Goal: Contribute content: Add original content to the website for others to see

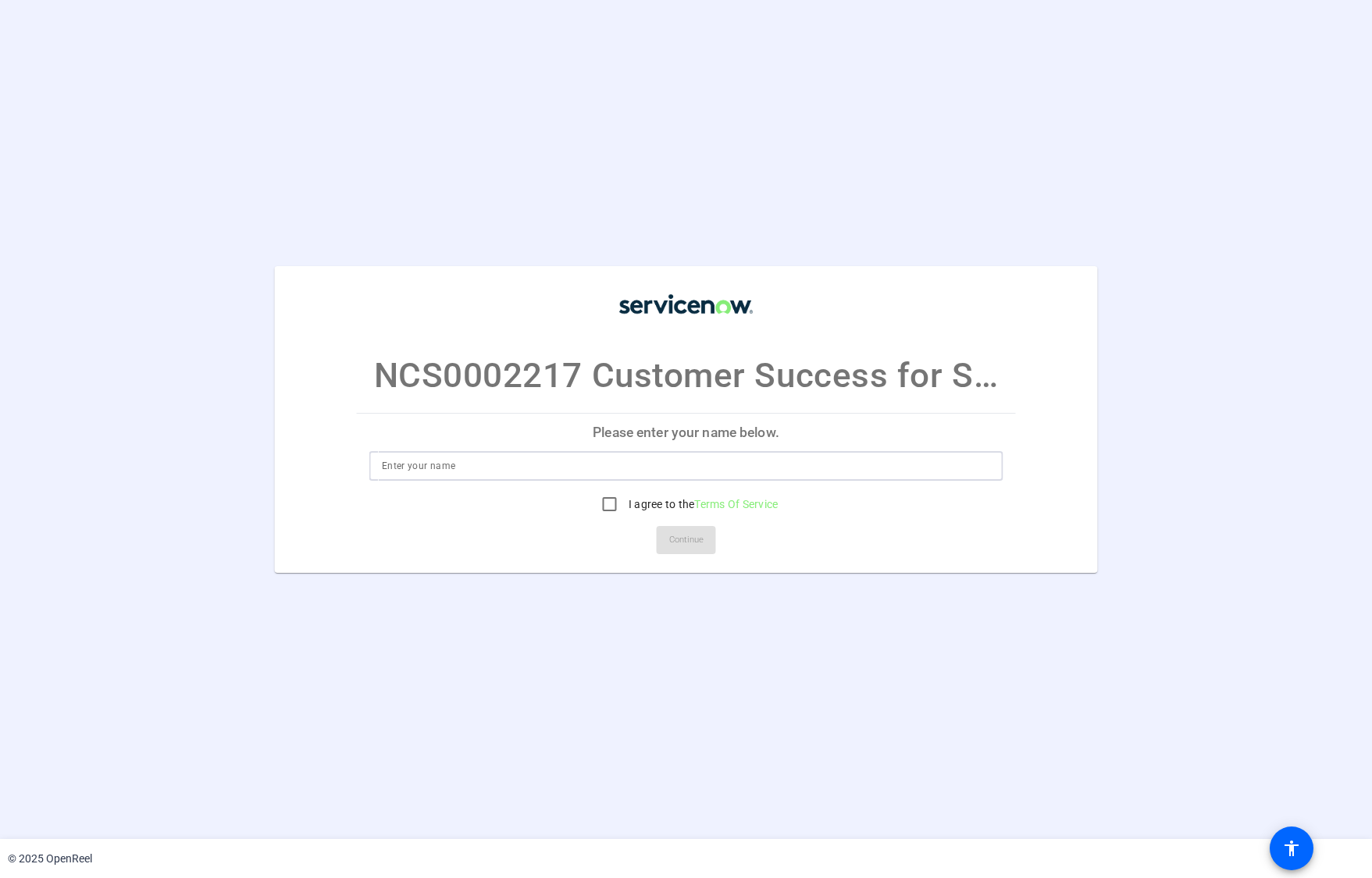
click at [595, 469] on input at bounding box center [686, 466] width 608 height 19
type input "Elina Pirjanti"
drag, startPoint x: 612, startPoint y: 506, endPoint x: 681, endPoint y: 540, distance: 76.9
click at [612, 506] on input "I agree to the Terms Of Service" at bounding box center [610, 504] width 31 height 31
checkbox input "true"
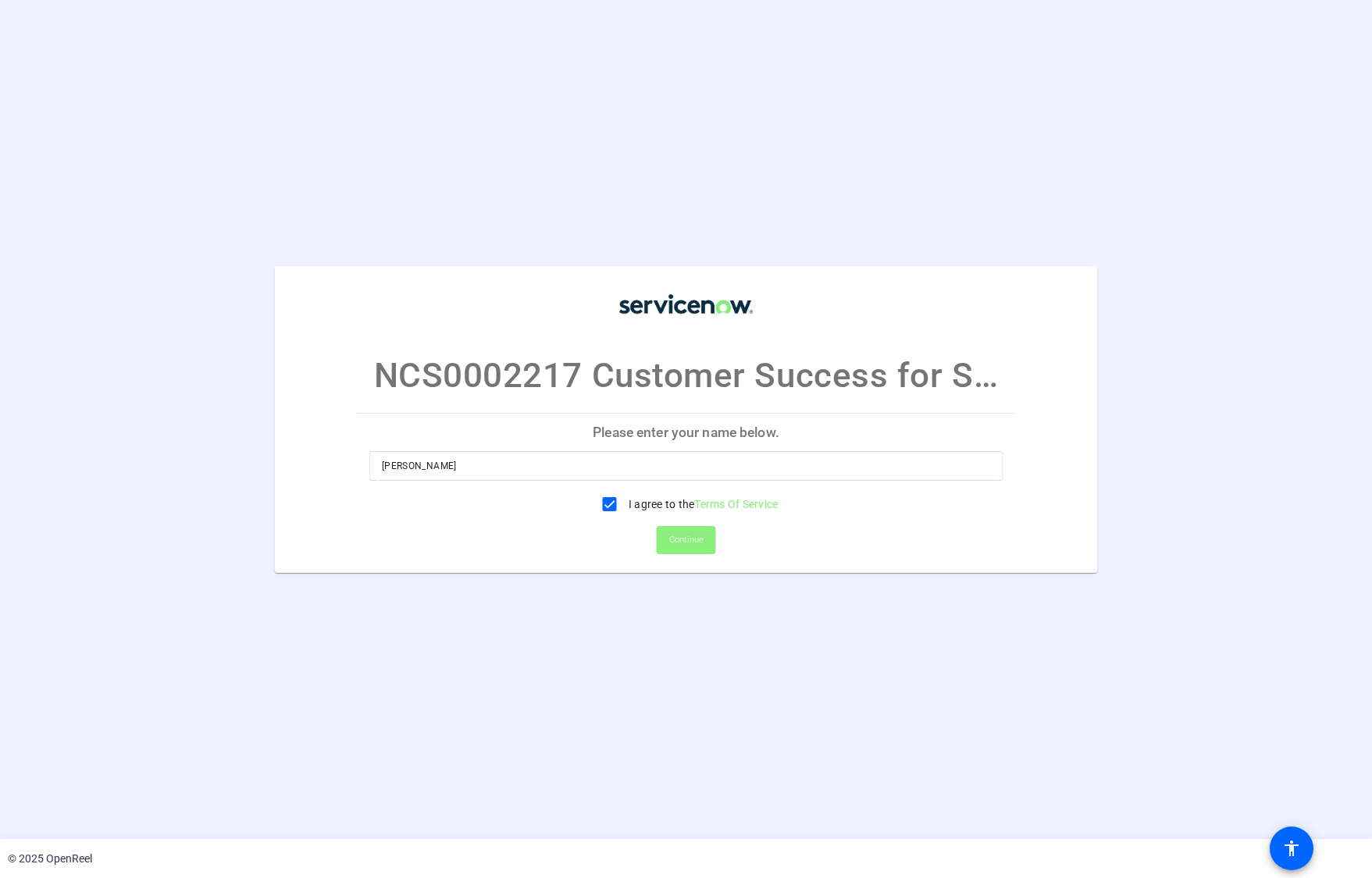
click at [700, 549] on span "Continue" at bounding box center [686, 539] width 34 height 23
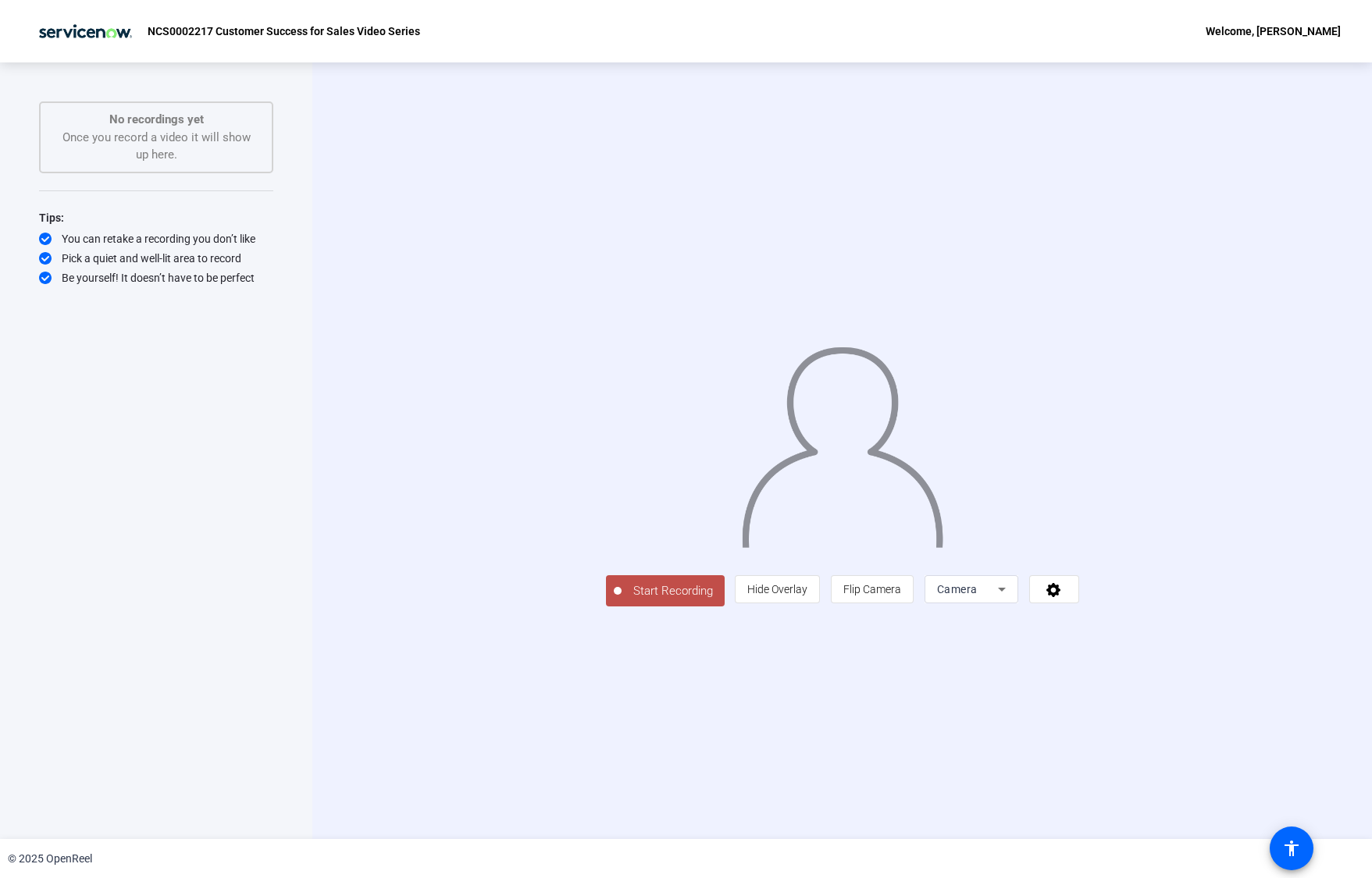
click at [622, 600] on span "Start Recording" at bounding box center [673, 591] width 103 height 18
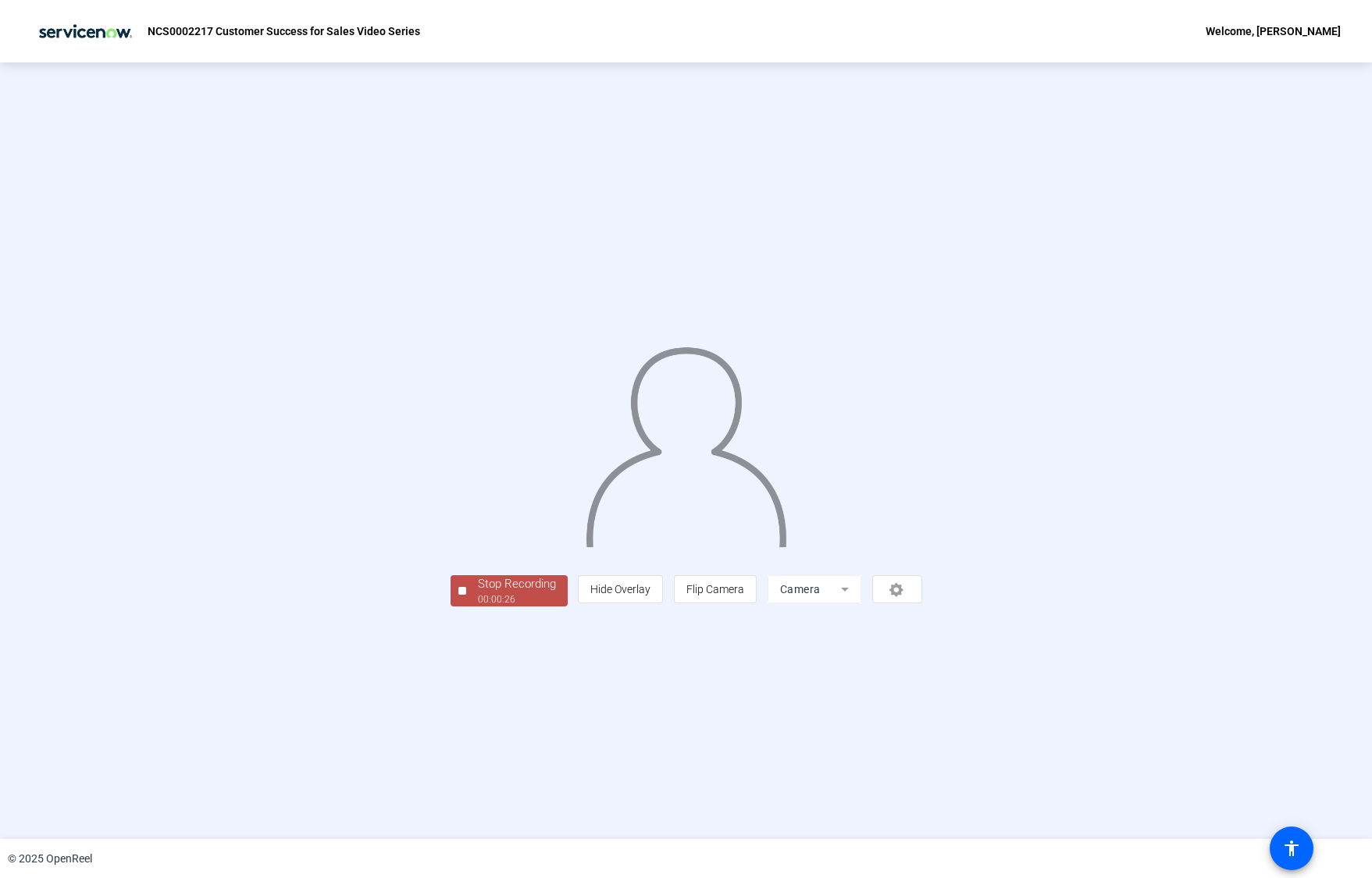
click at [477, 593] on div "Stop Recording" at bounding box center [516, 584] width 78 height 18
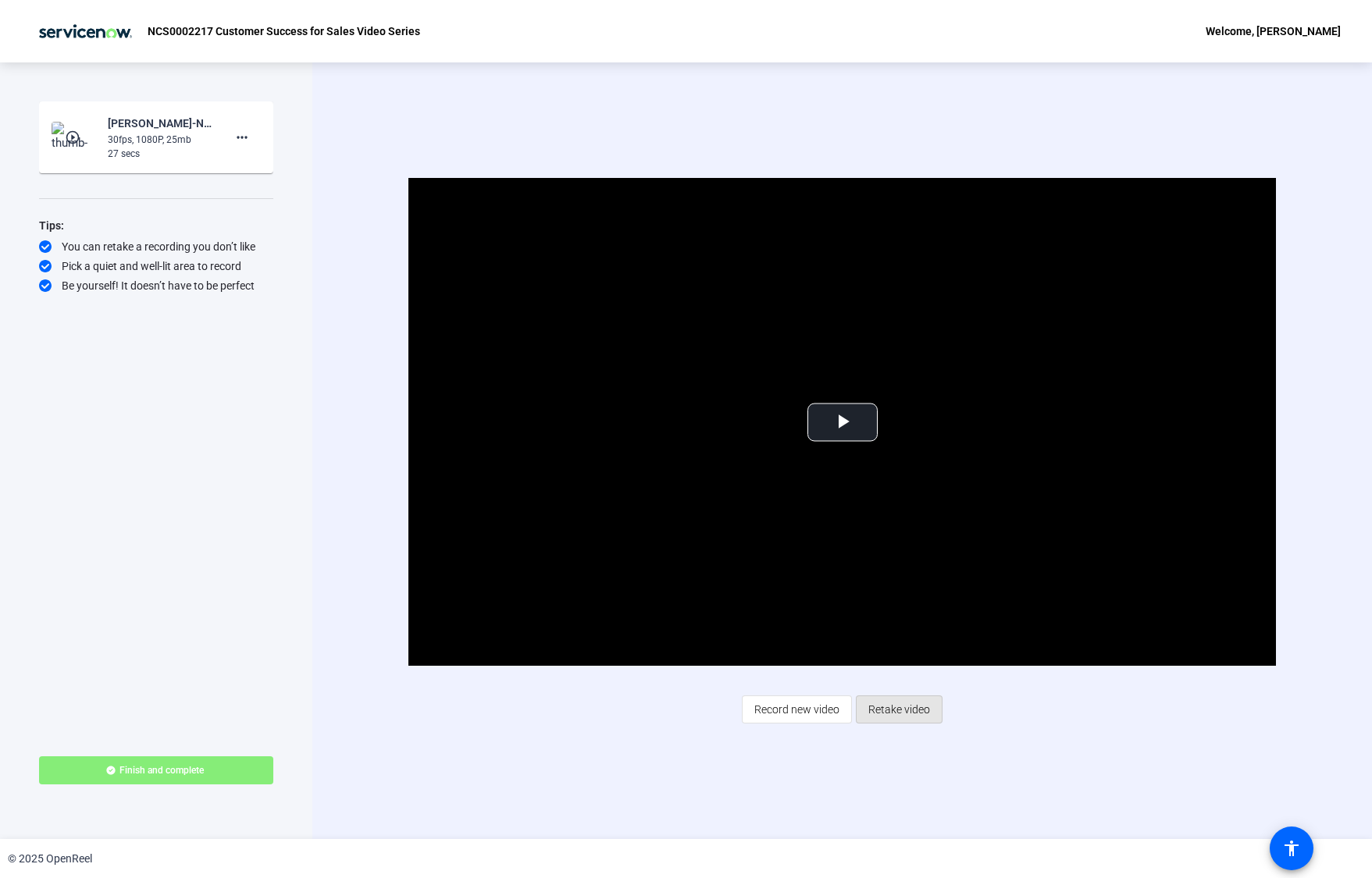
click at [916, 717] on span "Retake video" at bounding box center [898, 710] width 62 height 30
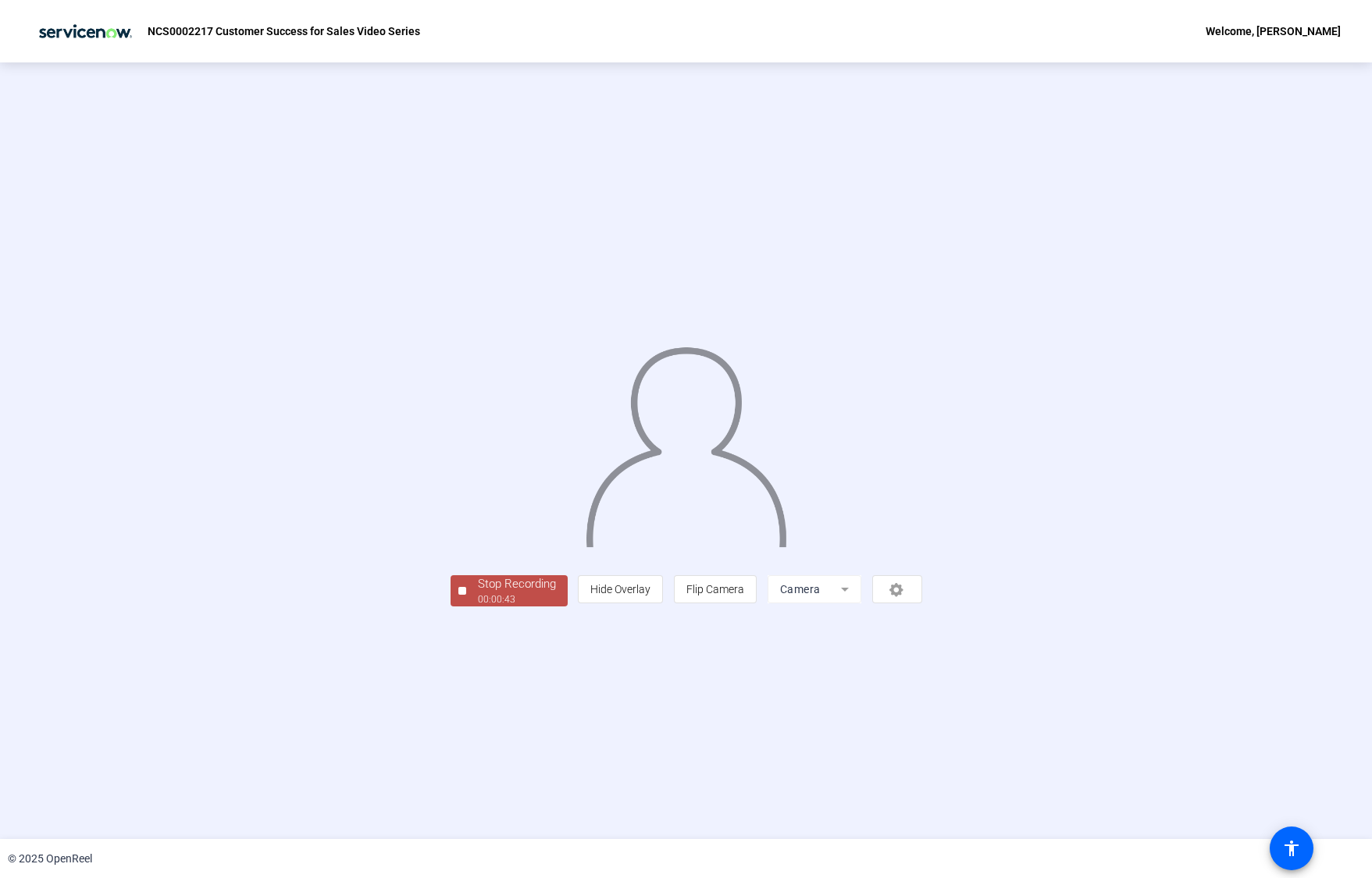
click at [477, 607] on div "00:00:43" at bounding box center [516, 600] width 78 height 14
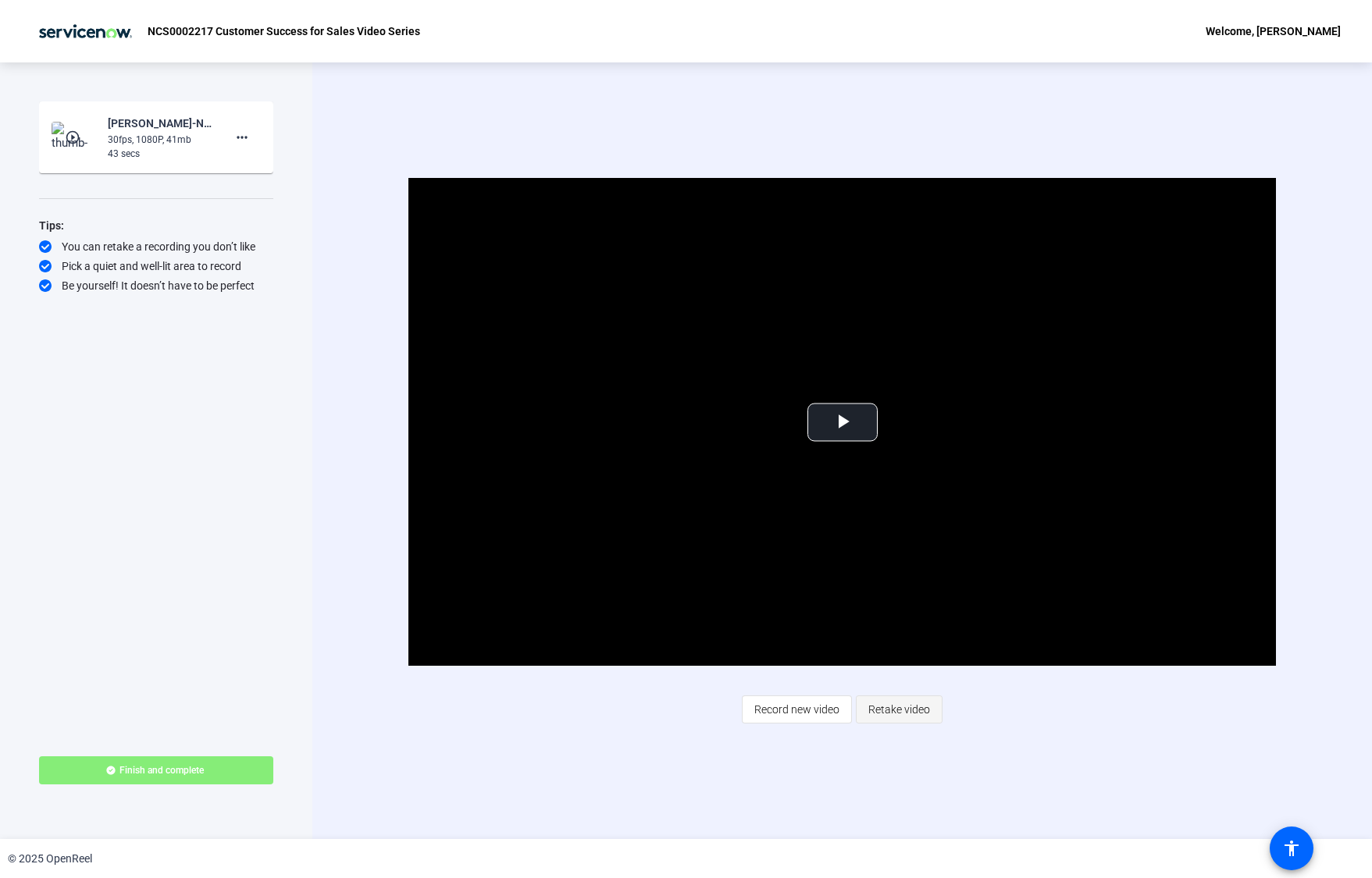
click at [917, 711] on span "Retake video" at bounding box center [898, 710] width 62 height 30
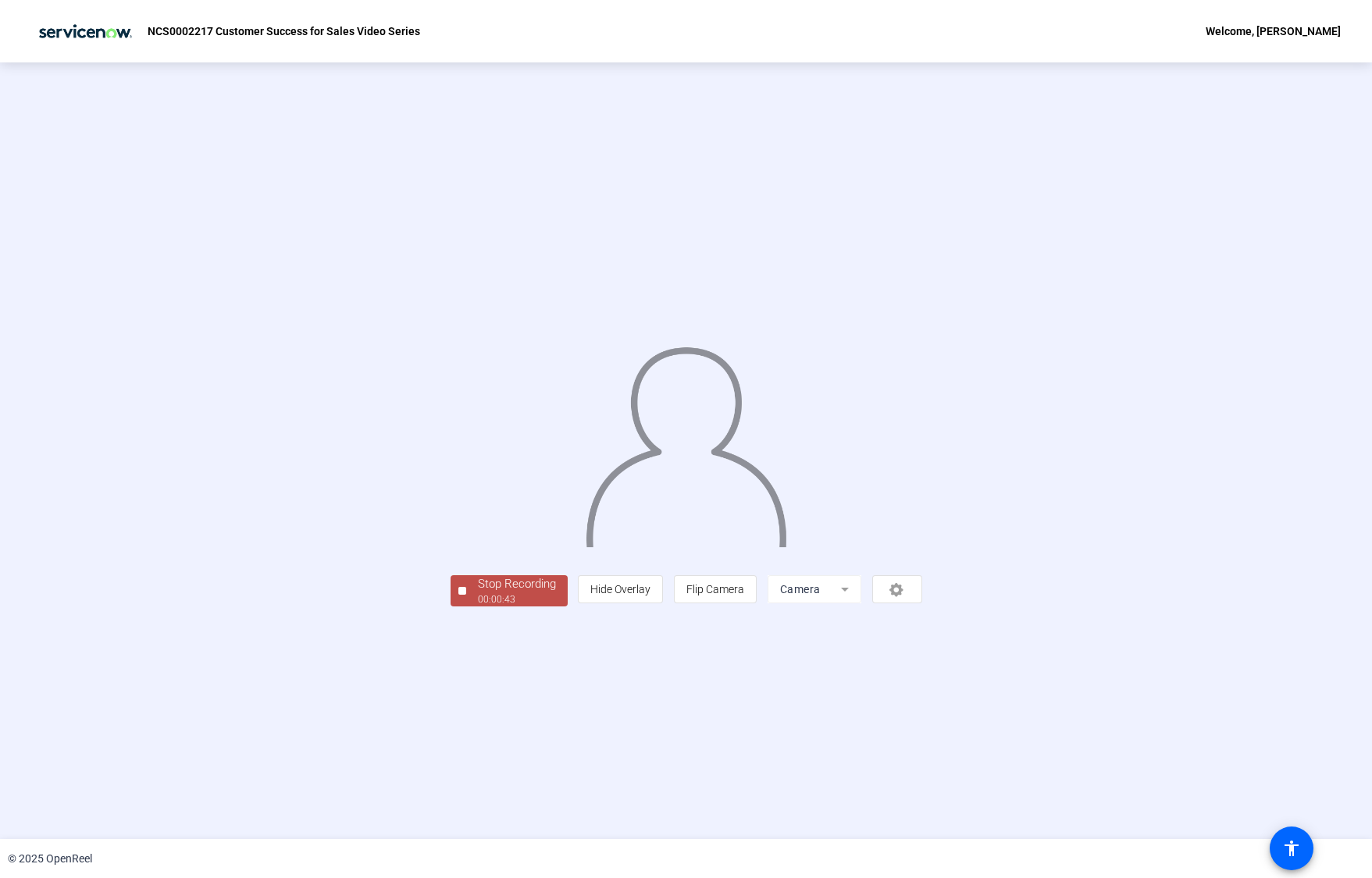
click at [477, 593] on div "Stop Recording" at bounding box center [516, 584] width 78 height 18
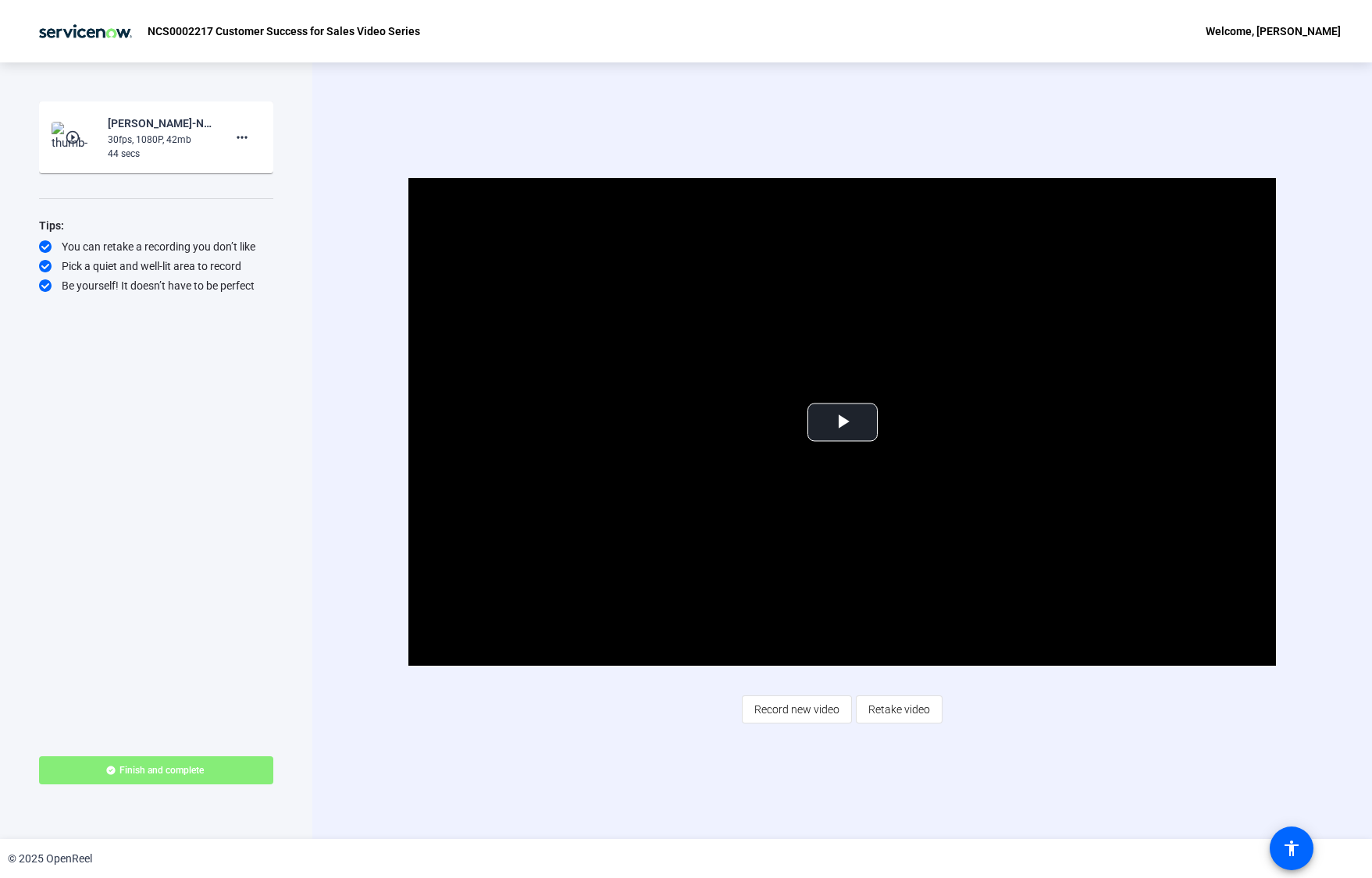
click at [911, 714] on span "Retake video" at bounding box center [898, 710] width 62 height 30
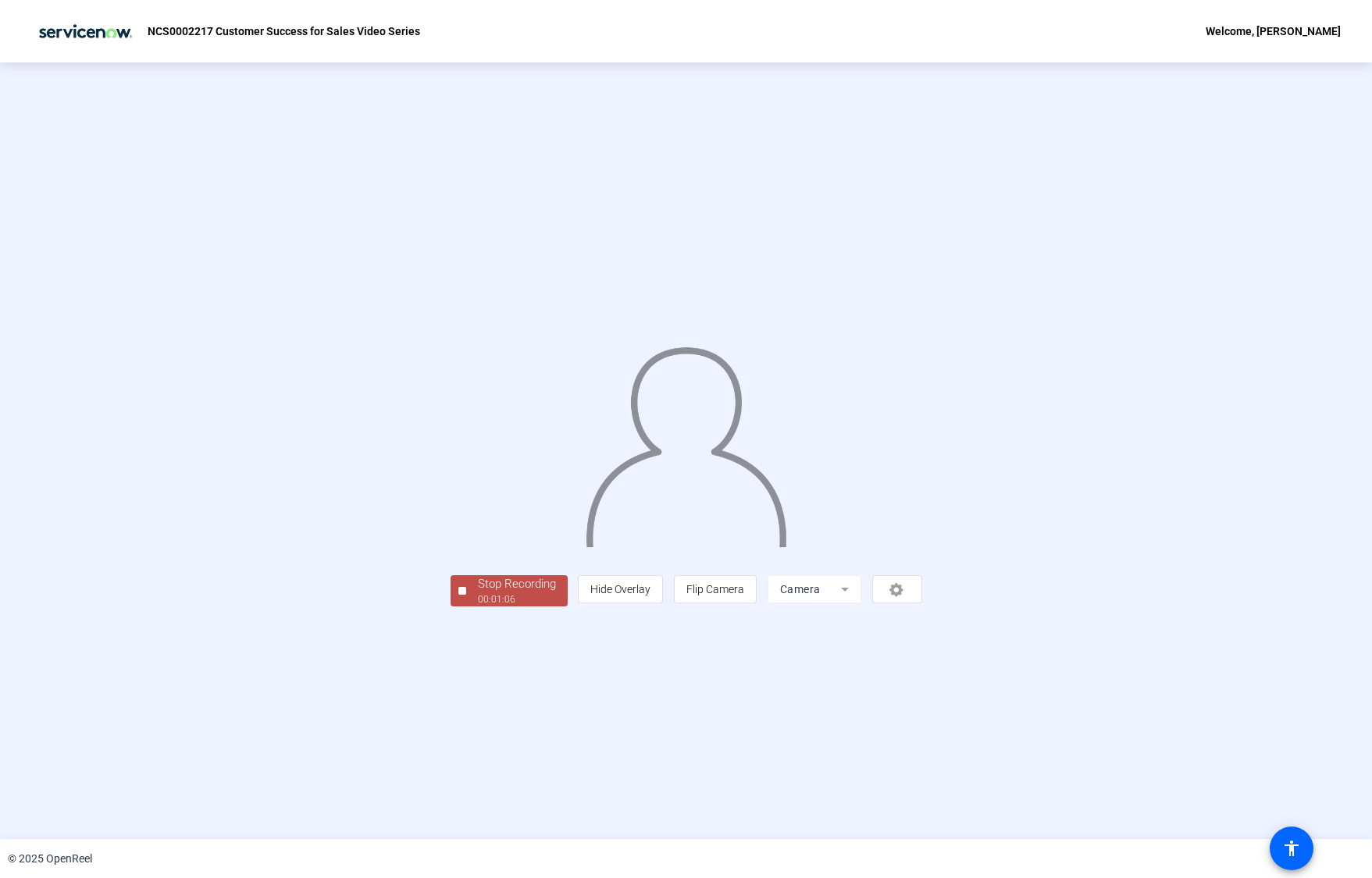
click at [477, 607] on div "00:01:06" at bounding box center [516, 600] width 78 height 14
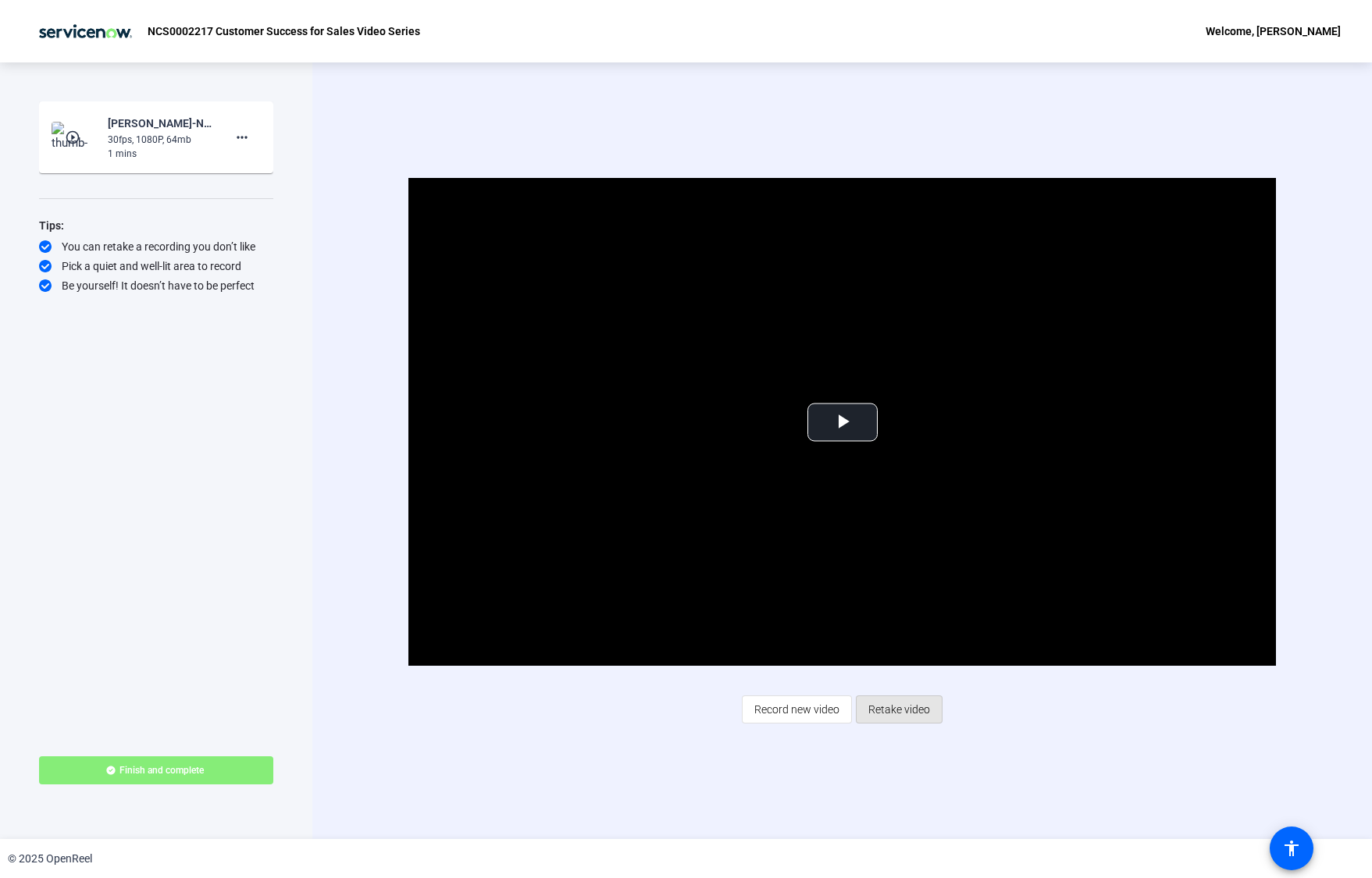
drag, startPoint x: 922, startPoint y: 715, endPoint x: 957, endPoint y: 681, distance: 48.8
click at [921, 715] on span "Retake video" at bounding box center [898, 710] width 62 height 30
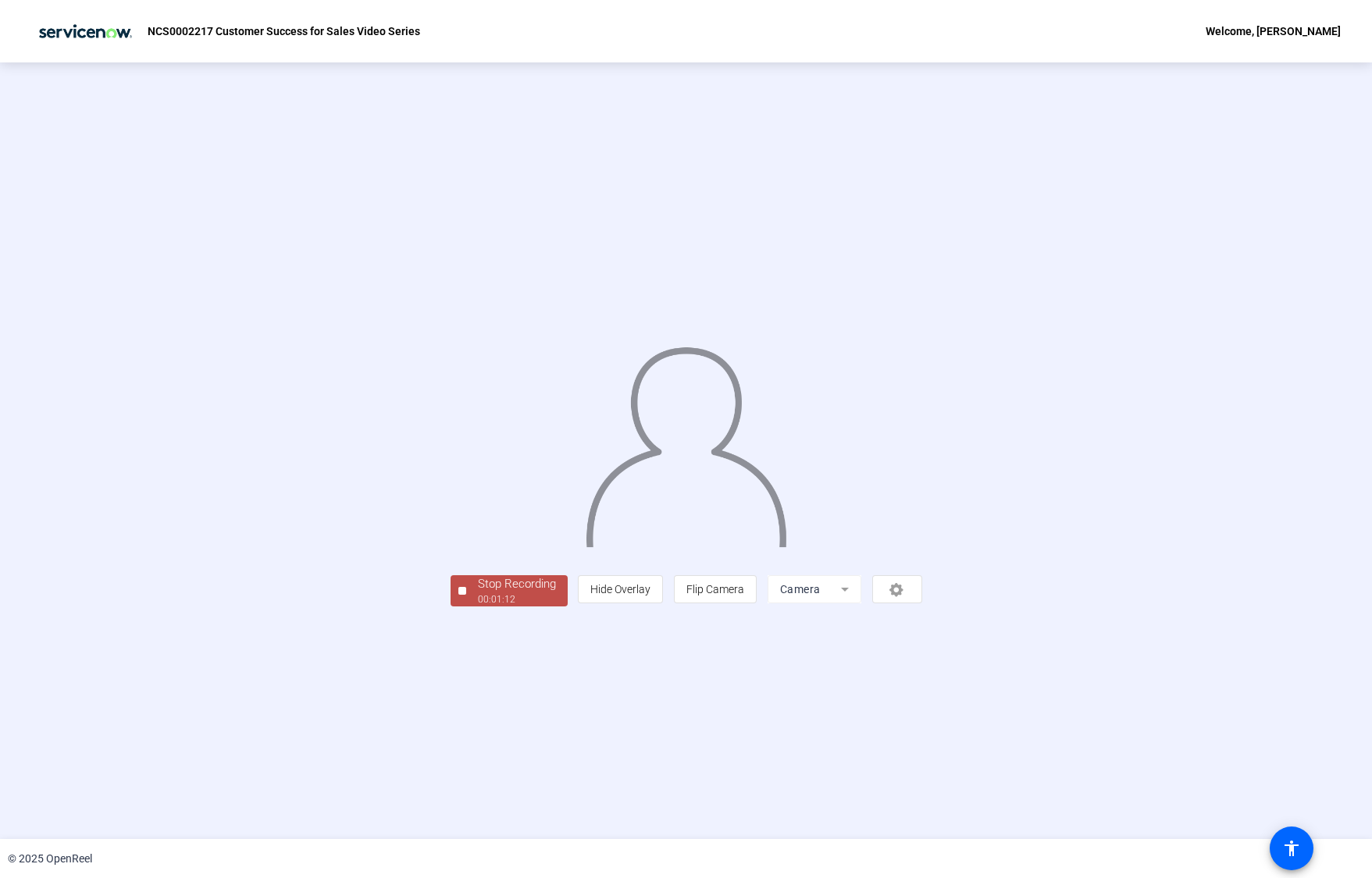
click at [477, 593] on div "Stop Recording" at bounding box center [516, 584] width 78 height 18
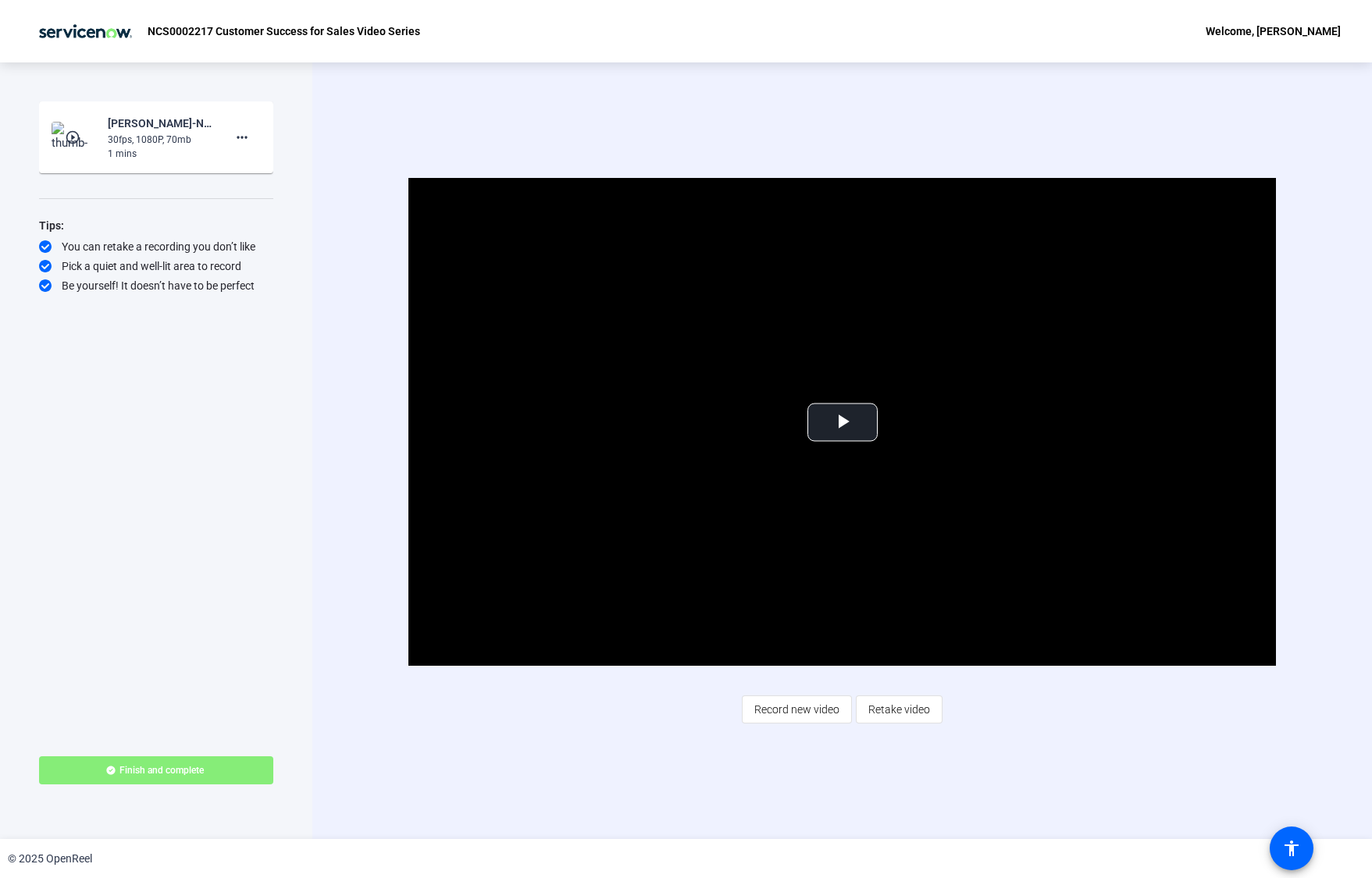
drag, startPoint x: 912, startPoint y: 707, endPoint x: 931, endPoint y: 693, distance: 23.6
click at [912, 707] on span "Retake video" at bounding box center [898, 710] width 62 height 30
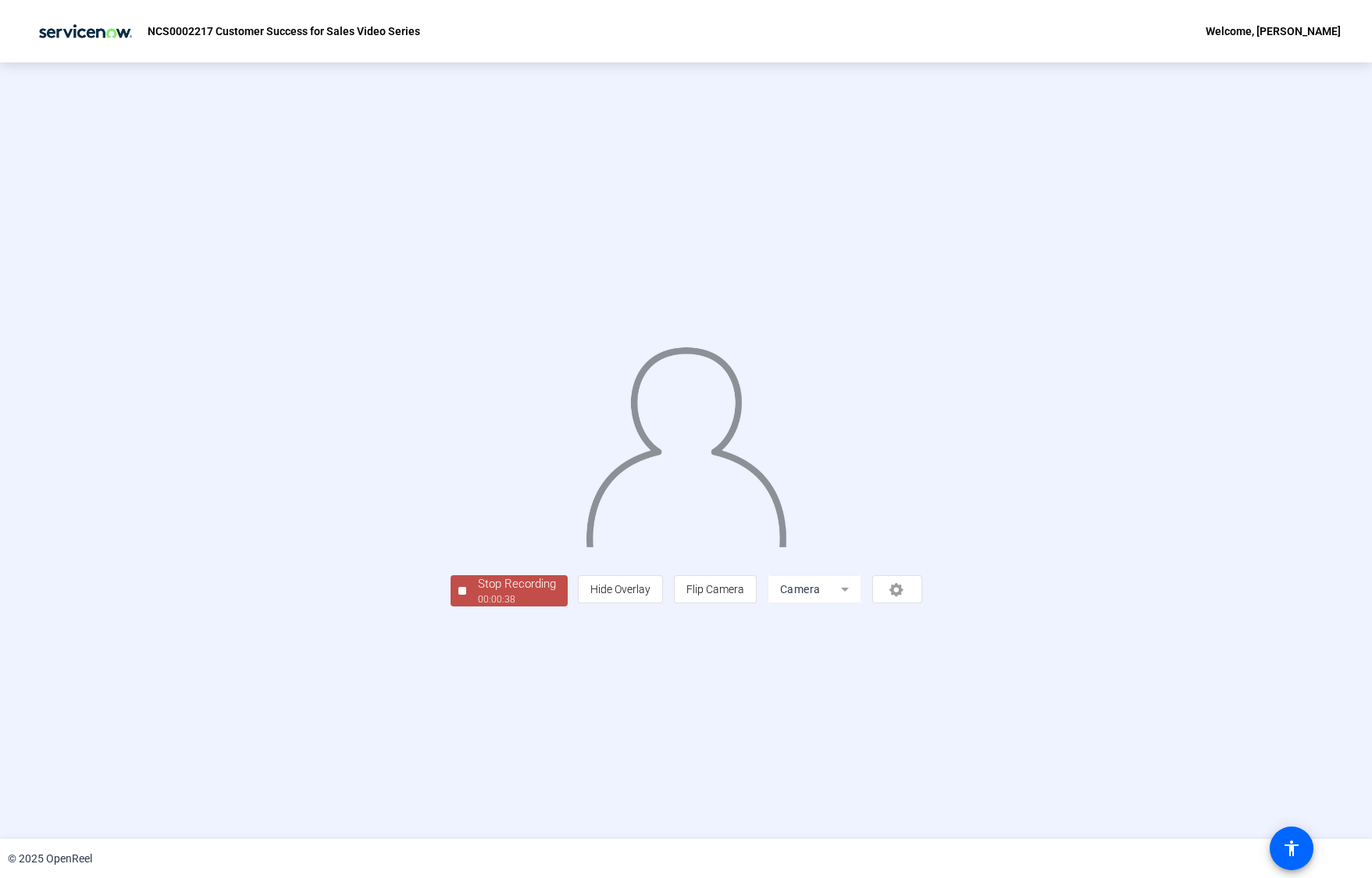
click at [477, 607] on div "00:00:38" at bounding box center [516, 600] width 78 height 14
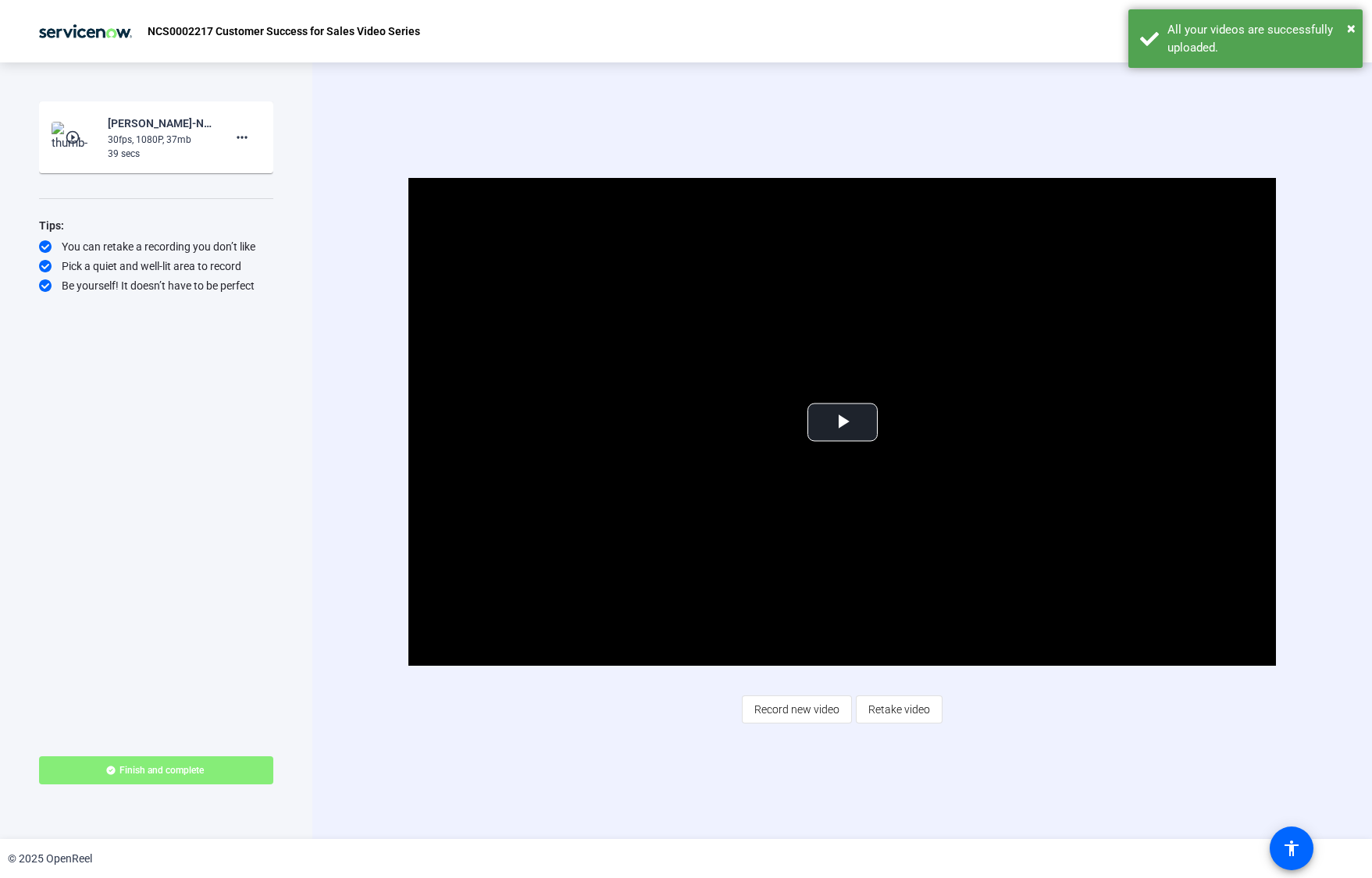
click at [908, 710] on span "Retake video" at bounding box center [898, 710] width 62 height 30
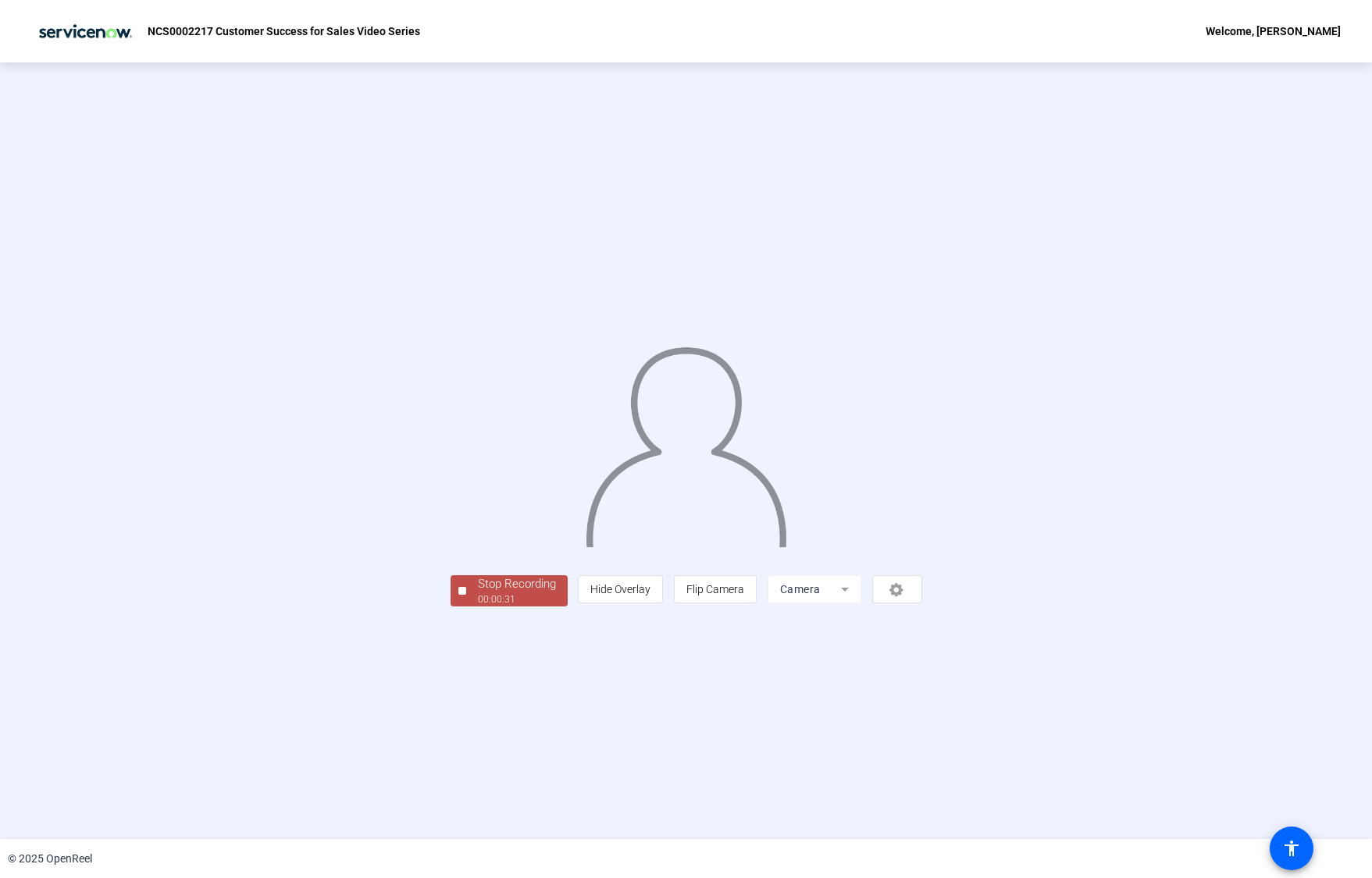
click at [466, 608] on span "Stop Recording 00:00:31" at bounding box center [517, 591] width 102 height 32
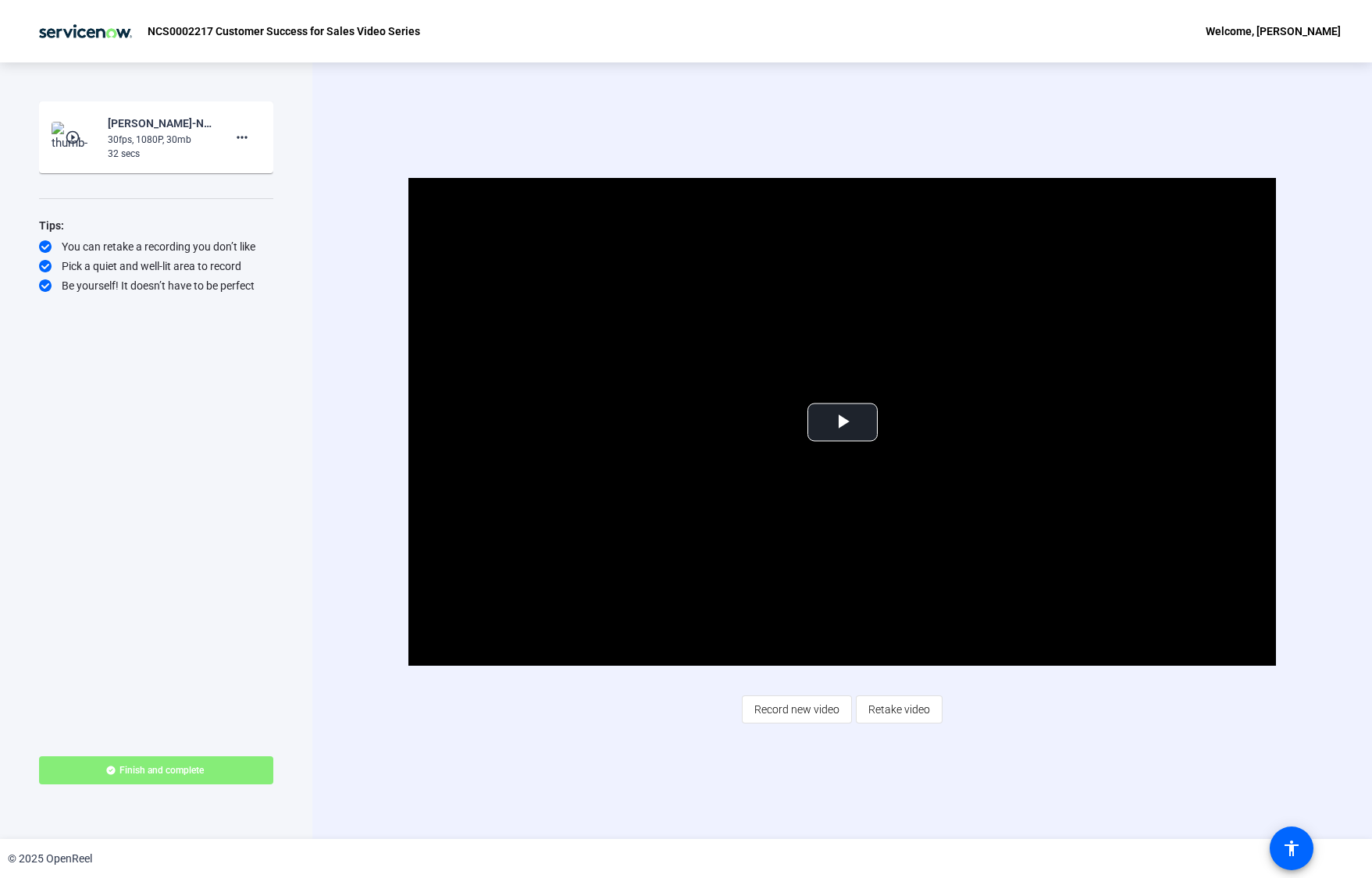
click at [933, 712] on span at bounding box center [899, 710] width 85 height 38
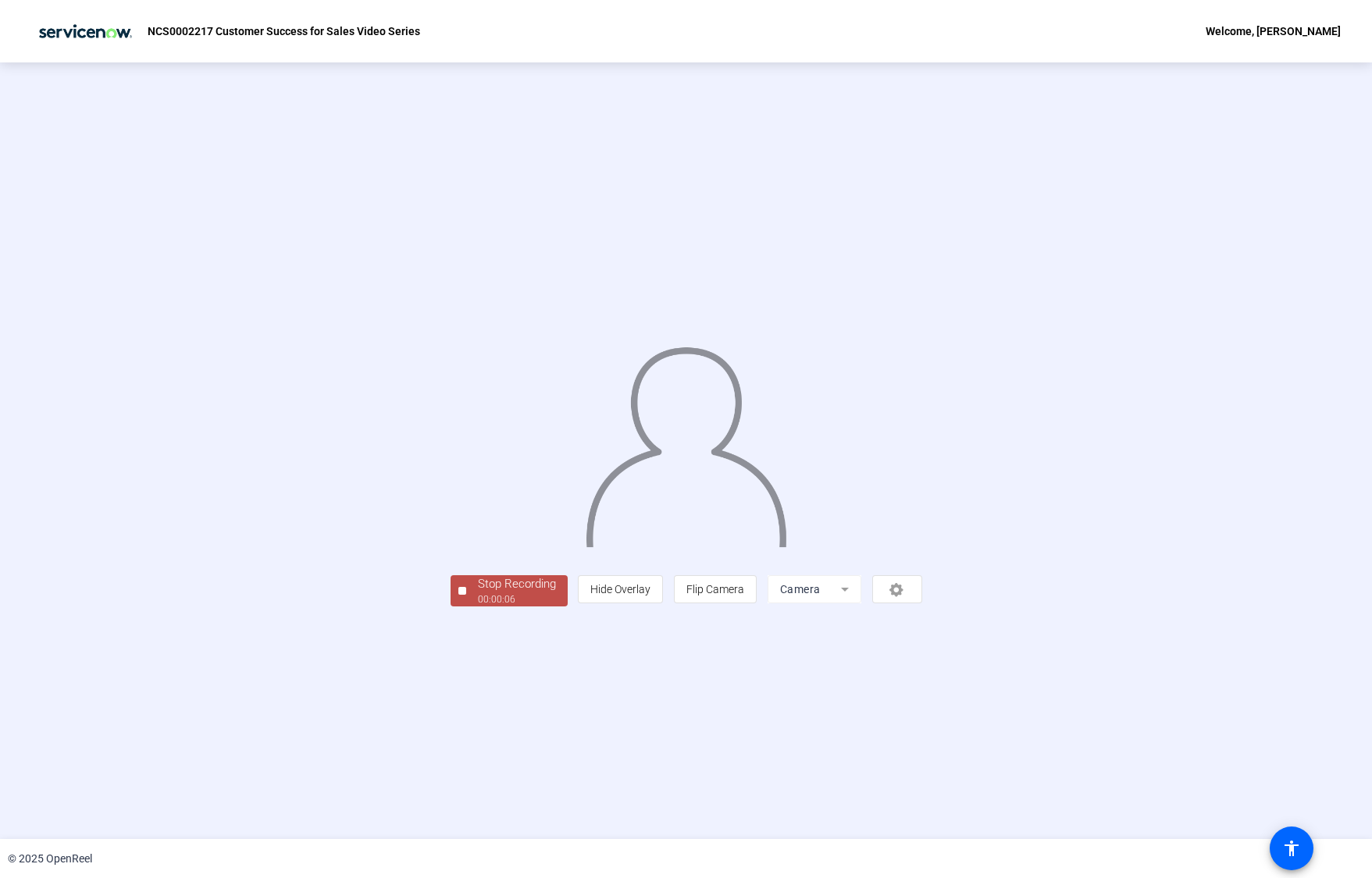
drag, startPoint x: 305, startPoint y: 702, endPoint x: 324, endPoint y: 707, distance: 19.6
click at [477, 593] on div "Stop Recording" at bounding box center [516, 584] width 78 height 18
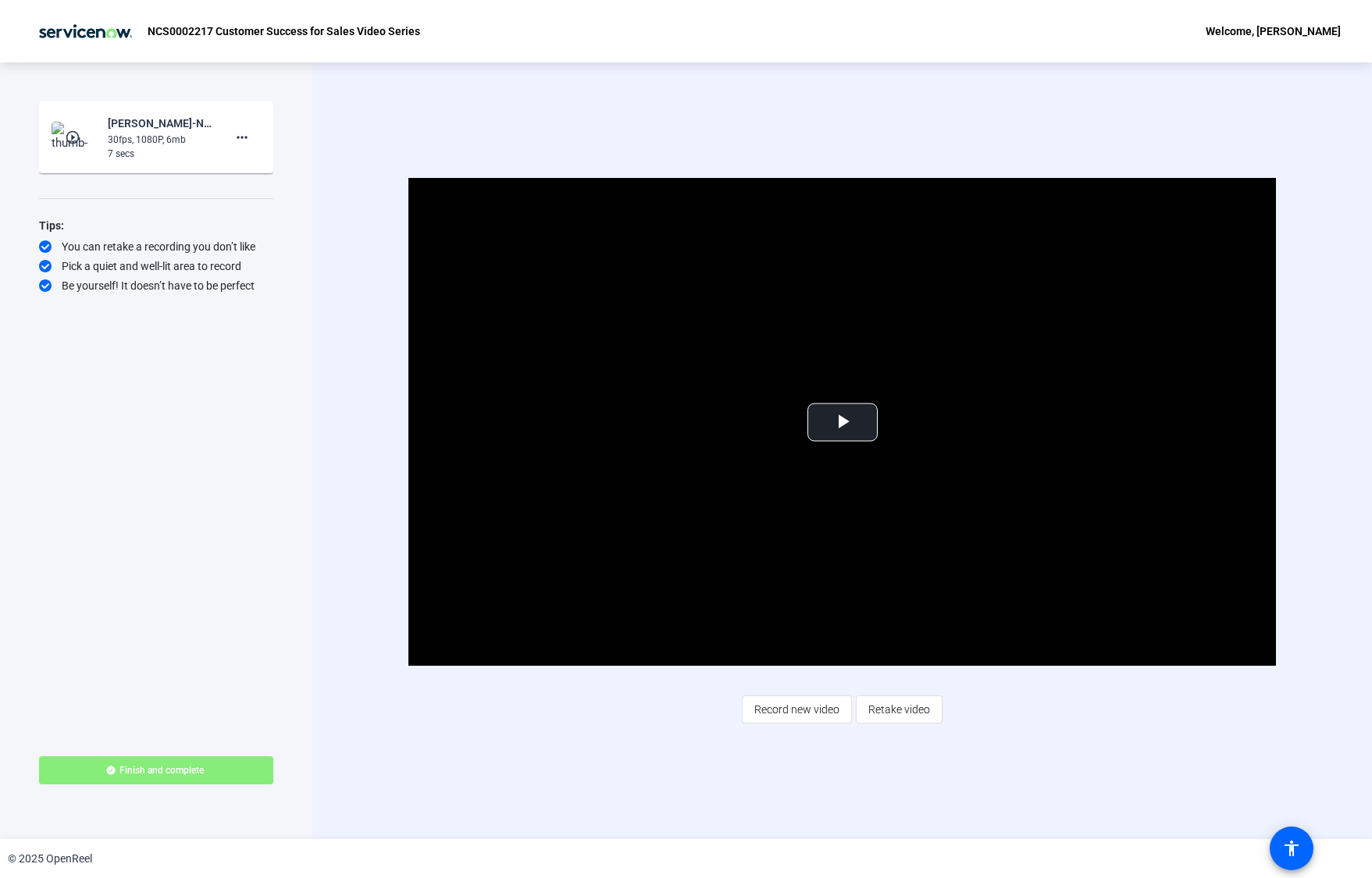
drag, startPoint x: 914, startPoint y: 711, endPoint x: 923, endPoint y: 700, distance: 14.2
click at [915, 711] on span "Retake video" at bounding box center [898, 710] width 62 height 30
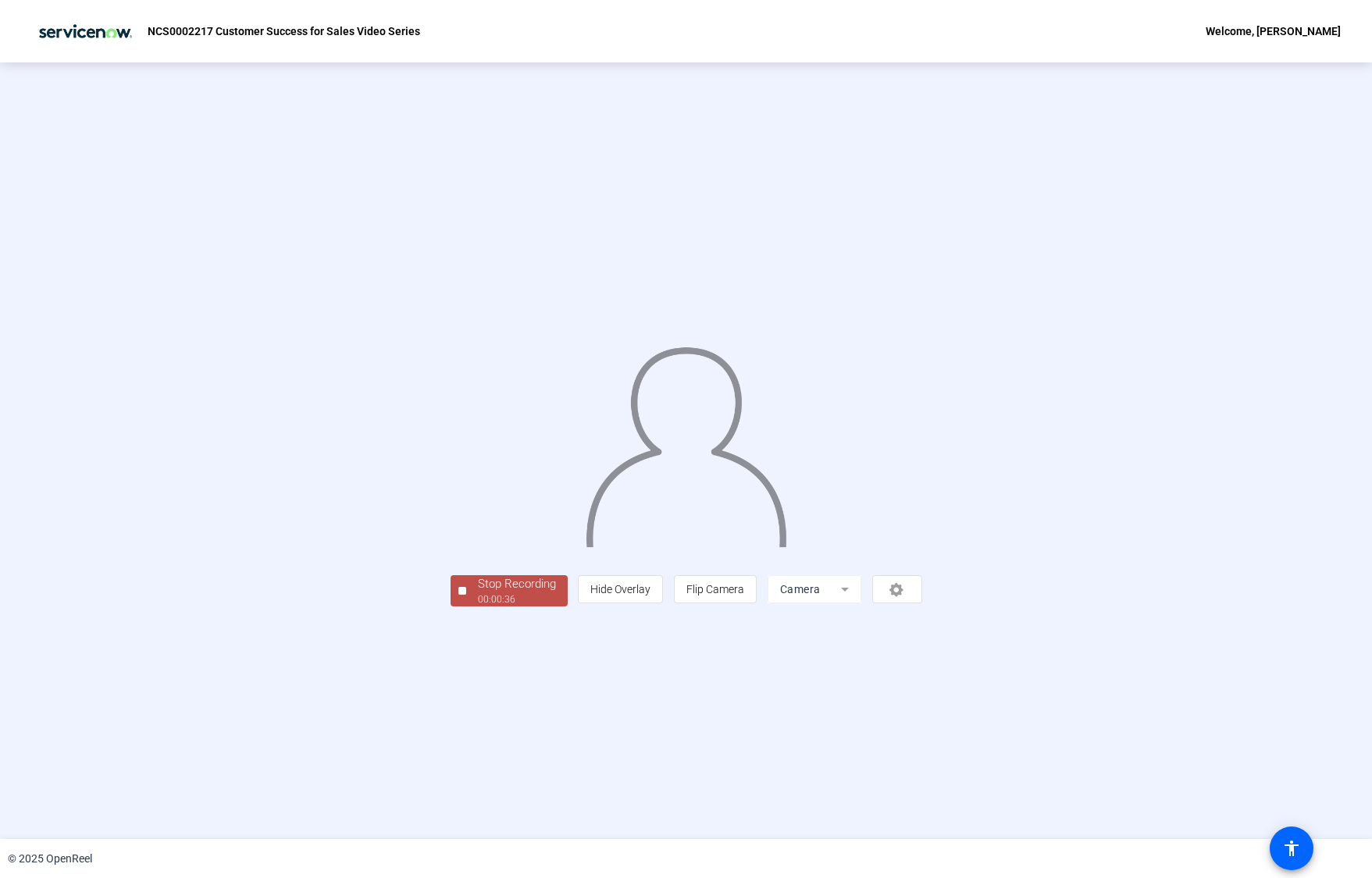
click at [477, 593] on div "Stop Recording" at bounding box center [516, 584] width 78 height 18
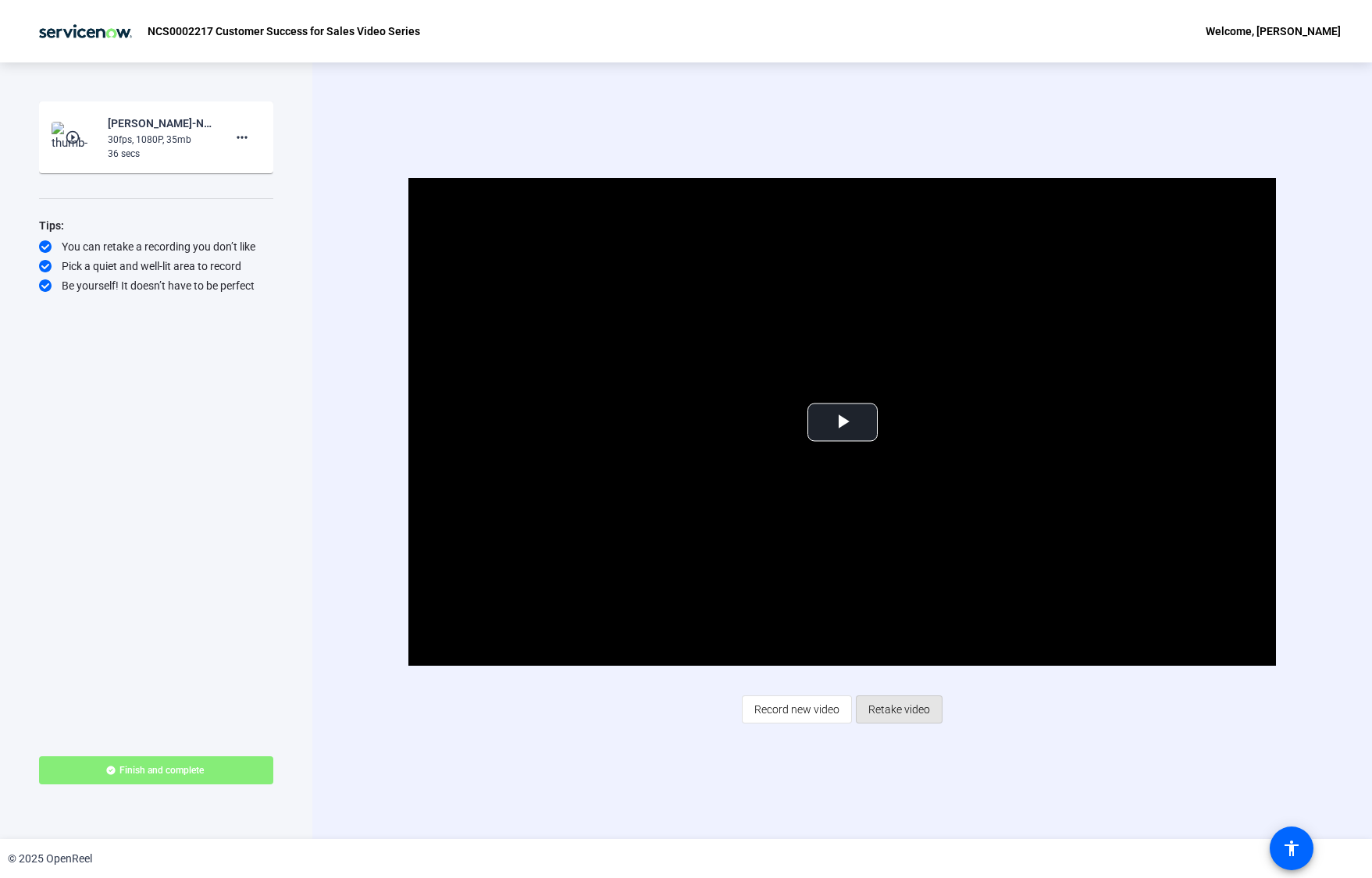
drag, startPoint x: 913, startPoint y: 707, endPoint x: 1003, endPoint y: 555, distance: 176.6
click at [913, 707] on span "Retake video" at bounding box center [898, 710] width 62 height 30
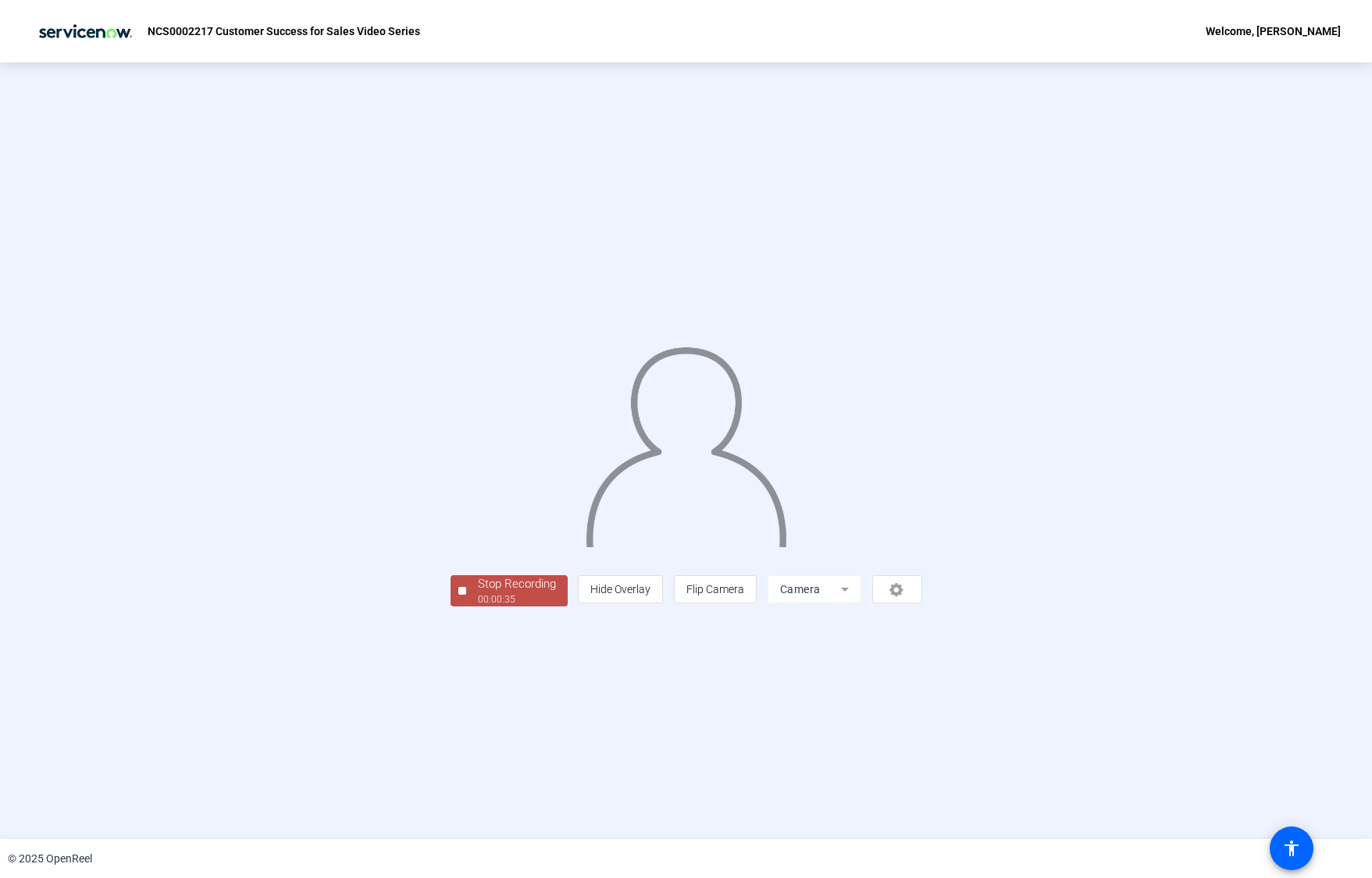
click at [477, 607] on div "00:00:35" at bounding box center [516, 600] width 78 height 14
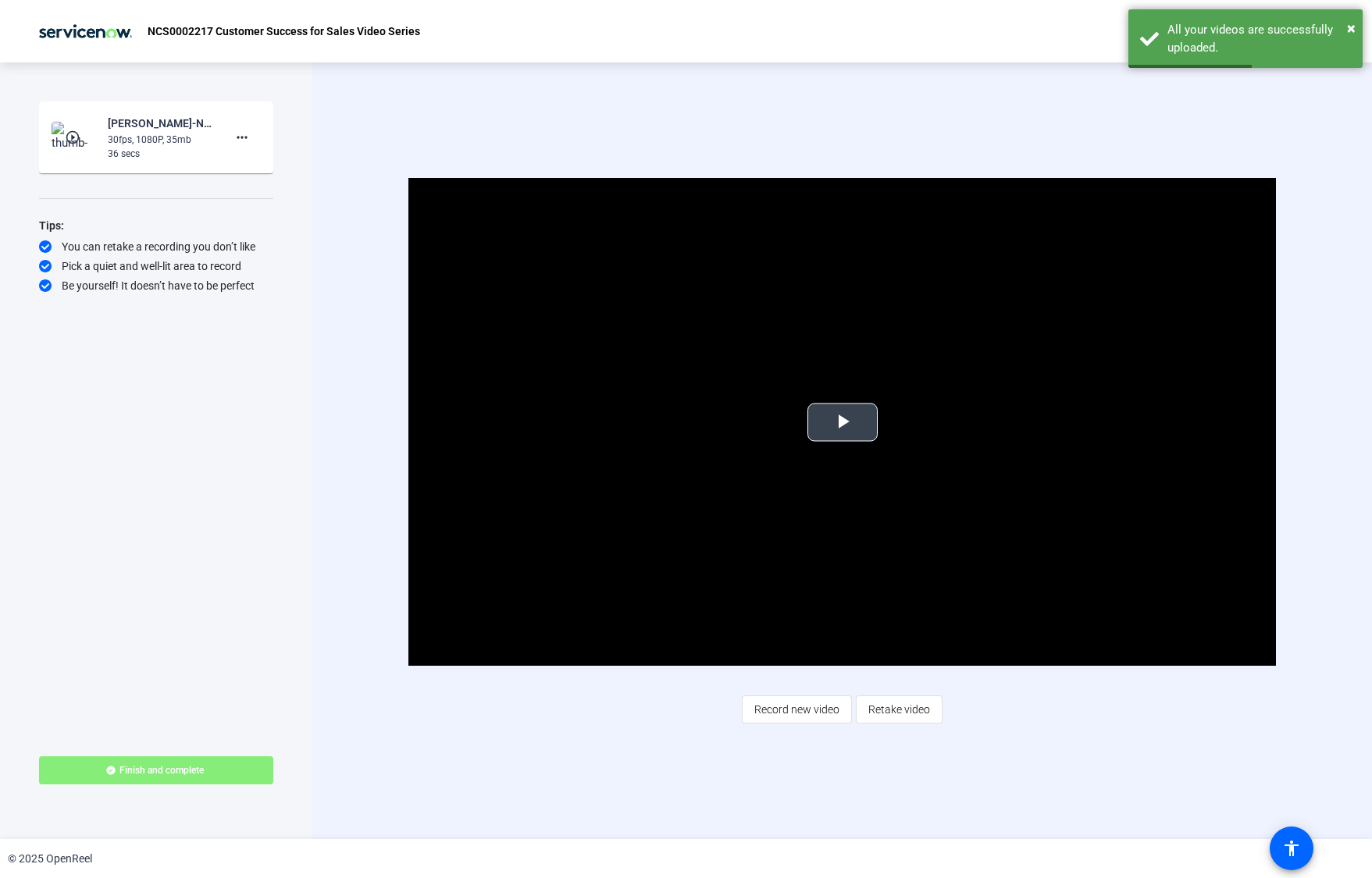
click at [843, 423] on span "Video Player" at bounding box center [843, 423] width 0 height 0
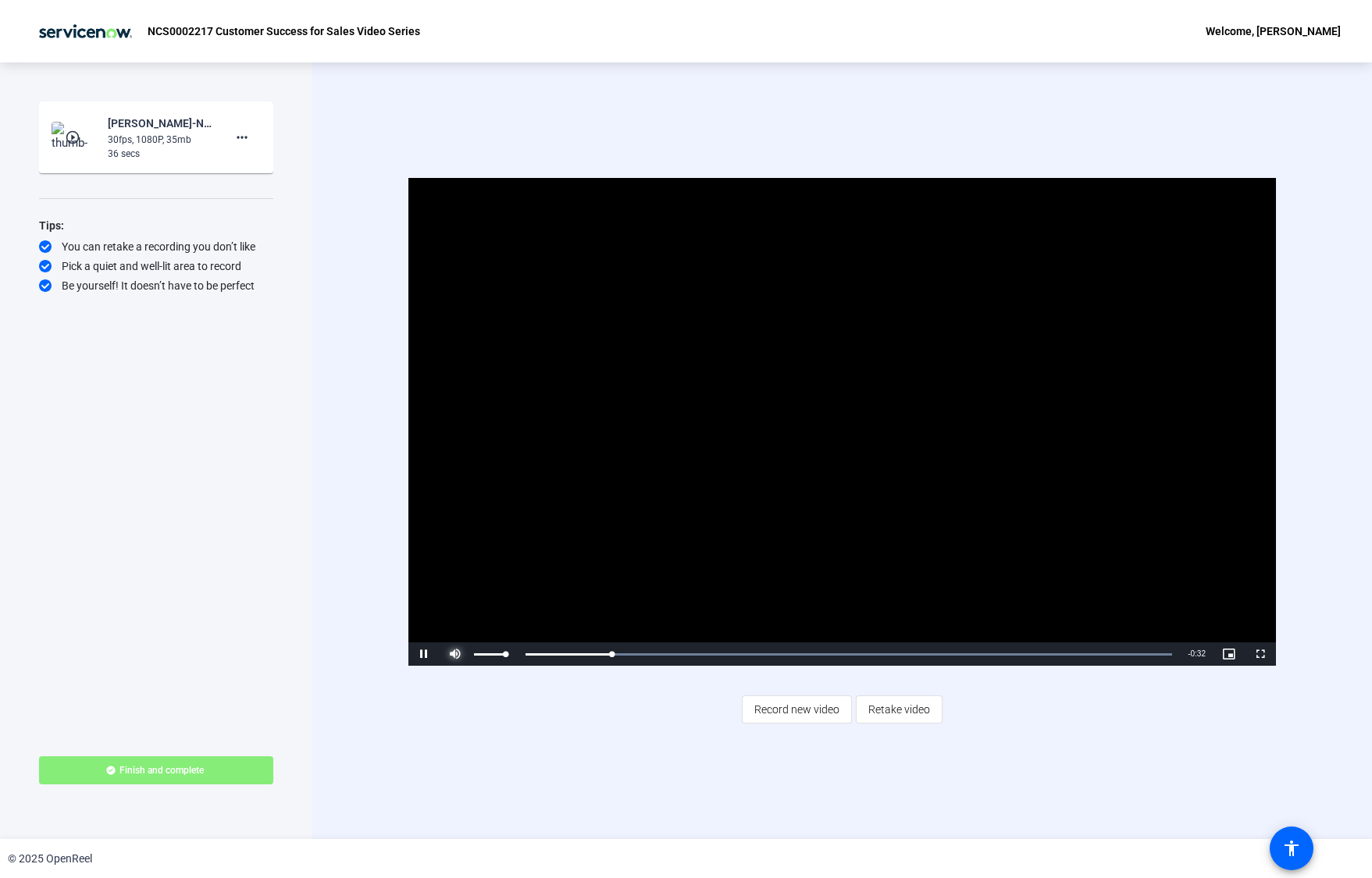
click at [458, 654] on span "Video Player" at bounding box center [455, 654] width 31 height 0
click at [452, 654] on span "Video Player" at bounding box center [455, 654] width 31 height 0
click at [421, 654] on span "Video Player" at bounding box center [424, 654] width 31 height 0
click at [247, 138] on mat-icon "more_horiz" at bounding box center [241, 137] width 19 height 19
click at [455, 124] on div at bounding box center [686, 439] width 1372 height 878
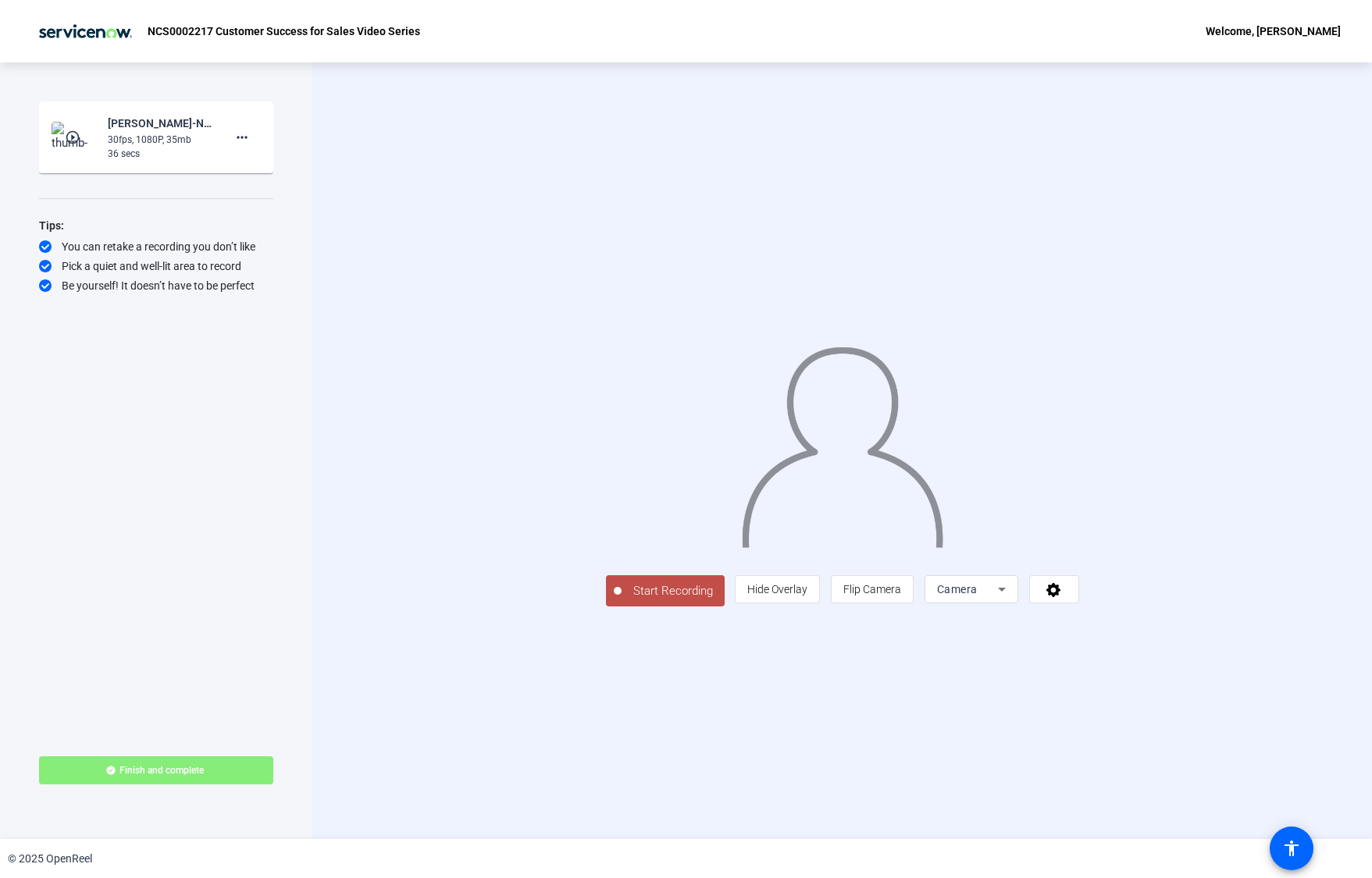
click at [606, 607] on button "Start Recording" at bounding box center [665, 591] width 118 height 31
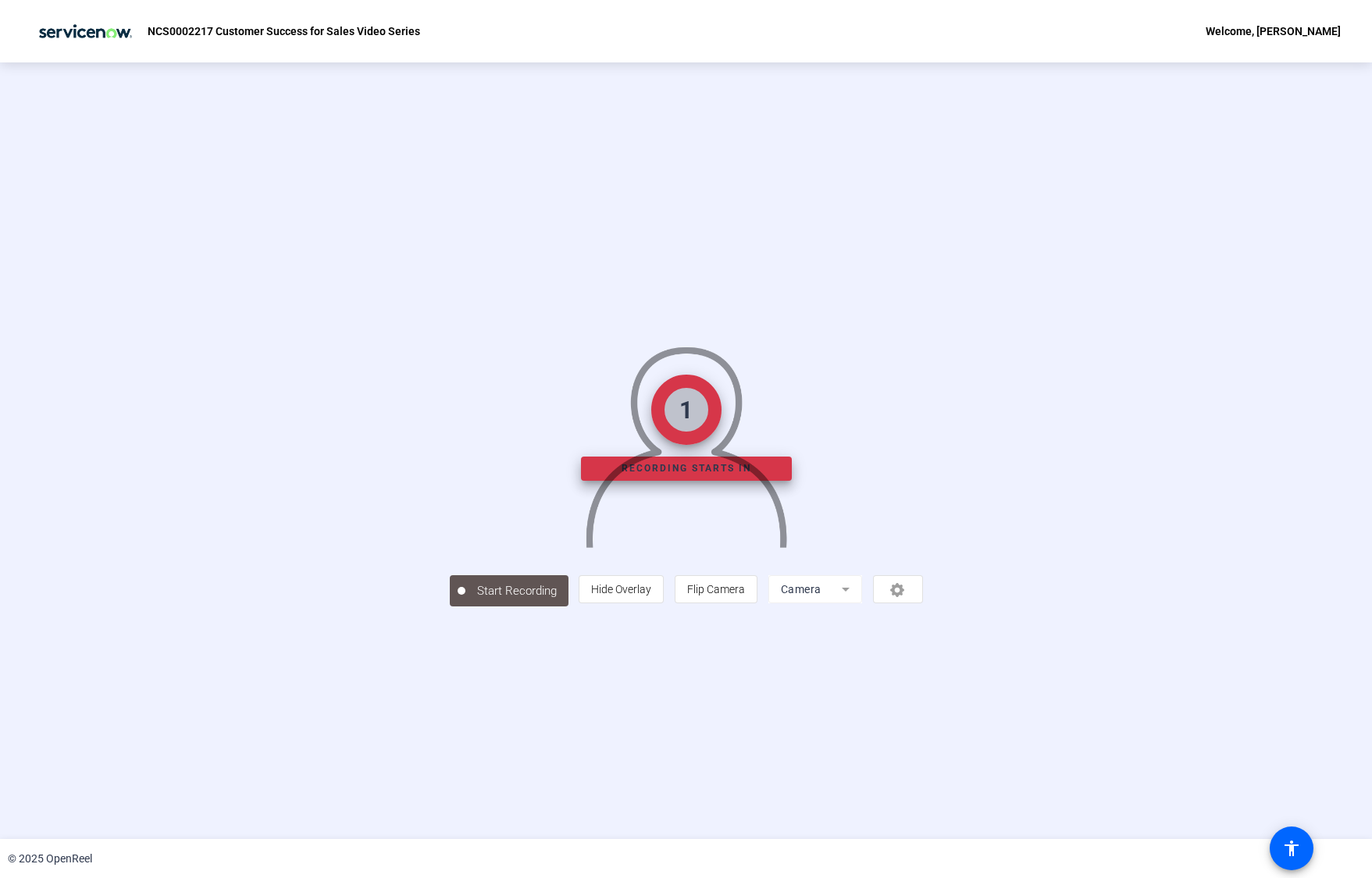
click at [862, 603] on mat-form-field "Camera" at bounding box center [814, 589] width 93 height 28
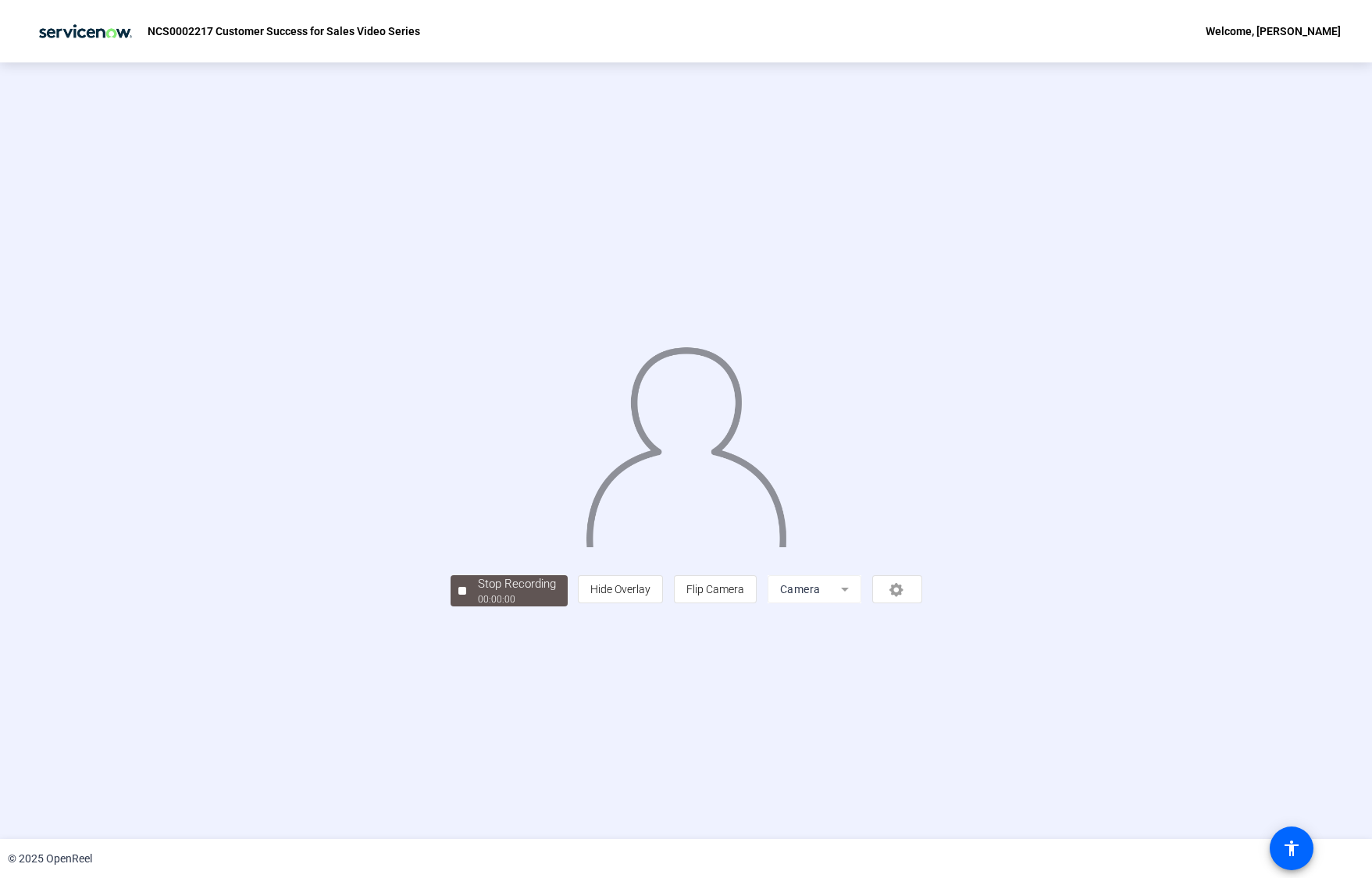
click at [861, 603] on mat-form-field "Camera" at bounding box center [814, 589] width 93 height 28
click at [921, 603] on div "person Hide Overlay flip Flip Camera Camera" at bounding box center [748, 589] width 343 height 28
drag, startPoint x: 1097, startPoint y: 704, endPoint x: 1087, endPoint y: 708, distance: 10.8
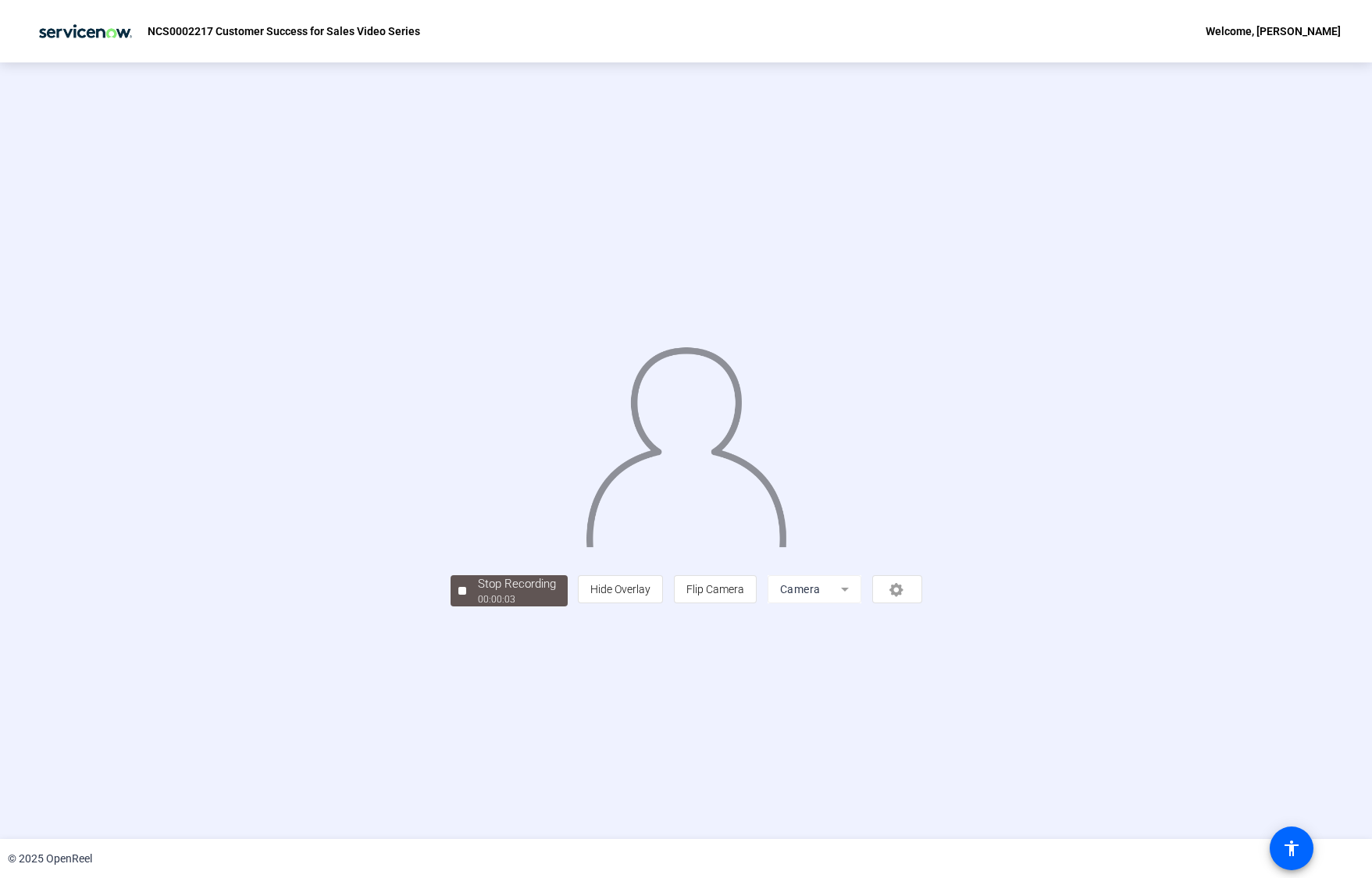
click at [921, 603] on div "person Hide Overlay flip Flip Camera Camera" at bounding box center [748, 589] width 343 height 28
click at [861, 603] on mat-form-field "Camera" at bounding box center [814, 589] width 93 height 28
click at [477, 607] on div "00:00:06" at bounding box center [516, 600] width 78 height 14
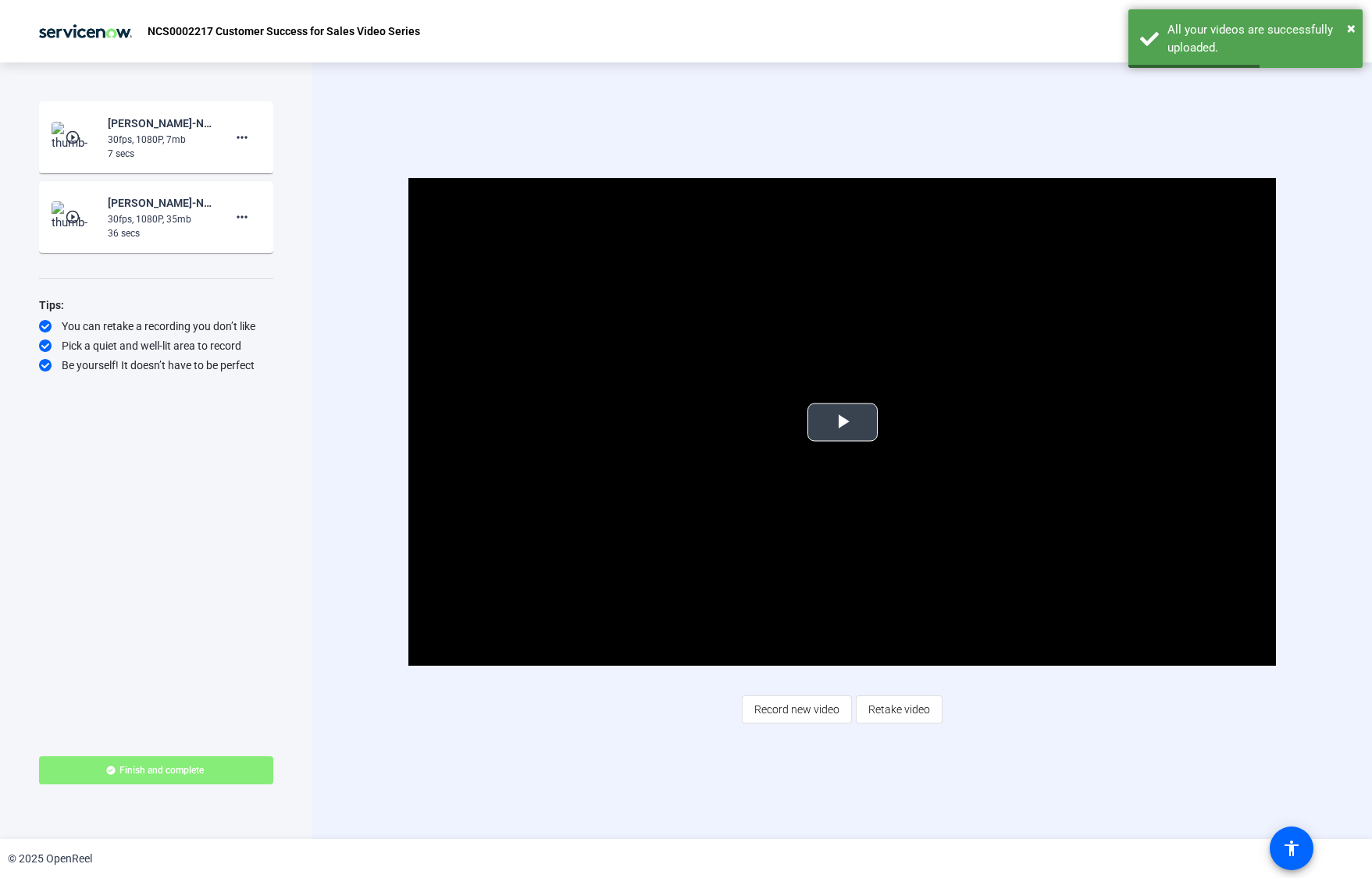
click at [843, 423] on span "Video Player" at bounding box center [843, 423] width 0 height 0
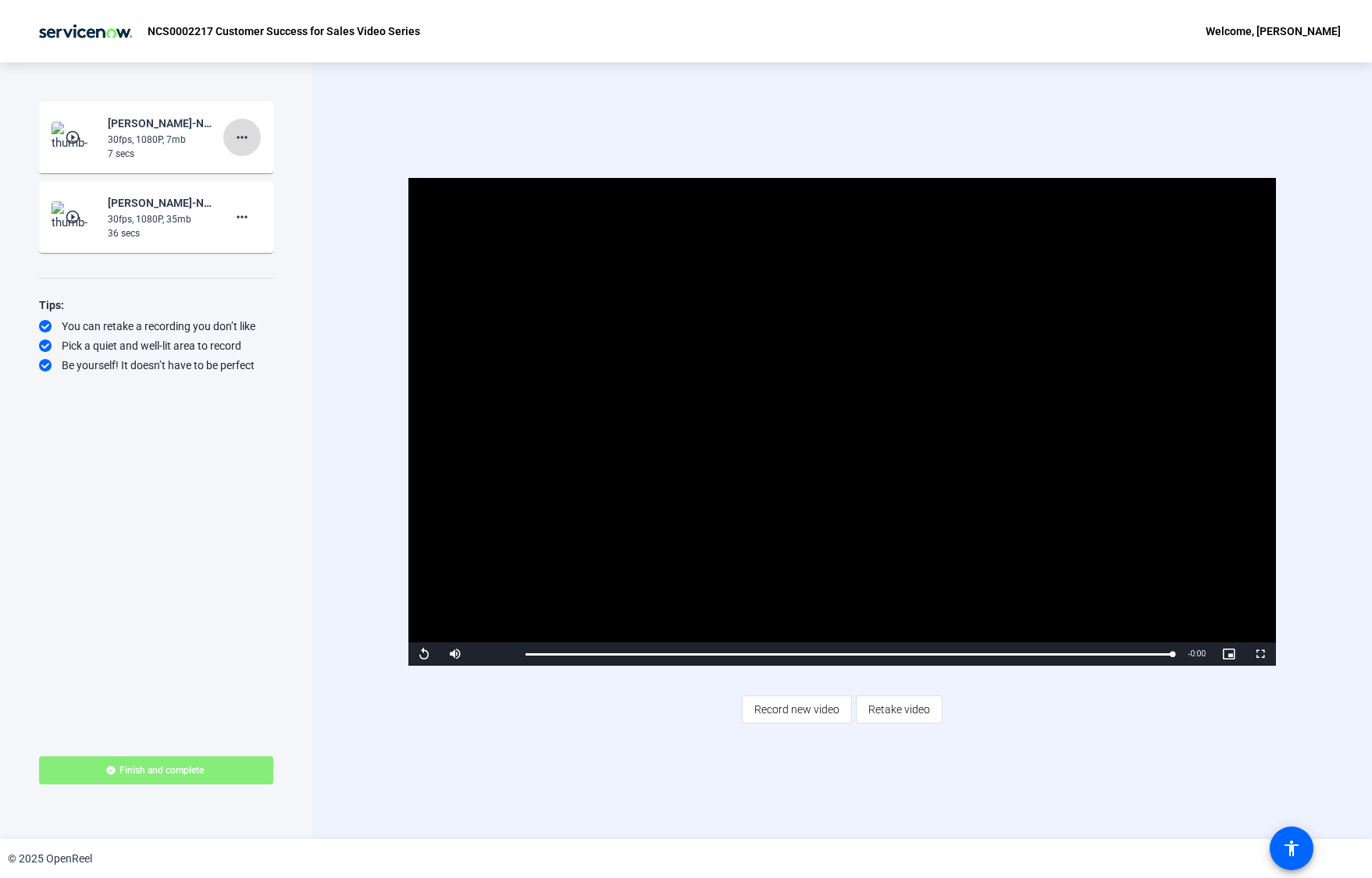
click at [242, 142] on mat-icon "more_horiz" at bounding box center [241, 137] width 19 height 19
click at [263, 174] on span "Delete clip" at bounding box center [267, 170] width 63 height 19
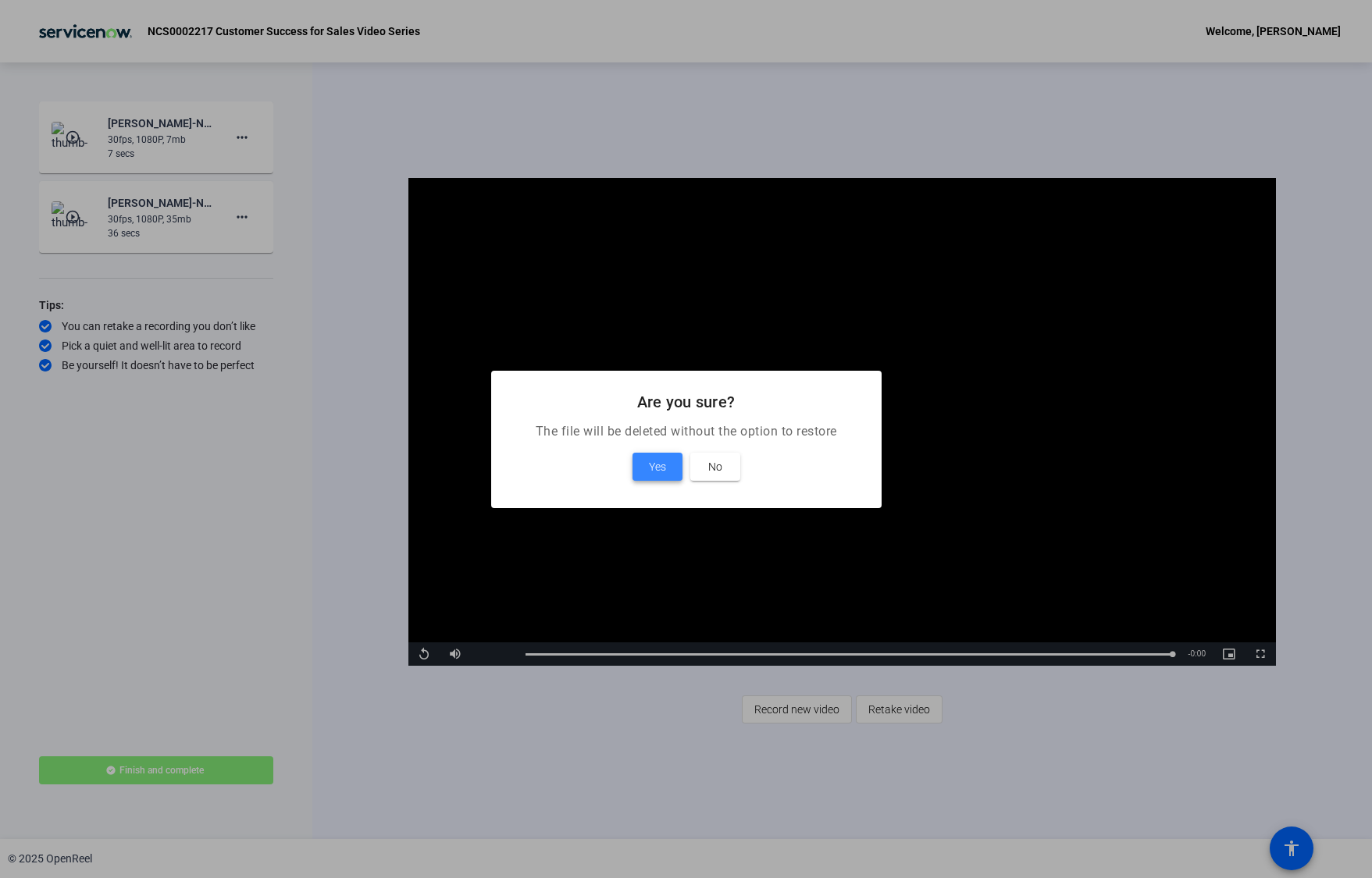
click at [661, 469] on span "Yes" at bounding box center [657, 467] width 18 height 19
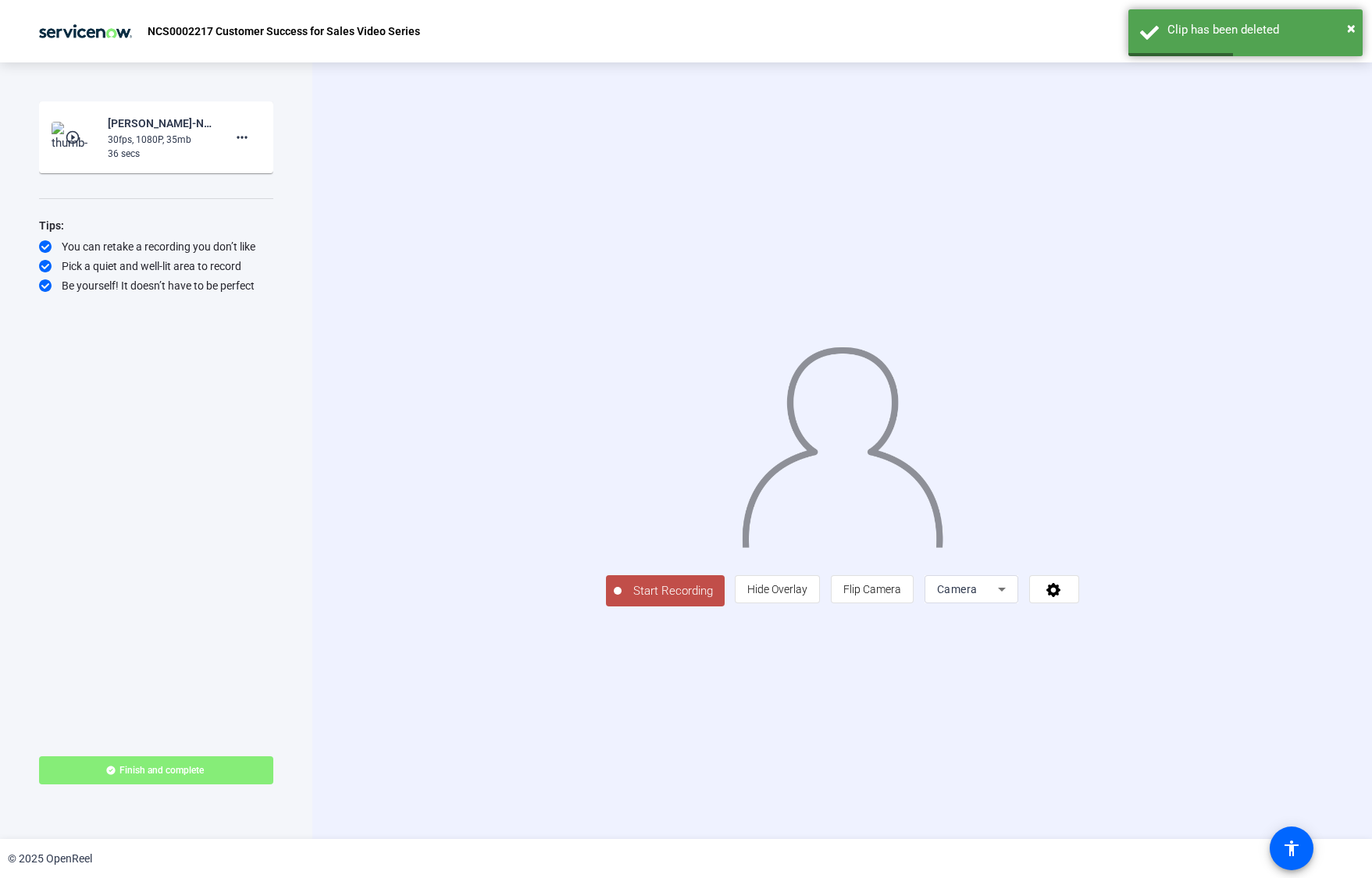
drag, startPoint x: 176, startPoint y: 147, endPoint x: 32, endPoint y: 136, distance: 144.4
click at [176, 147] on div "36 secs" at bounding box center [159, 154] width 105 height 14
click at [70, 133] on mat-icon "play_circle_outline" at bounding box center [74, 137] width 19 height 16
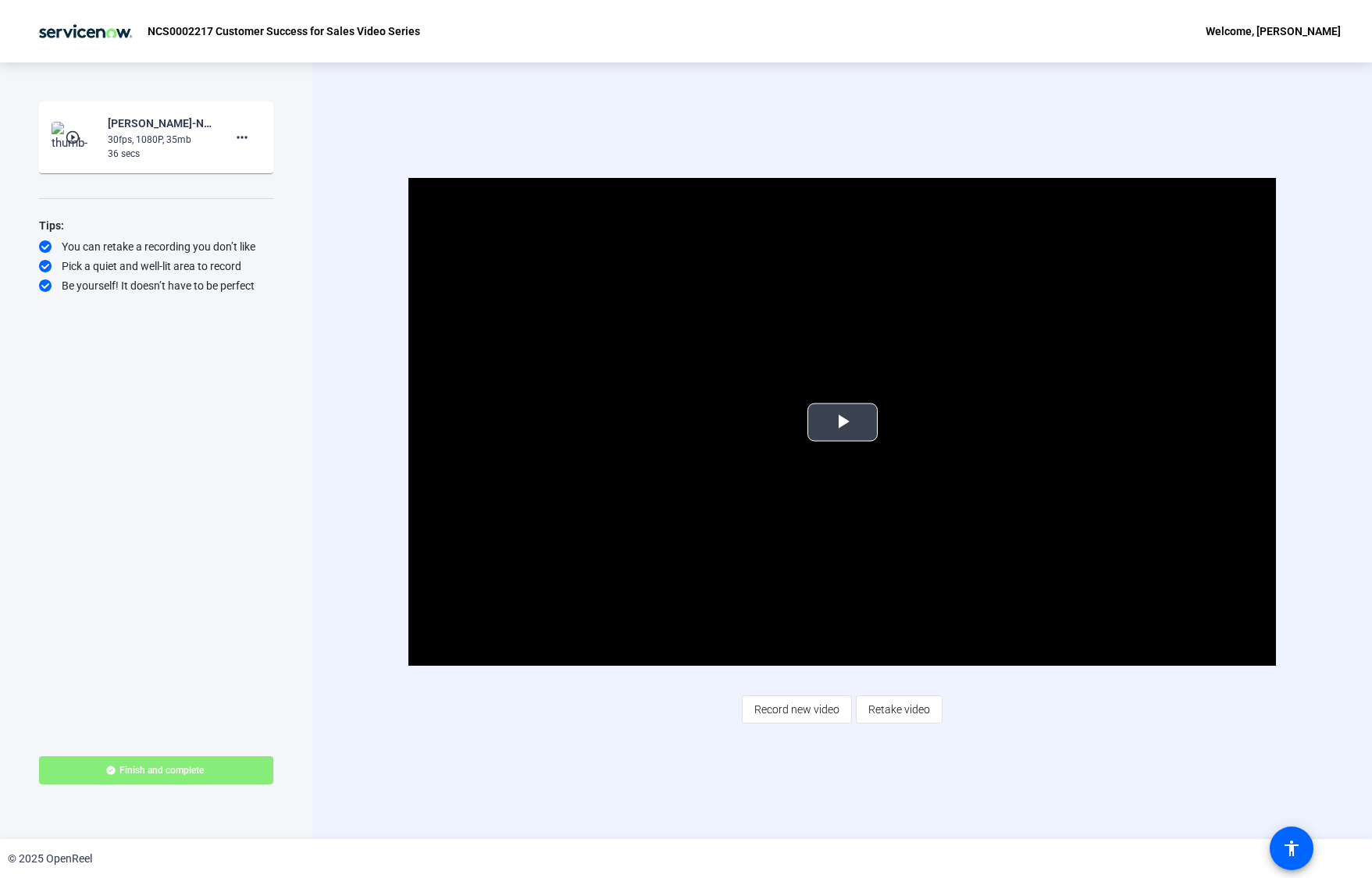
click at [843, 423] on span "Video Player" at bounding box center [843, 423] width 0 height 0
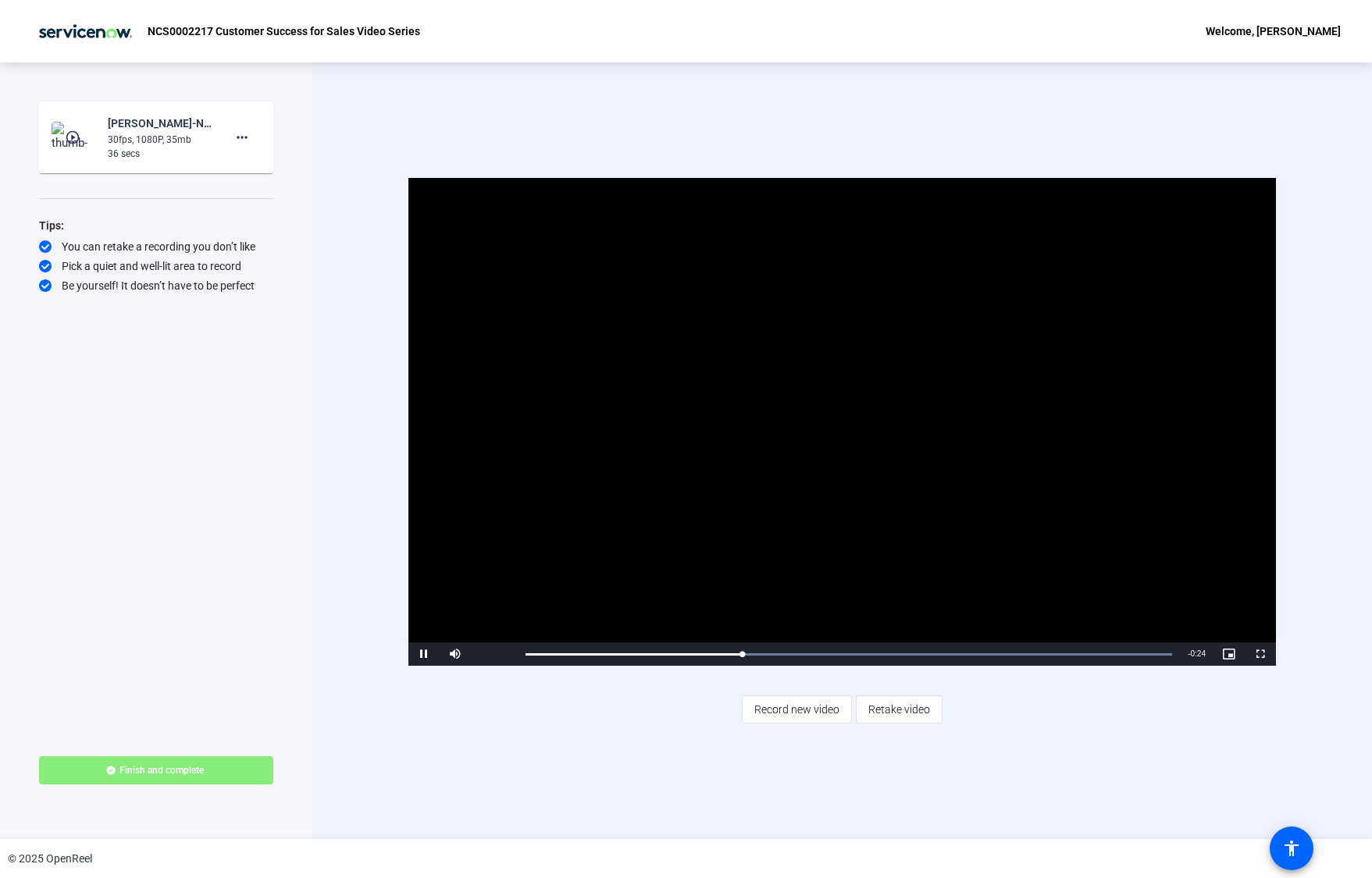
drag, startPoint x: 518, startPoint y: 711, endPoint x: 526, endPoint y: 709, distance: 8.2
click at [518, 710] on div "Video Player is loading. Play Video Pause Mute Current Time 0:12 / Duration 0:3…" at bounding box center [842, 450] width 900 height 545
click at [422, 654] on span "Video Player" at bounding box center [424, 654] width 31 height 0
click at [788, 711] on span "Record new video" at bounding box center [797, 710] width 85 height 30
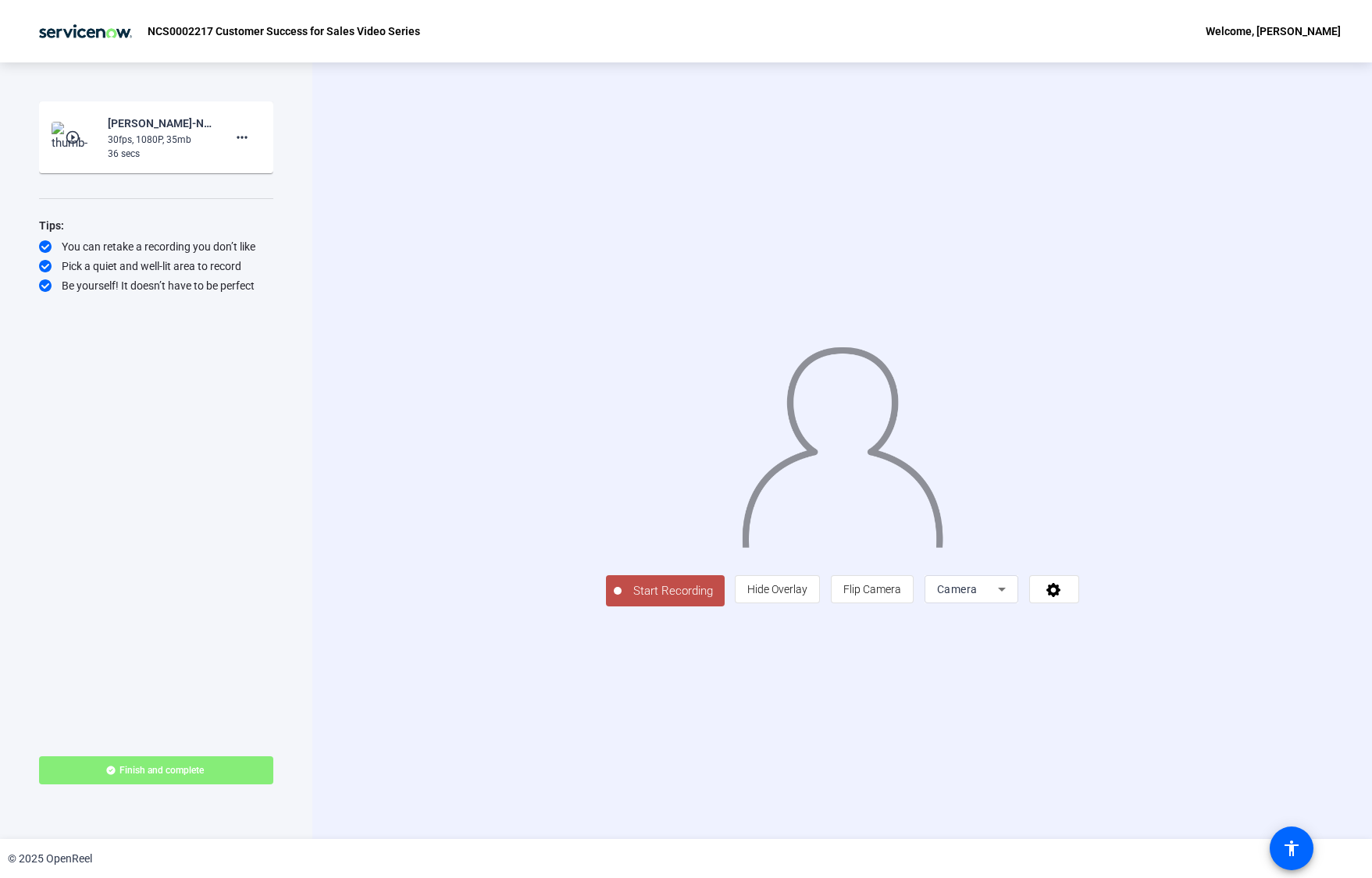
click at [622, 600] on span "Start Recording" at bounding box center [673, 591] width 103 height 18
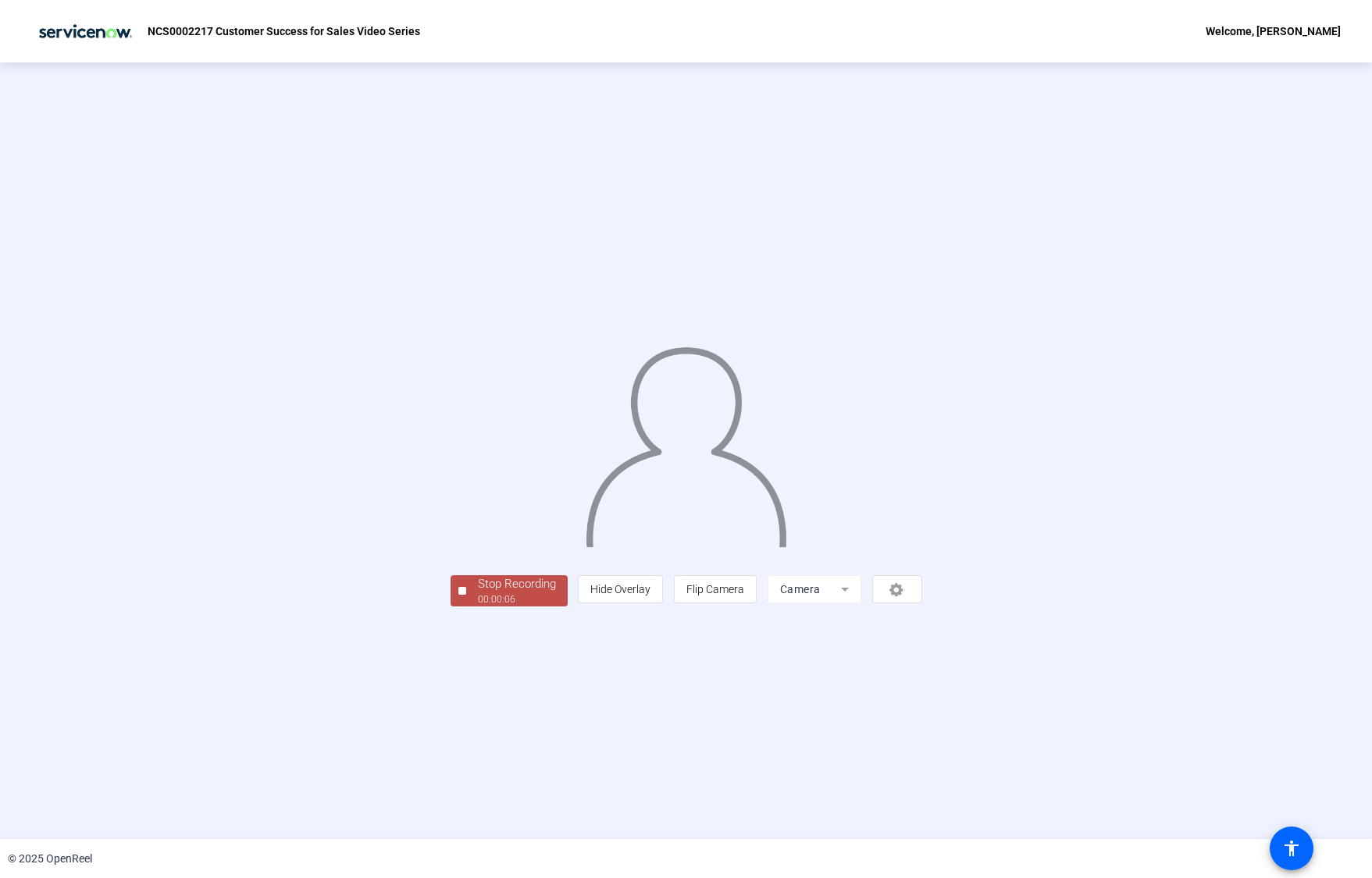
click at [477, 607] on div "00:00:06" at bounding box center [516, 600] width 78 height 14
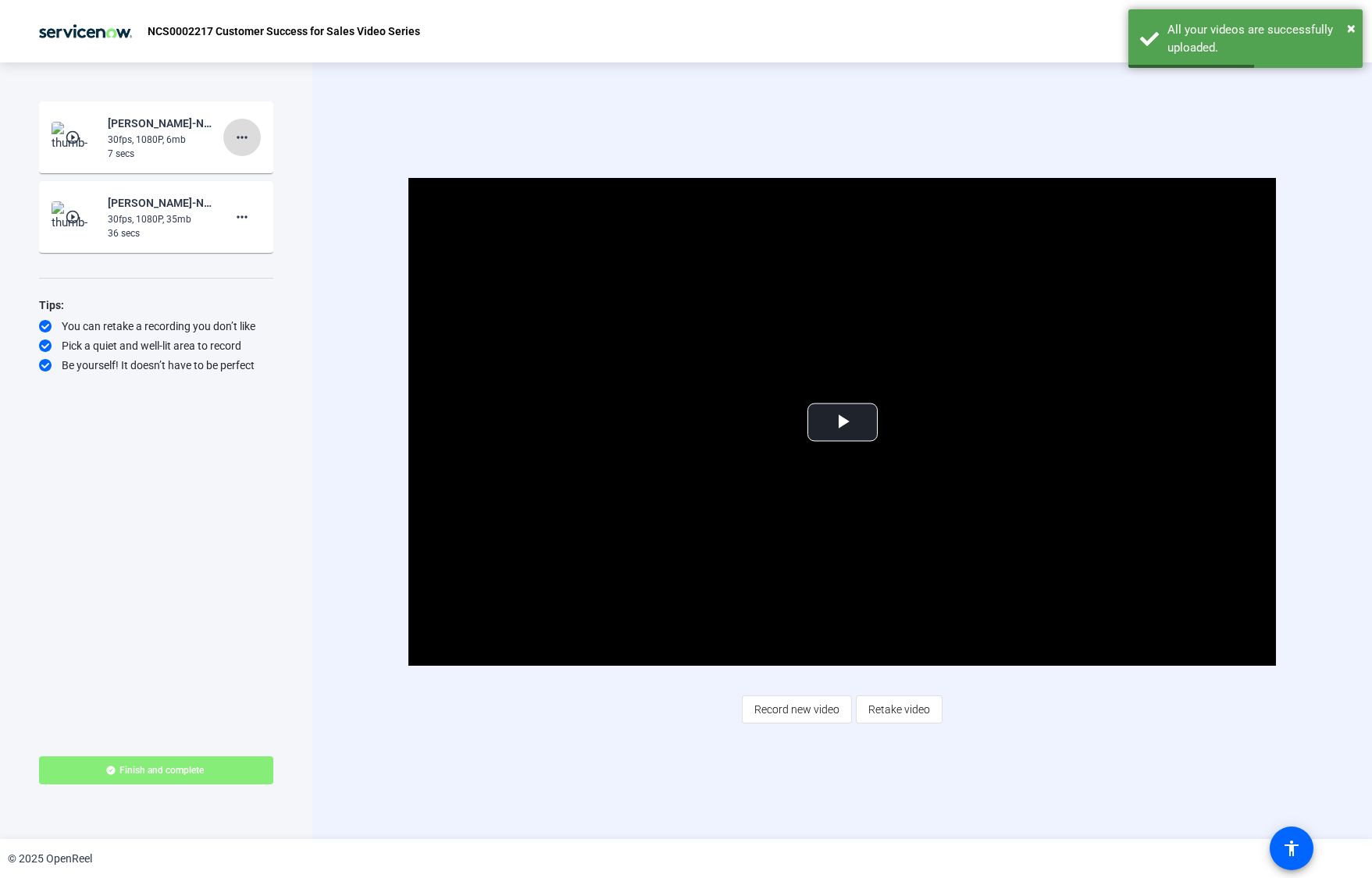
click at [255, 141] on span at bounding box center [241, 137] width 38 height 38
click at [270, 170] on span "Delete clip" at bounding box center [267, 170] width 63 height 19
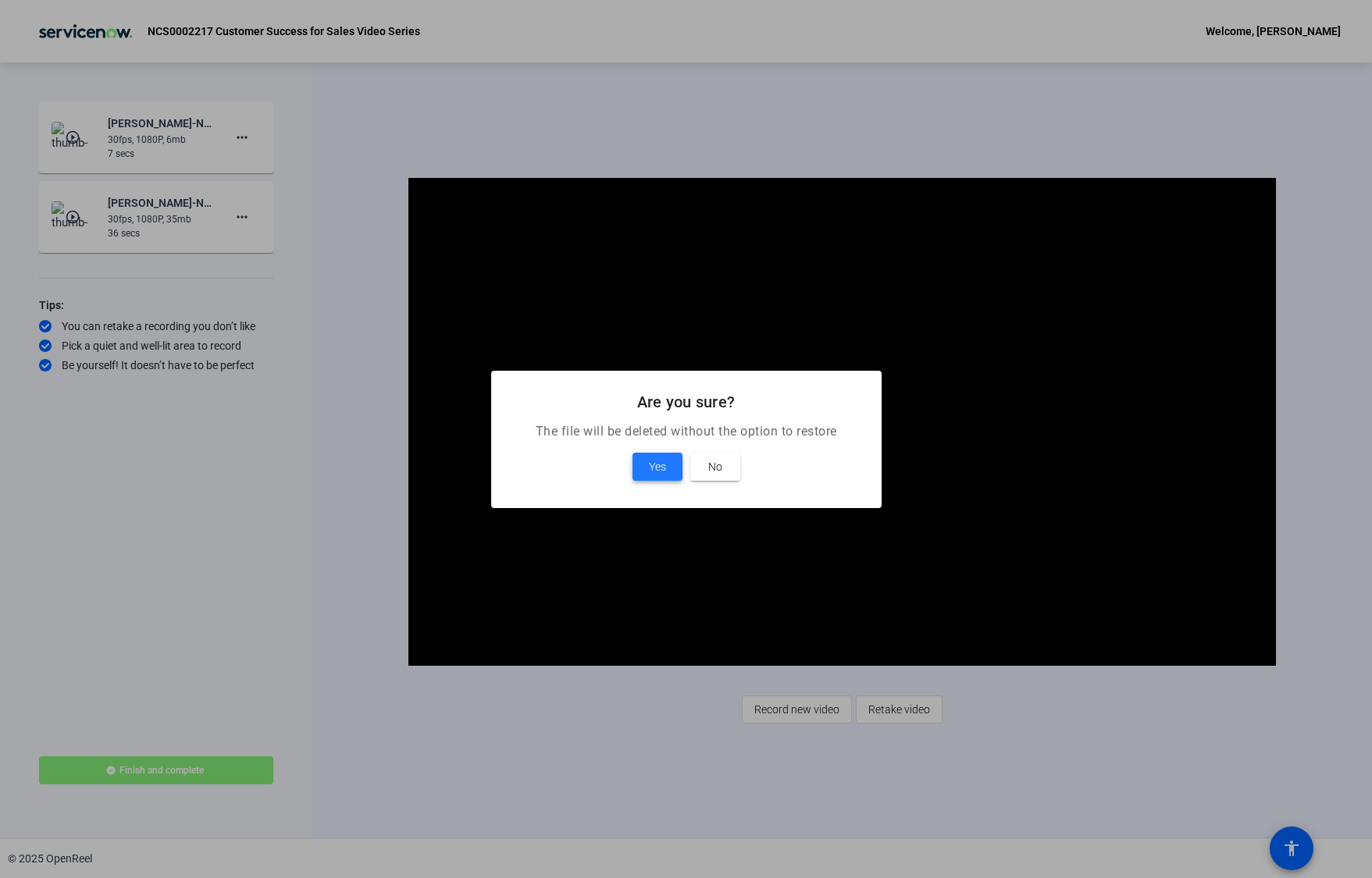
click at [652, 471] on span "Yes" at bounding box center [657, 467] width 18 height 19
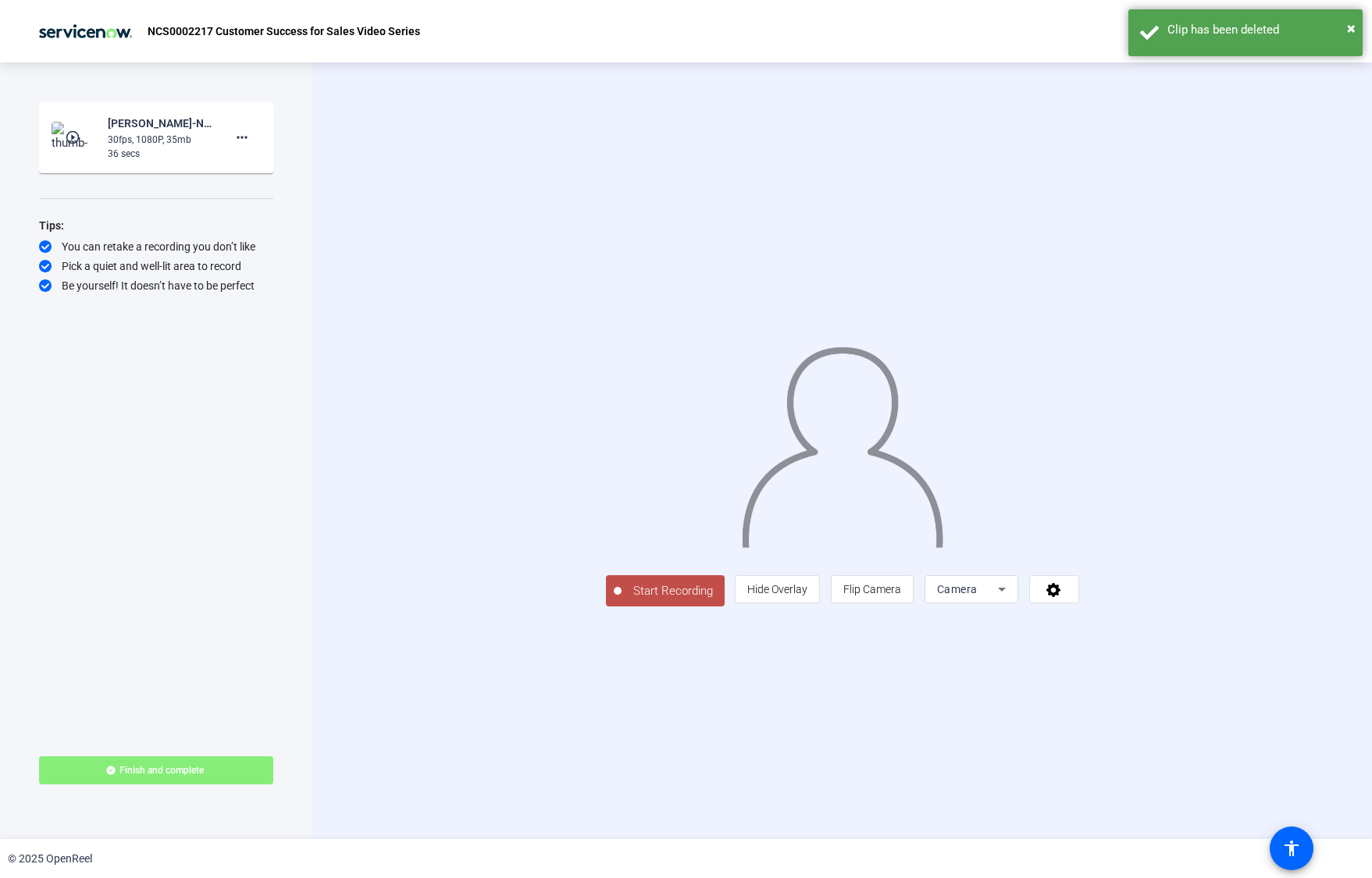
click at [622, 600] on span "Start Recording" at bounding box center [673, 591] width 103 height 18
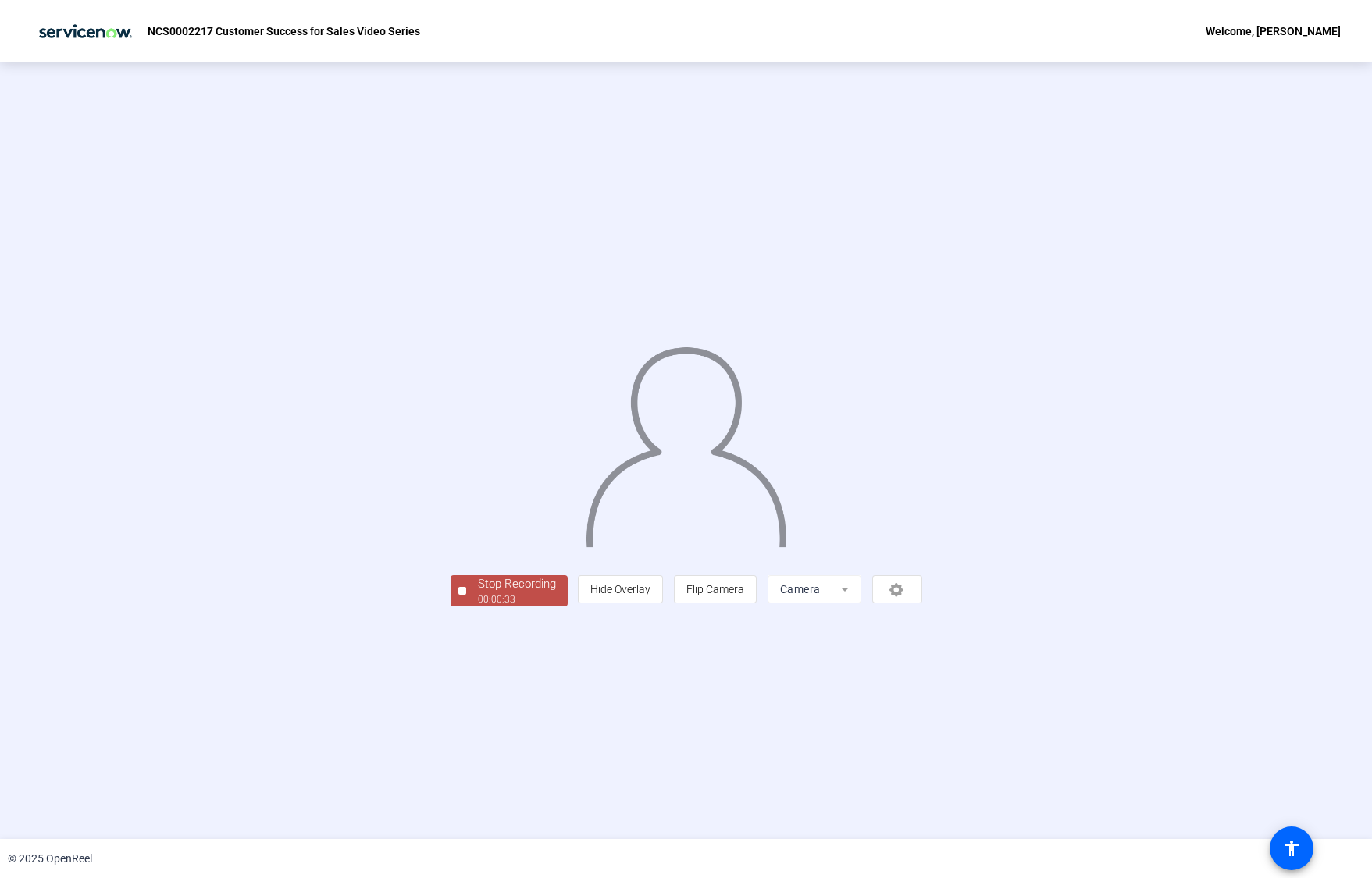
click at [477, 607] on div "00:00:33" at bounding box center [516, 600] width 78 height 14
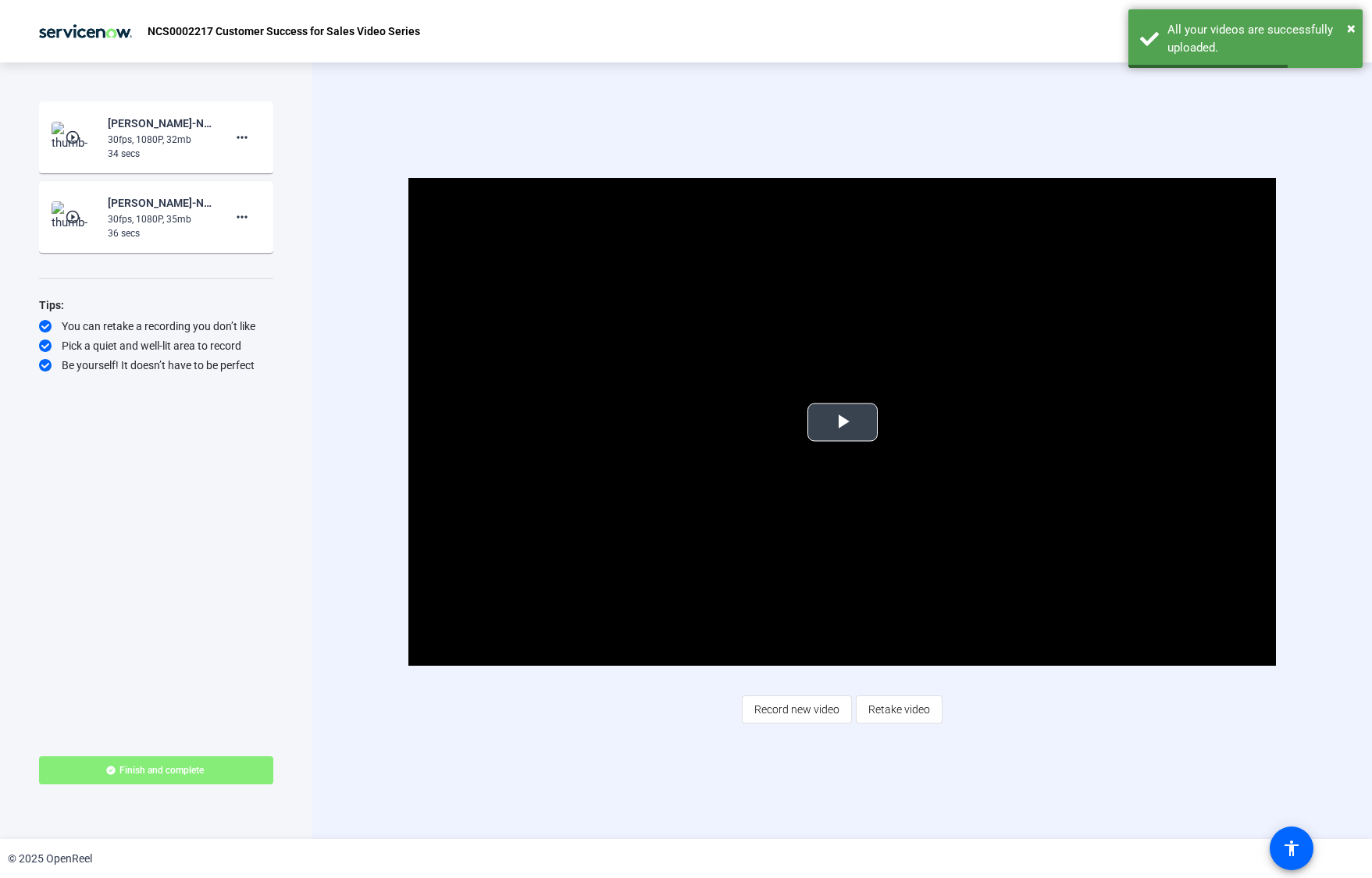
click at [843, 423] on span "Video Player" at bounding box center [843, 423] width 0 height 0
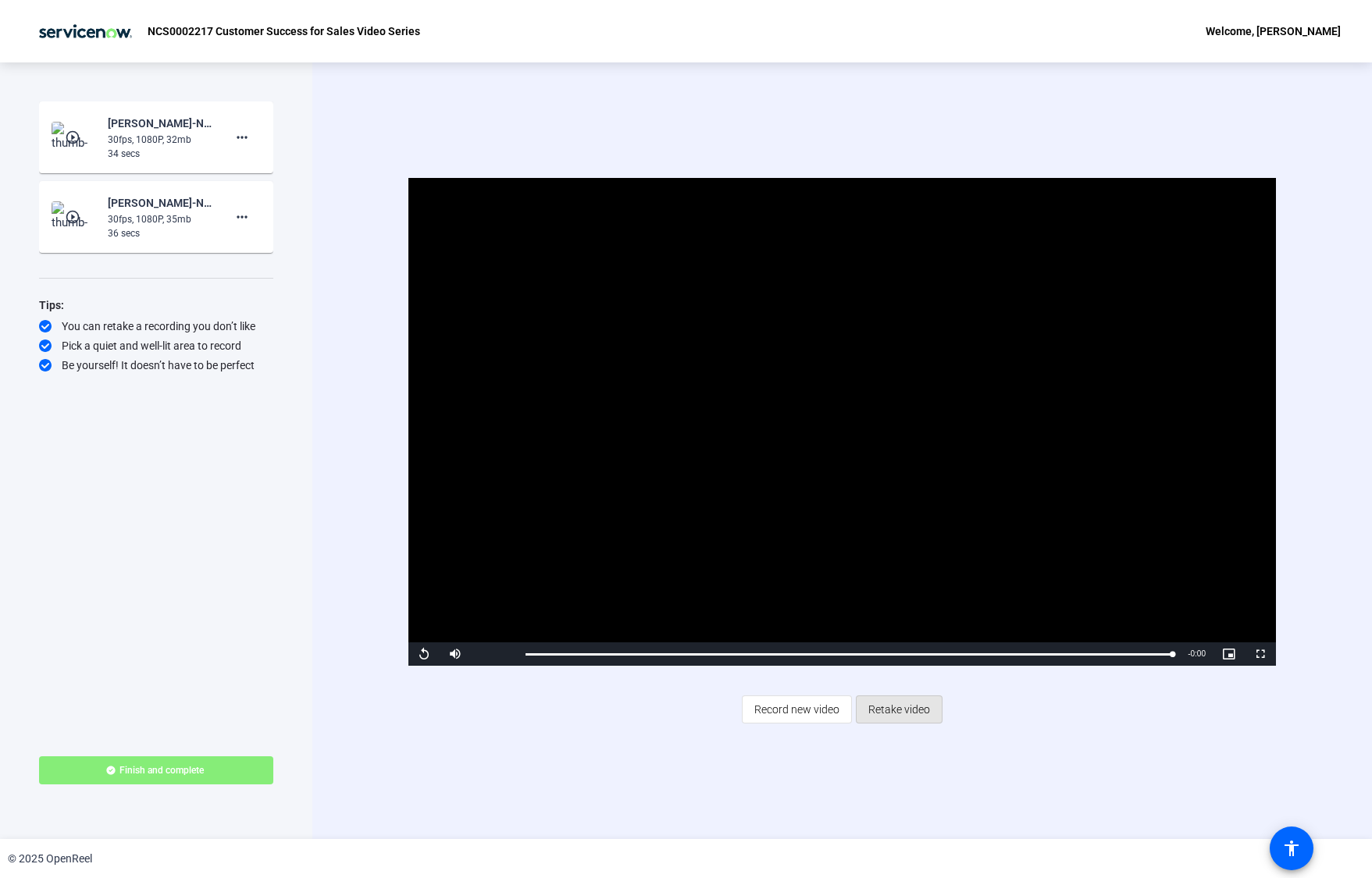
click at [926, 715] on span "Retake video" at bounding box center [898, 710] width 62 height 30
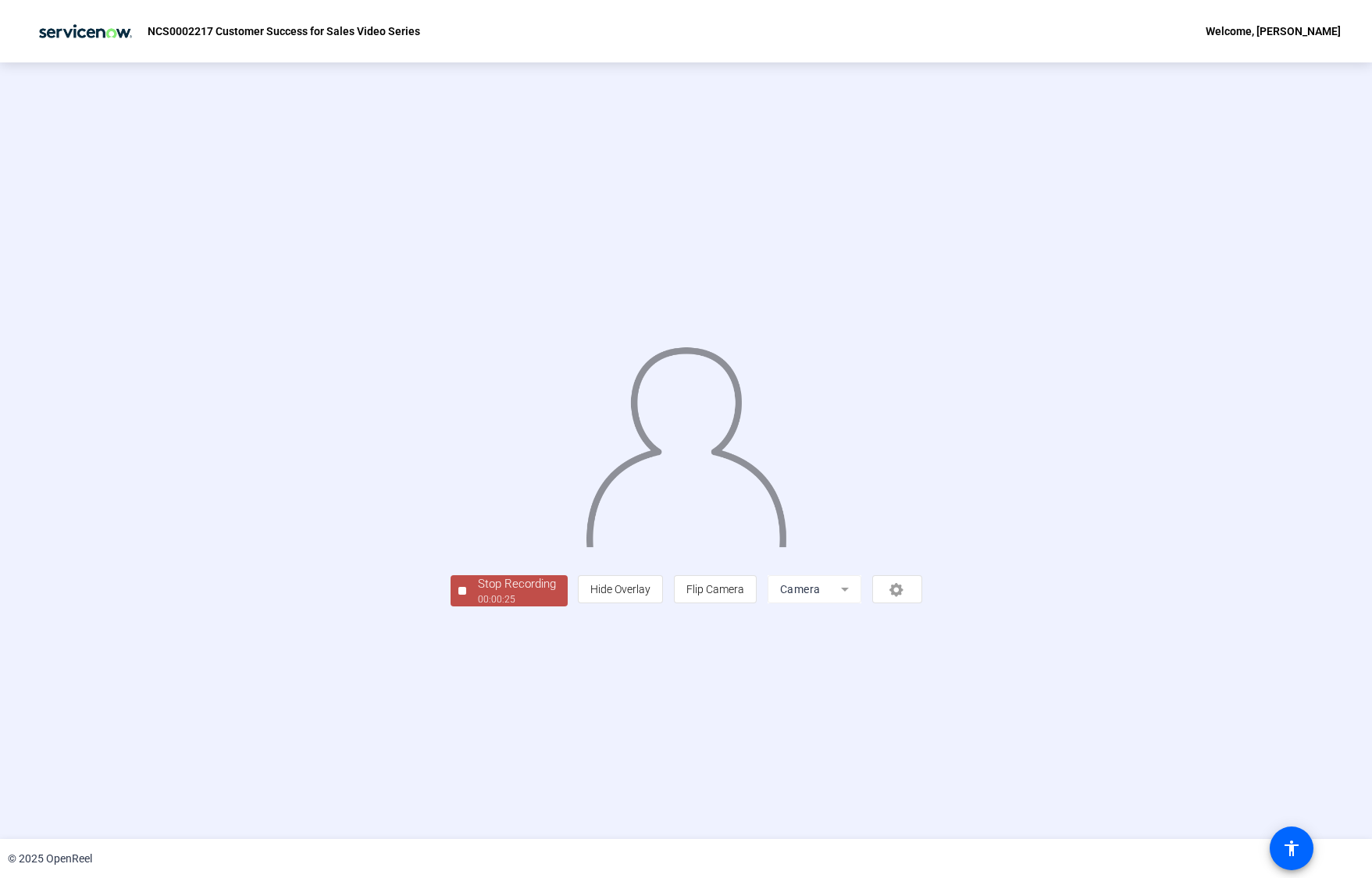
click at [477, 607] on div "00:00:25" at bounding box center [516, 600] width 78 height 14
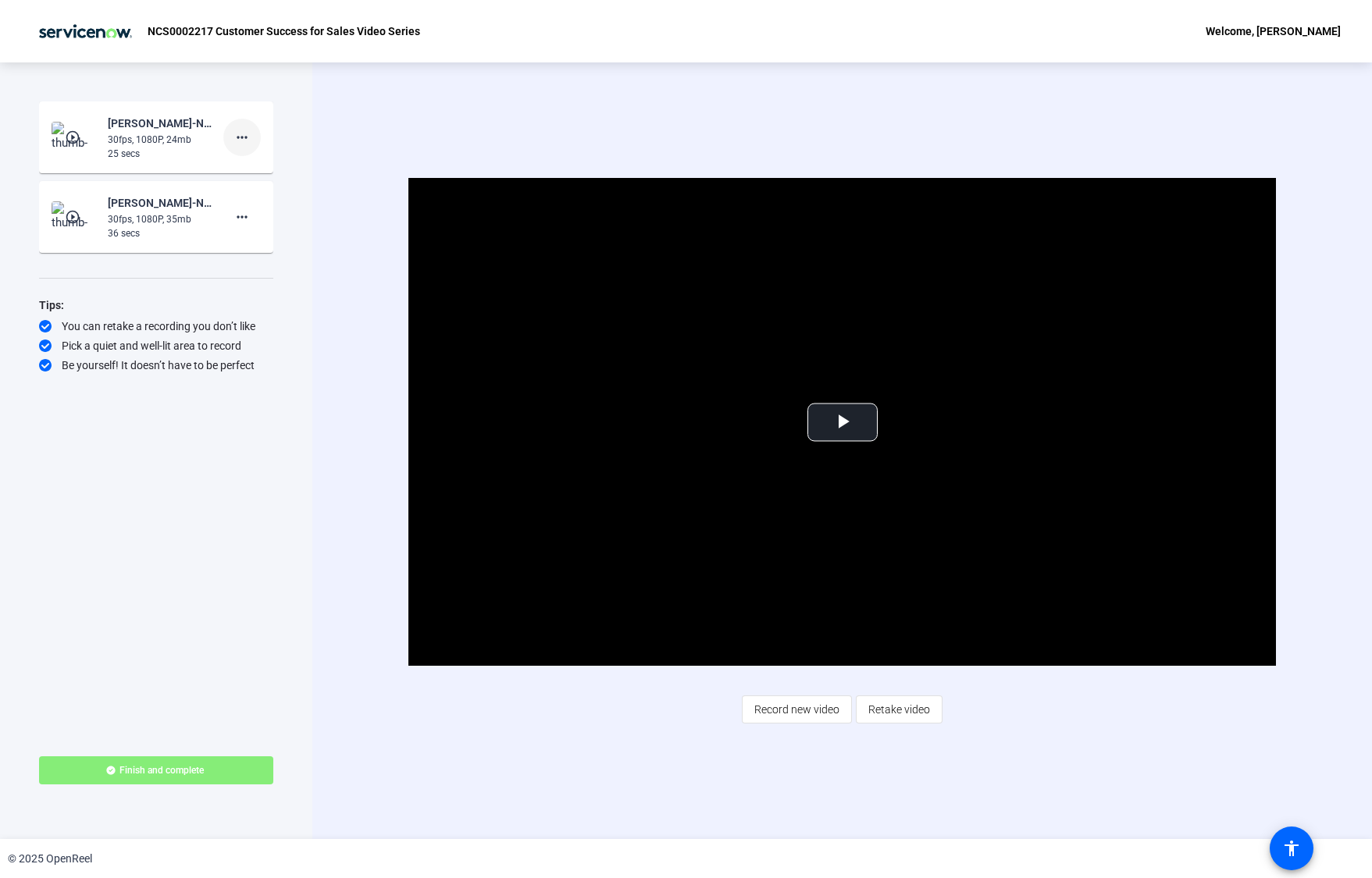
click at [253, 128] on span at bounding box center [241, 137] width 38 height 38
click at [259, 171] on span "Delete clip" at bounding box center [267, 170] width 63 height 19
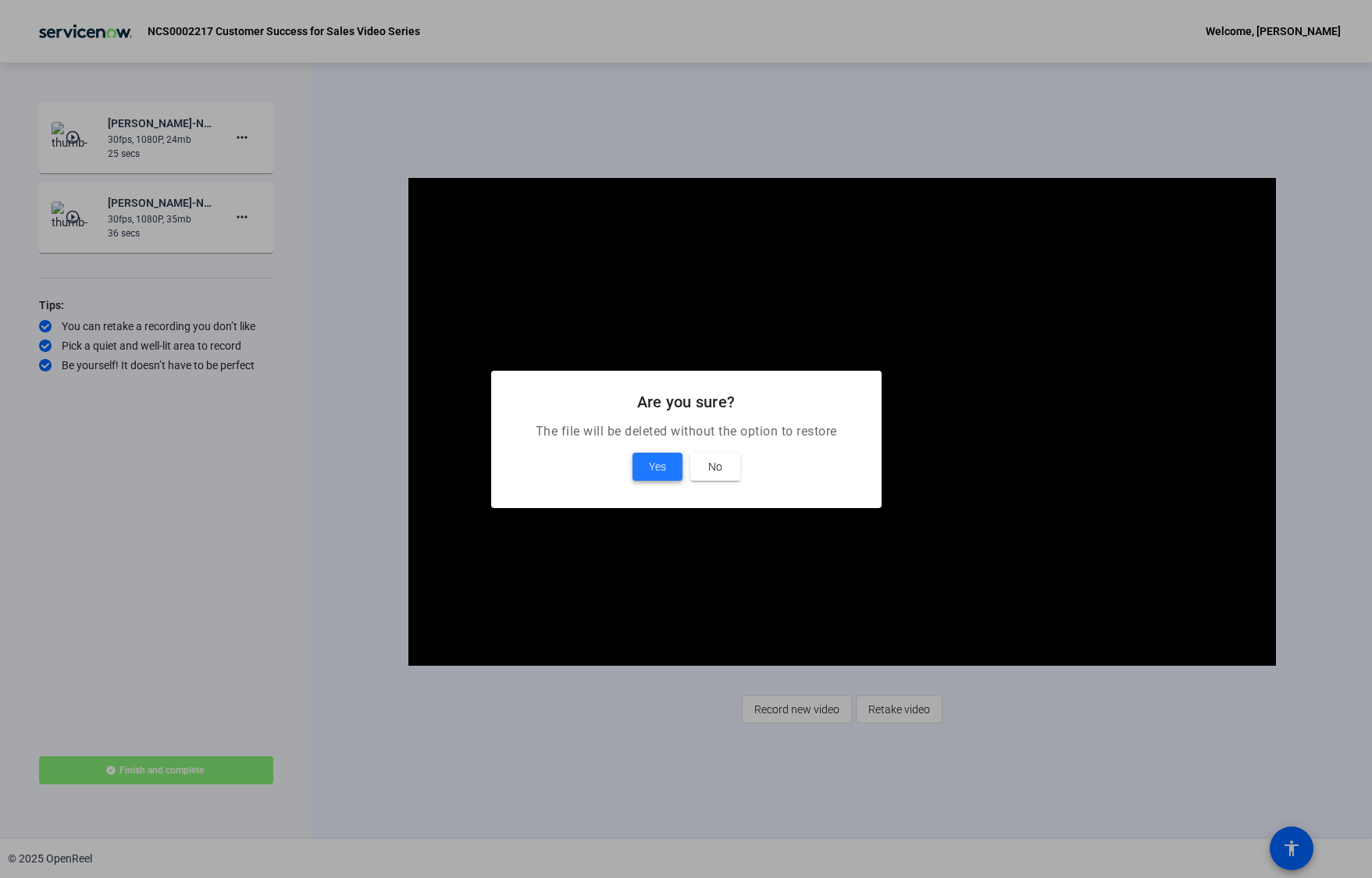
click at [662, 468] on span "Yes" at bounding box center [657, 467] width 18 height 19
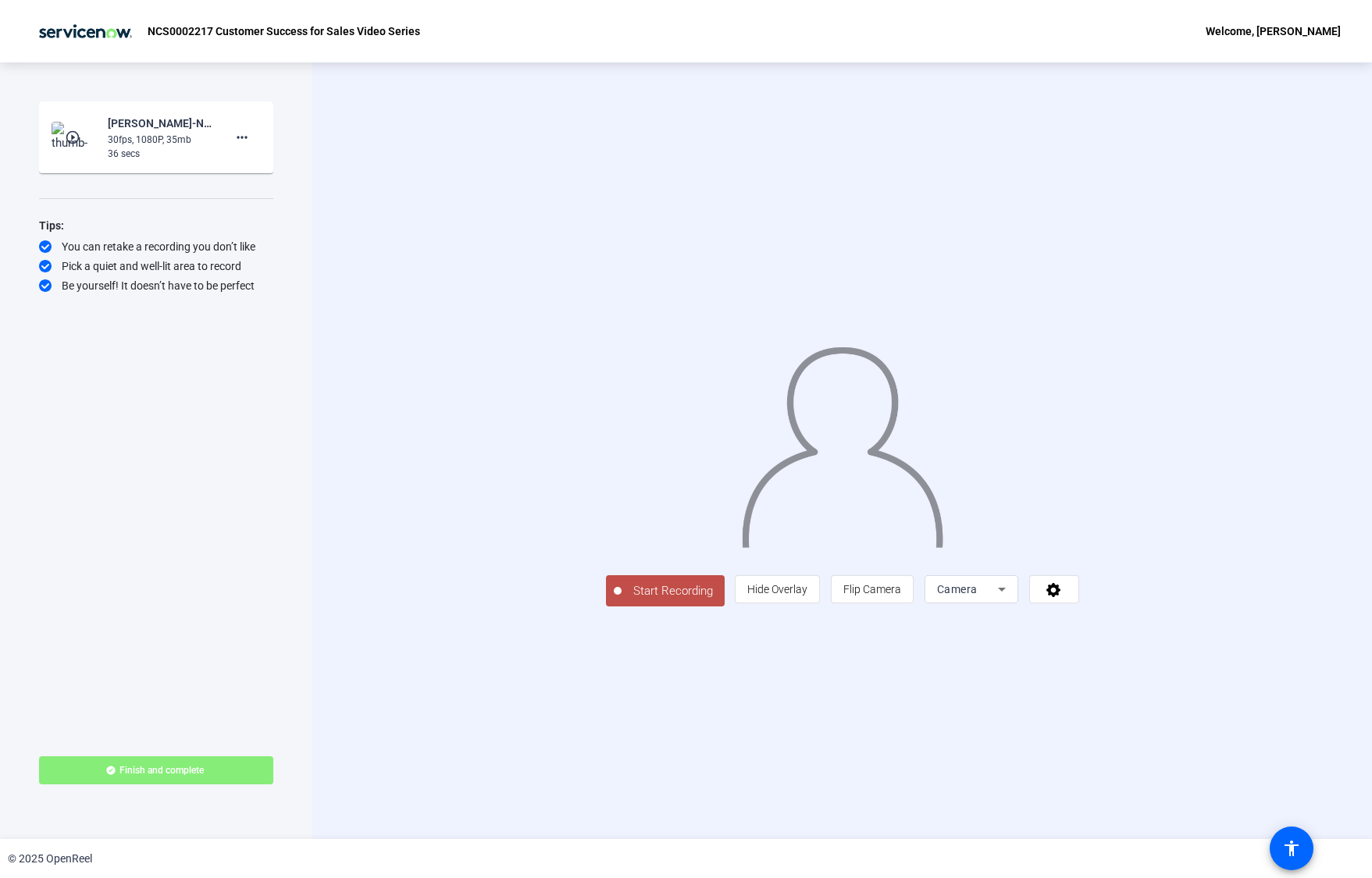
click at [606, 607] on button "Start Recording" at bounding box center [665, 591] width 118 height 31
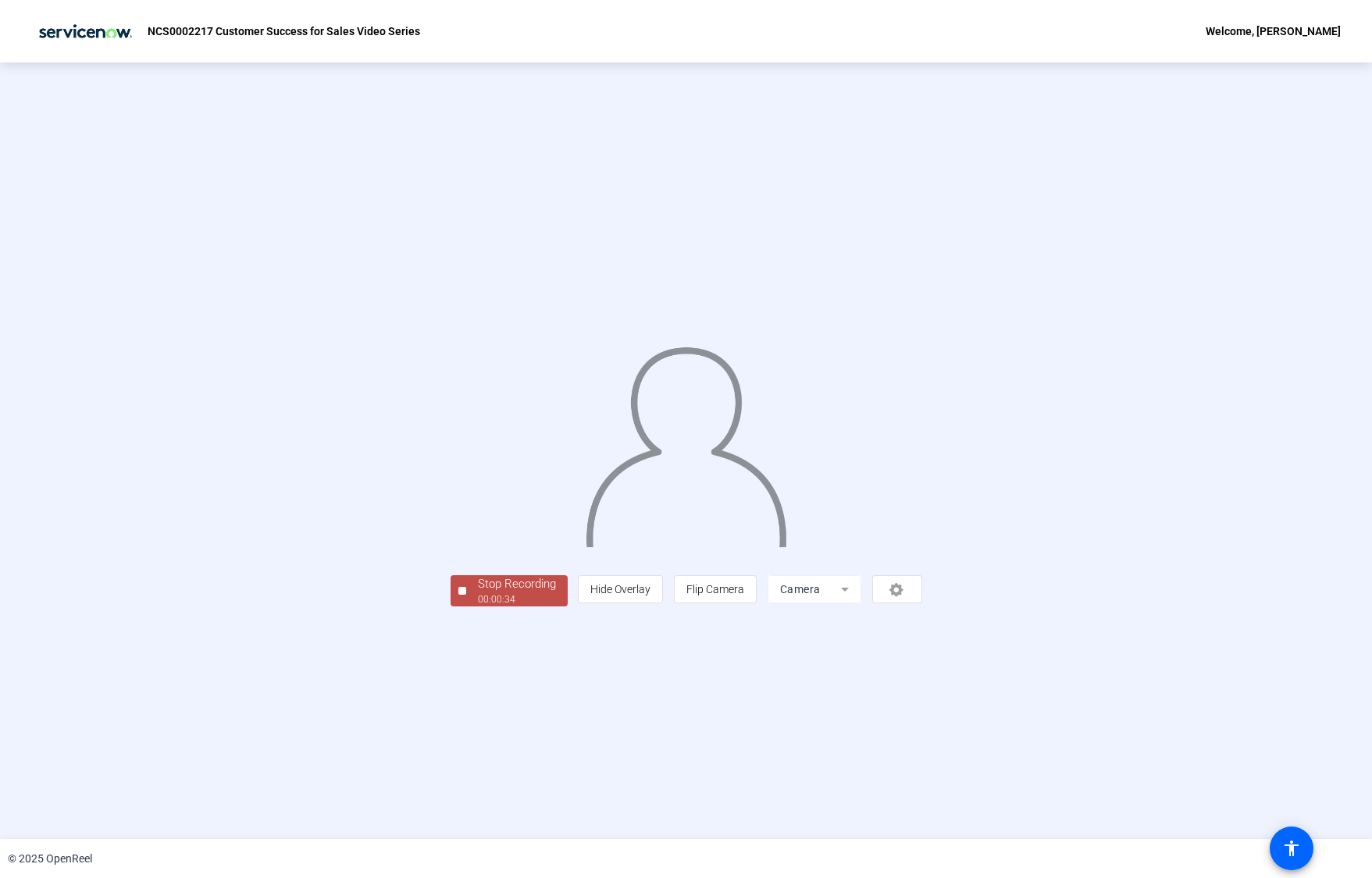
click at [477, 607] on div "00:00:34" at bounding box center [516, 600] width 78 height 14
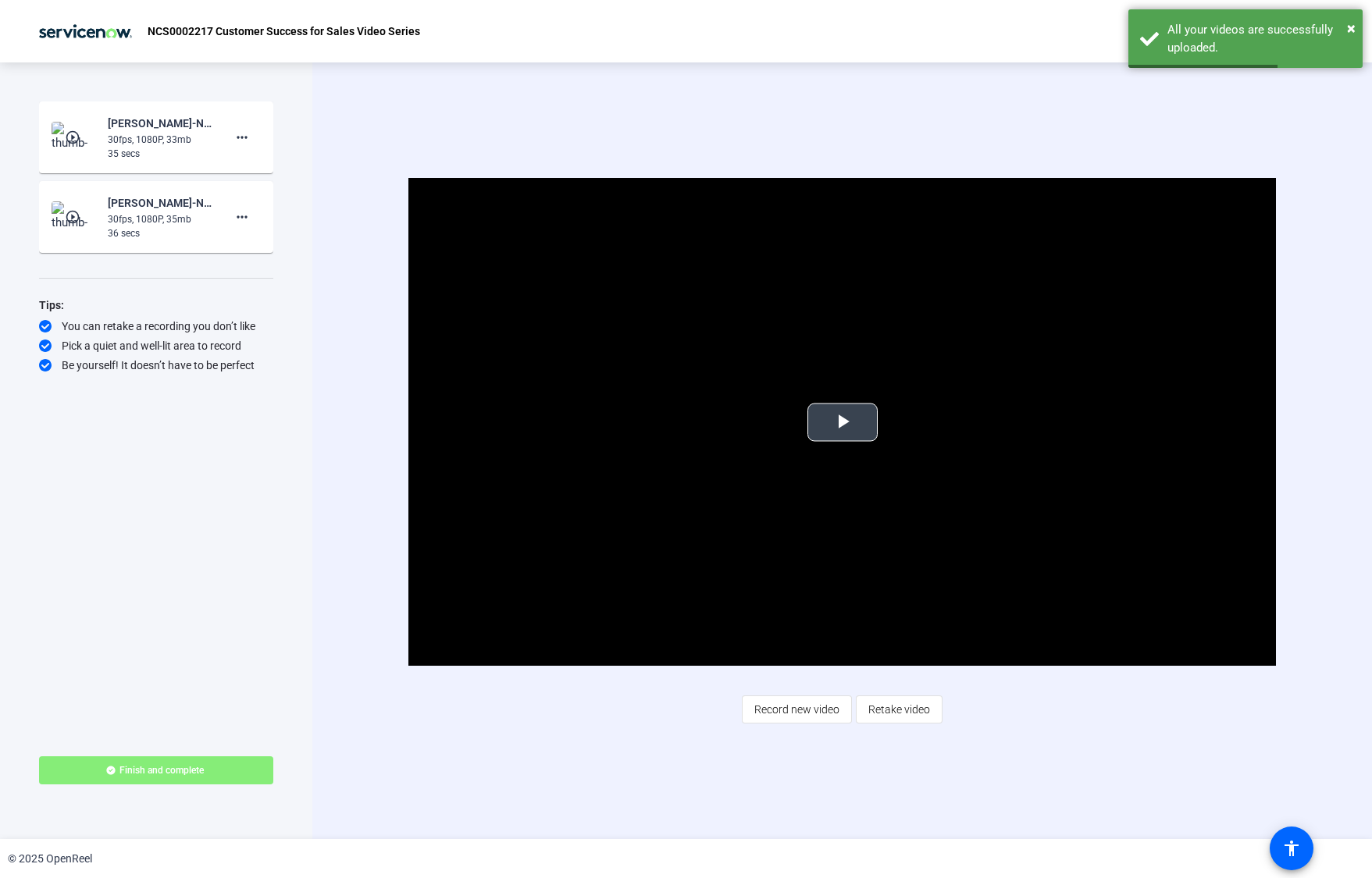
click at [843, 423] on span "Video Player" at bounding box center [843, 423] width 0 height 0
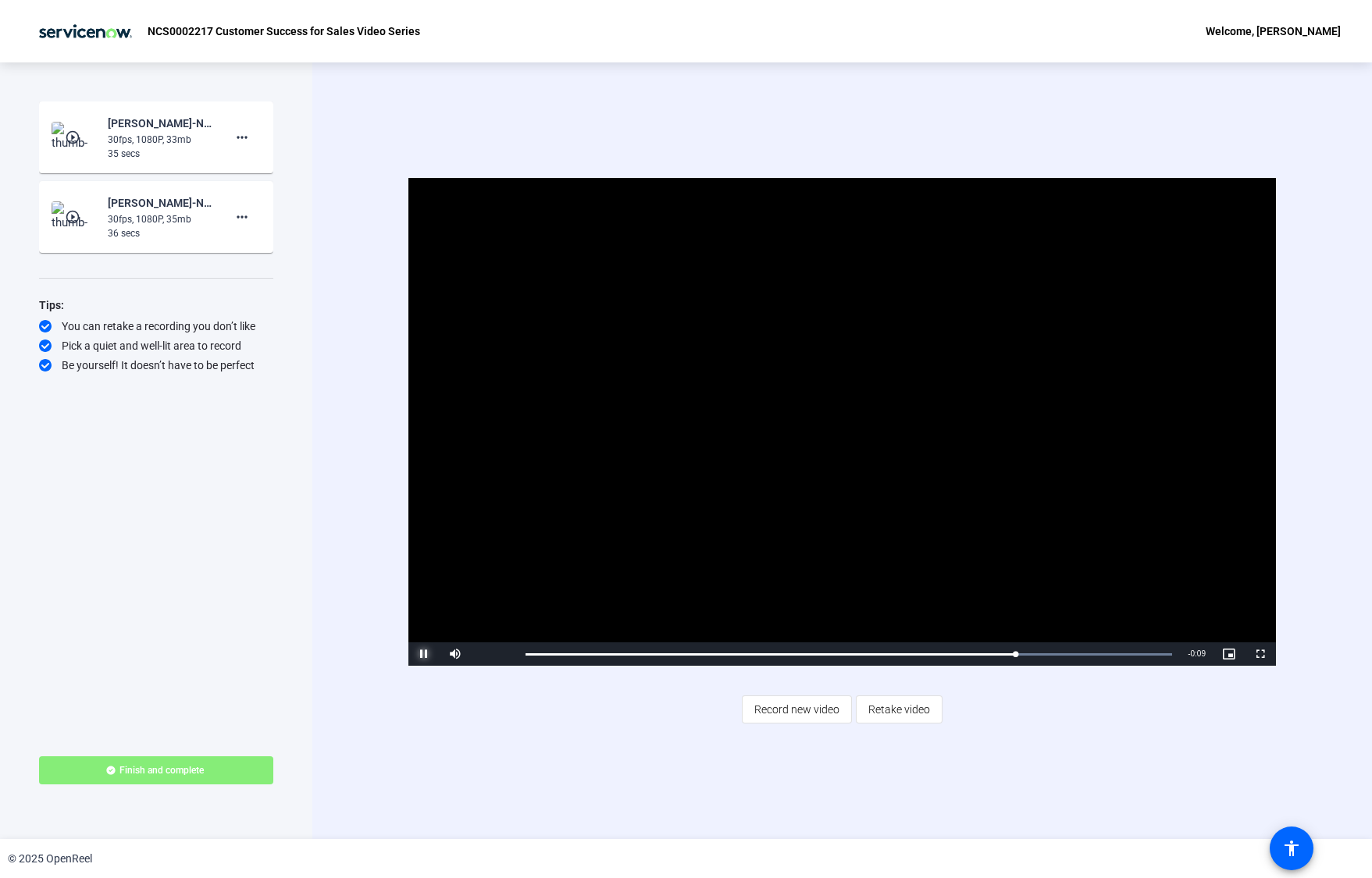
click at [420, 654] on span "Video Player" at bounding box center [424, 654] width 31 height 0
click at [152, 122] on div "[PERSON_NAME]-NCS0002217 Customer Success for Sales Vi-NCS0002217 Customer Succ…" at bounding box center [159, 123] width 105 height 19
drag, startPoint x: 187, startPoint y: 142, endPoint x: 150, endPoint y: 142, distance: 37.0
click at [187, 143] on div "30fps, 1080P, 33mb" at bounding box center [159, 139] width 105 height 14
click at [77, 137] on mat-icon "play_circle_outline" at bounding box center [74, 137] width 19 height 16
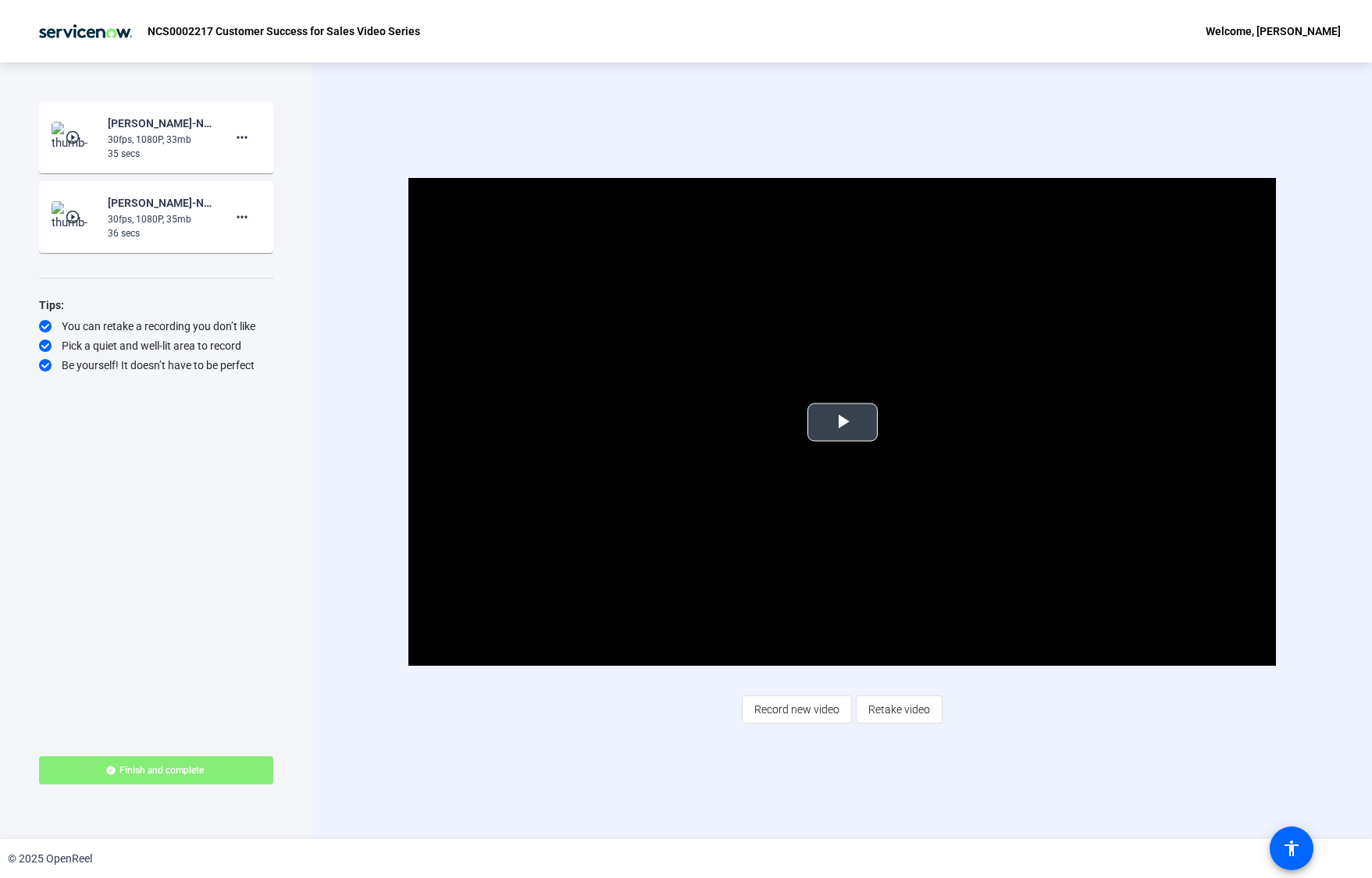
click at [843, 423] on span "Video Player" at bounding box center [843, 423] width 0 height 0
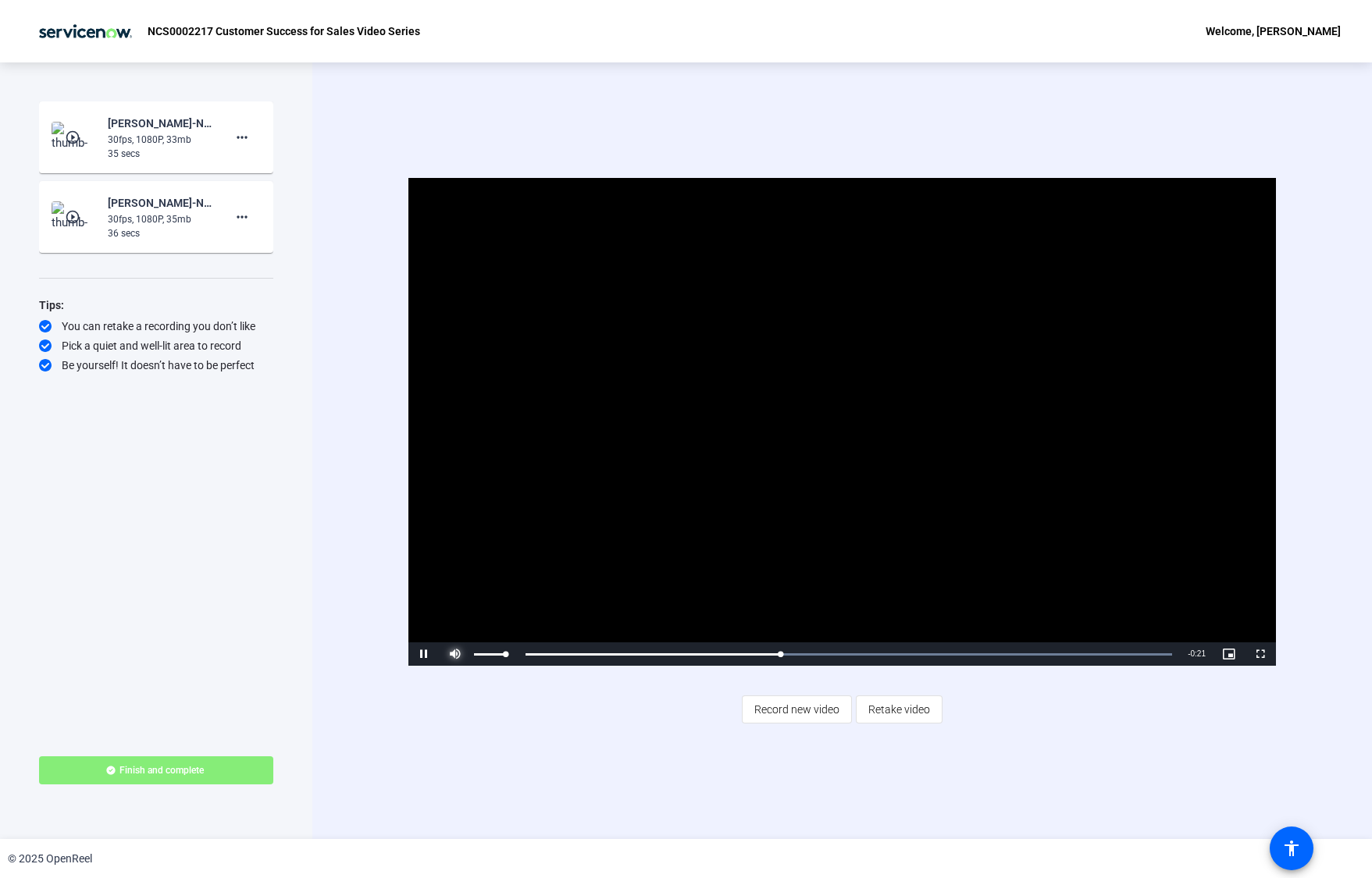
click at [452, 654] on span "Video Player" at bounding box center [455, 654] width 31 height 0
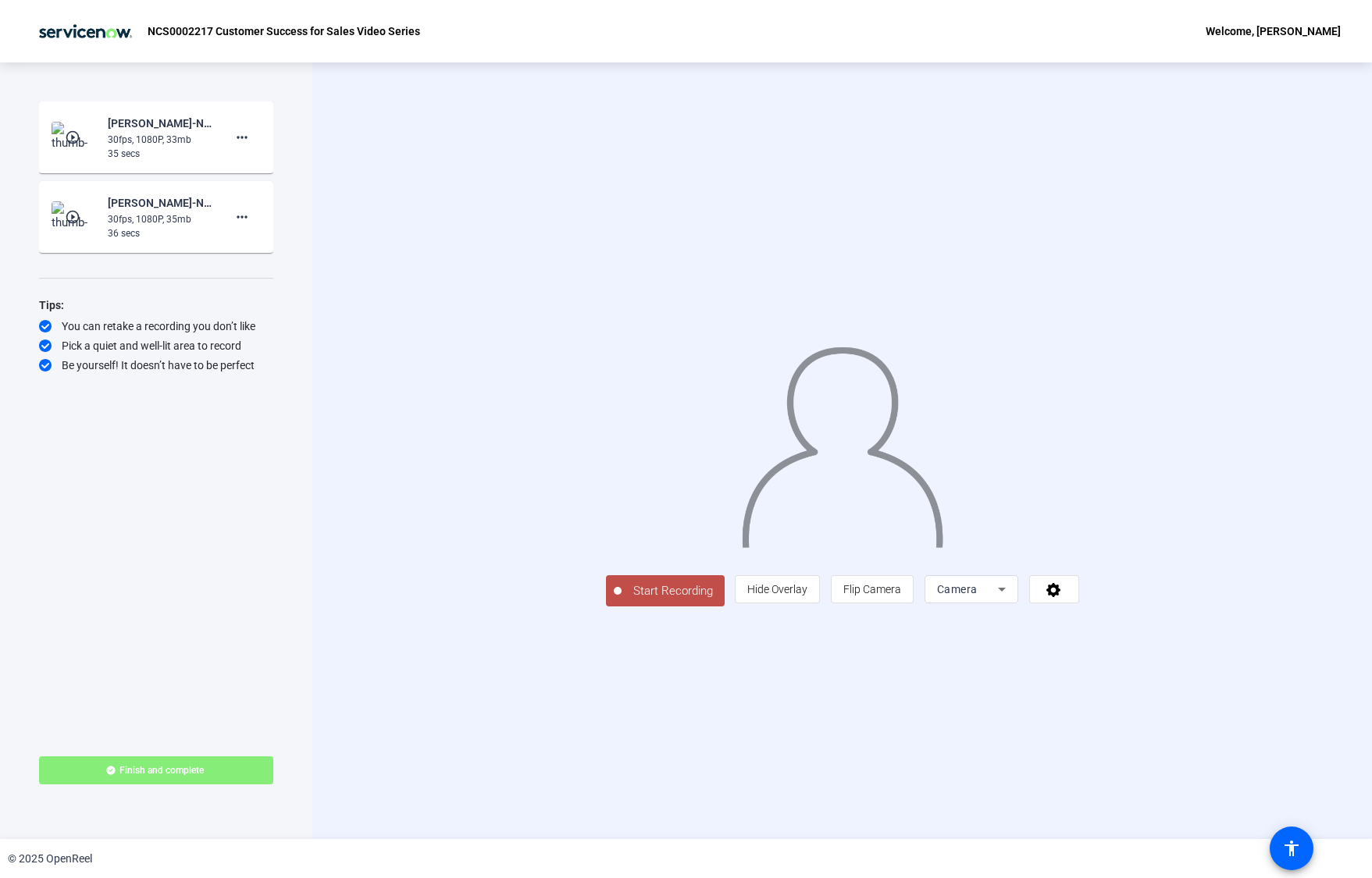
click at [506, 48] on div "NCS0002217 Customer Success for Sales Video Series Welcome, Elina Pirjanti" at bounding box center [686, 31] width 1372 height 63
click at [622, 600] on span "Start Recording" at bounding box center [673, 591] width 103 height 18
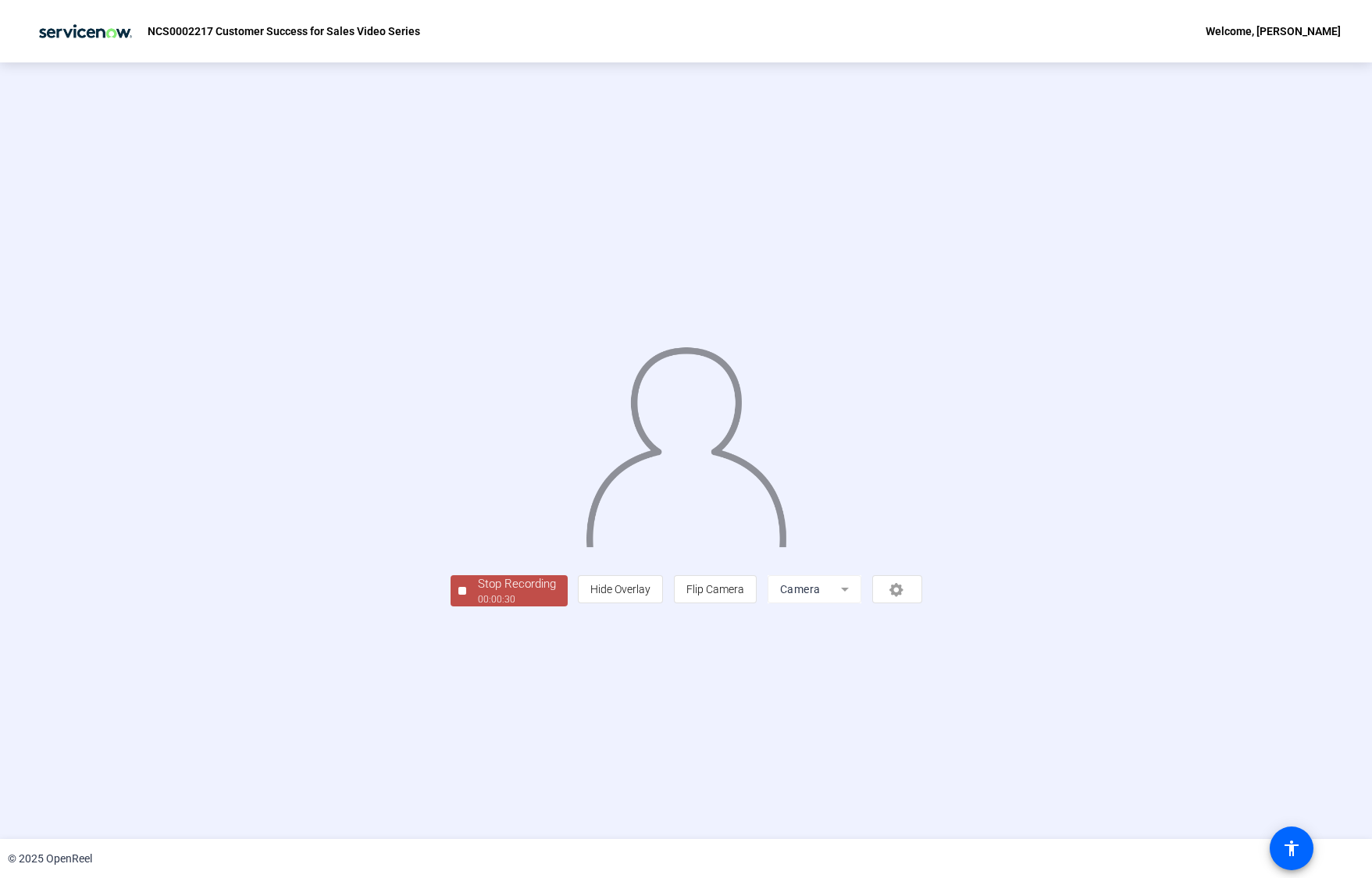
click at [477, 607] on div "00:00:30" at bounding box center [516, 600] width 78 height 14
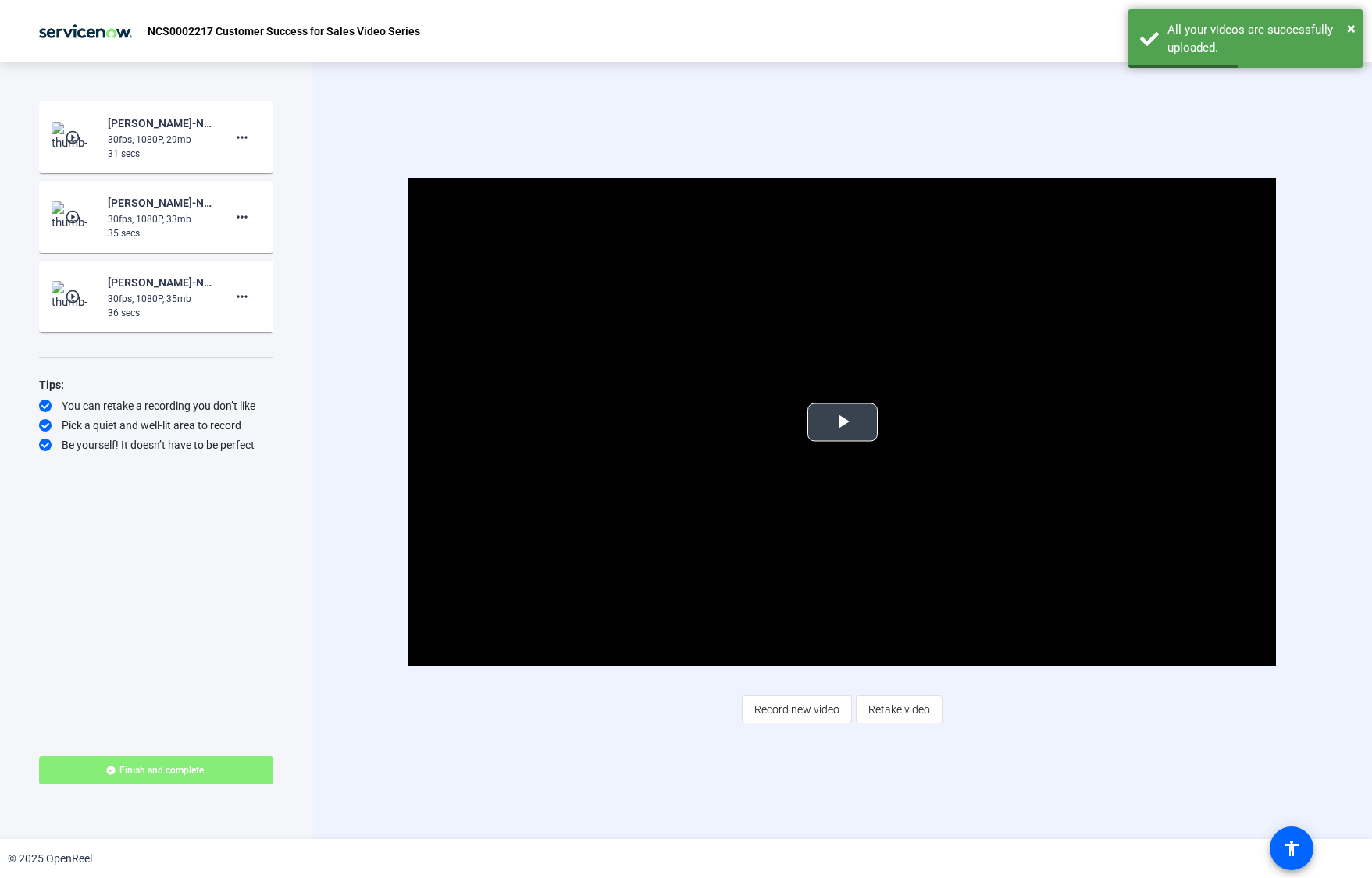
click at [843, 423] on span "Video Player" at bounding box center [843, 423] width 0 height 0
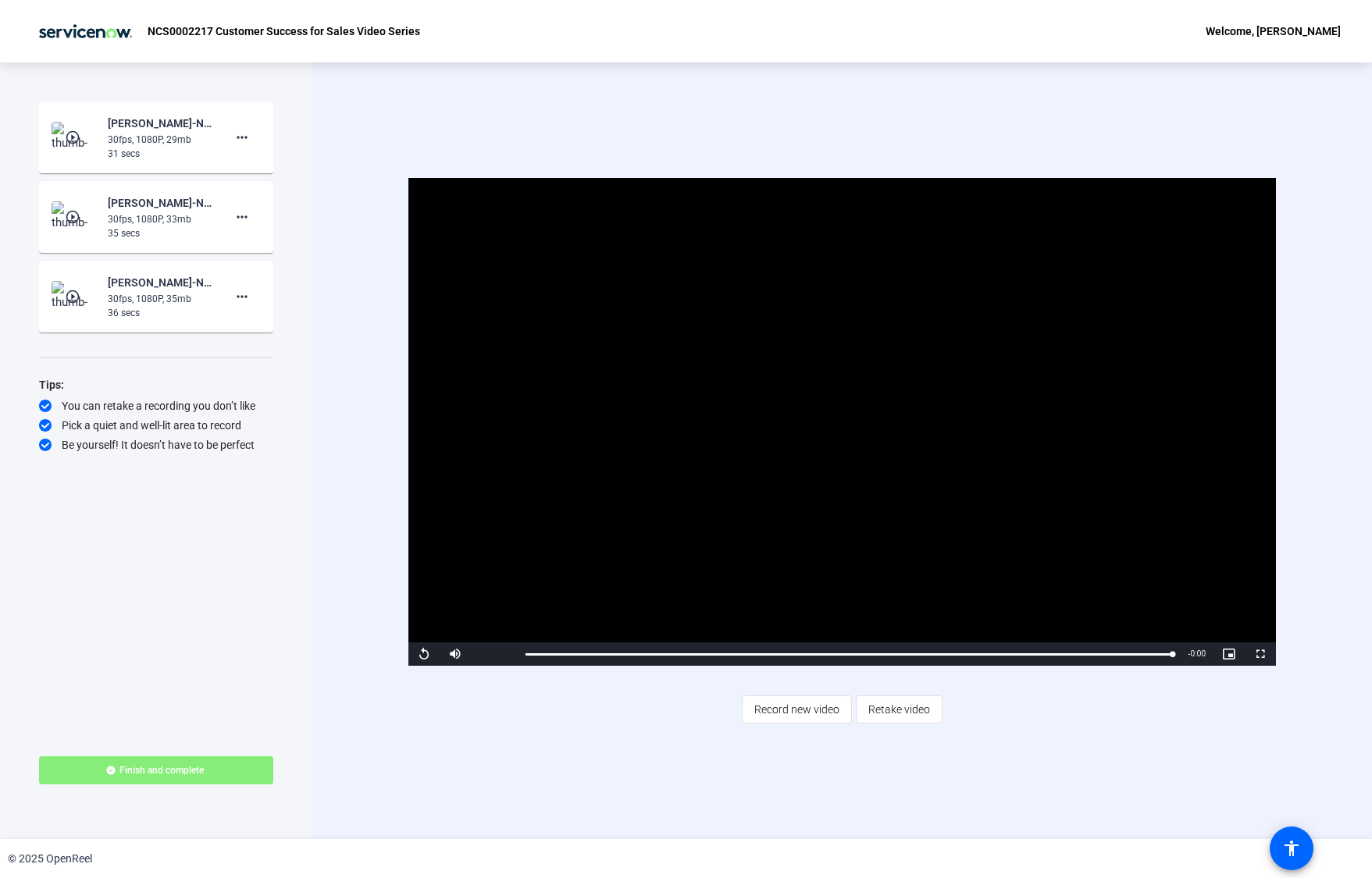
click at [580, 329] on video "Video Player" at bounding box center [842, 421] width 868 height 488
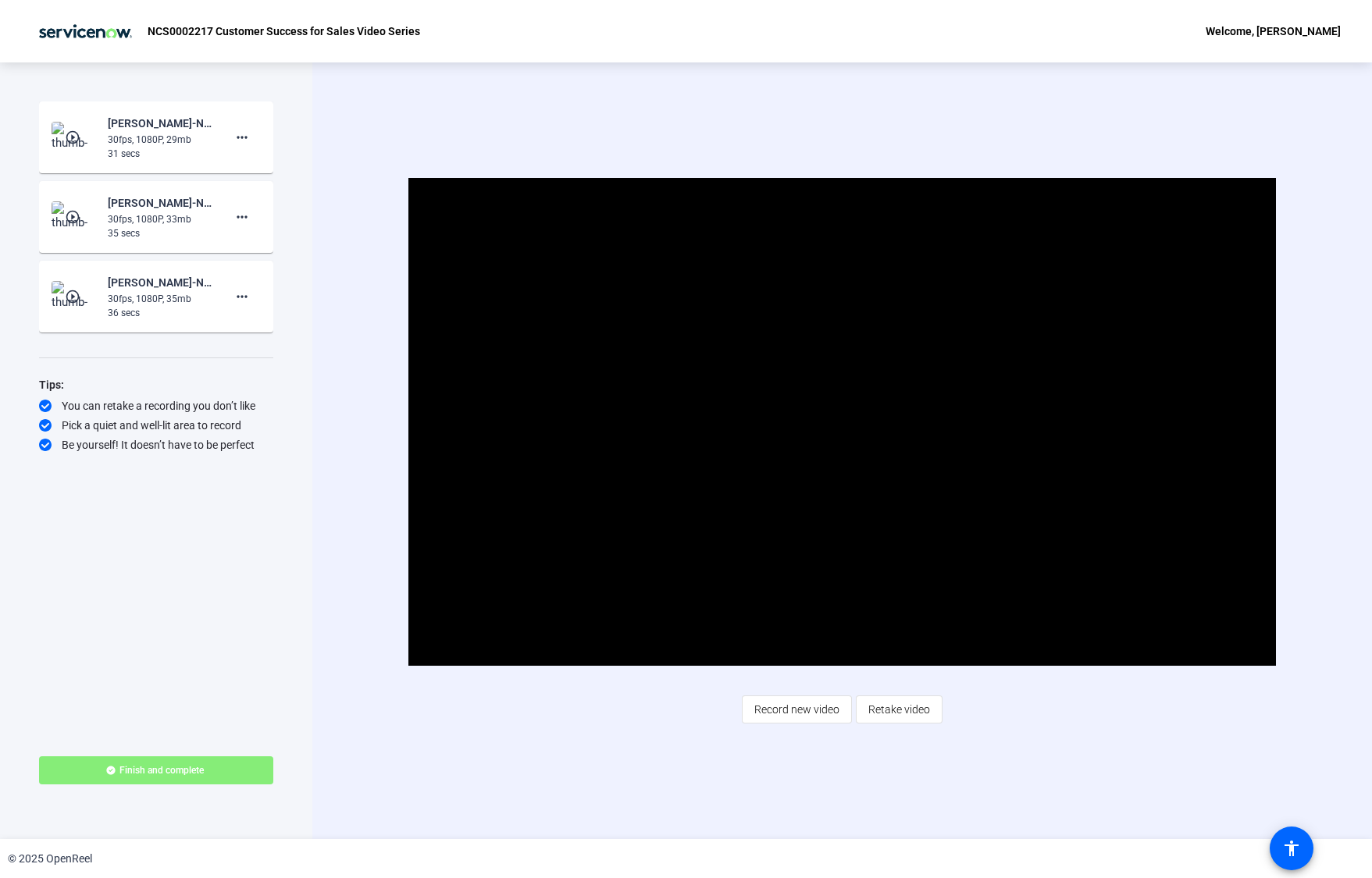
click at [451, 97] on div "Video Player is loading. Play Video Pause Mute Current Time 0:06 / Duration 0:3…" at bounding box center [842, 451] width 1059 height 777
click at [810, 708] on span "Record new video" at bounding box center [797, 710] width 85 height 30
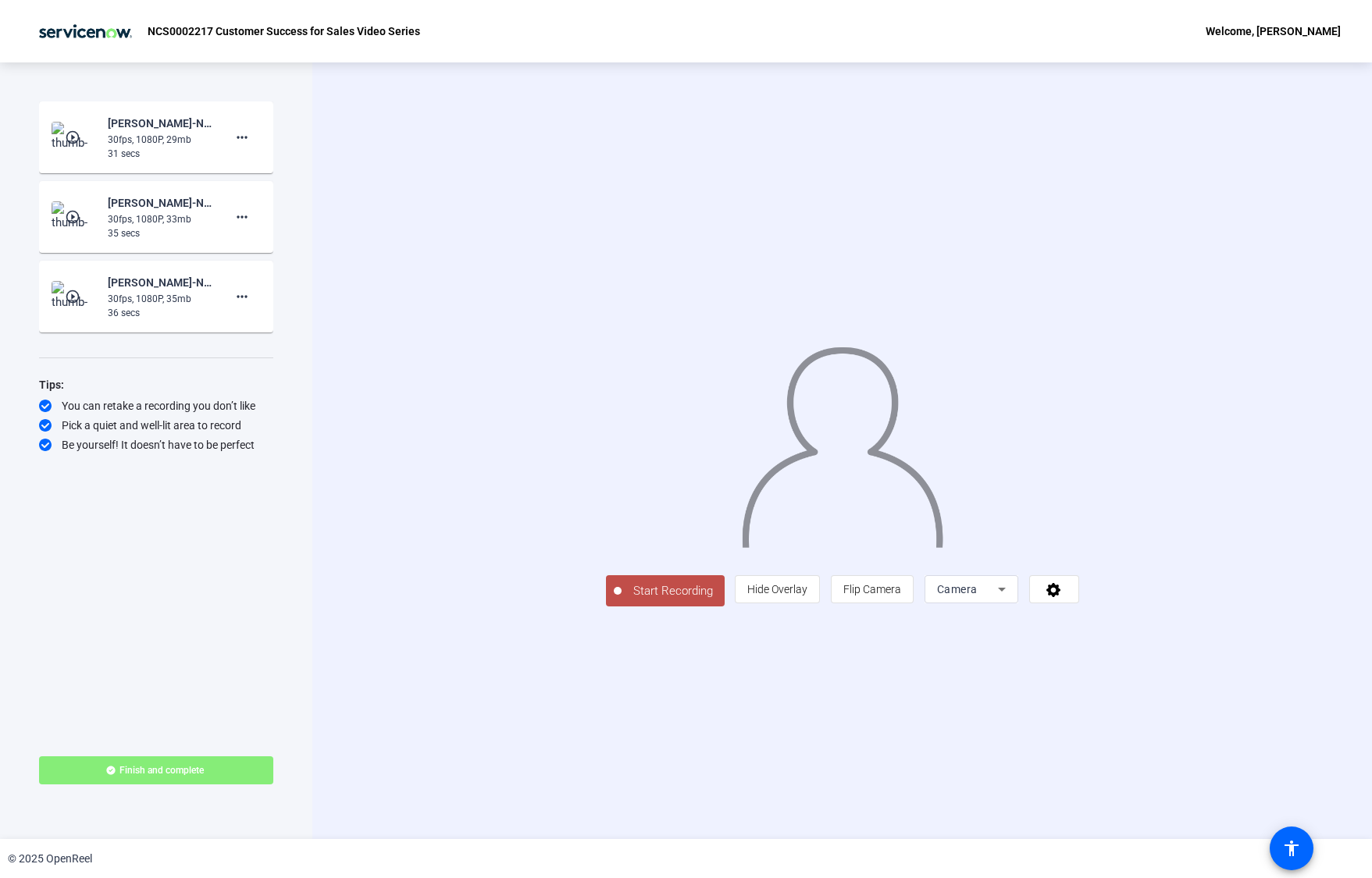
click at [622, 600] on span "Start Recording" at bounding box center [673, 591] width 103 height 18
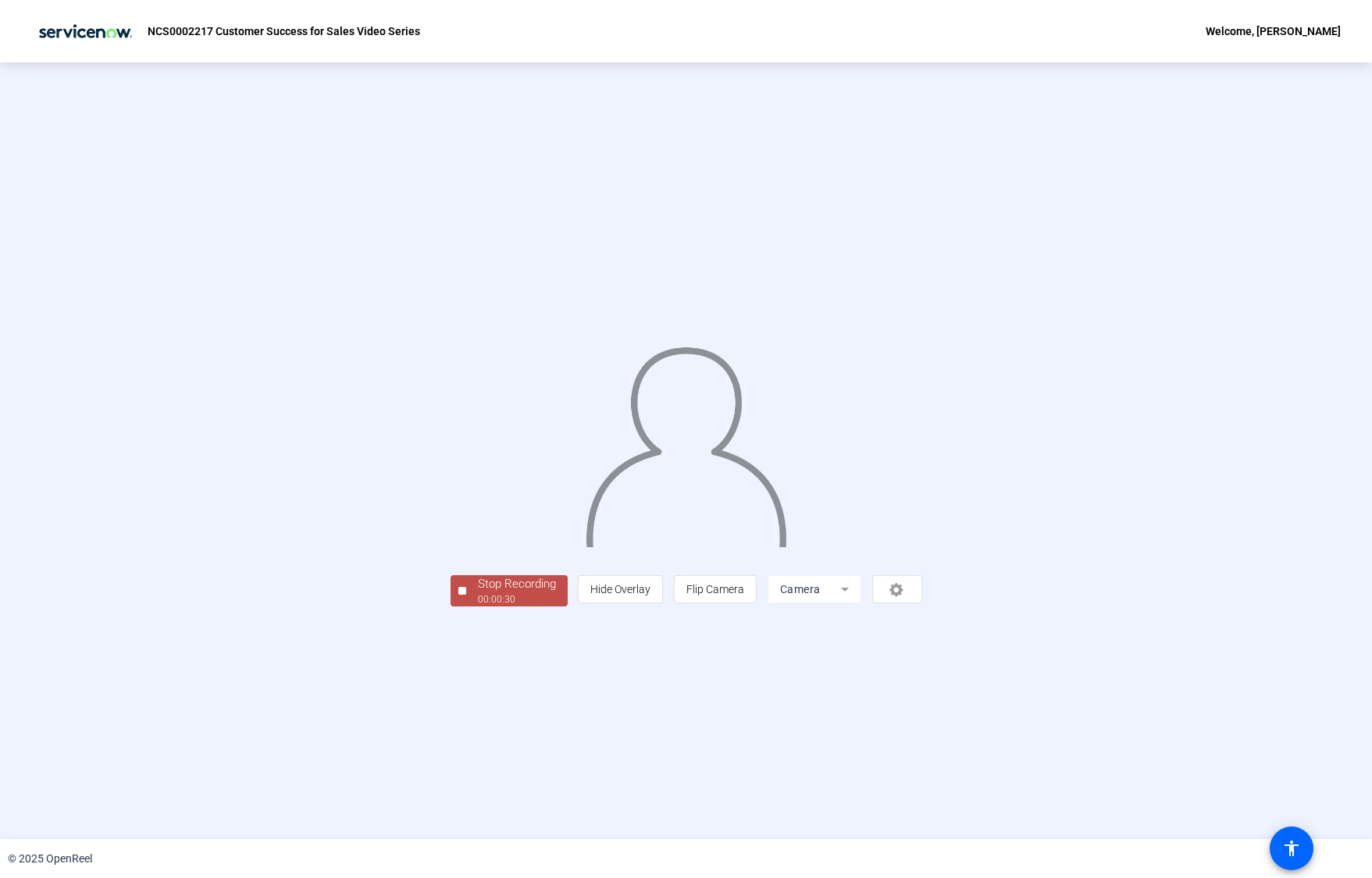
click at [477, 593] on div "Stop Recording" at bounding box center [516, 584] width 78 height 18
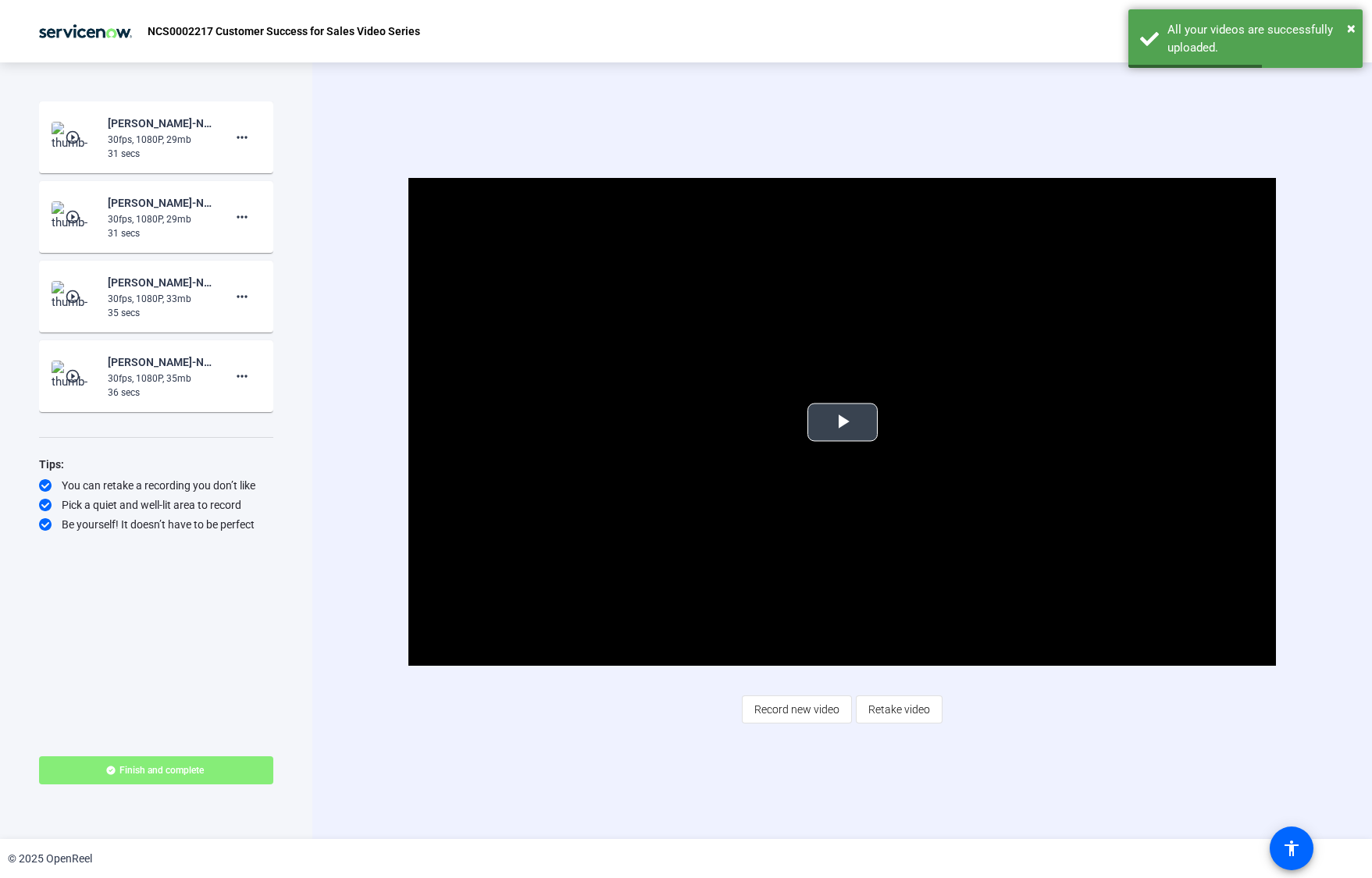
click at [843, 423] on span "Video Player" at bounding box center [843, 423] width 0 height 0
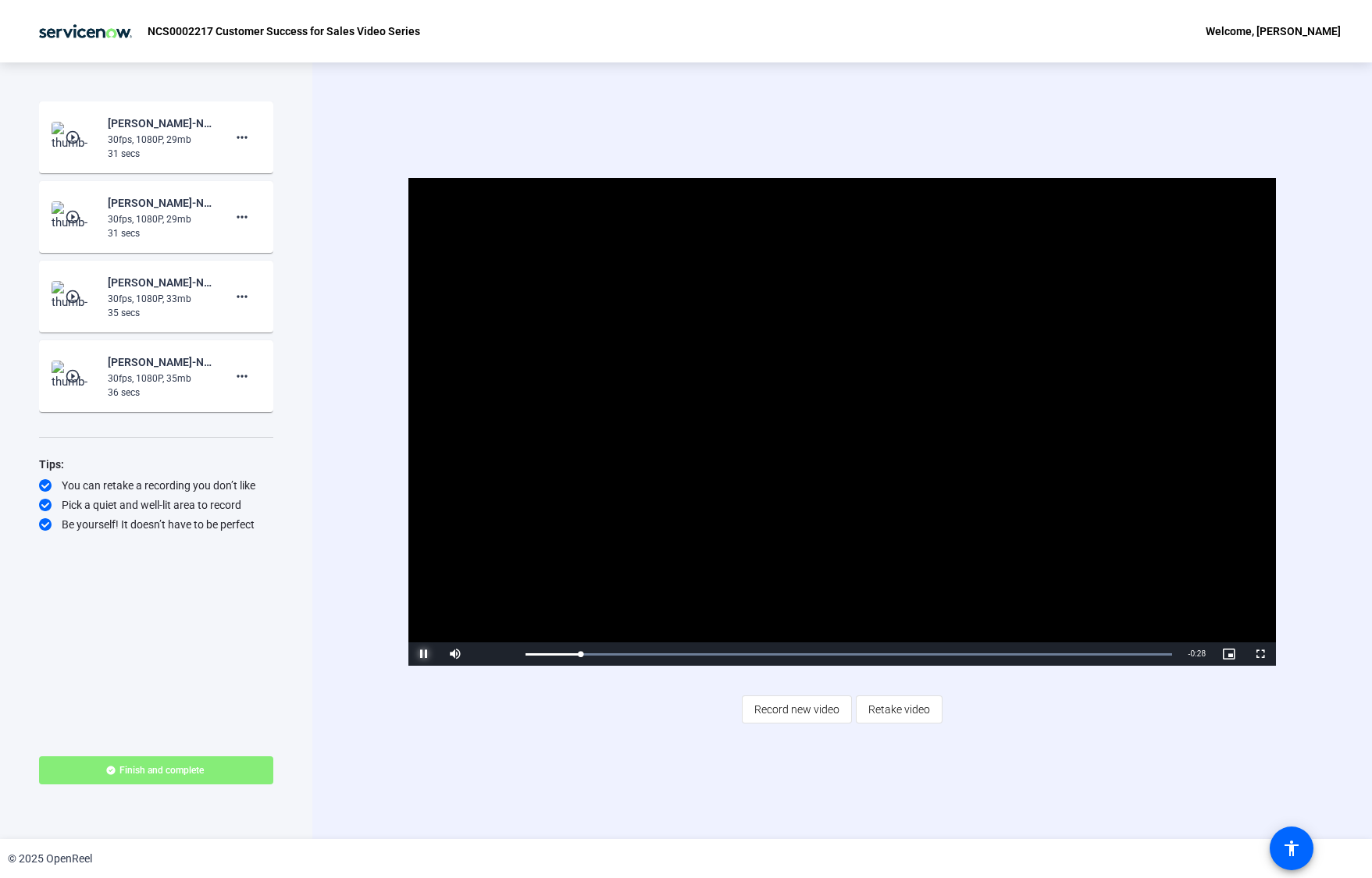
click at [424, 654] on span "Video Player" at bounding box center [424, 654] width 31 height 0
click at [167, 127] on div "Elina Pirjanti-NCS0002217 Customer Success for Sales Vi-NCS0002217 Customer Suc…" at bounding box center [159, 123] width 105 height 19
click at [192, 121] on div "Elina Pirjanti-NCS0002217 Customer Success for Sales Vi-NCS0002217 Customer Suc…" at bounding box center [159, 123] width 105 height 19
click at [425, 654] on span "Video Player" at bounding box center [424, 654] width 31 height 0
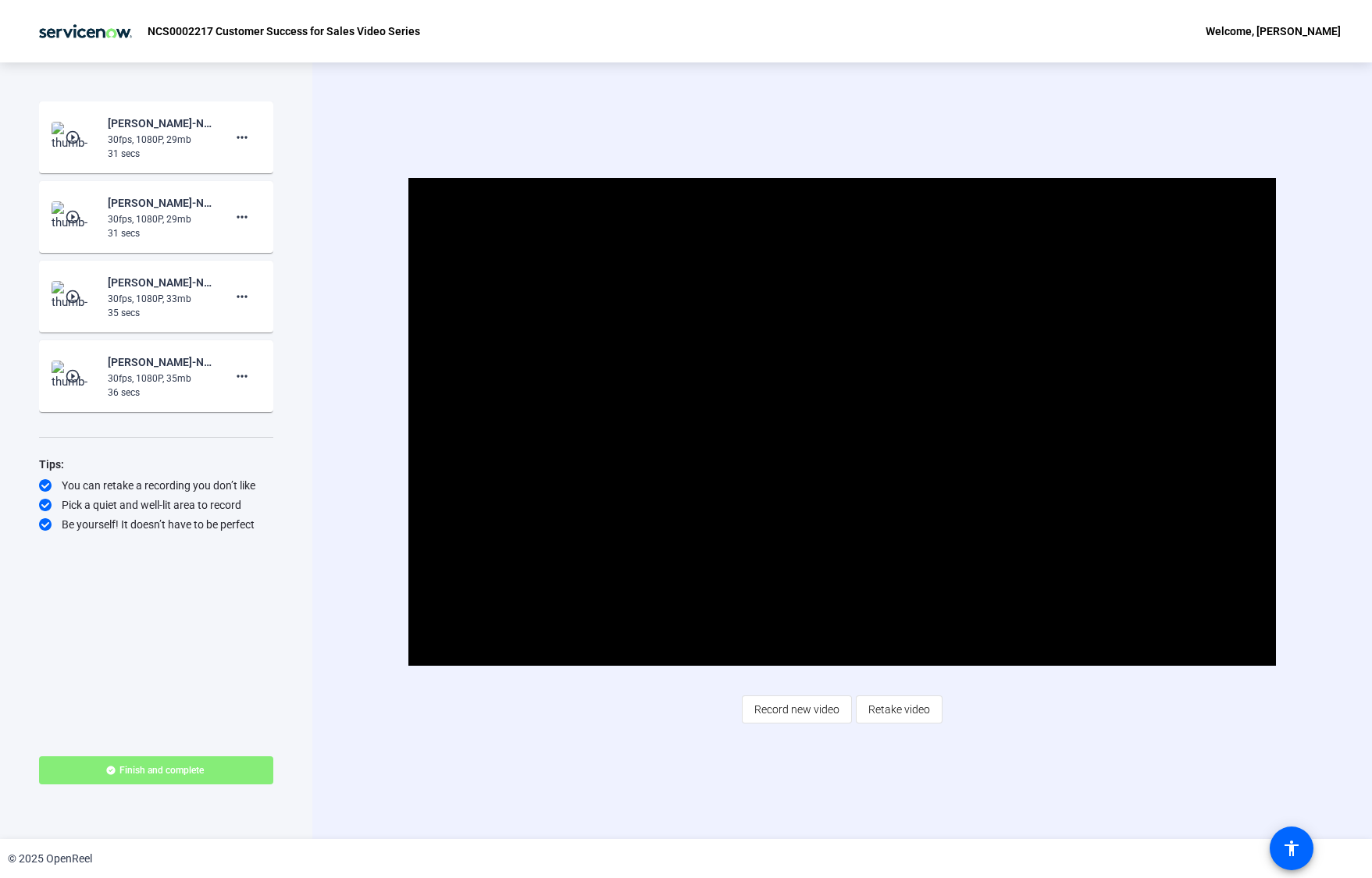
click at [492, 106] on div "Video Player is loading. Play Video Pause Mute Current Time 0:16 / Duration 0:3…" at bounding box center [842, 451] width 1059 height 777
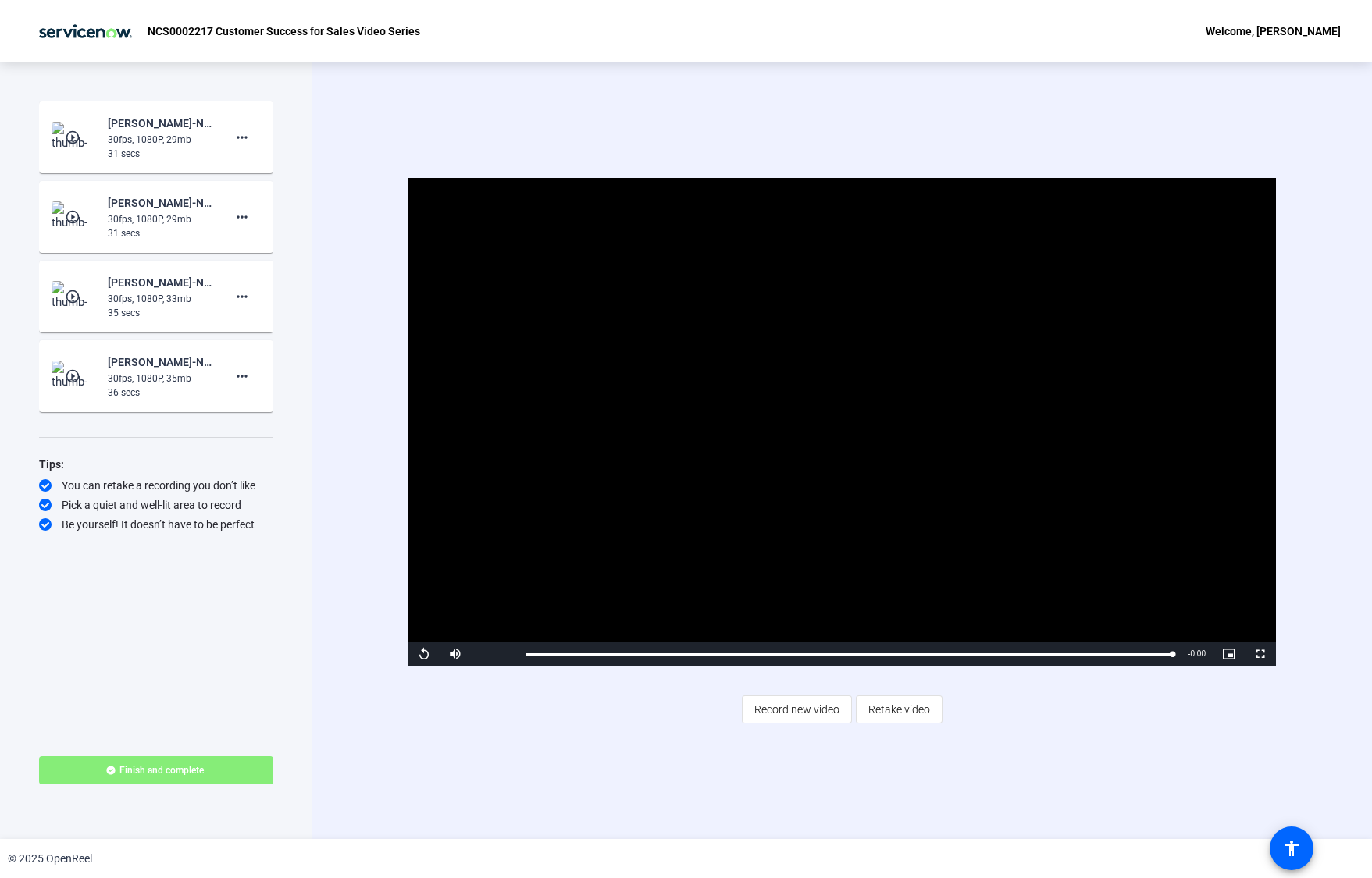
click at [446, 104] on div "Video Player is loading. Play Video Replay Mute Current Time 0:30 / Duration 0:…" at bounding box center [842, 451] width 1059 height 777
click at [831, 712] on span "Record new video" at bounding box center [797, 710] width 85 height 30
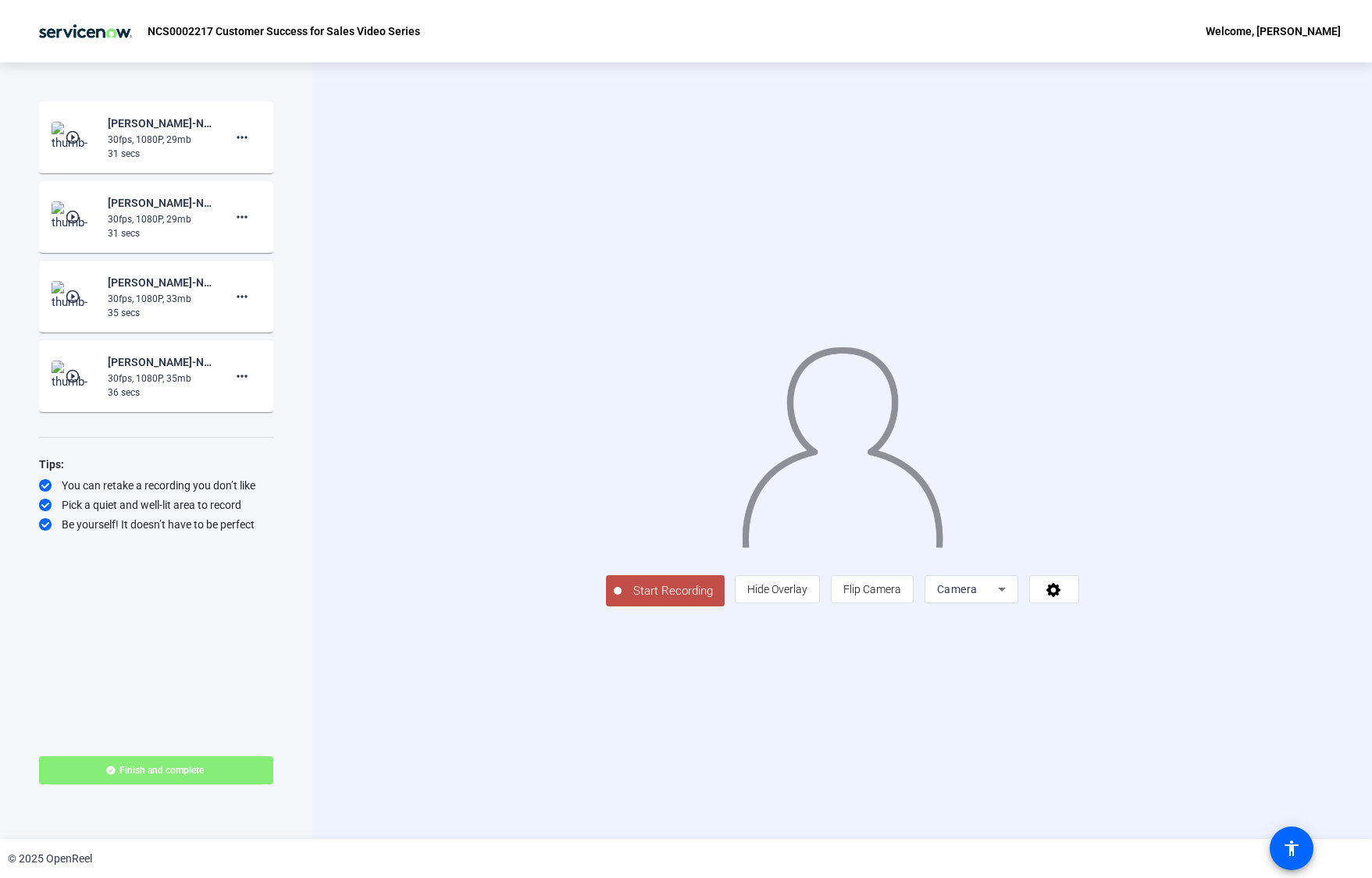
click at [622, 600] on span "Start Recording" at bounding box center [673, 591] width 103 height 18
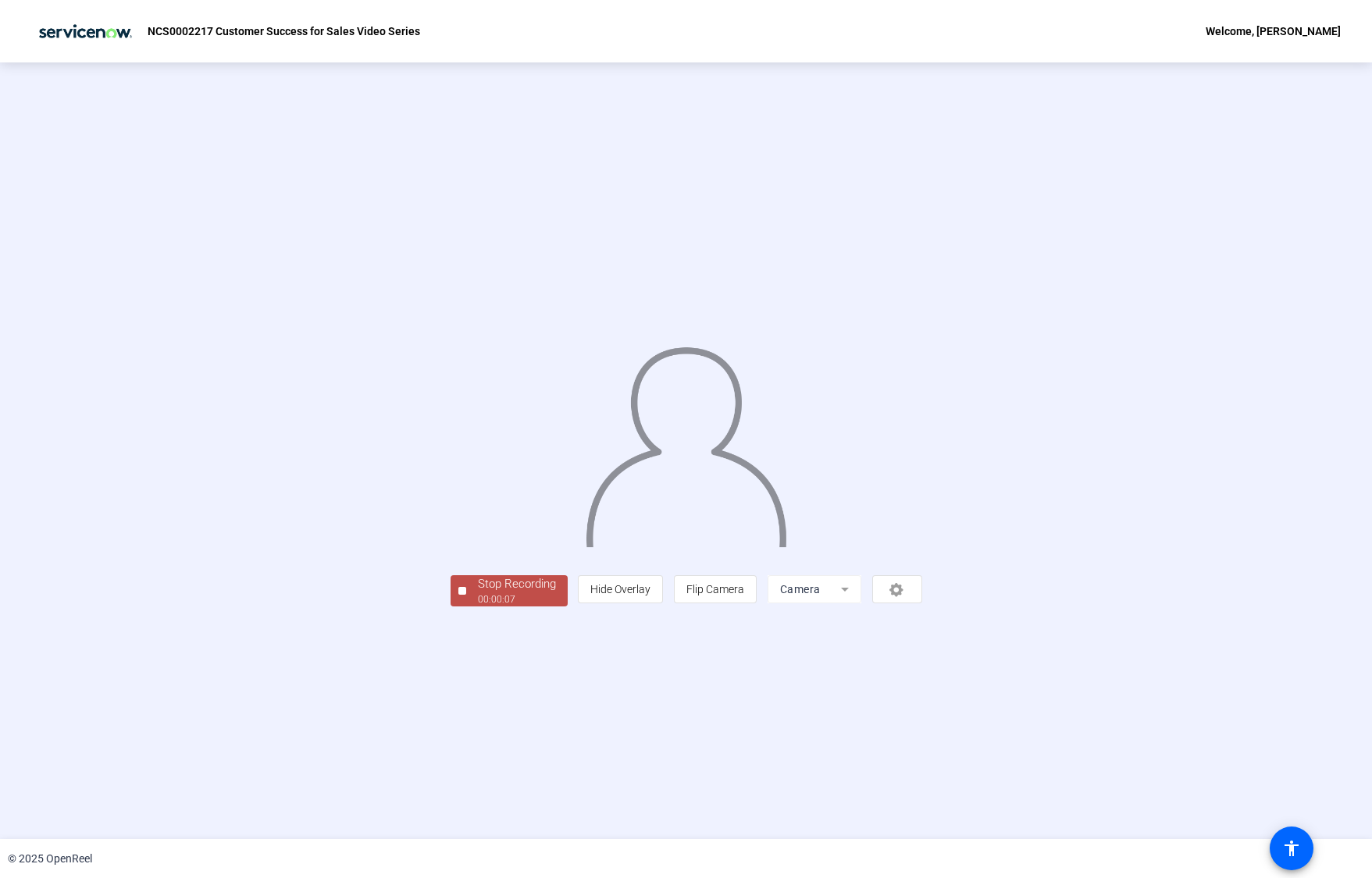
click at [477, 607] on div "00:00:07" at bounding box center [516, 600] width 78 height 14
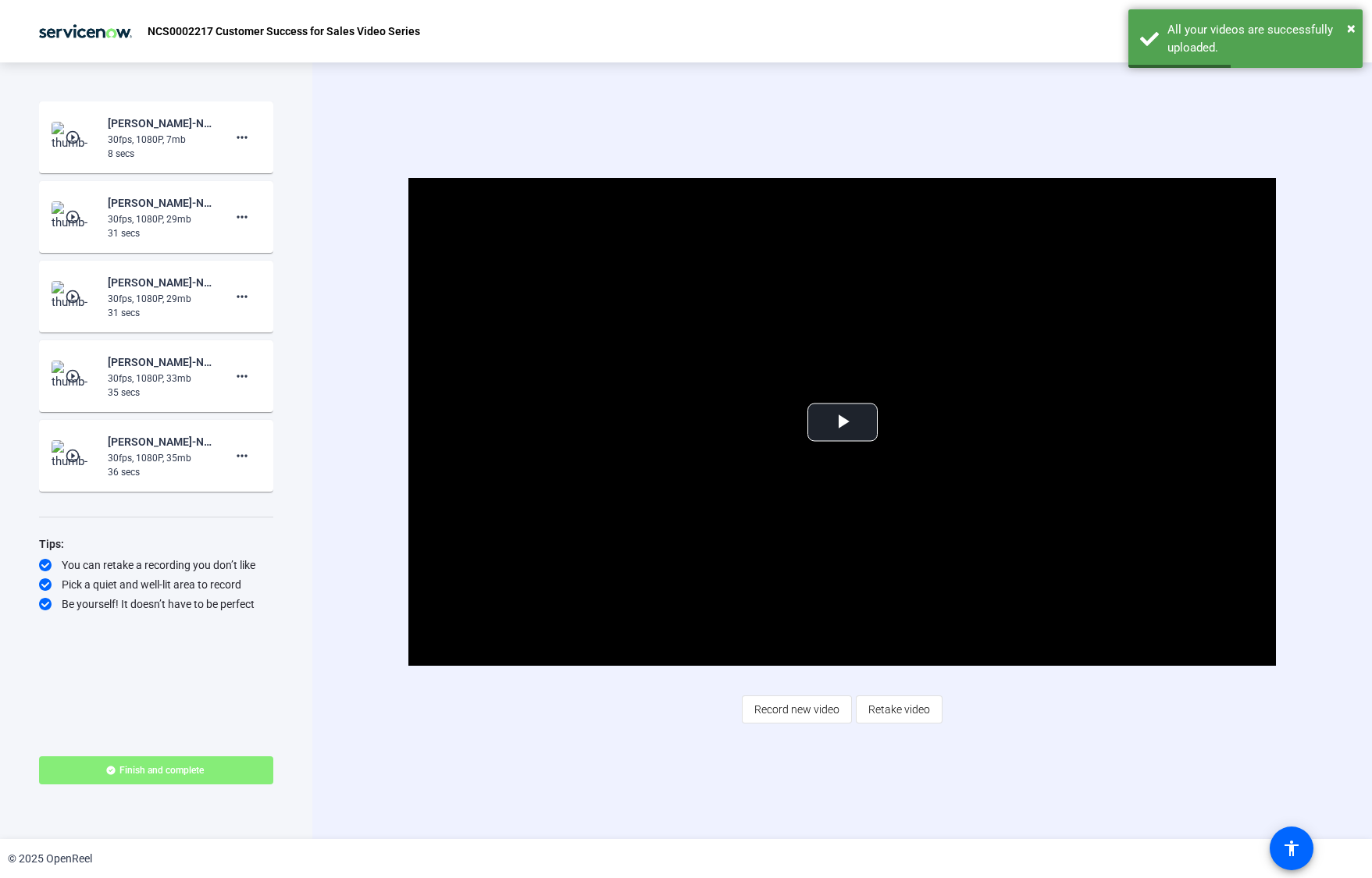
click at [167, 134] on div "30fps, 1080P, 7mb" at bounding box center [159, 139] width 105 height 14
click at [202, 117] on div "Elina Pirjanti-NCS0002217 Customer Success for Sales Vi-NCS0002217 Customer Suc…" at bounding box center [159, 123] width 105 height 19
click at [134, 122] on div "Elina Pirjanti-NCS0002217 Customer Success for Sales Vi-NCS0002217 Customer Suc…" at bounding box center [159, 123] width 105 height 19
drag, startPoint x: 122, startPoint y: 143, endPoint x: 79, endPoint y: 144, distance: 43.0
click at [119, 144] on div "30fps, 1080P, 7mb" at bounding box center [159, 139] width 105 height 14
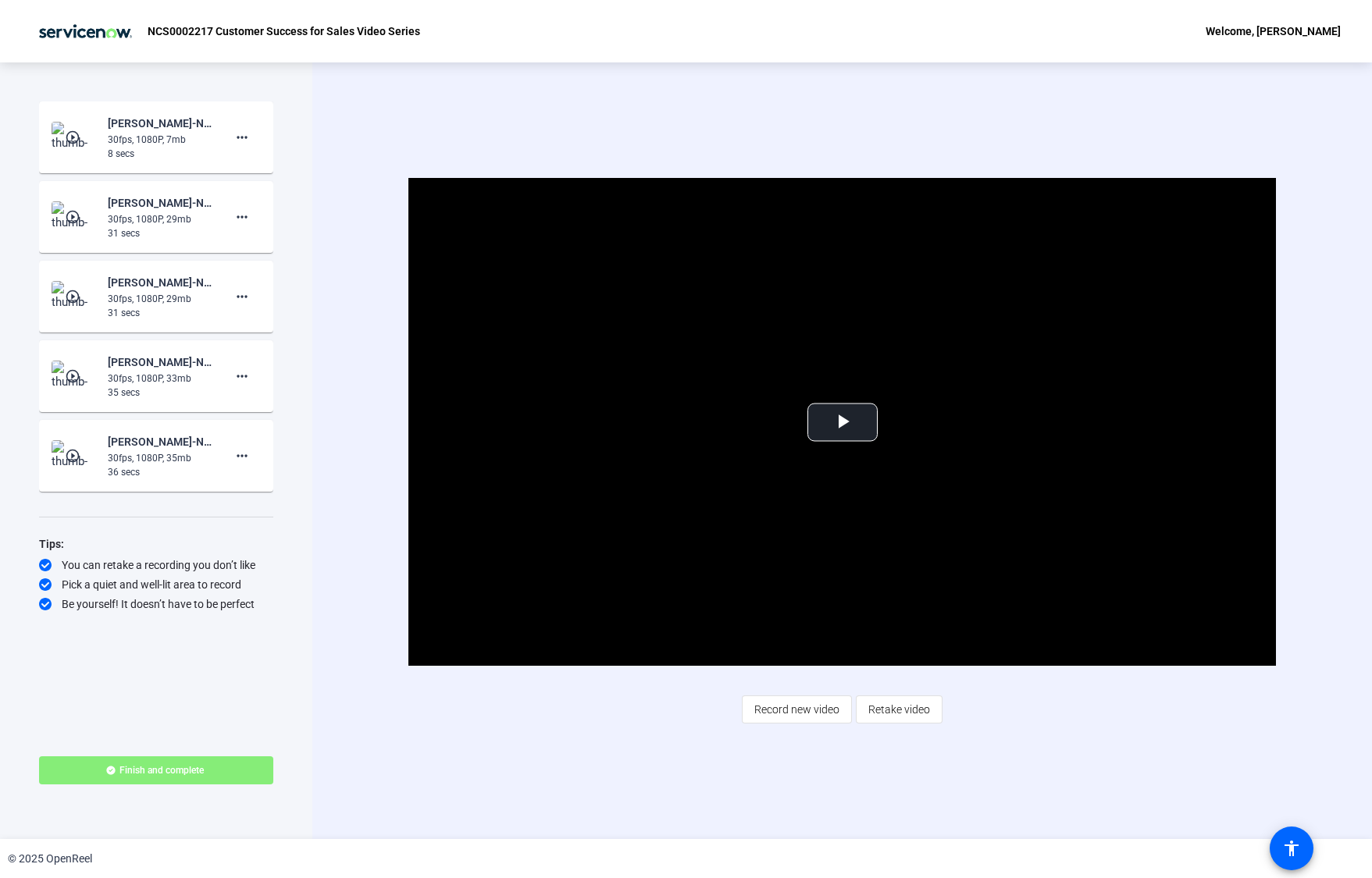
click at [68, 140] on mat-icon "play_circle_outline" at bounding box center [74, 137] width 19 height 16
click at [843, 423] on span "Video Player" at bounding box center [843, 423] width 0 height 0
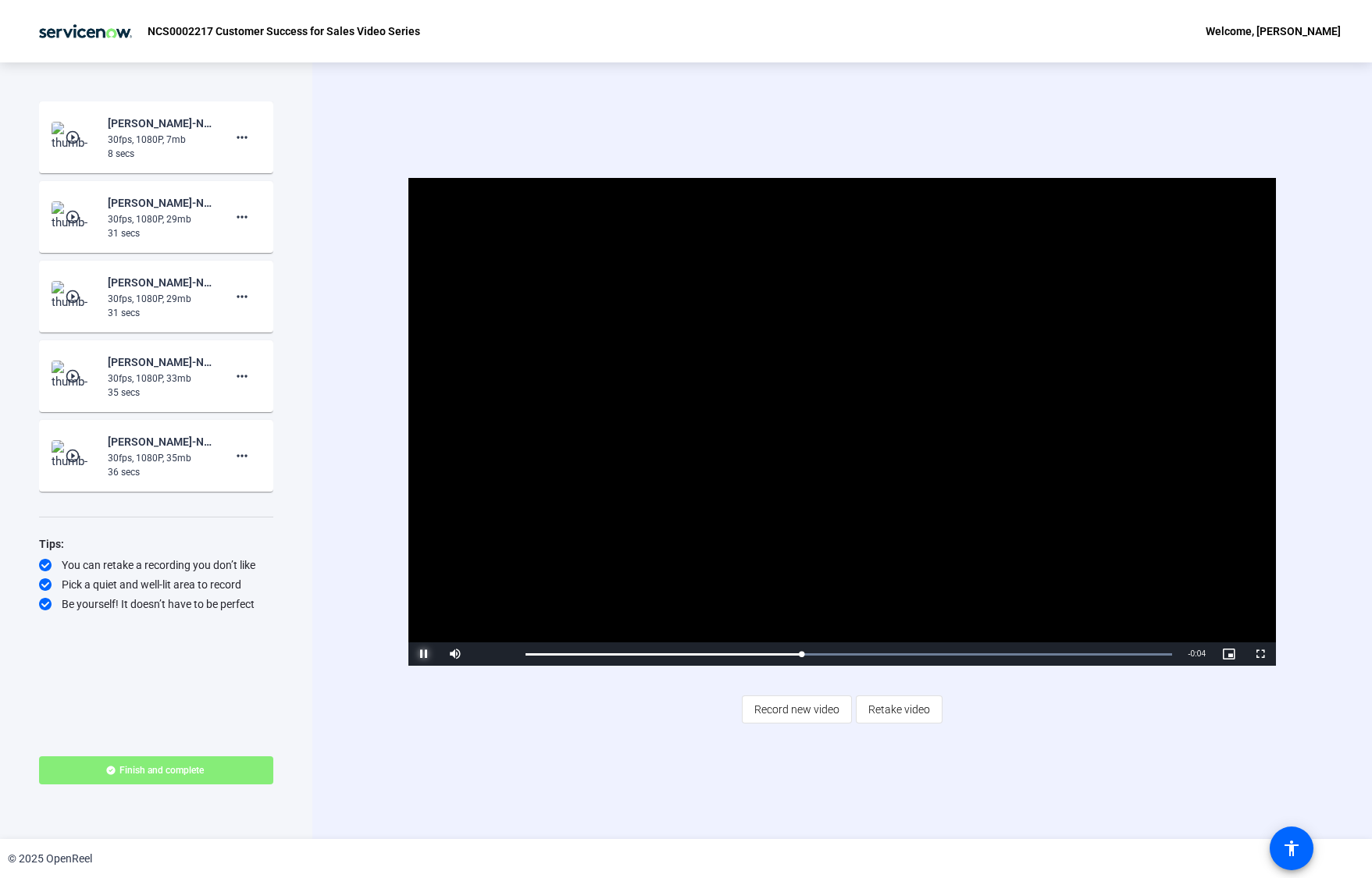
click at [421, 654] on span "Video Player" at bounding box center [424, 654] width 31 height 0
click at [240, 132] on mat-icon "more_horiz" at bounding box center [241, 137] width 19 height 19
click at [253, 167] on span "Delete clip" at bounding box center [267, 170] width 63 height 19
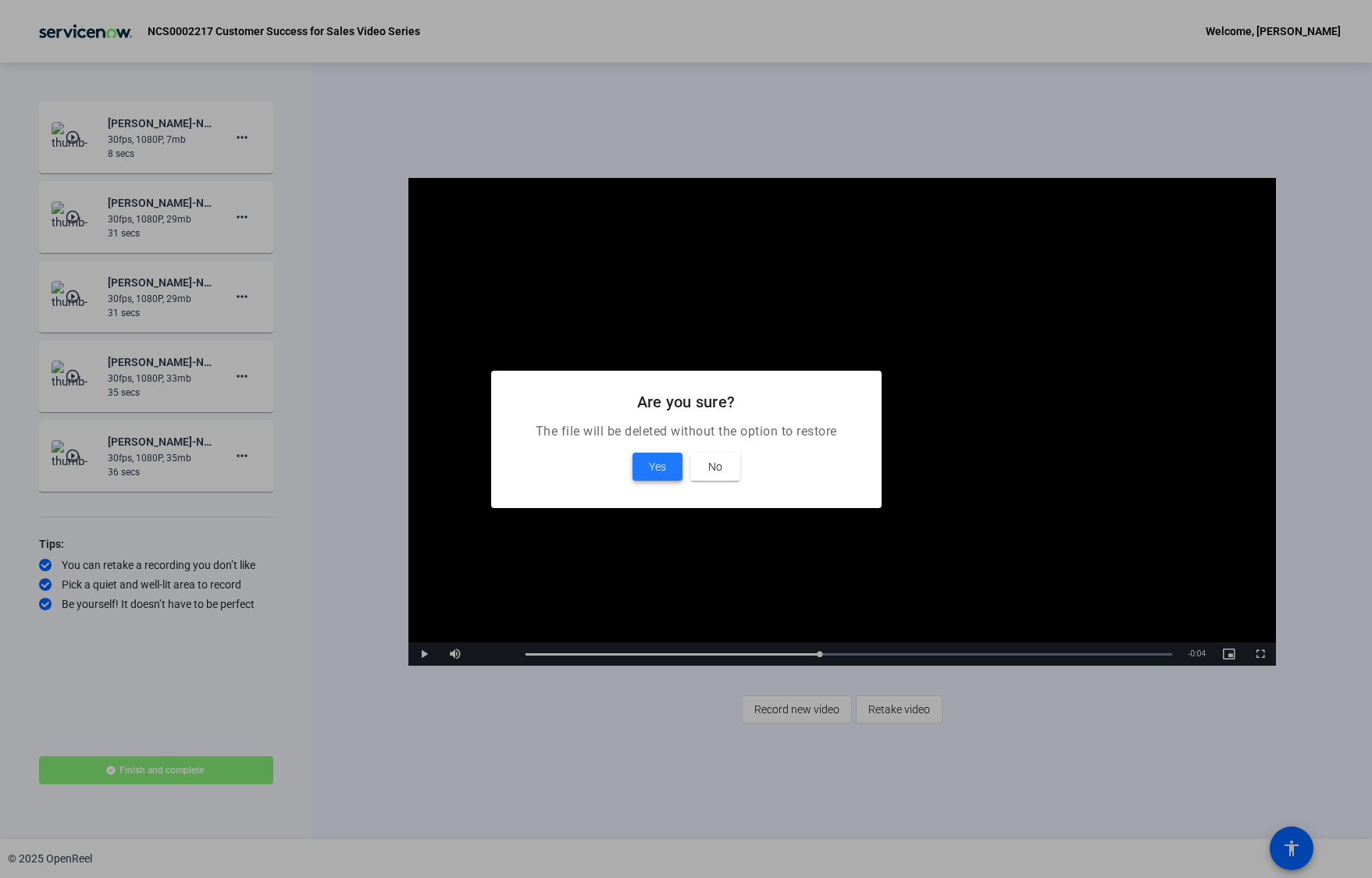
click at [658, 473] on span "Yes" at bounding box center [657, 467] width 18 height 19
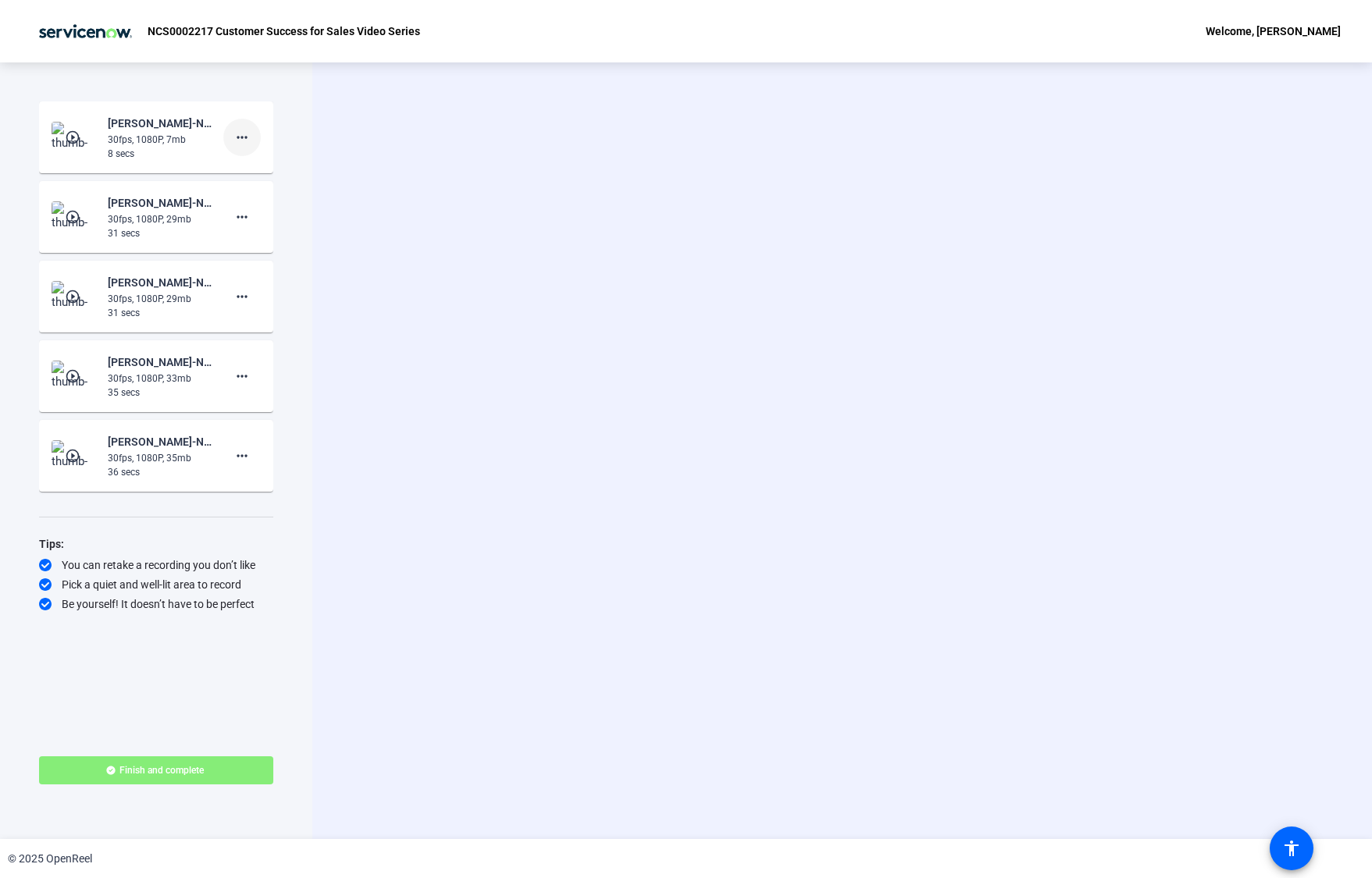
click at [247, 134] on mat-icon "more_horiz" at bounding box center [241, 137] width 19 height 19
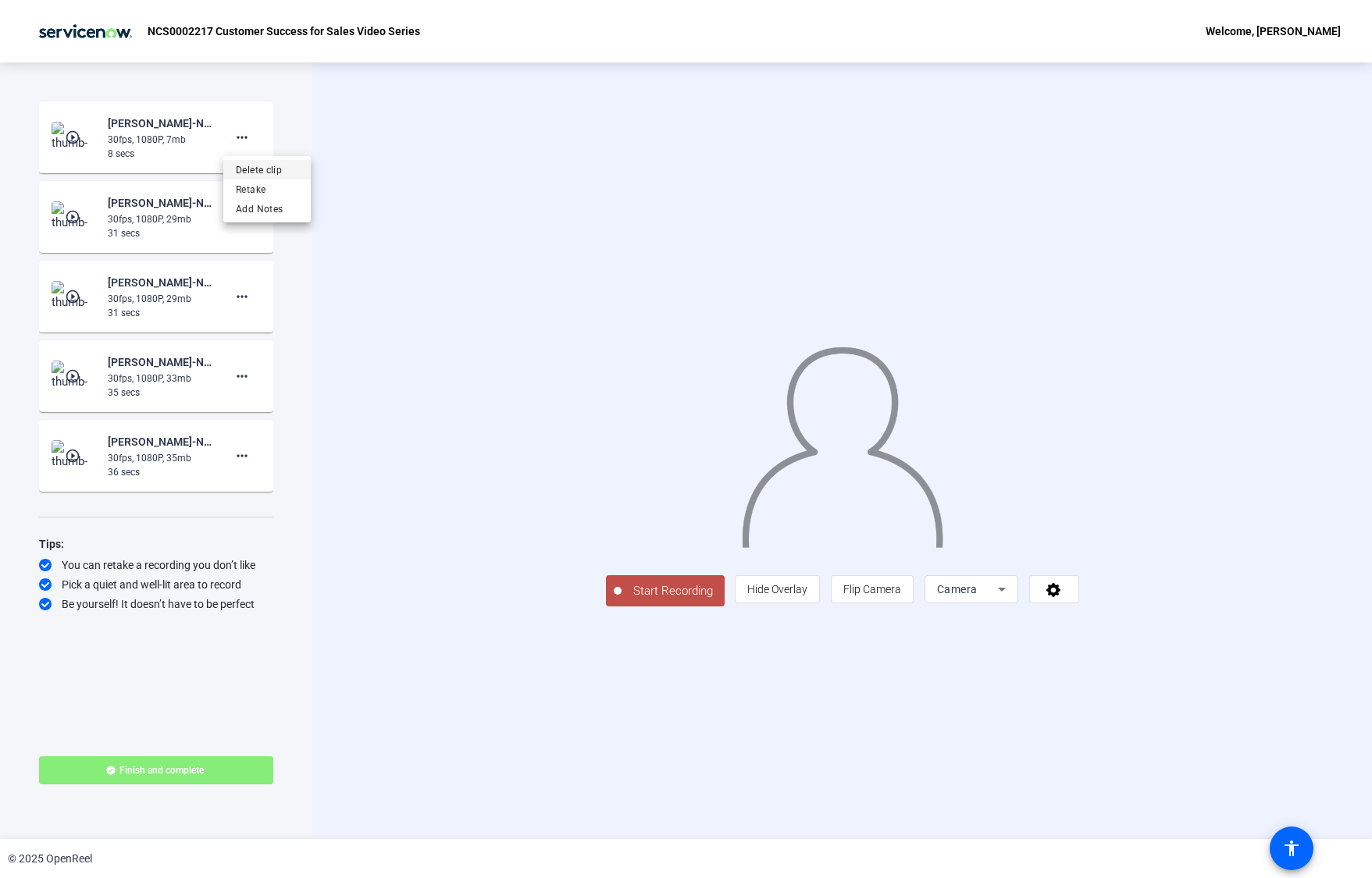
click at [259, 172] on span "Delete clip" at bounding box center [267, 170] width 63 height 19
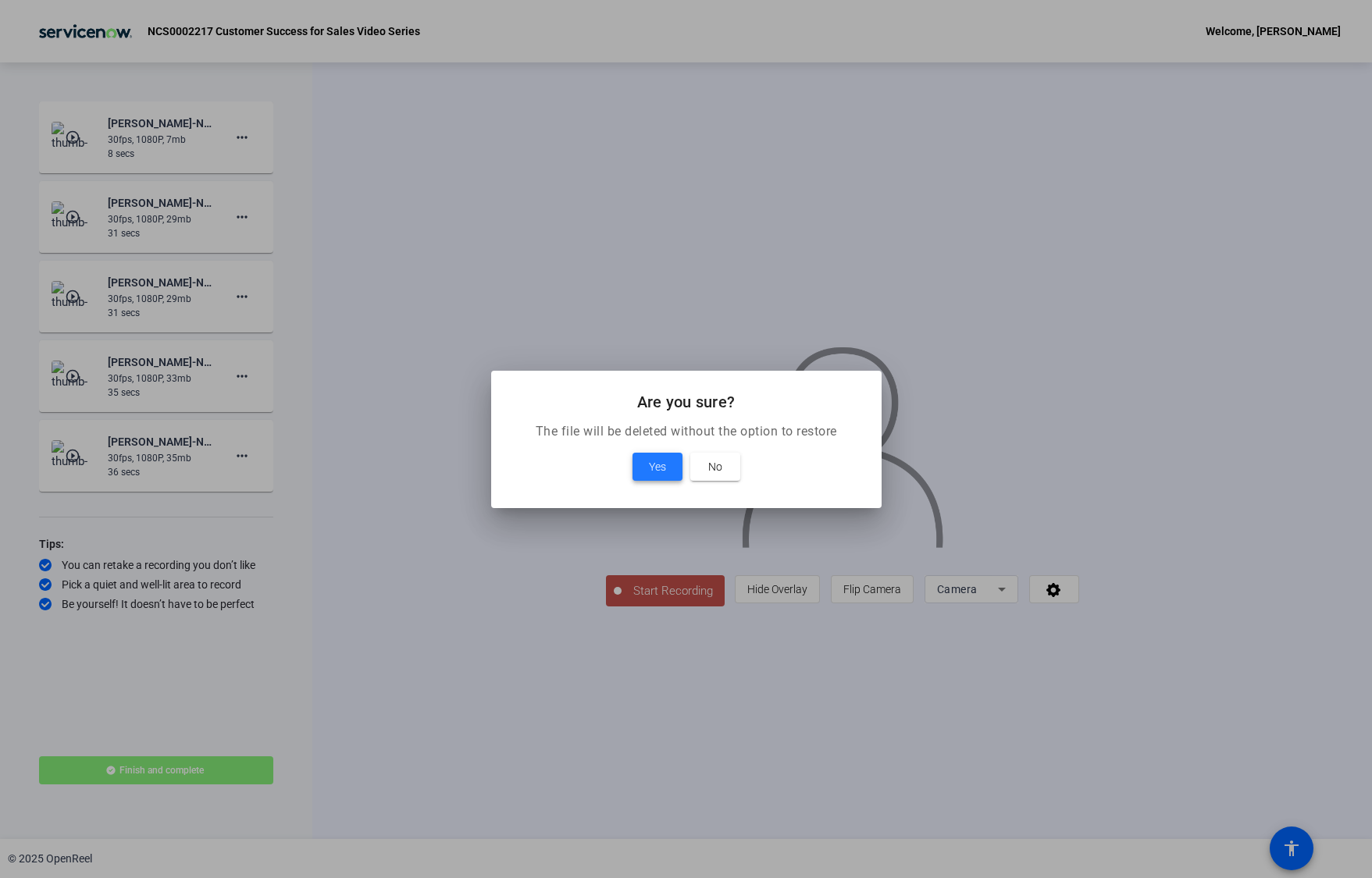
click at [662, 467] on span "Yes" at bounding box center [657, 467] width 18 height 19
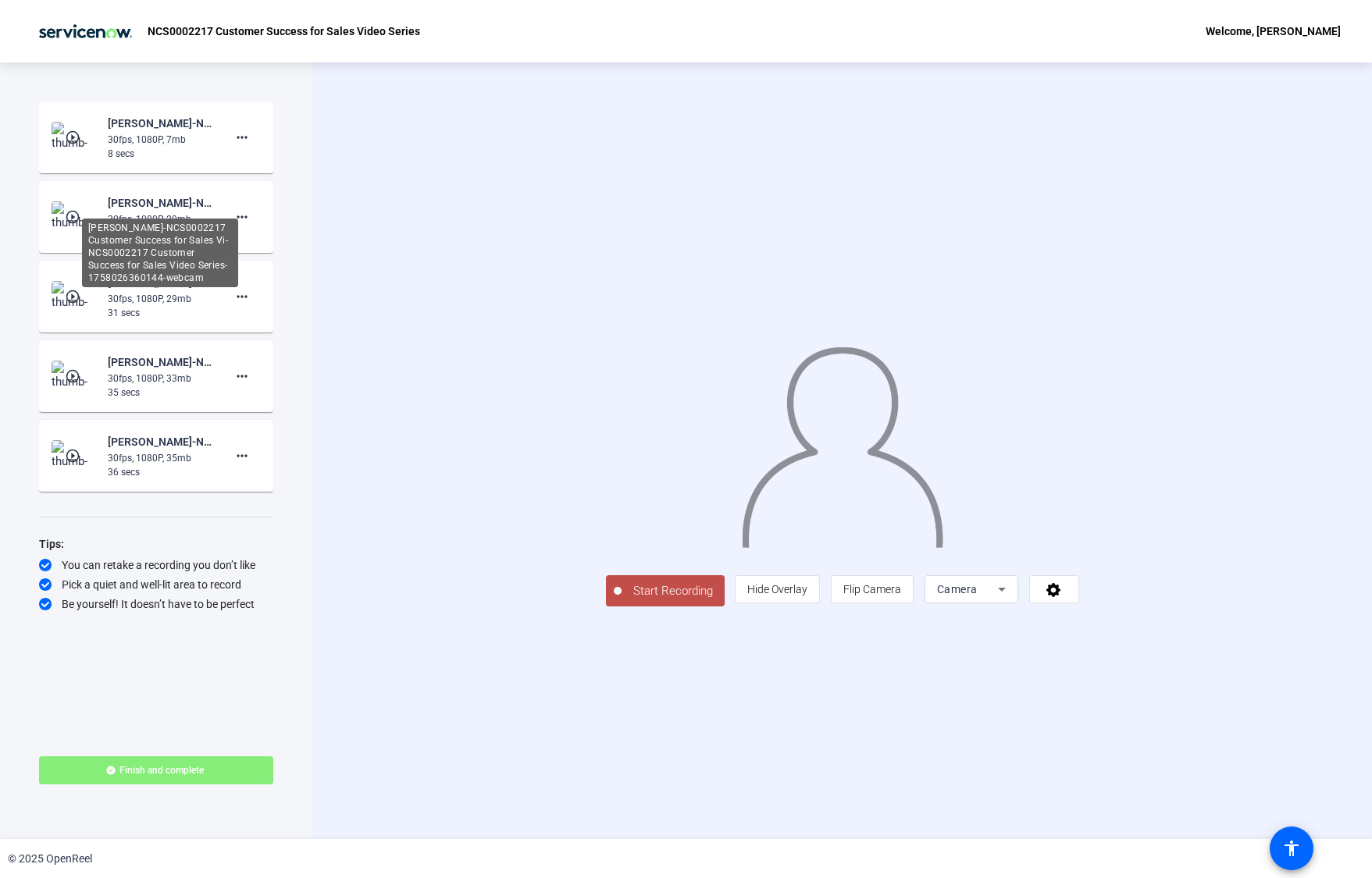
click at [188, 218] on div "Elina Pirjanti-NCS0002217 Customer Success for Sales Vi-NCS0002217 Customer Suc…" at bounding box center [160, 253] width 156 height 68
click at [200, 211] on div "Elina Pirjanti-NCS0002217 Customer Success for Sales Vi-NCS0002217 Customer Suc…" at bounding box center [159, 203] width 105 height 19
drag, startPoint x: 460, startPoint y: 105, endPoint x: 591, endPoint y: 609, distance: 520.7
click at [461, 112] on div "Start Recording person Hide Overlay flip Flip Camera Camera" at bounding box center [842, 451] width 1059 height 777
click at [622, 600] on span "Start Recording" at bounding box center [673, 591] width 103 height 18
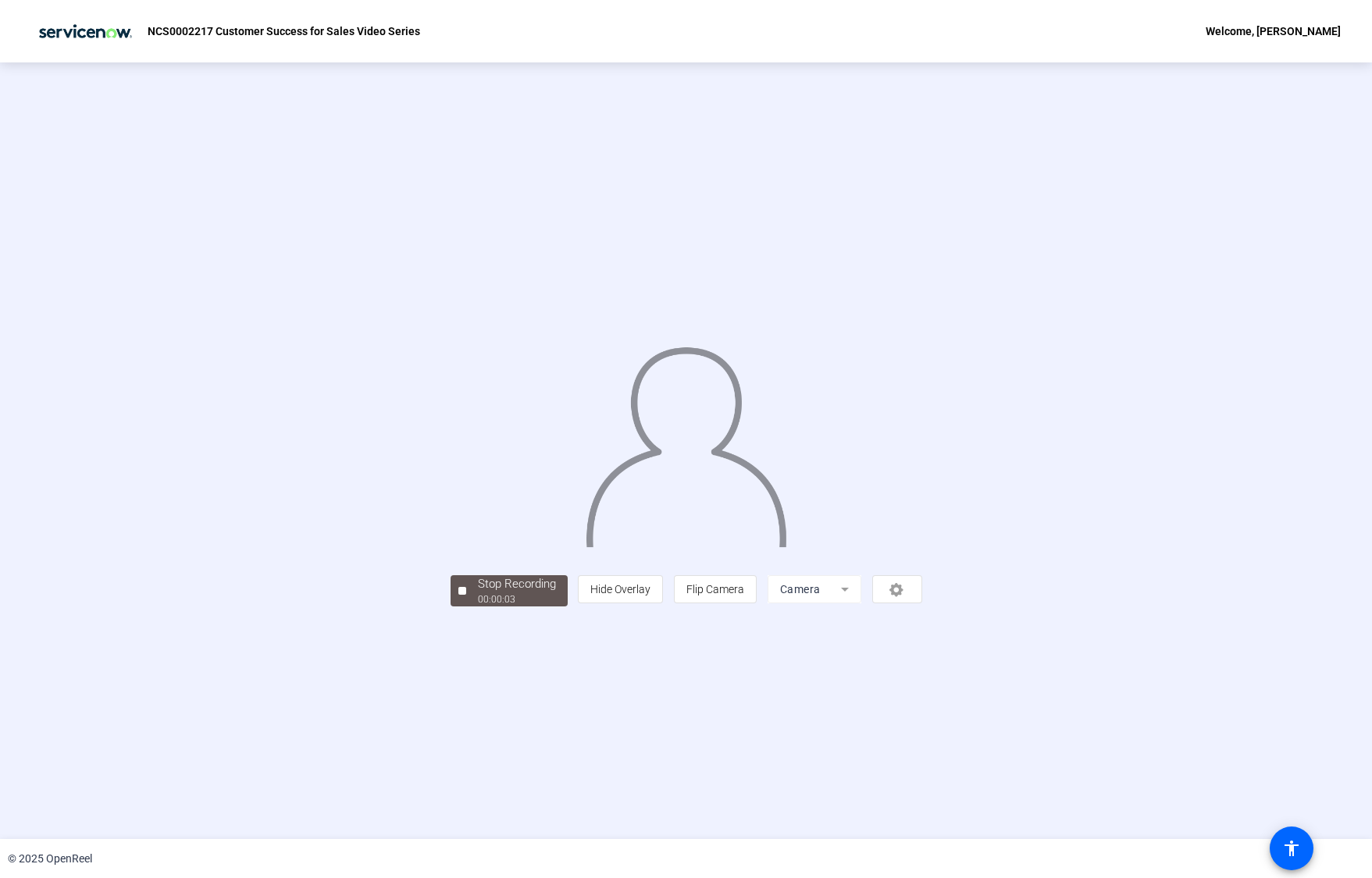
click at [861, 603] on mat-form-field "Camera" at bounding box center [814, 589] width 93 height 28
click at [921, 603] on div "person Hide Overlay flip Flip Camera Camera" at bounding box center [748, 589] width 343 height 28
drag, startPoint x: 1036, startPoint y: 699, endPoint x: 1057, endPoint y: 709, distance: 23.3
click at [861, 603] on mat-form-field "Camera" at bounding box center [814, 589] width 93 height 28
drag, startPoint x: 1069, startPoint y: 712, endPoint x: 1038, endPoint y: 710, distance: 31.1
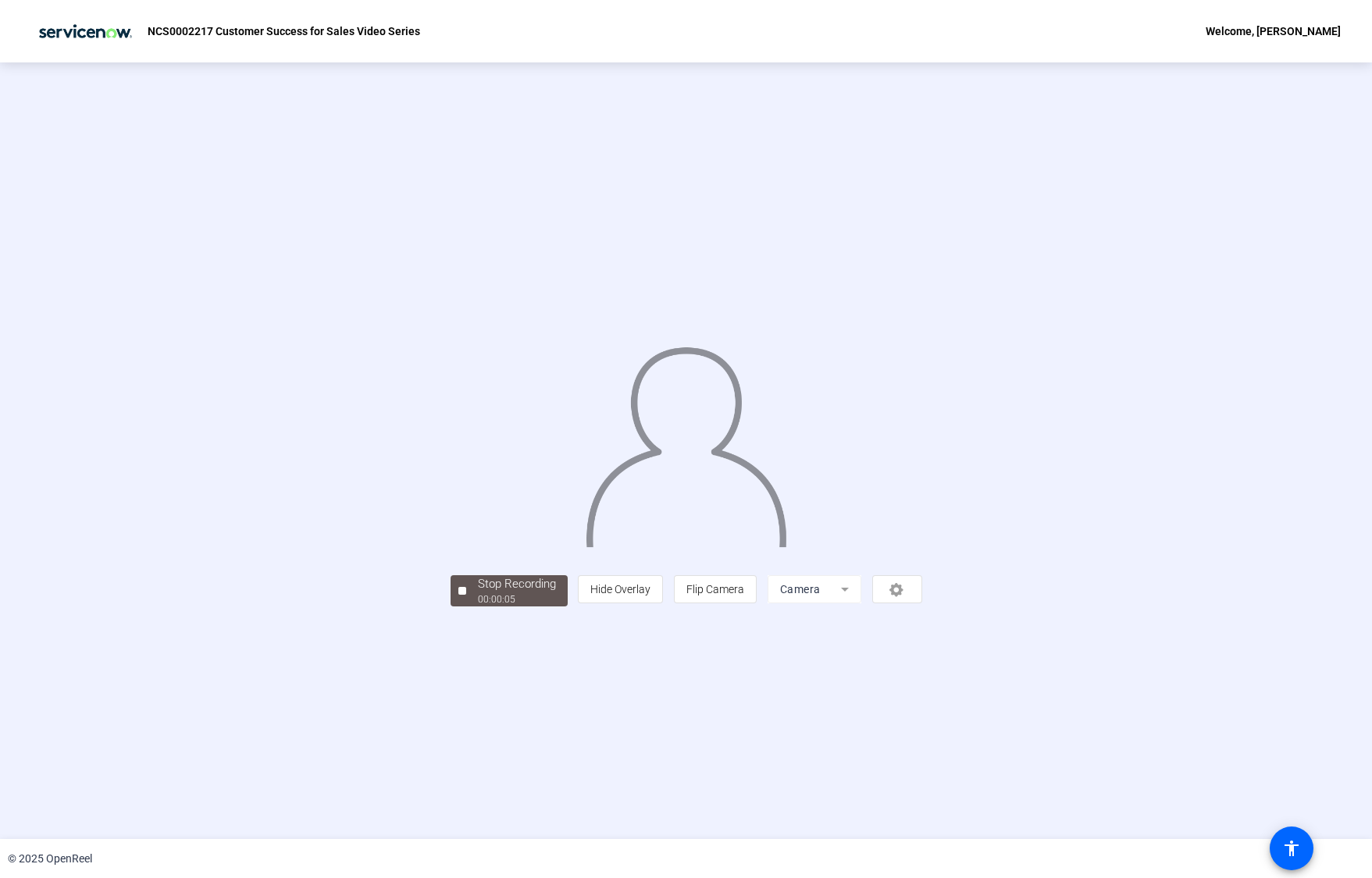
click at [921, 603] on div "person Hide Overlay flip Flip Camera Camera" at bounding box center [748, 589] width 343 height 28
click at [861, 603] on mat-form-field "Camera" at bounding box center [814, 589] width 93 height 28
click at [477, 593] on div "Stop Recording" at bounding box center [516, 584] width 78 height 18
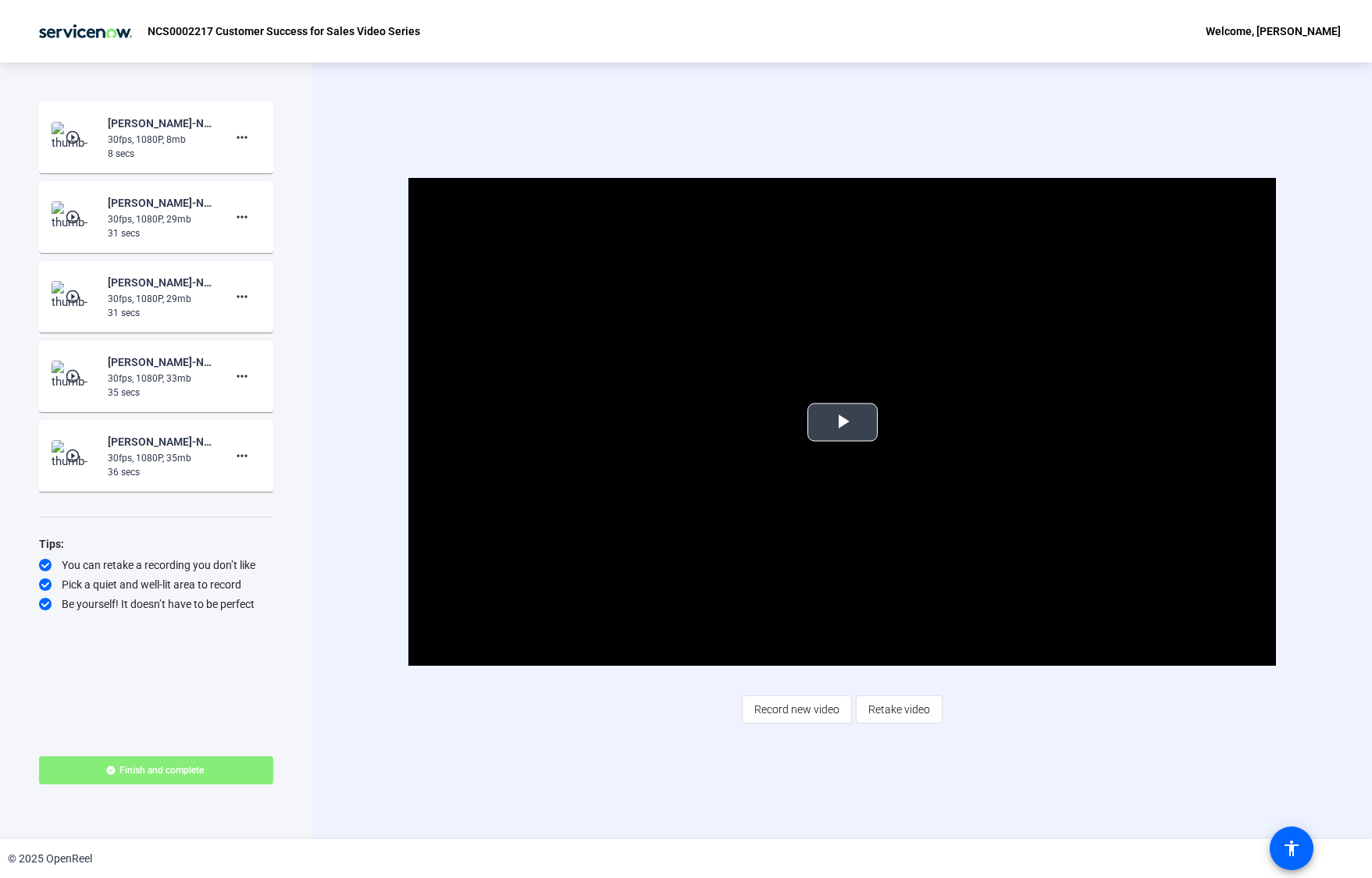
click at [843, 423] on span "Video Player" at bounding box center [843, 423] width 0 height 0
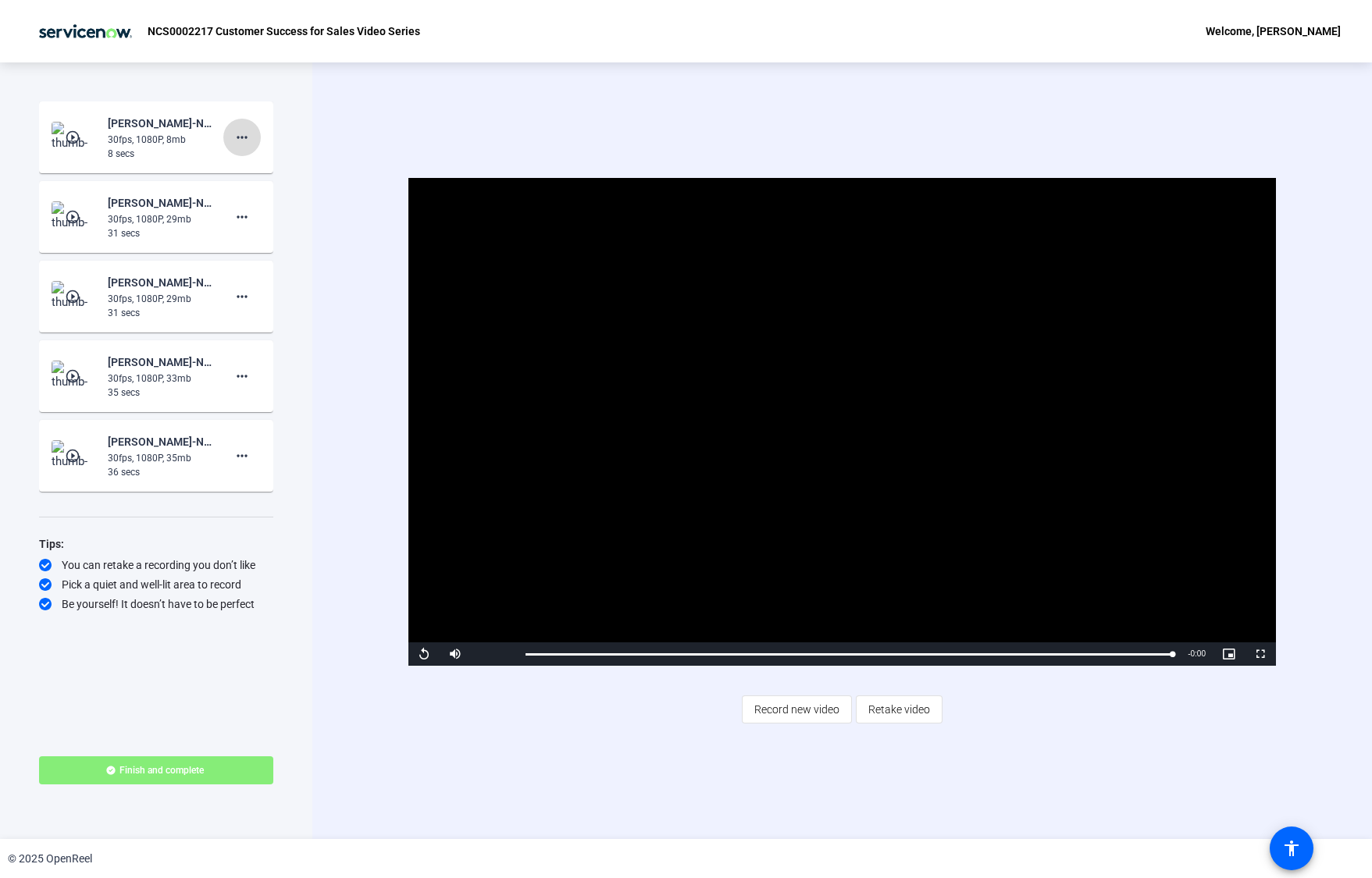
click at [257, 133] on span at bounding box center [241, 137] width 38 height 38
click at [264, 174] on span "Delete clip" at bounding box center [267, 170] width 63 height 19
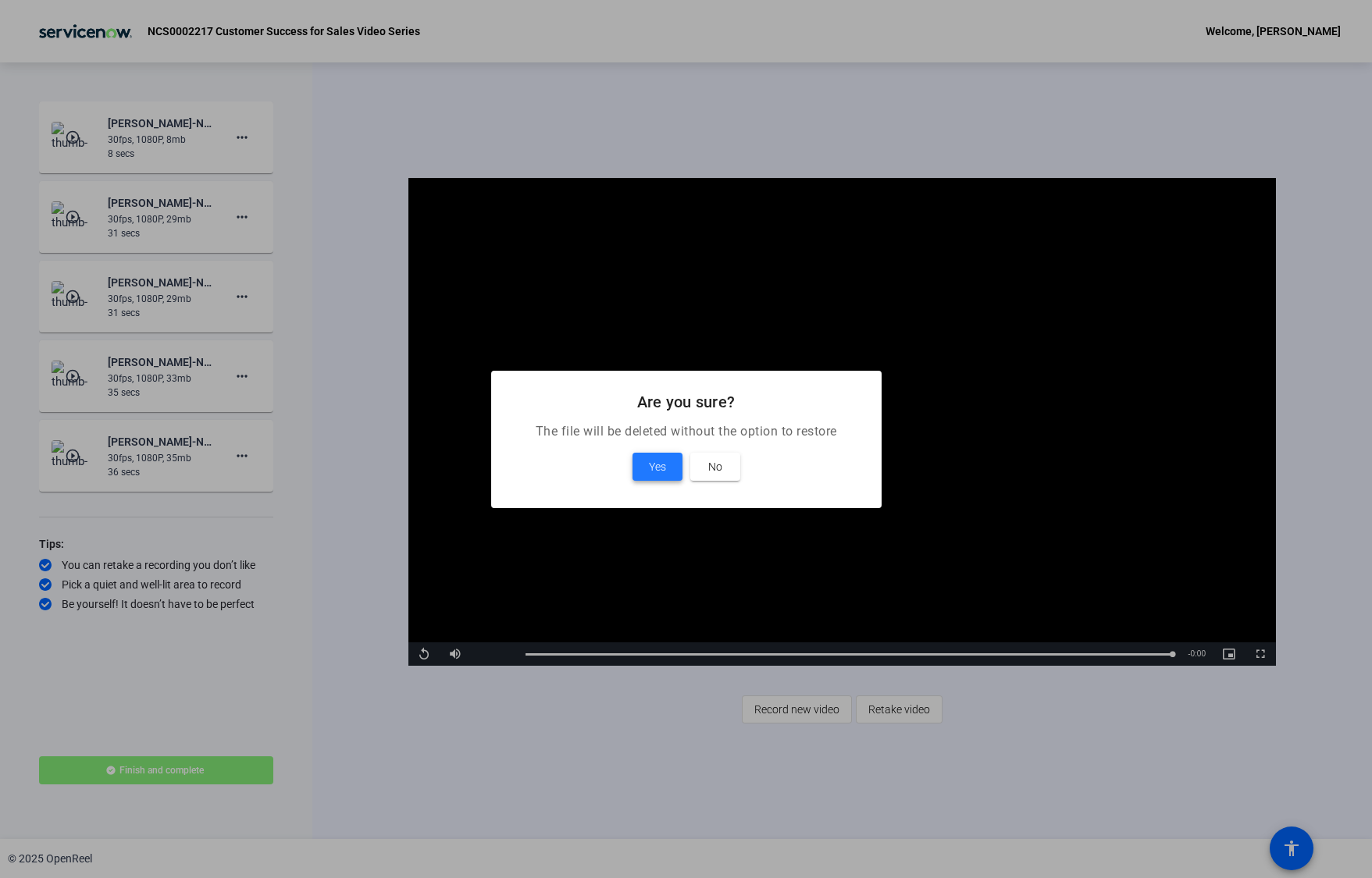
click at [658, 467] on span "Yes" at bounding box center [657, 467] width 18 height 19
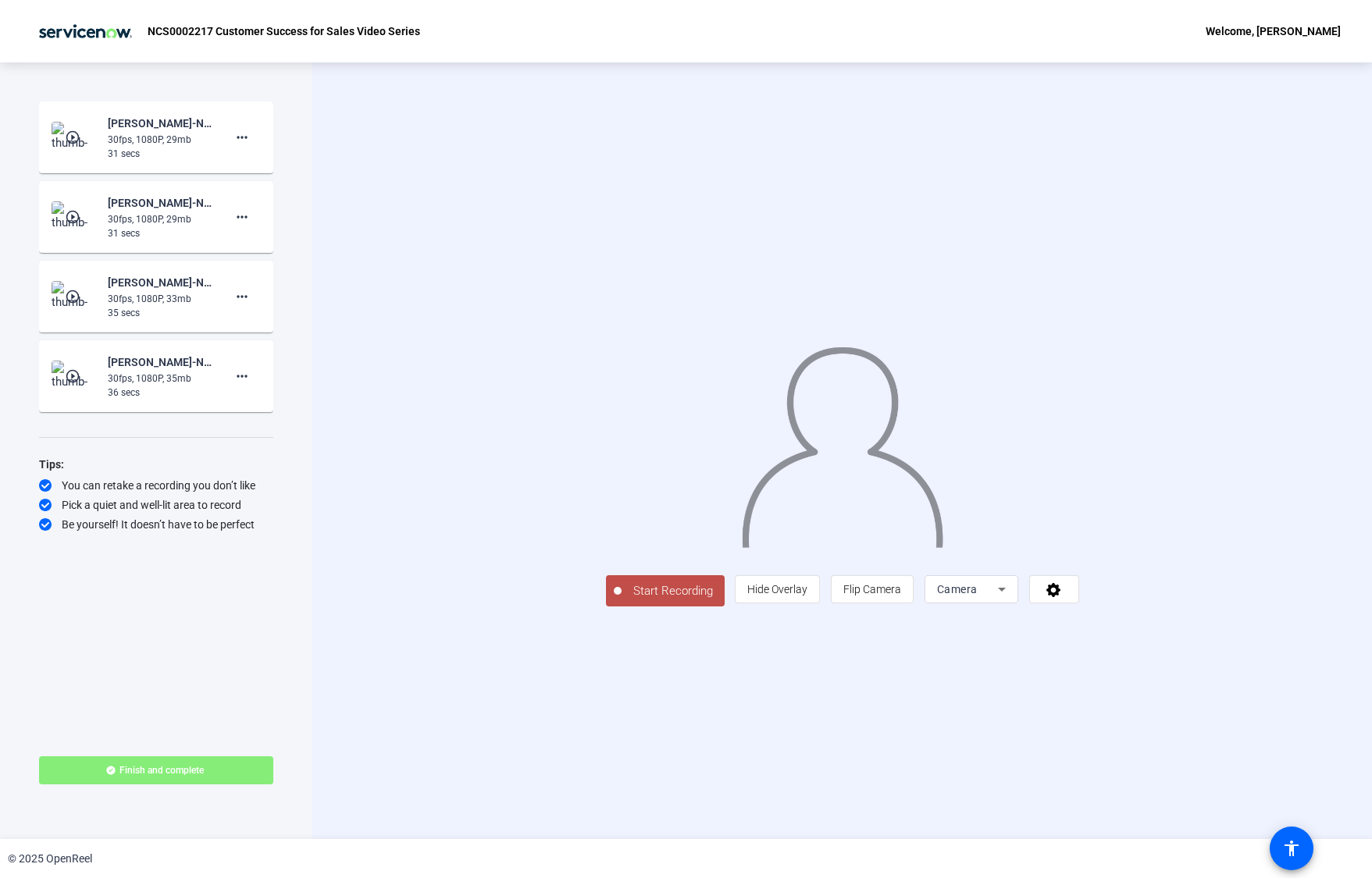
click at [622, 600] on span "Start Recording" at bounding box center [673, 591] width 103 height 18
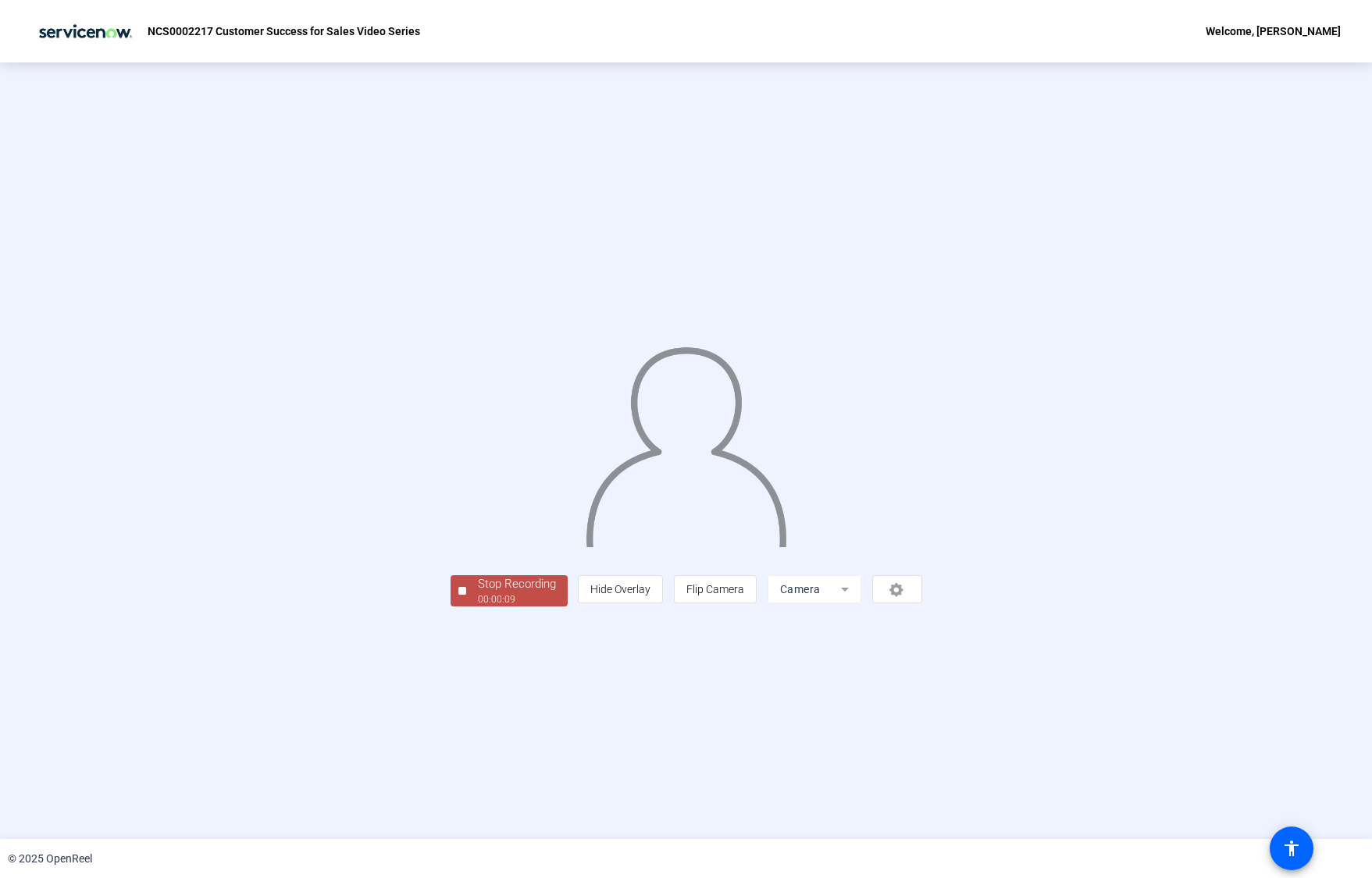
click at [477, 607] on div "00:00:09" at bounding box center [516, 600] width 78 height 14
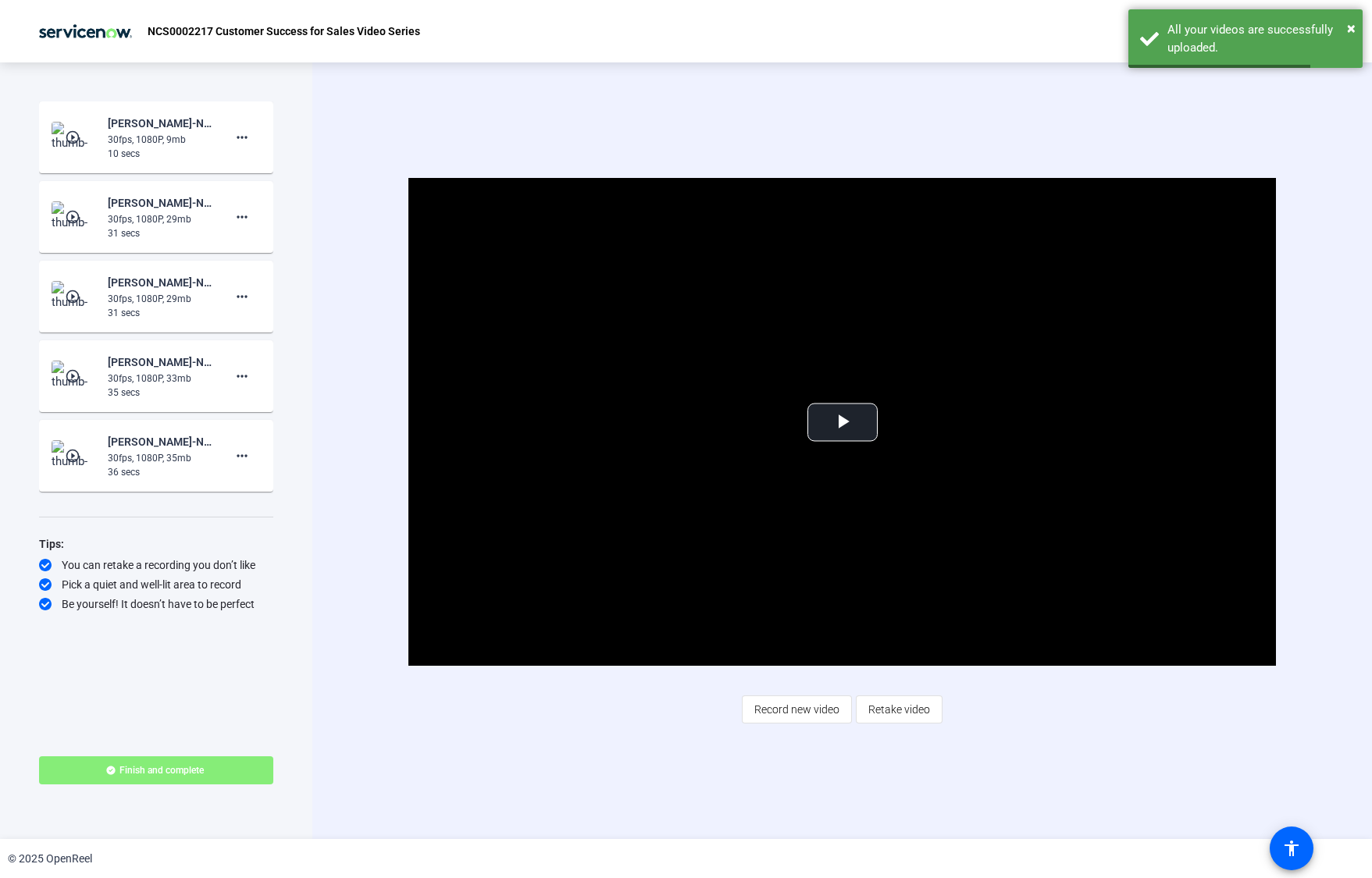
click at [460, 104] on div "Video Player is loading. Play Video Play Mute Current Time 0:00 / Duration -:- …" at bounding box center [842, 451] width 1059 height 777
click at [178, 142] on div "30fps, 1080P, 9mb" at bounding box center [159, 139] width 105 height 14
drag, startPoint x: 859, startPoint y: 414, endPoint x: 844, endPoint y: 417, distance: 15.3
click at [847, 415] on div "Video Player is loading. Play Video Play Mute Current Time 0:00 / Duration 0:09…" at bounding box center [842, 421] width 868 height 488
click at [843, 423] on span "Video Player" at bounding box center [843, 423] width 0 height 0
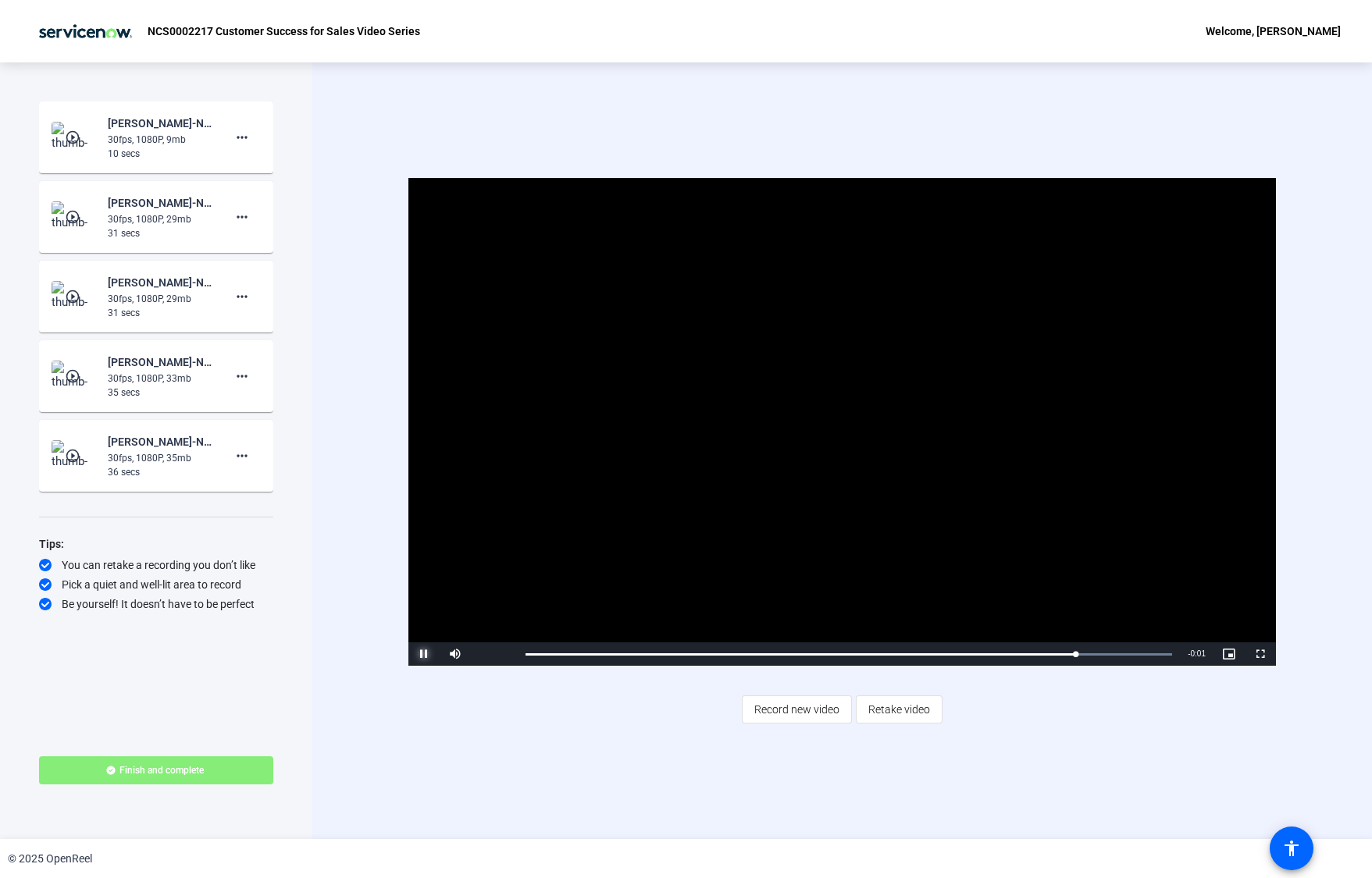
click at [424, 654] on span "Video Player" at bounding box center [424, 654] width 31 height 0
click at [239, 131] on mat-icon "more_horiz" at bounding box center [241, 137] width 19 height 19
click at [270, 170] on span "Delete clip" at bounding box center [267, 170] width 63 height 19
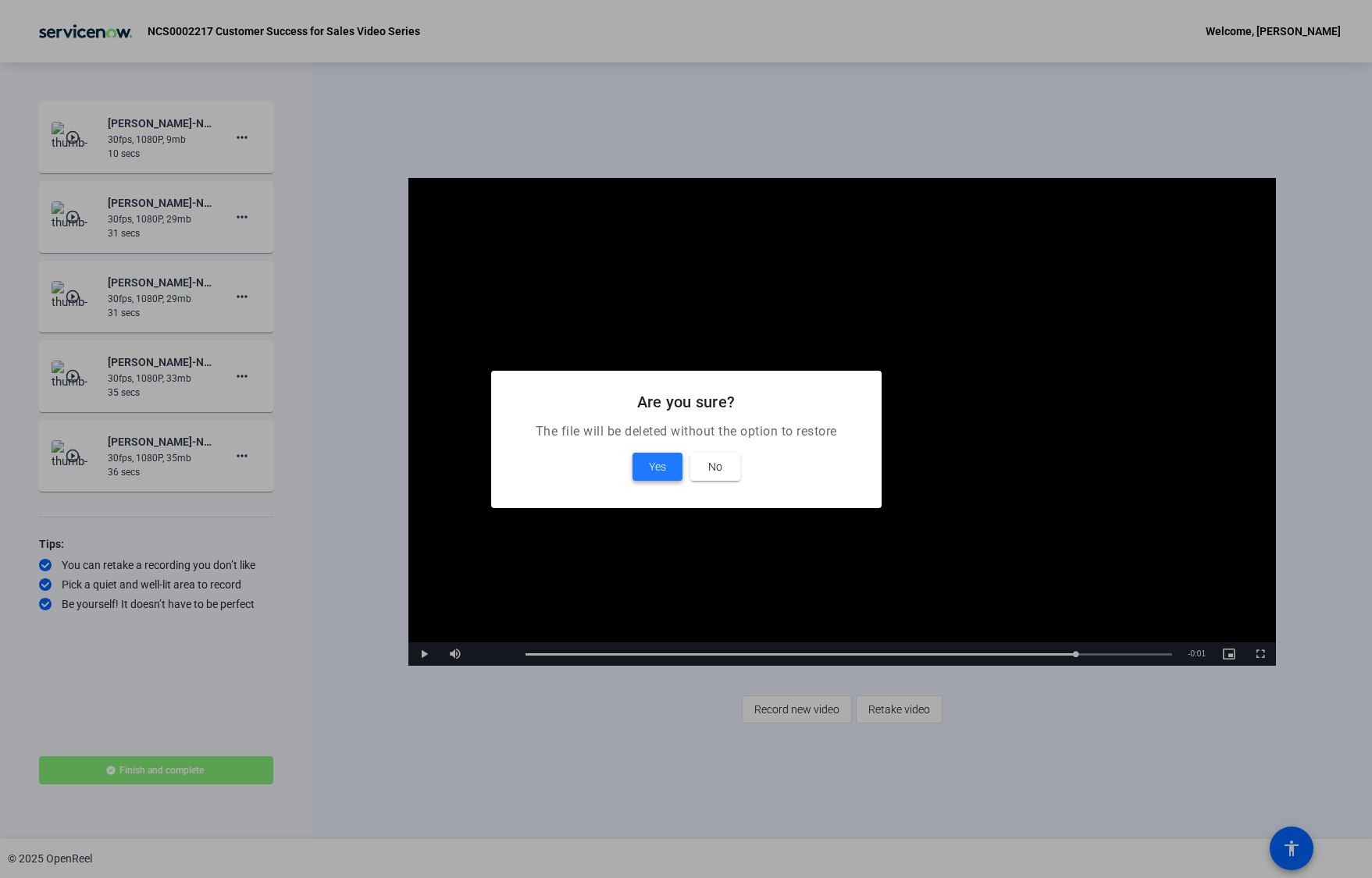
click at [653, 475] on span "Yes" at bounding box center [657, 467] width 18 height 19
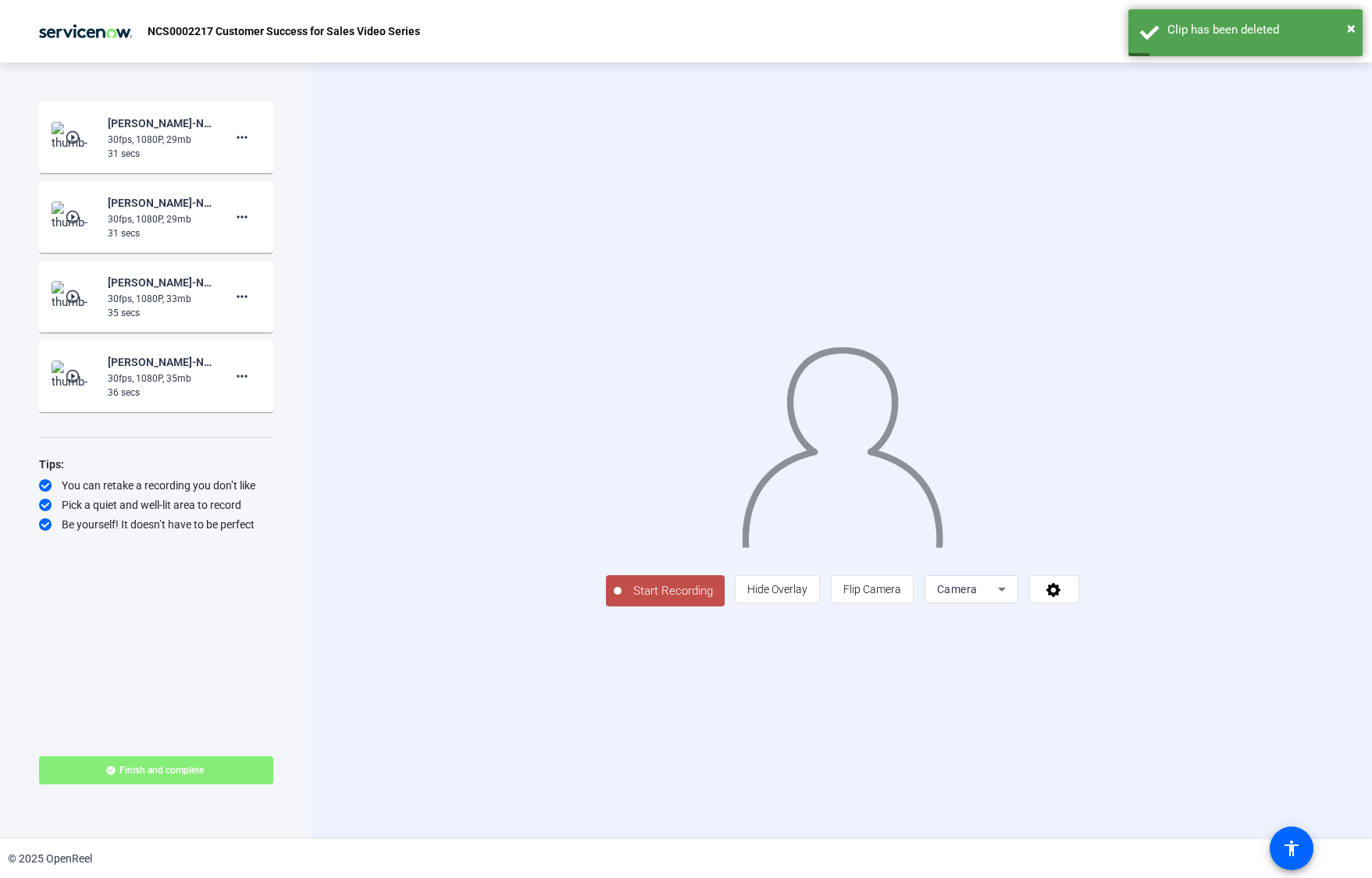
click at [622, 600] on span "Start Recording" at bounding box center [673, 591] width 103 height 18
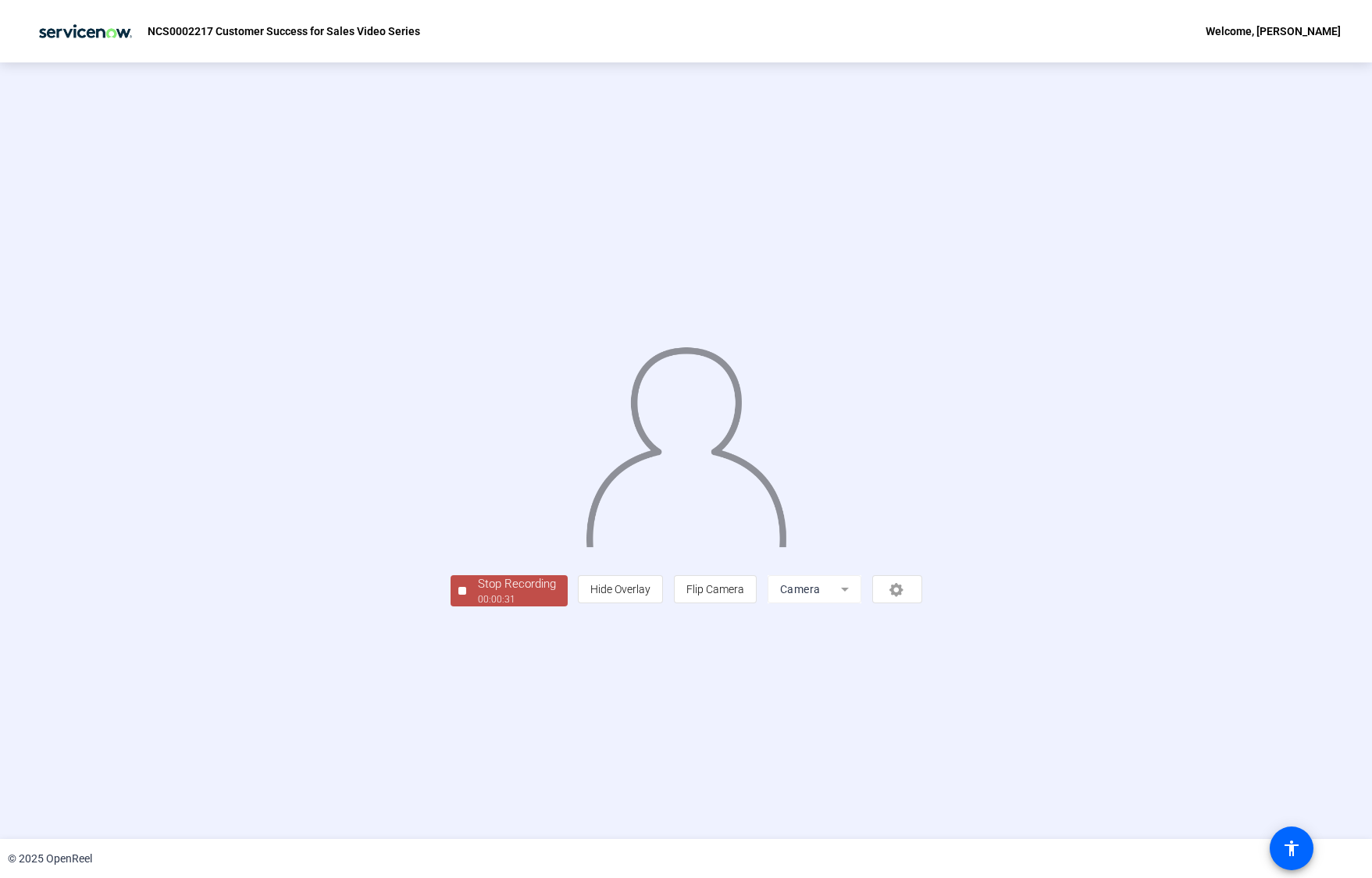
click at [477, 607] on div "00:00:31" at bounding box center [516, 600] width 78 height 14
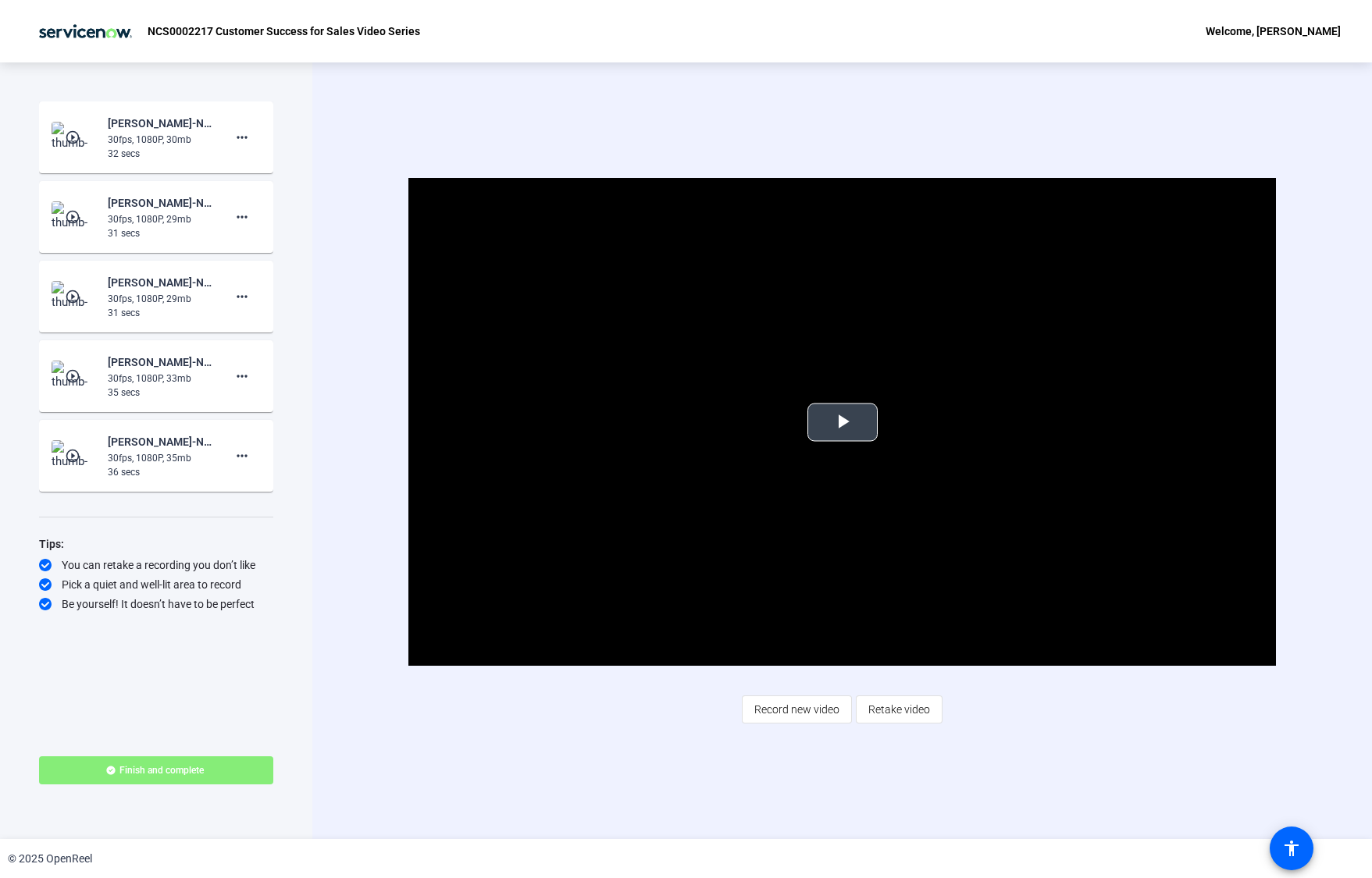
click at [843, 423] on span "Video Player" at bounding box center [843, 423] width 0 height 0
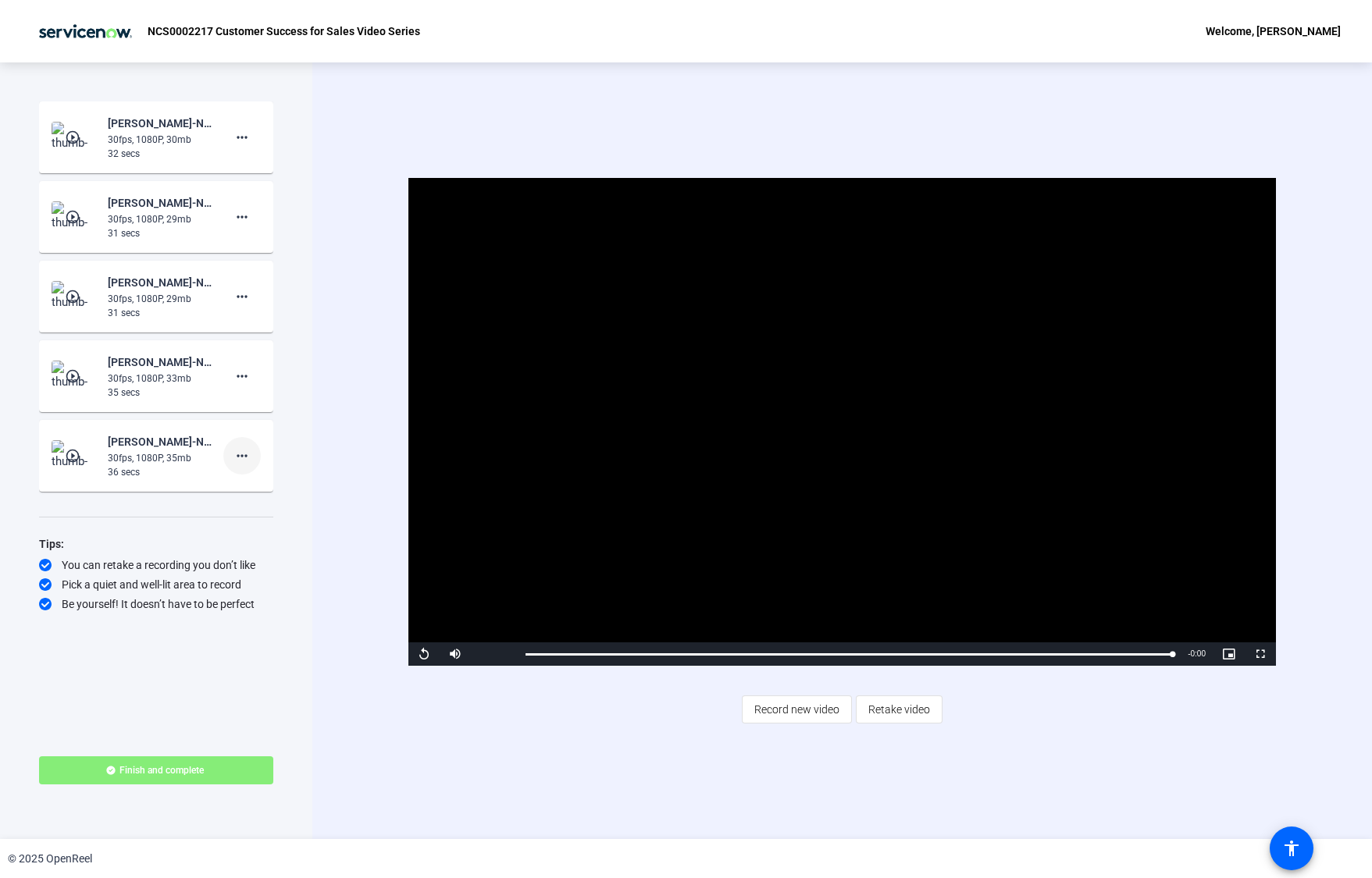
click at [242, 458] on mat-icon "more_horiz" at bounding box center [241, 456] width 19 height 19
click at [264, 493] on span "Delete clip" at bounding box center [267, 488] width 63 height 19
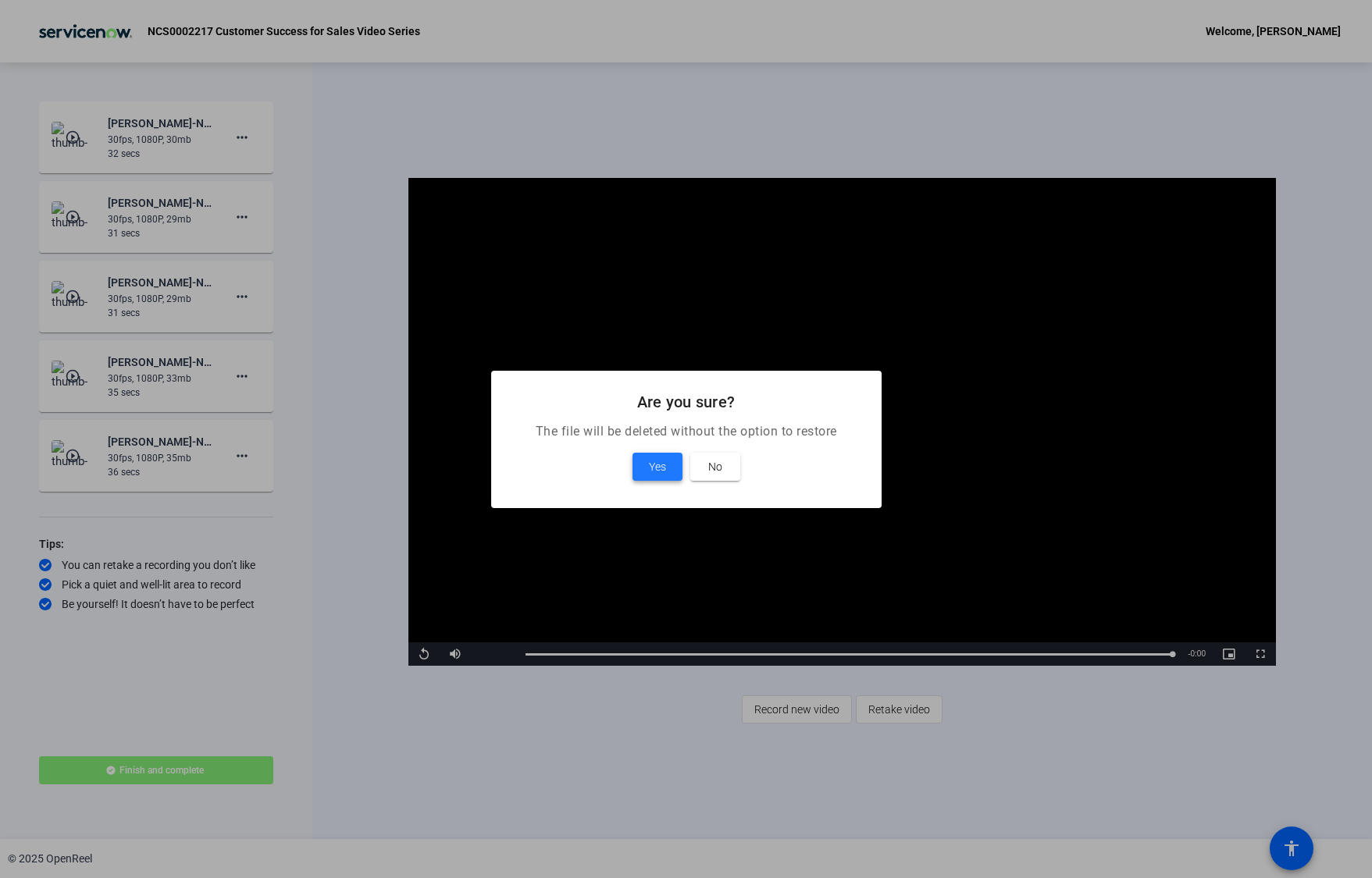
drag, startPoint x: 658, startPoint y: 465, endPoint x: 450, endPoint y: 444, distance: 209.1
click at [658, 465] on span "Yes" at bounding box center [657, 467] width 18 height 19
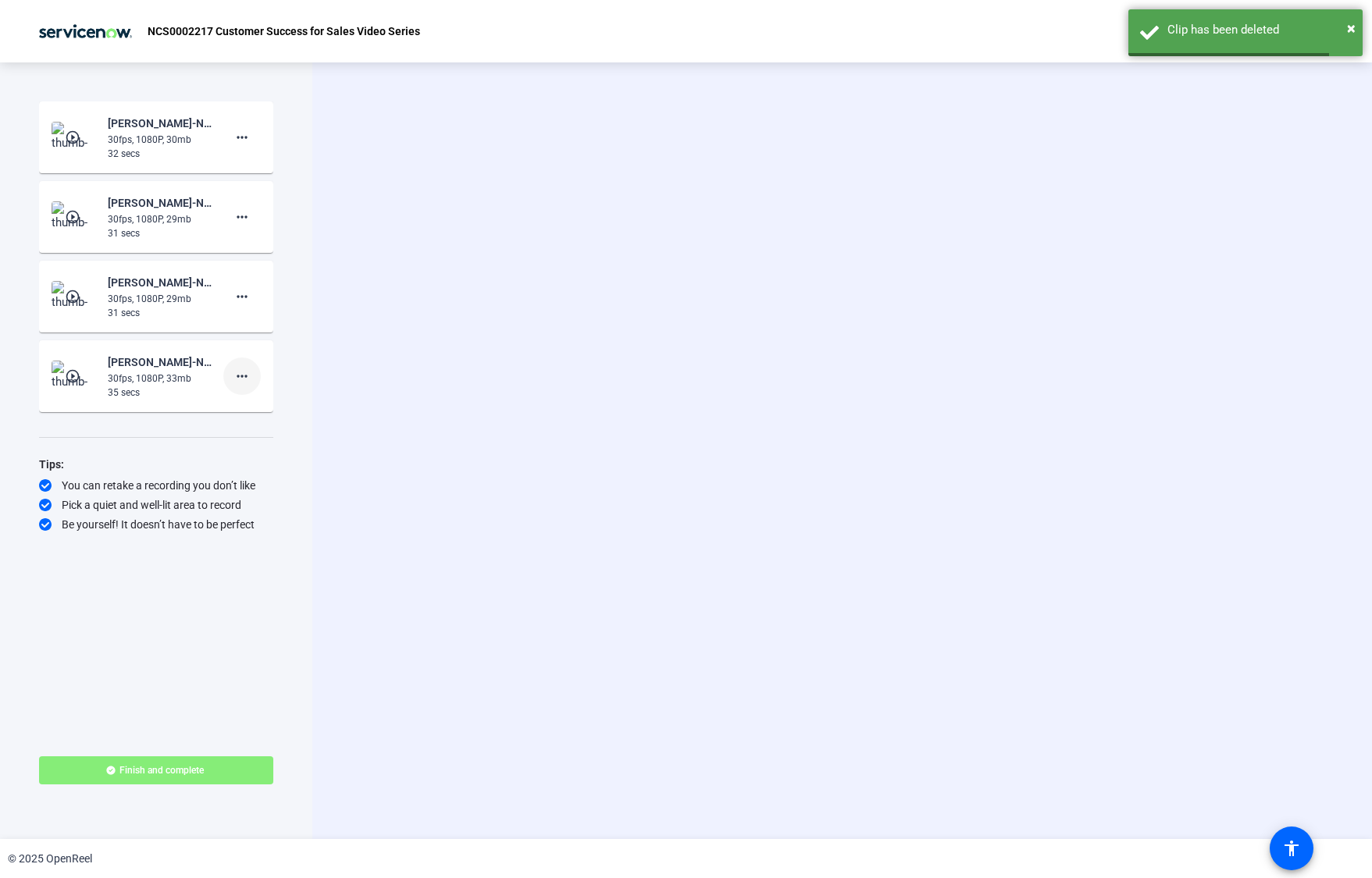
click at [251, 377] on mat-icon "more_horiz" at bounding box center [241, 377] width 19 height 19
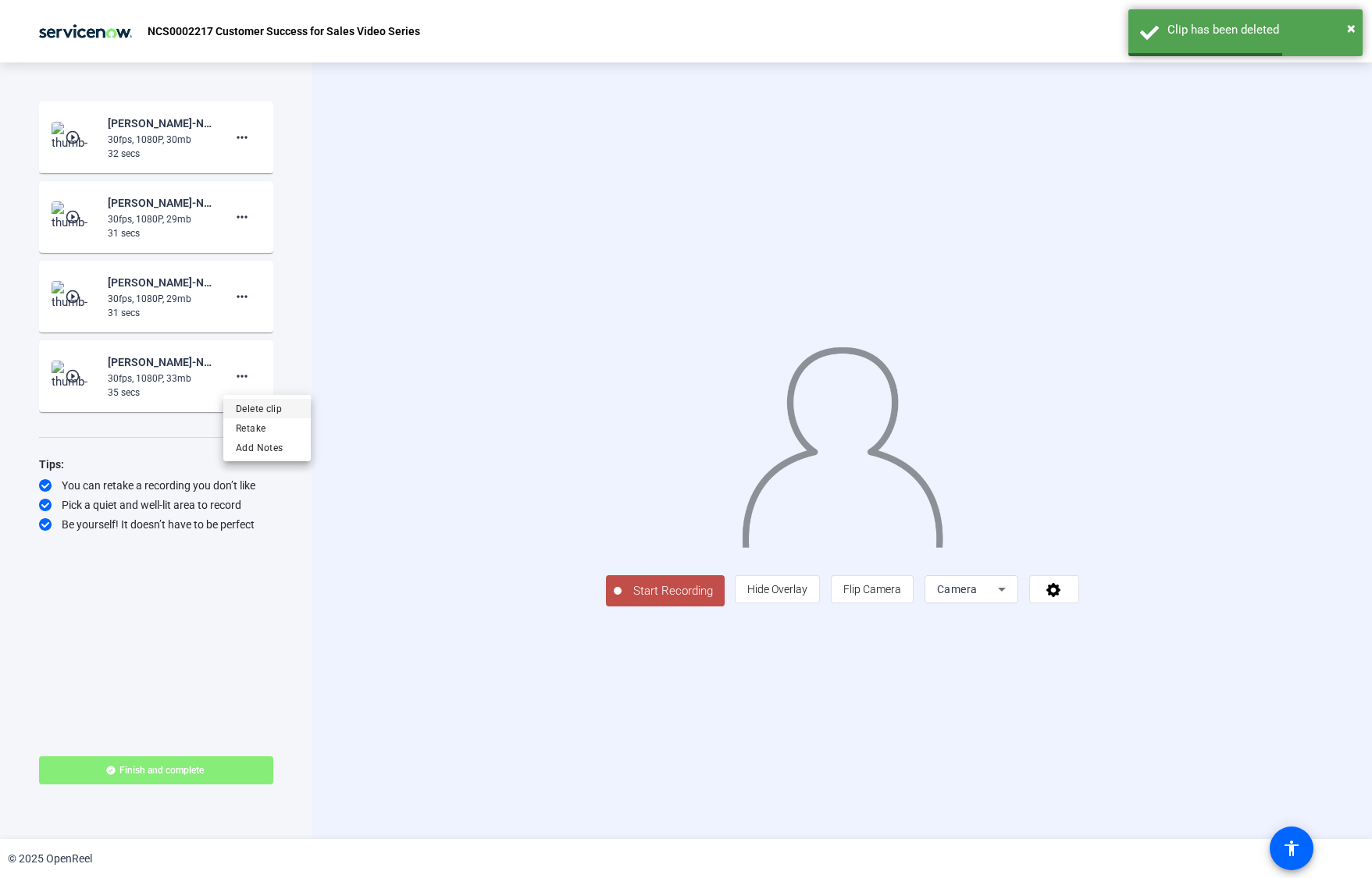
click at [278, 405] on span "Delete clip" at bounding box center [267, 409] width 63 height 19
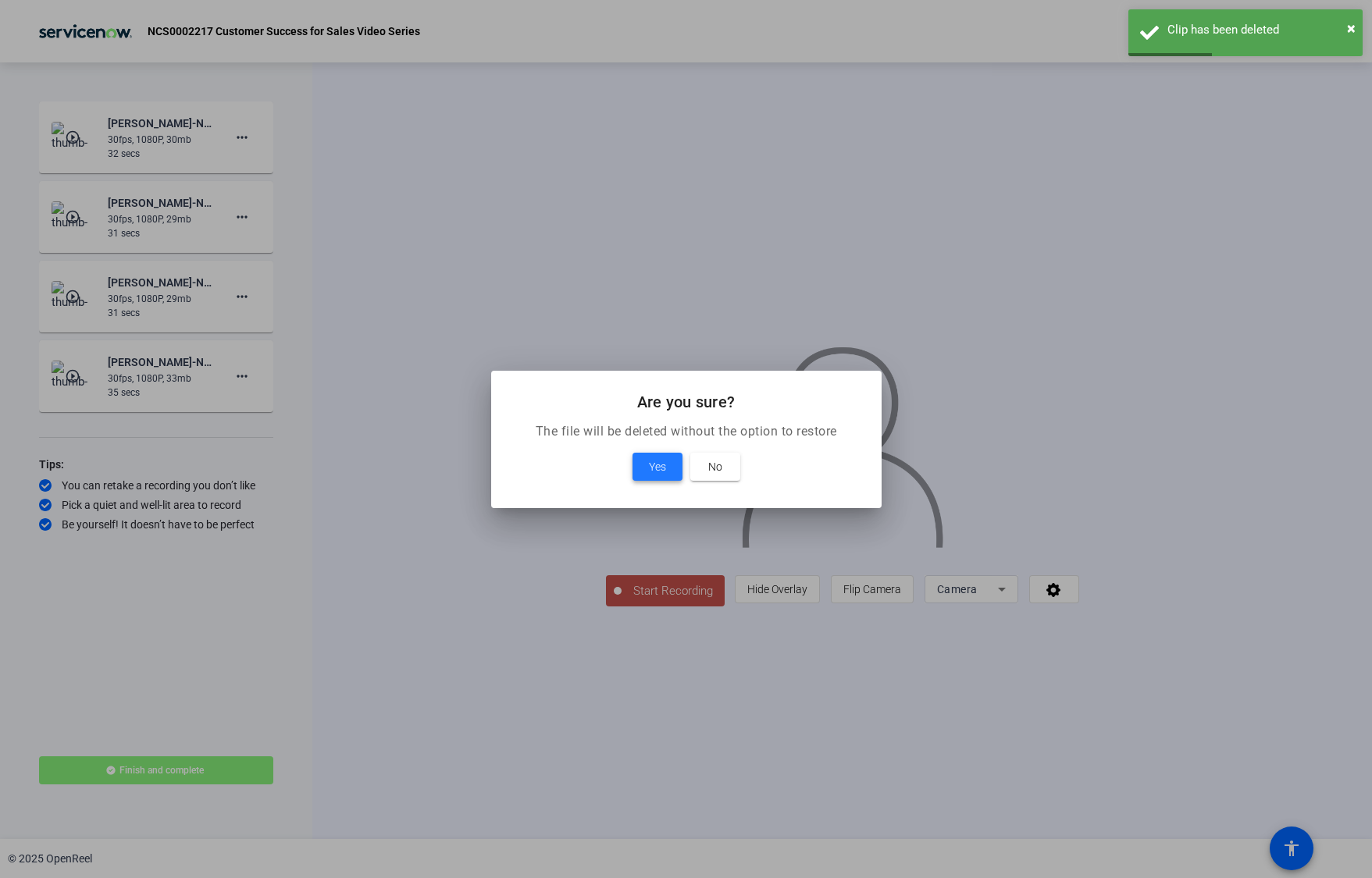
click at [652, 467] on span "Yes" at bounding box center [657, 467] width 18 height 19
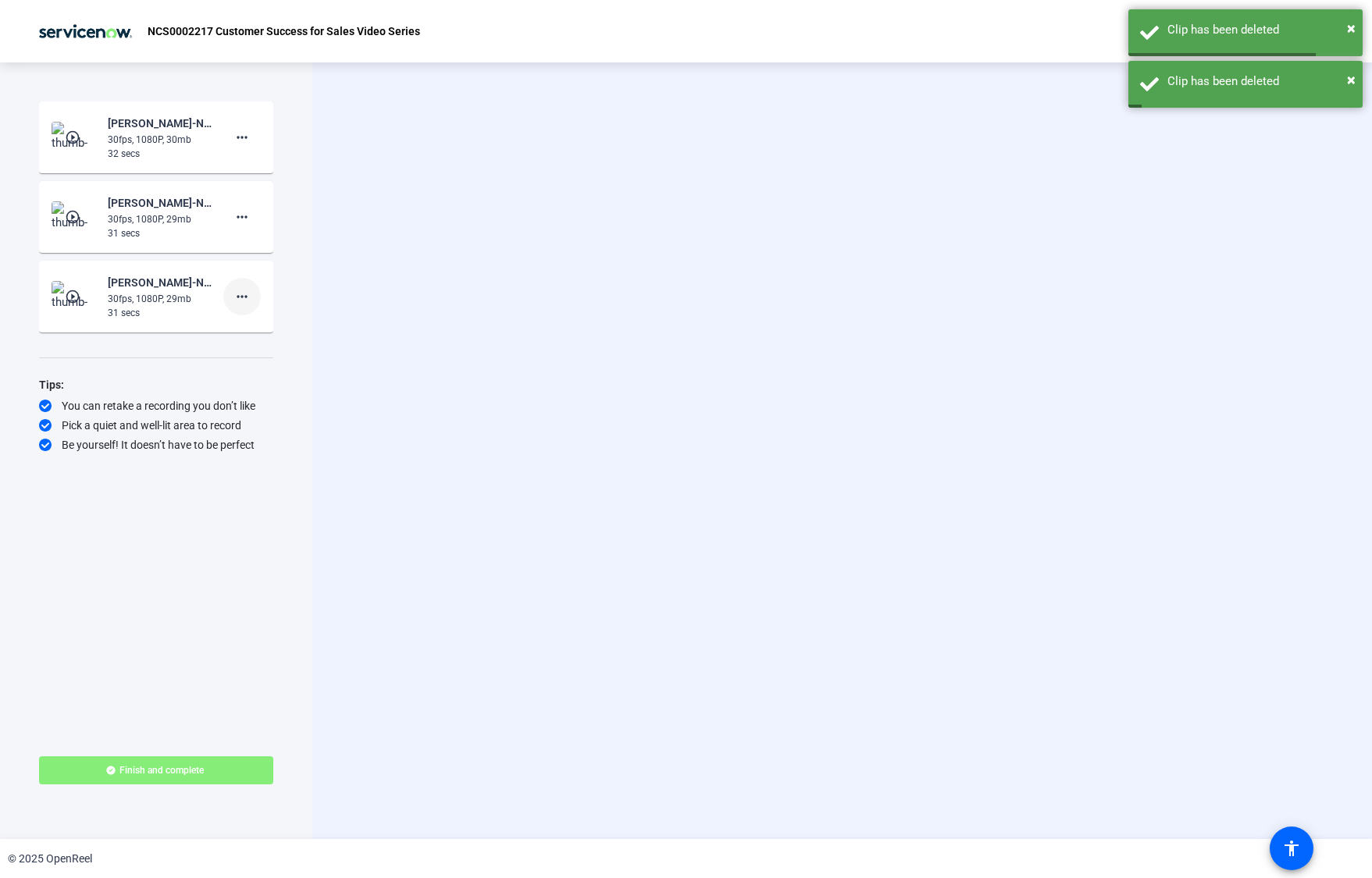
click at [242, 304] on mat-icon "more_horiz" at bounding box center [241, 297] width 19 height 19
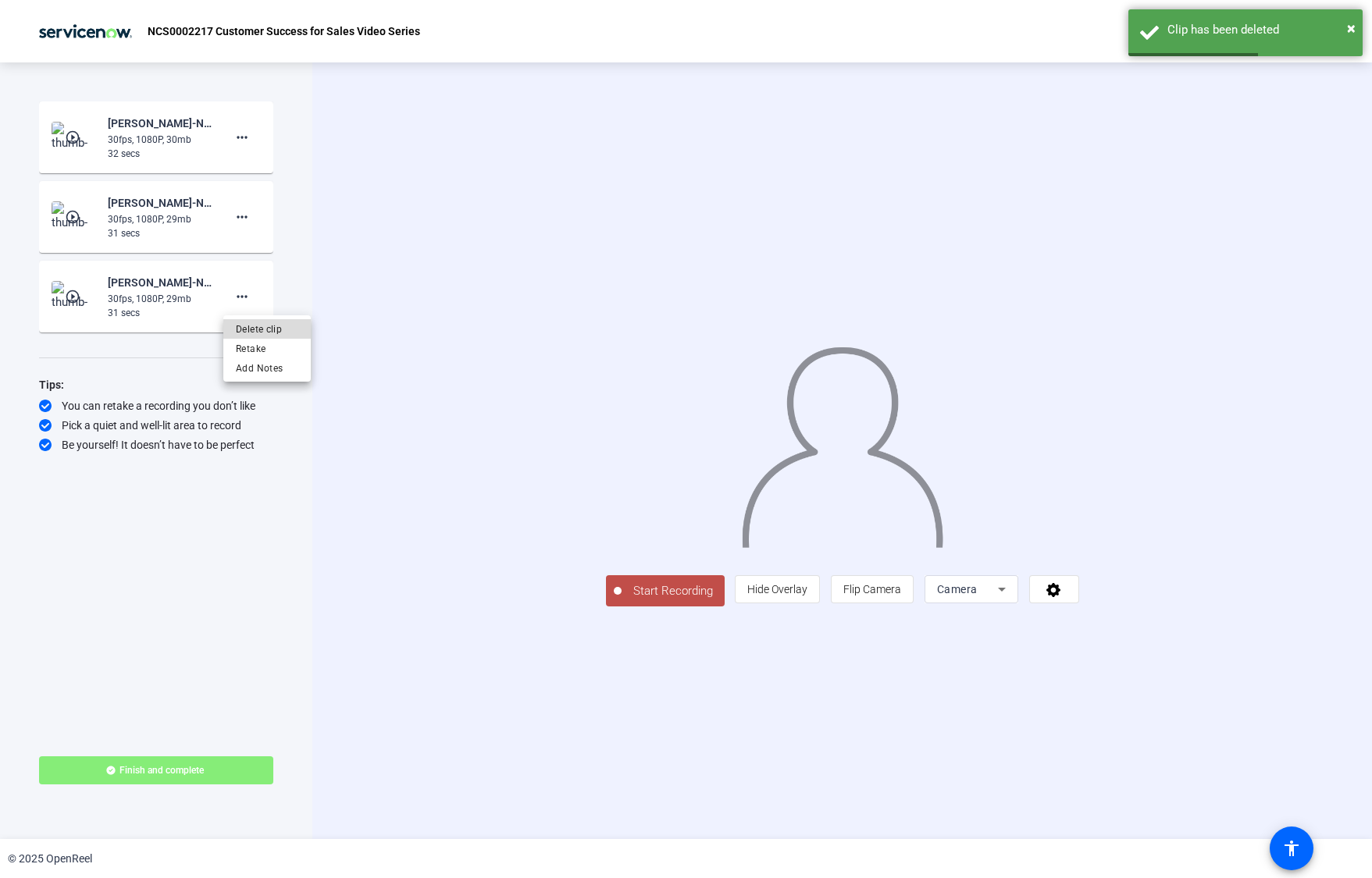
click at [281, 330] on span "Delete clip" at bounding box center [267, 329] width 63 height 19
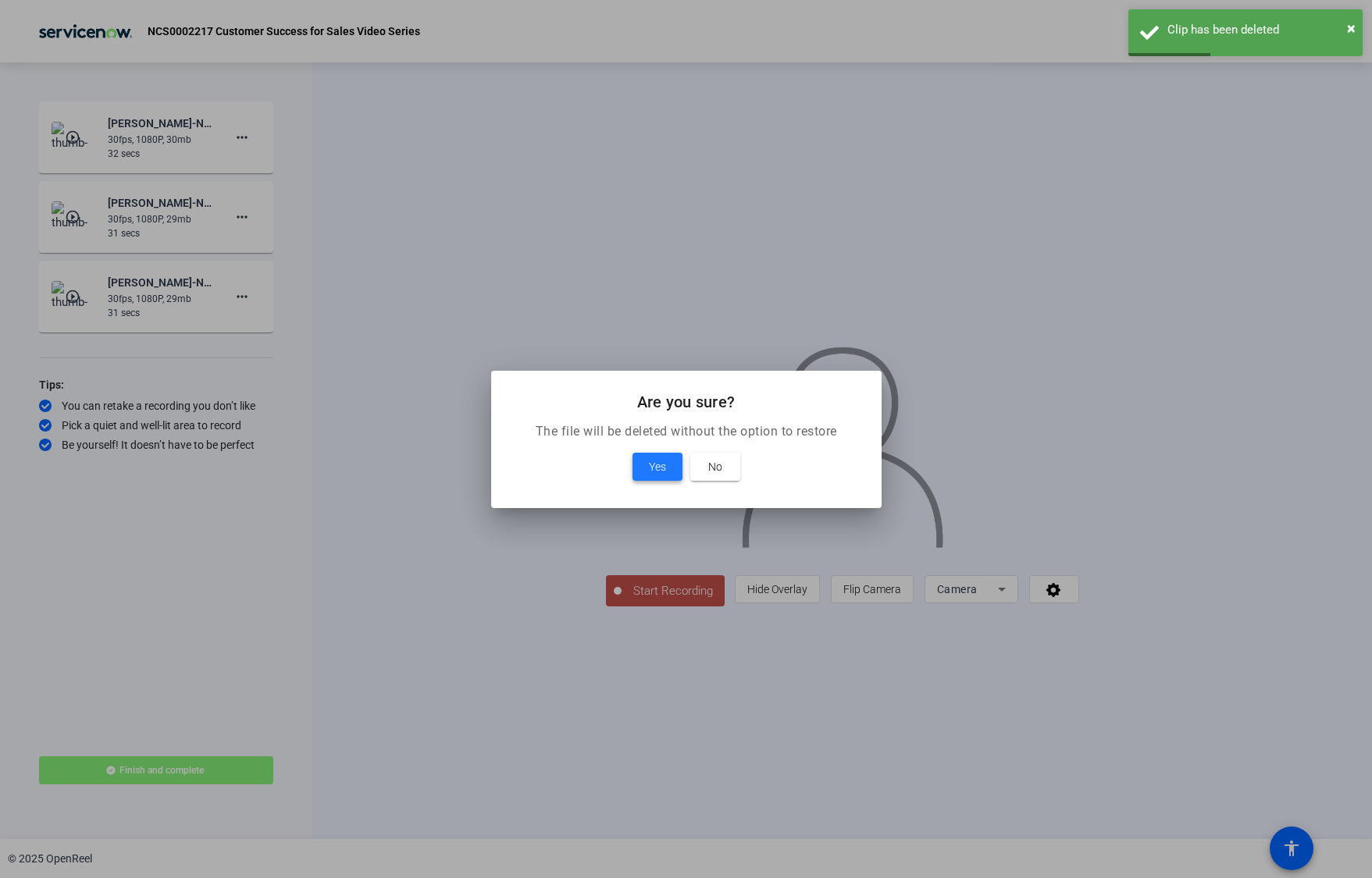
click at [656, 467] on span "Yes" at bounding box center [657, 467] width 18 height 19
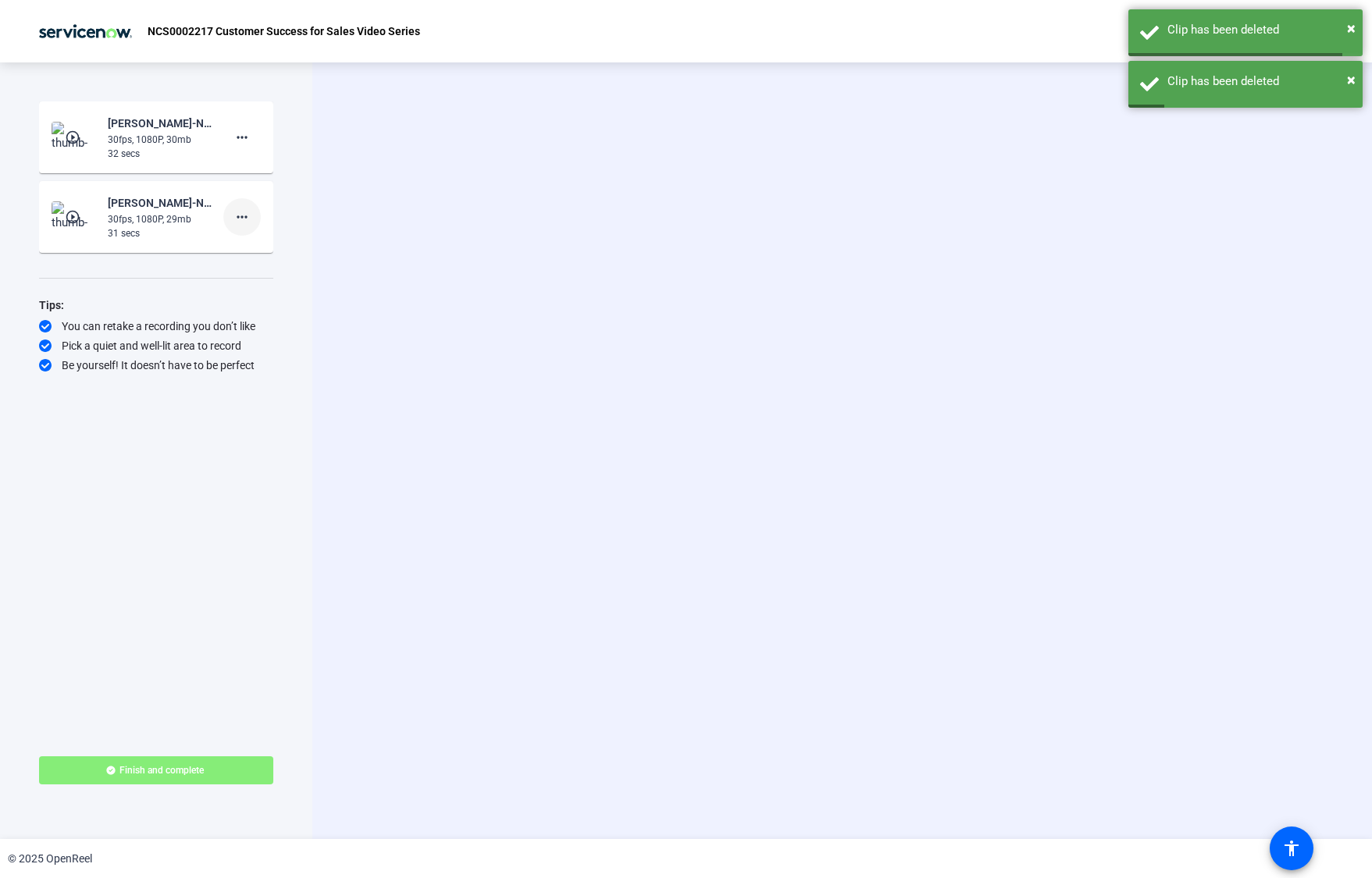
click at [251, 221] on mat-icon "more_horiz" at bounding box center [241, 216] width 19 height 19
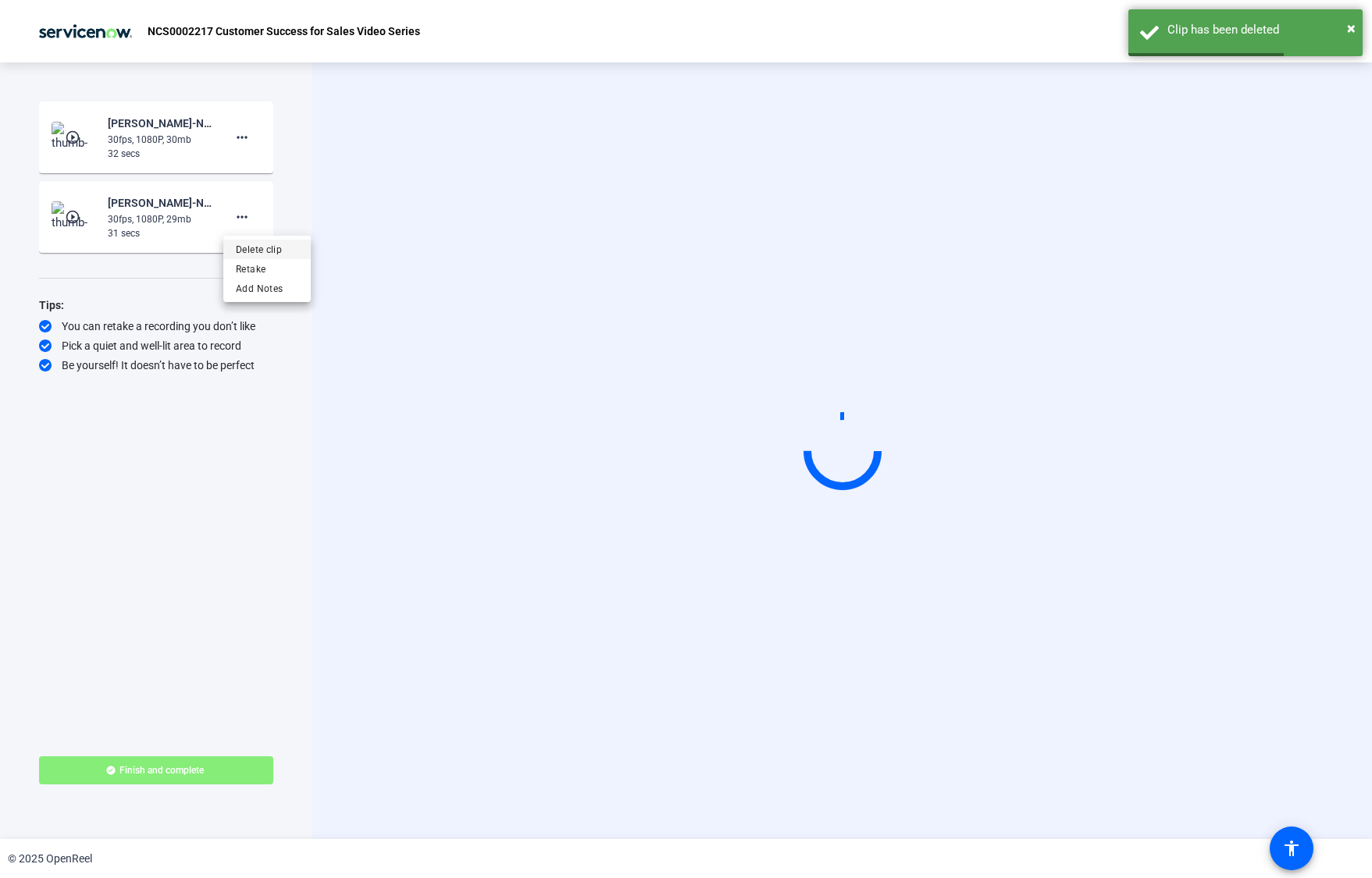
click at [269, 245] on span "Delete clip" at bounding box center [267, 250] width 63 height 19
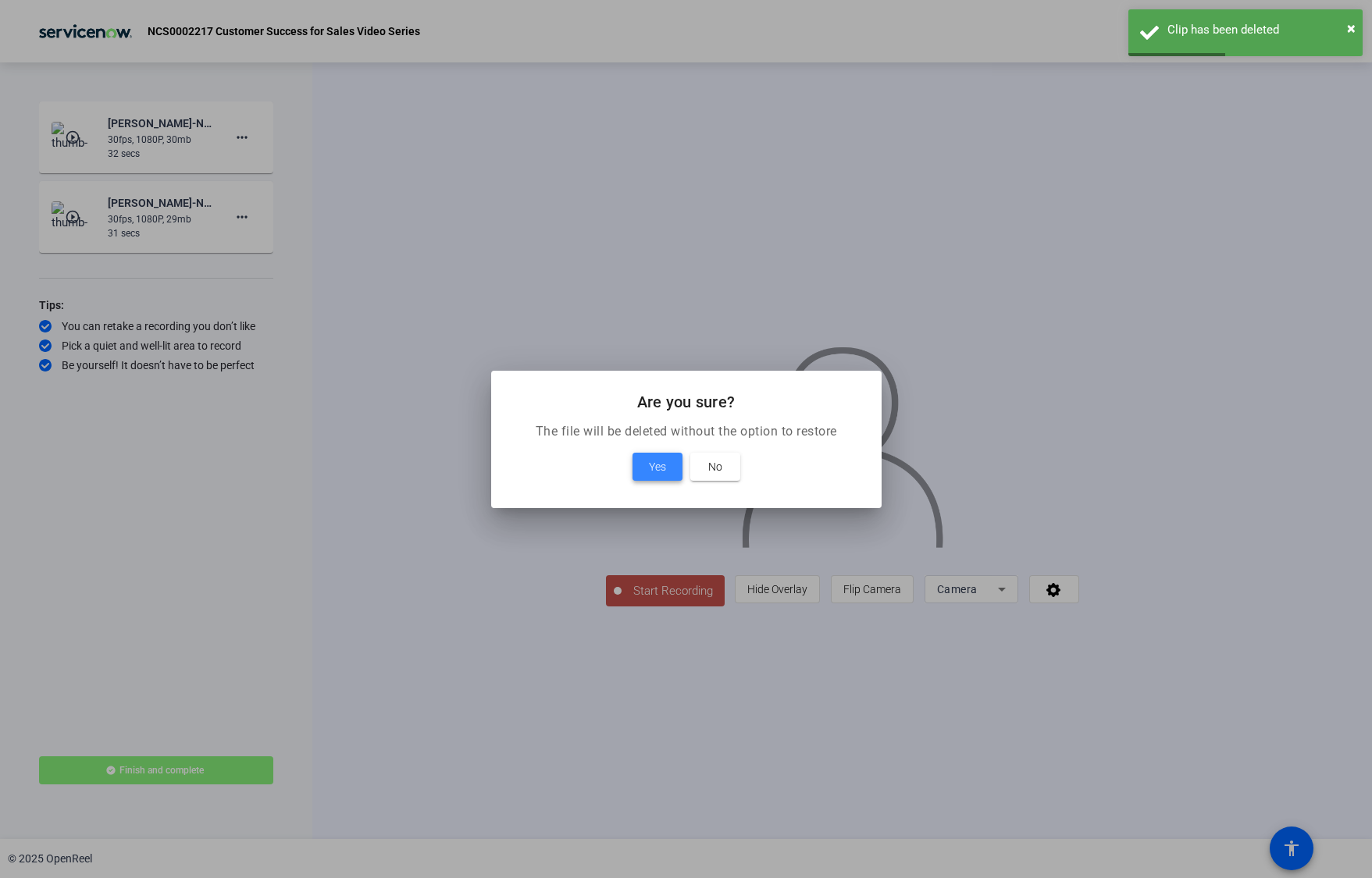
click at [664, 461] on span "Yes" at bounding box center [657, 467] width 18 height 19
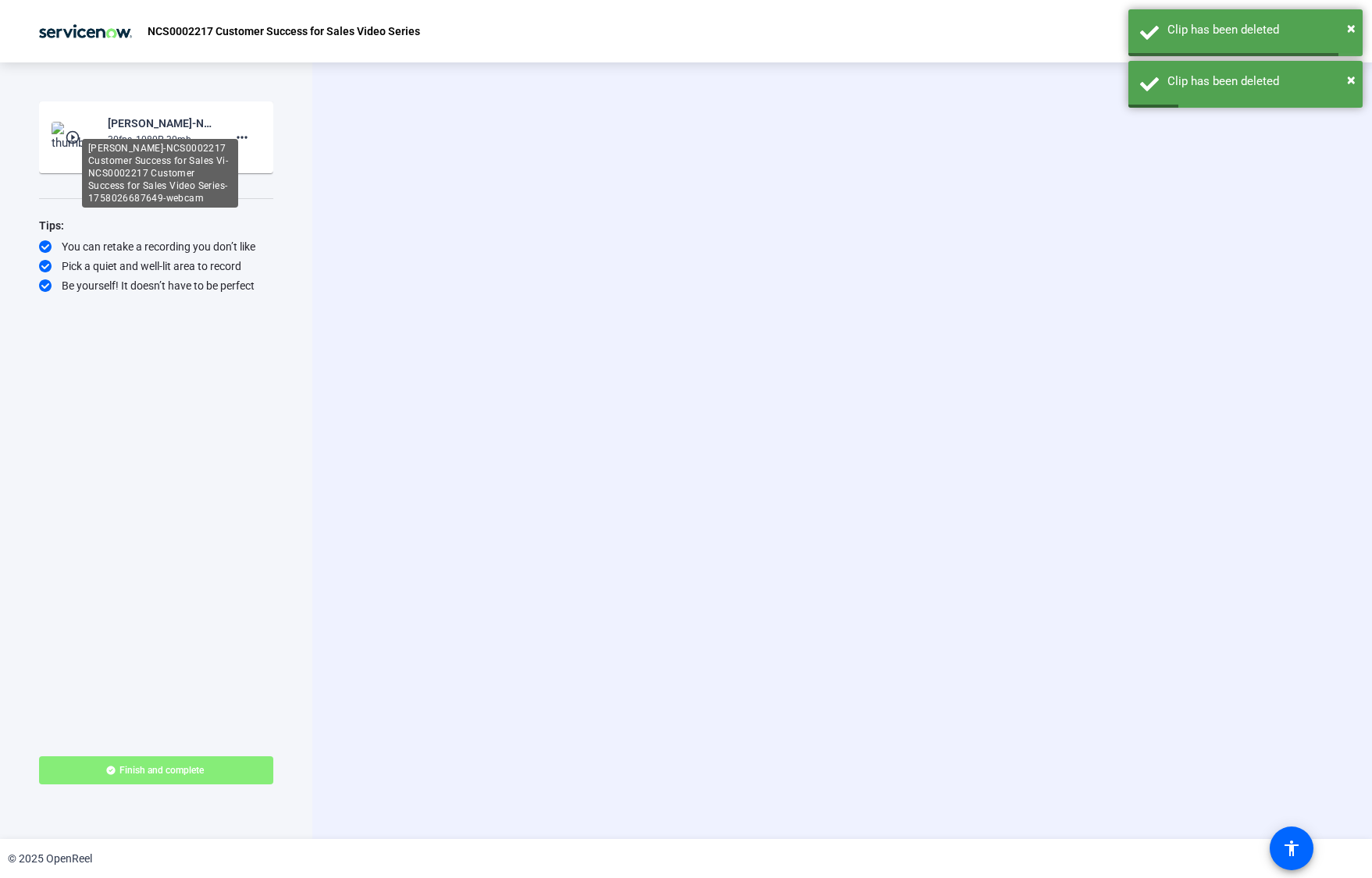
click at [128, 129] on div "Elina Pirjanti-NCS0002217 Customer Success for Sales Vi-NCS0002217 Customer Suc…" at bounding box center [159, 123] width 105 height 19
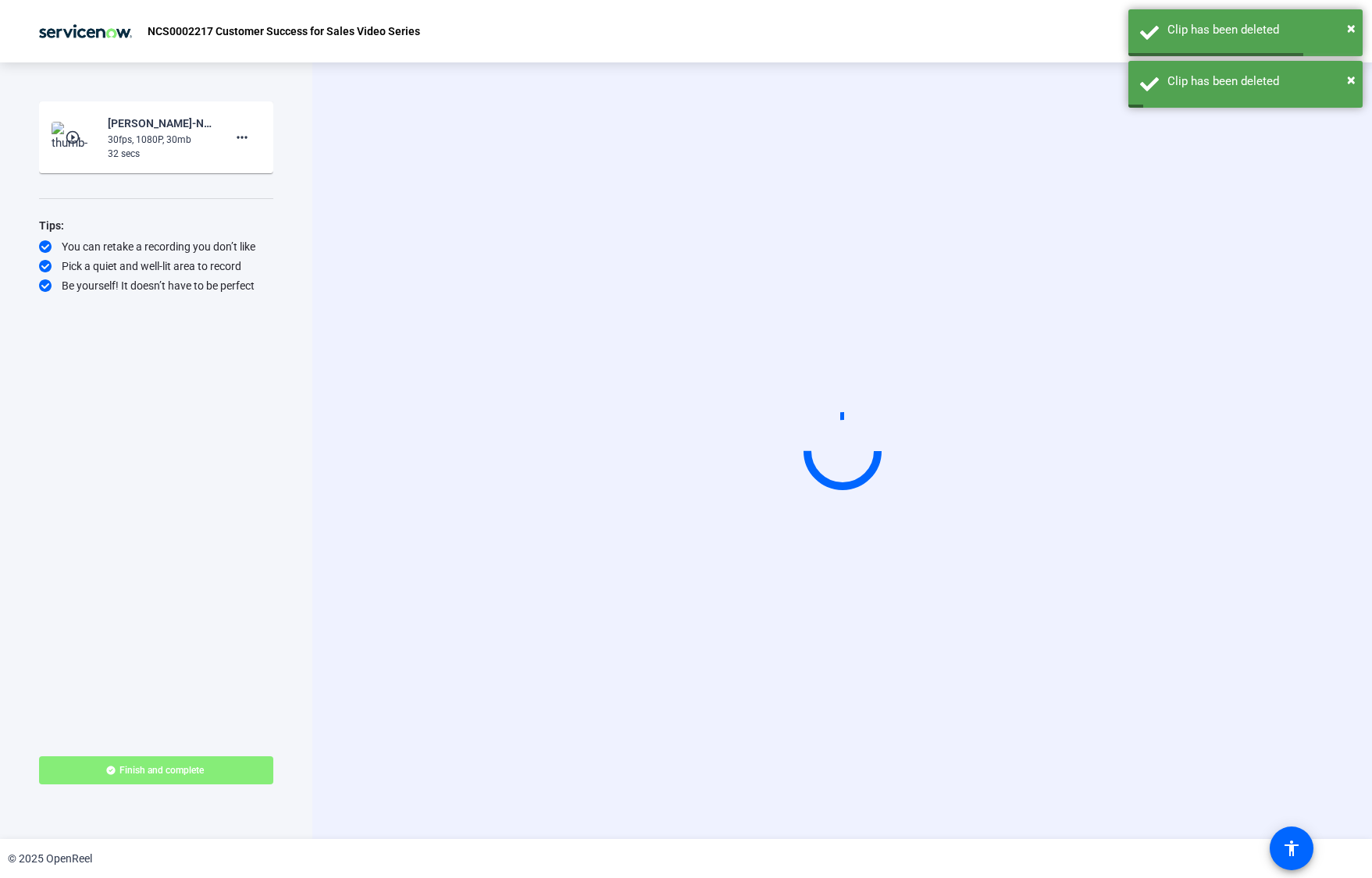
click at [138, 128] on div "Elina Pirjanti-NCS0002217 Customer Success for Sales Vi-NCS0002217 Customer Suc…" at bounding box center [159, 123] width 105 height 19
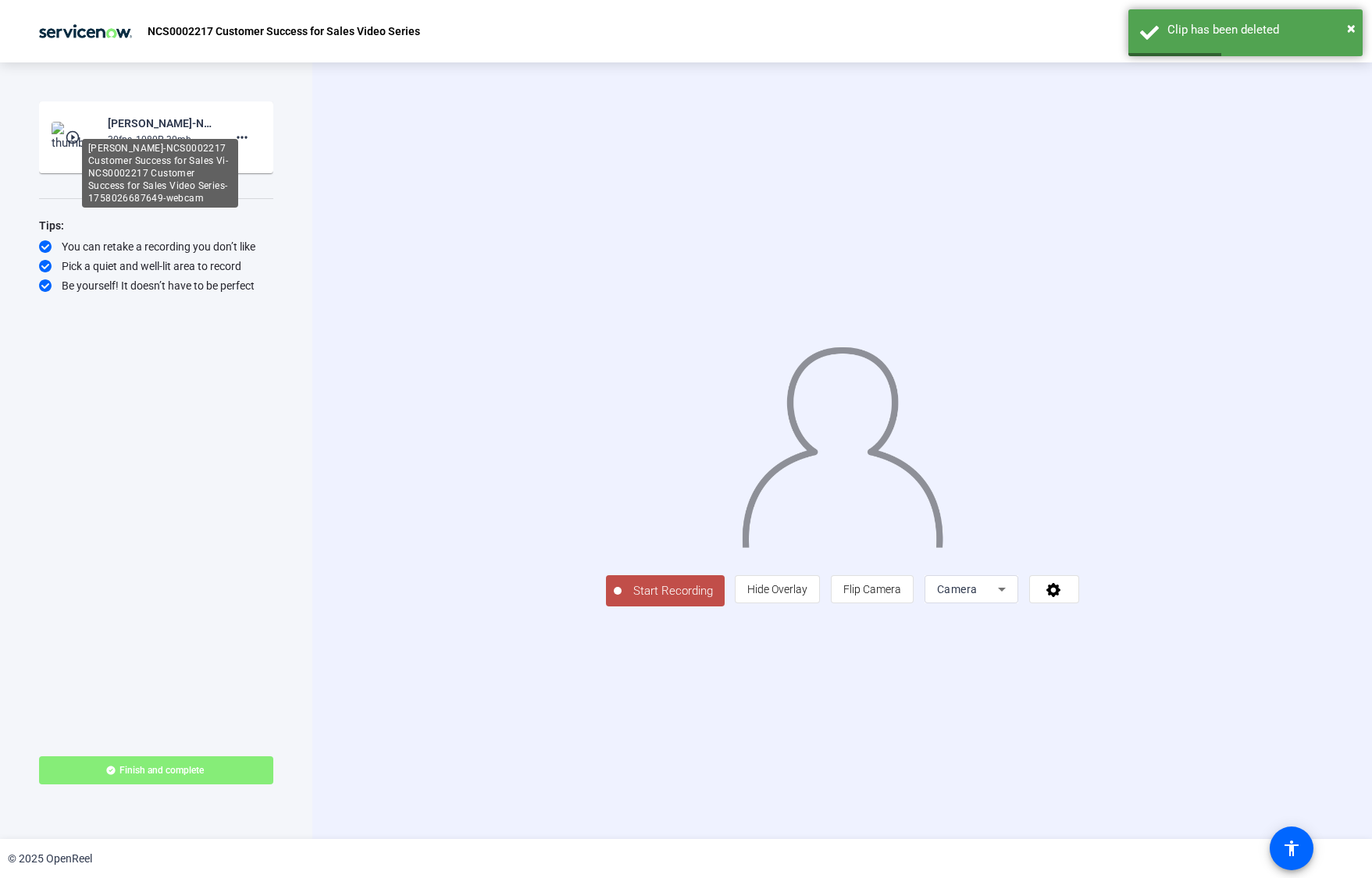
click at [186, 155] on div "Elina Pirjanti-NCS0002217 Customer Success for Sales Vi-NCS0002217 Customer Suc…" at bounding box center [160, 173] width 156 height 68
click at [66, 134] on mat-icon "play_circle_outline" at bounding box center [74, 137] width 19 height 16
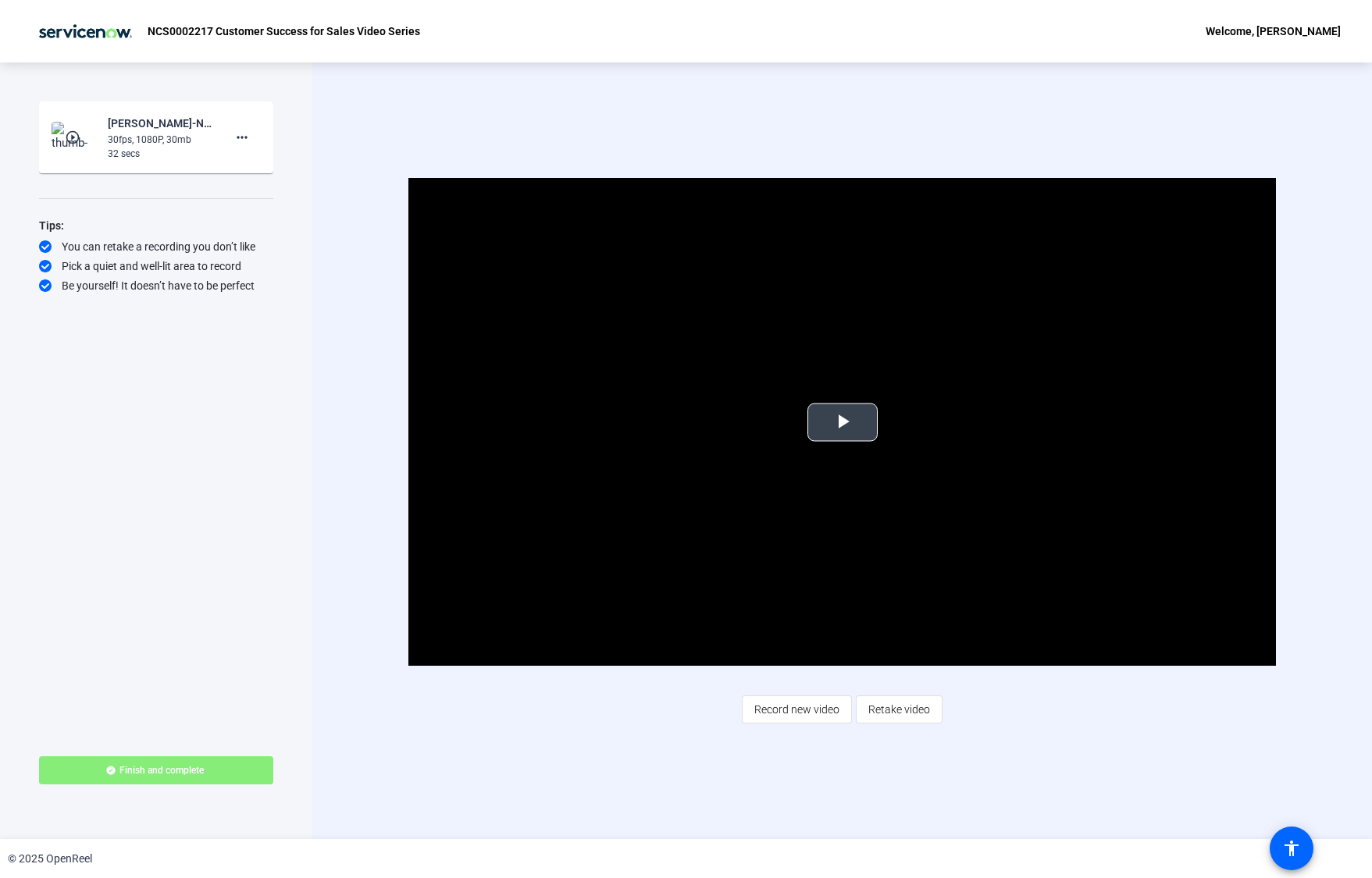
click at [843, 423] on span "Video Player" at bounding box center [843, 423] width 0 height 0
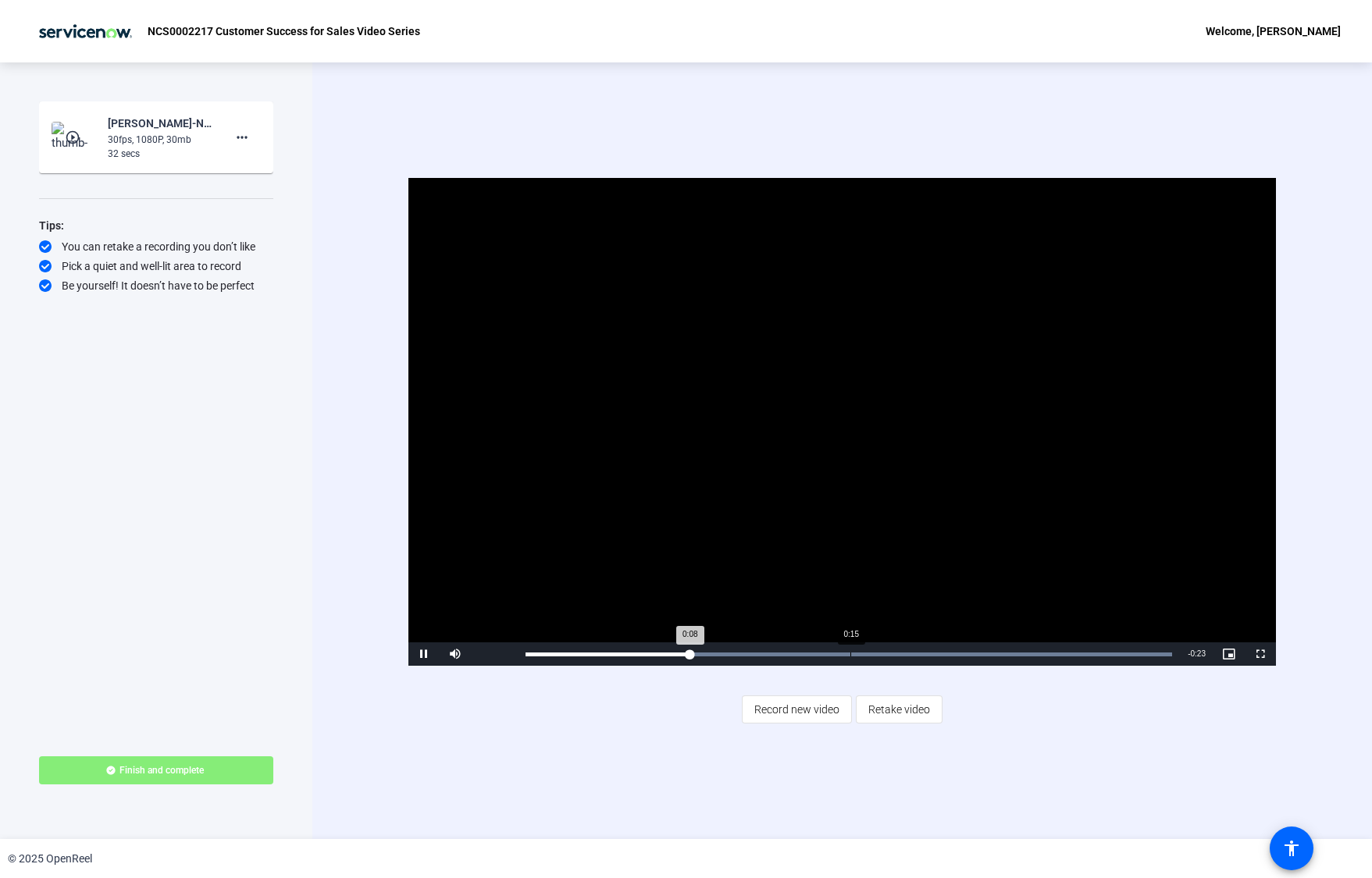
click at [849, 652] on div "Loaded : 100.00% 0:15 0:08" at bounding box center [848, 654] width 647 height 4
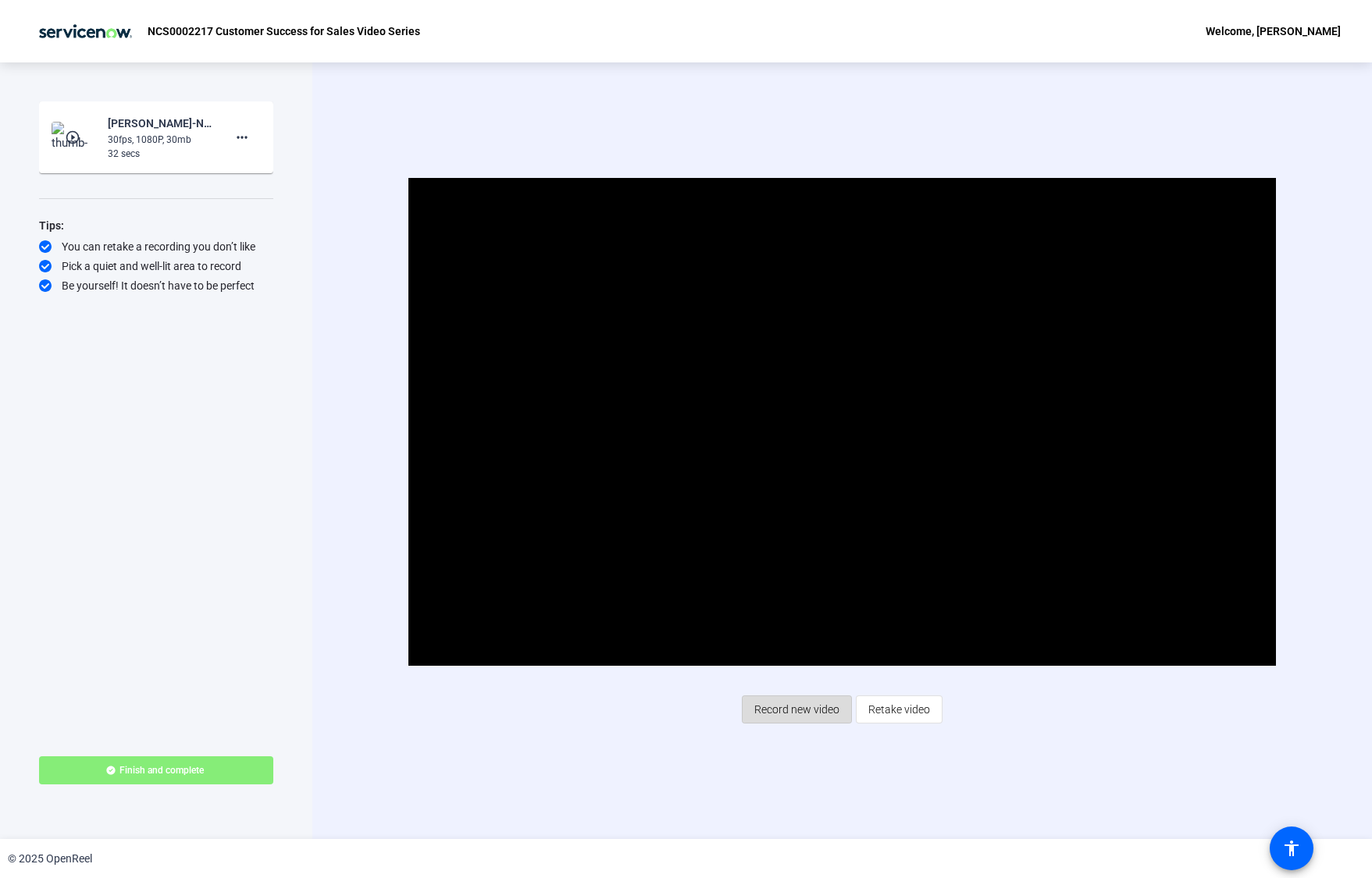
click at [814, 704] on span "Record new video" at bounding box center [797, 710] width 85 height 30
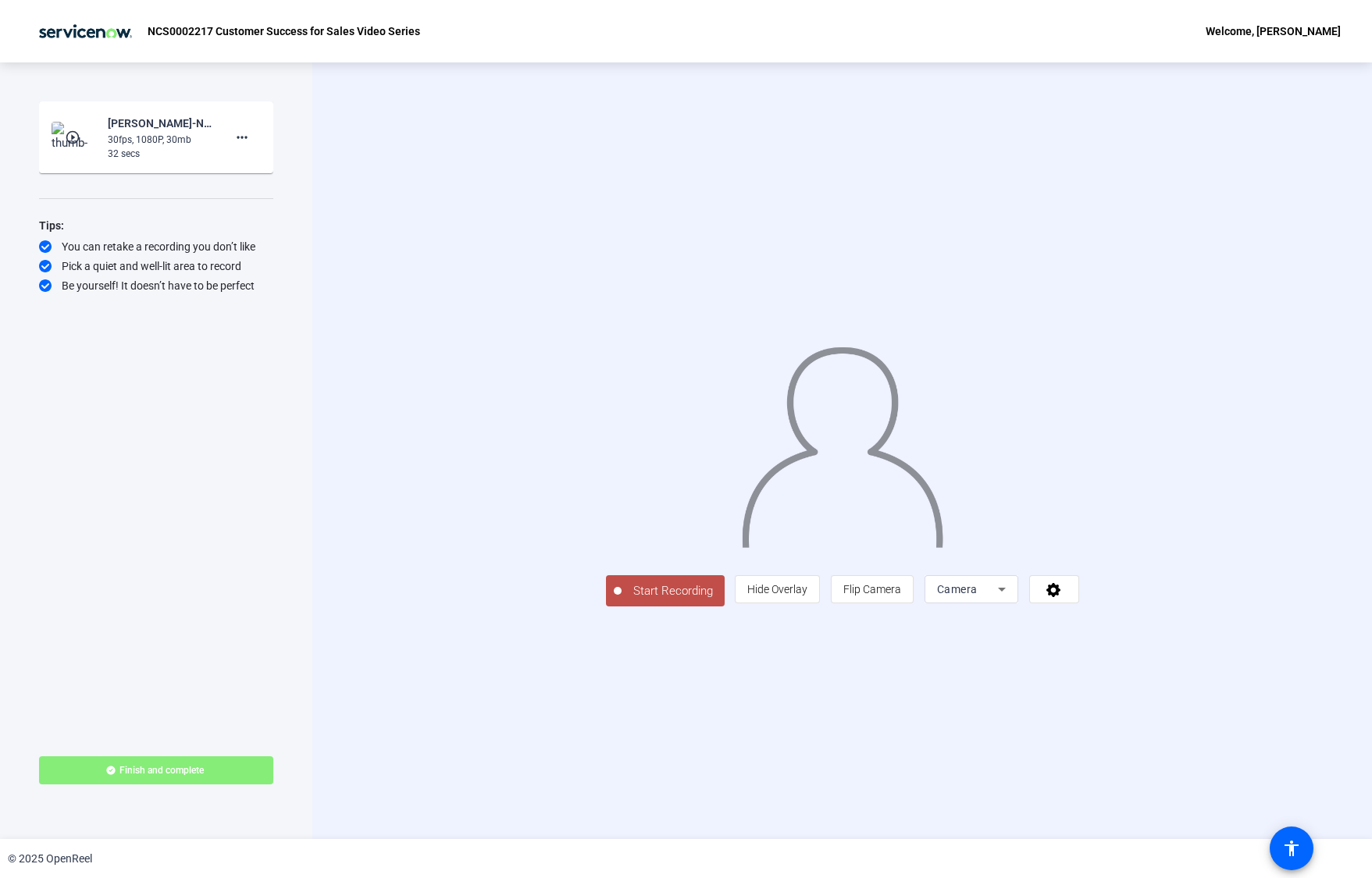
click at [622, 600] on span "Start Recording" at bounding box center [673, 591] width 103 height 18
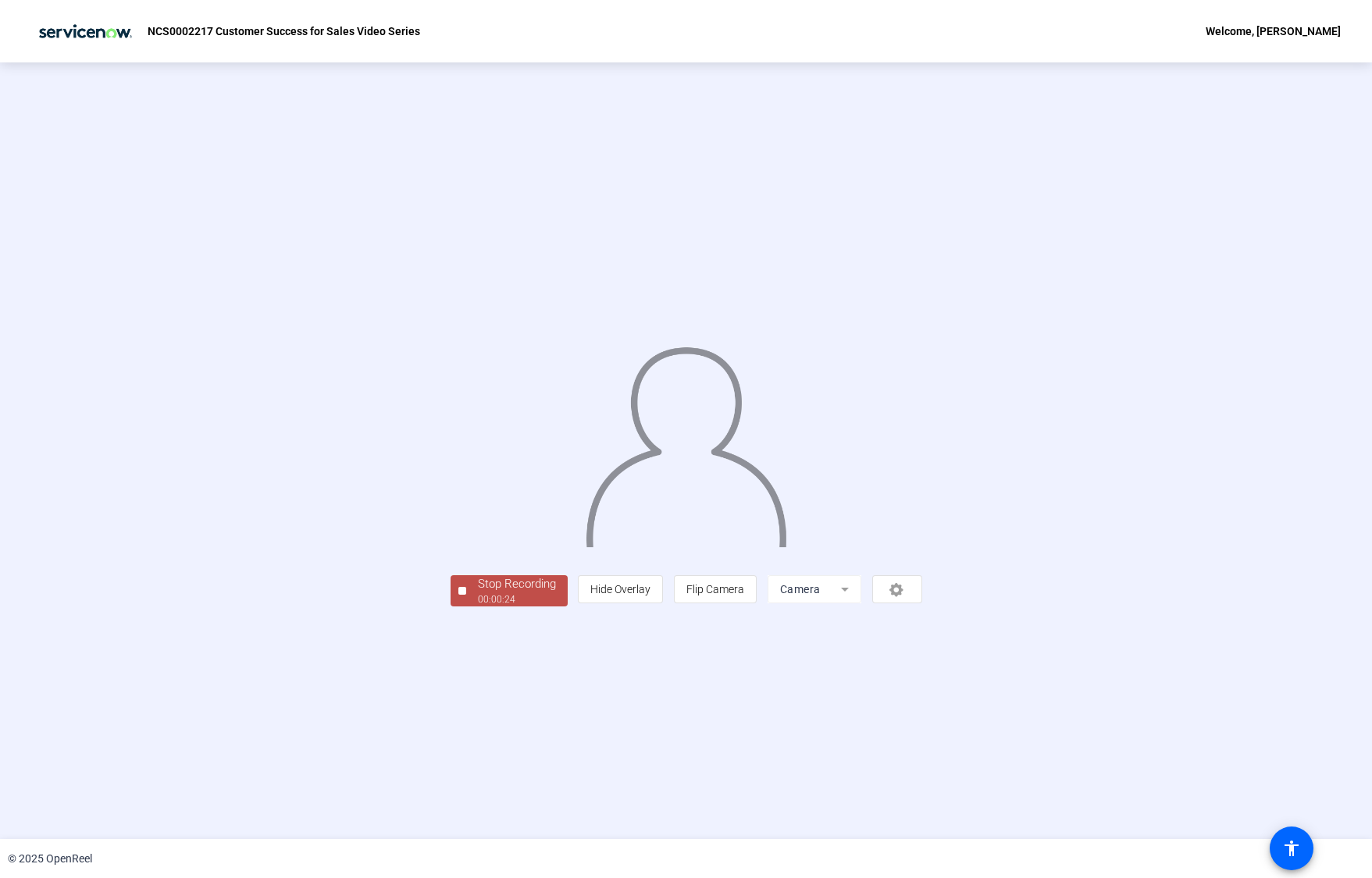
click at [477, 607] on div "00:00:24" at bounding box center [516, 600] width 78 height 14
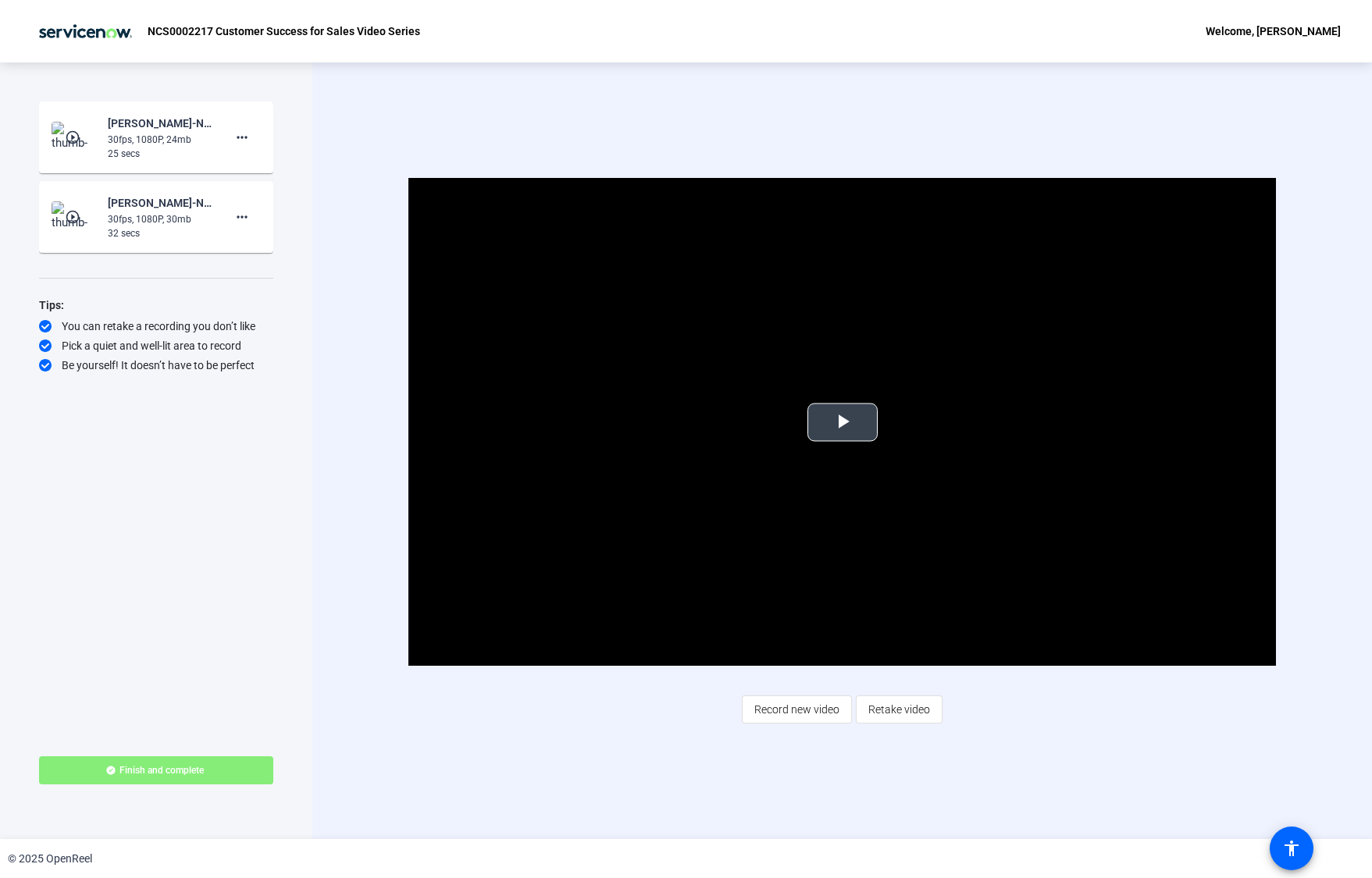
click at [843, 423] on span "Video Player" at bounding box center [843, 423] width 0 height 0
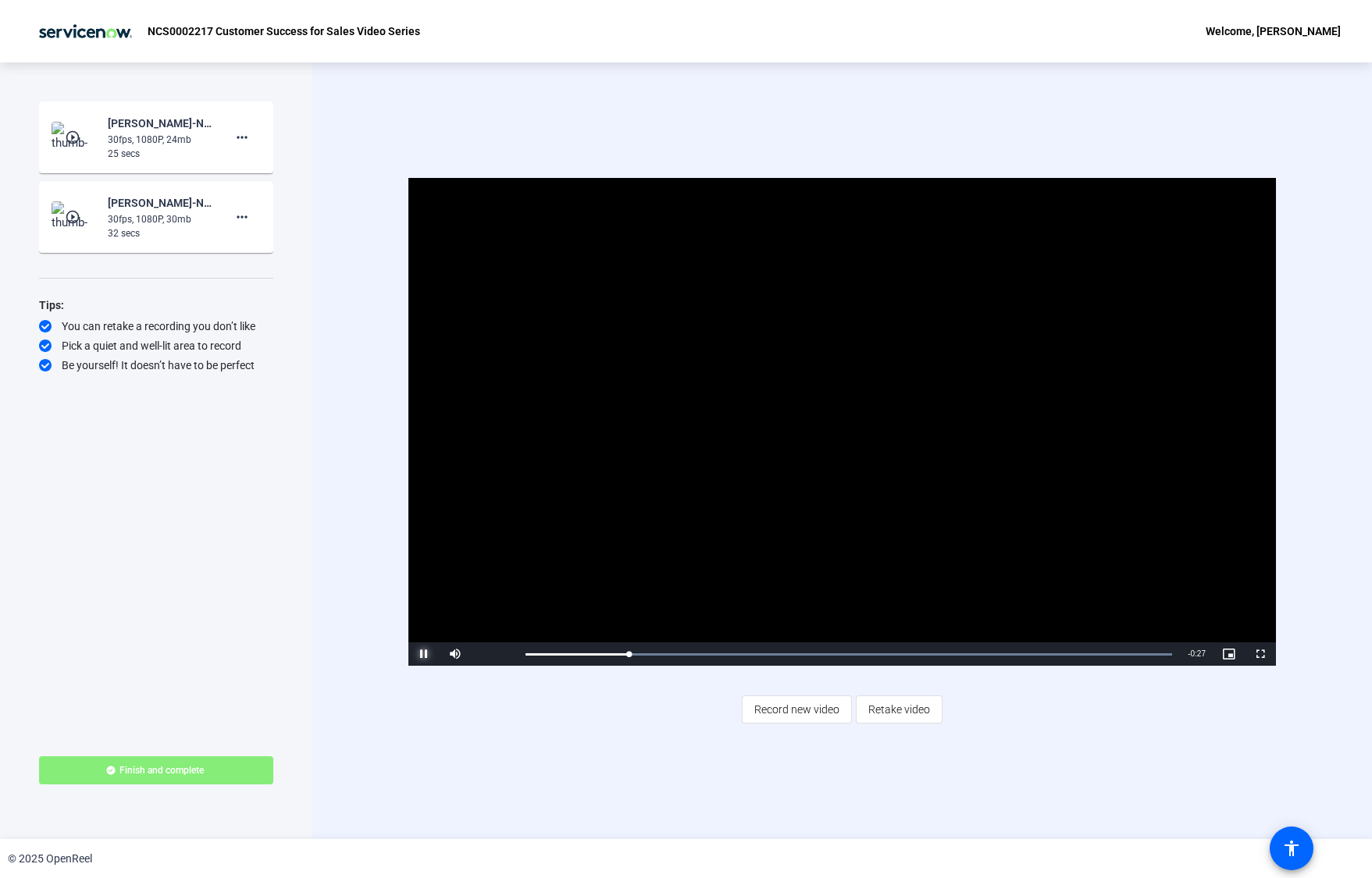
click at [426, 654] on span "Video Player" at bounding box center [424, 654] width 31 height 0
click at [142, 138] on div "30fps, 1080P, 24mb" at bounding box center [159, 139] width 105 height 14
click at [82, 136] on mat-icon "play_circle_outline" at bounding box center [74, 137] width 19 height 16
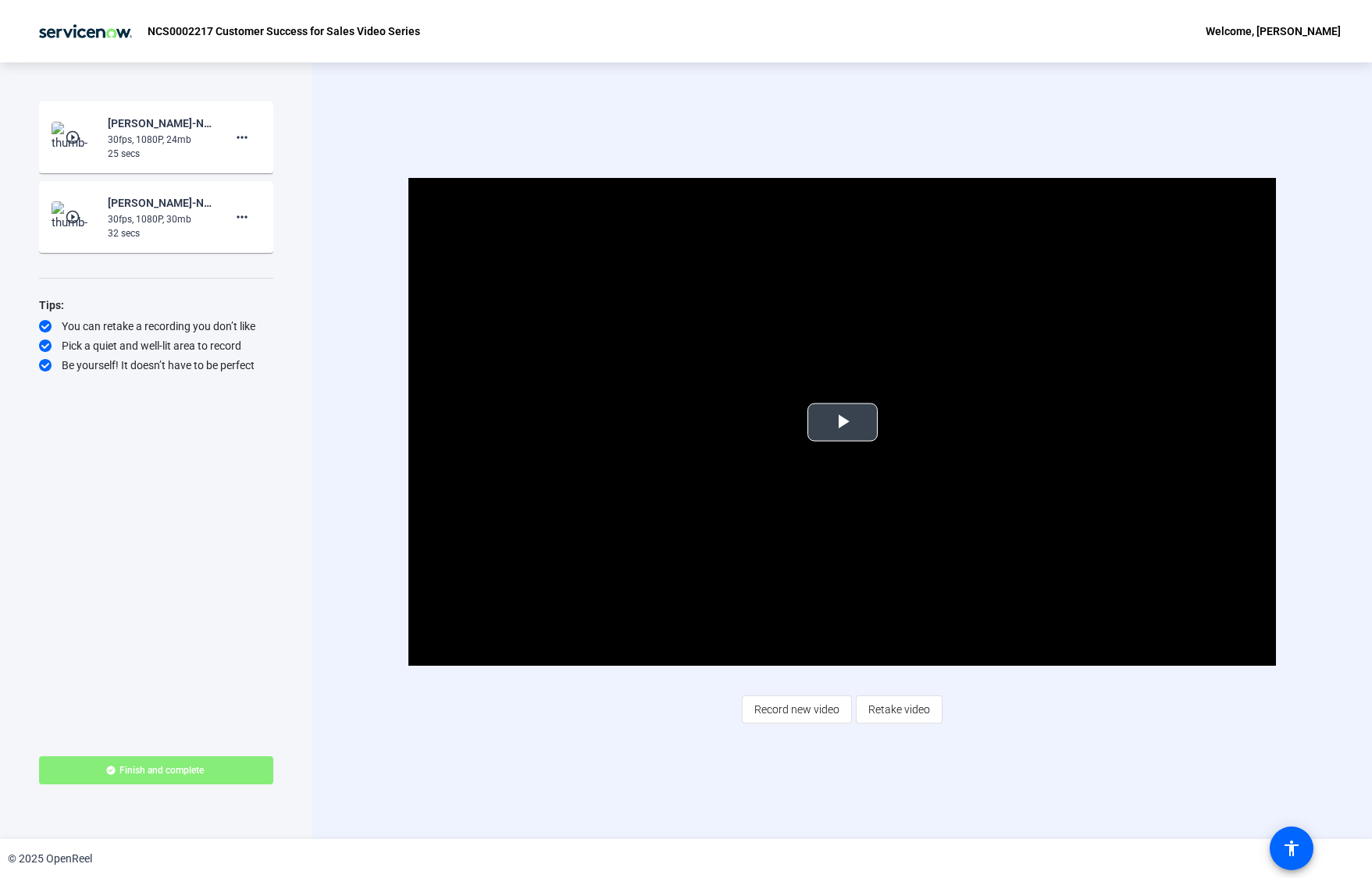
drag, startPoint x: 876, startPoint y: 431, endPoint x: 858, endPoint y: 433, distance: 18.1
click at [875, 431] on button "Play Video" at bounding box center [843, 421] width 70 height 38
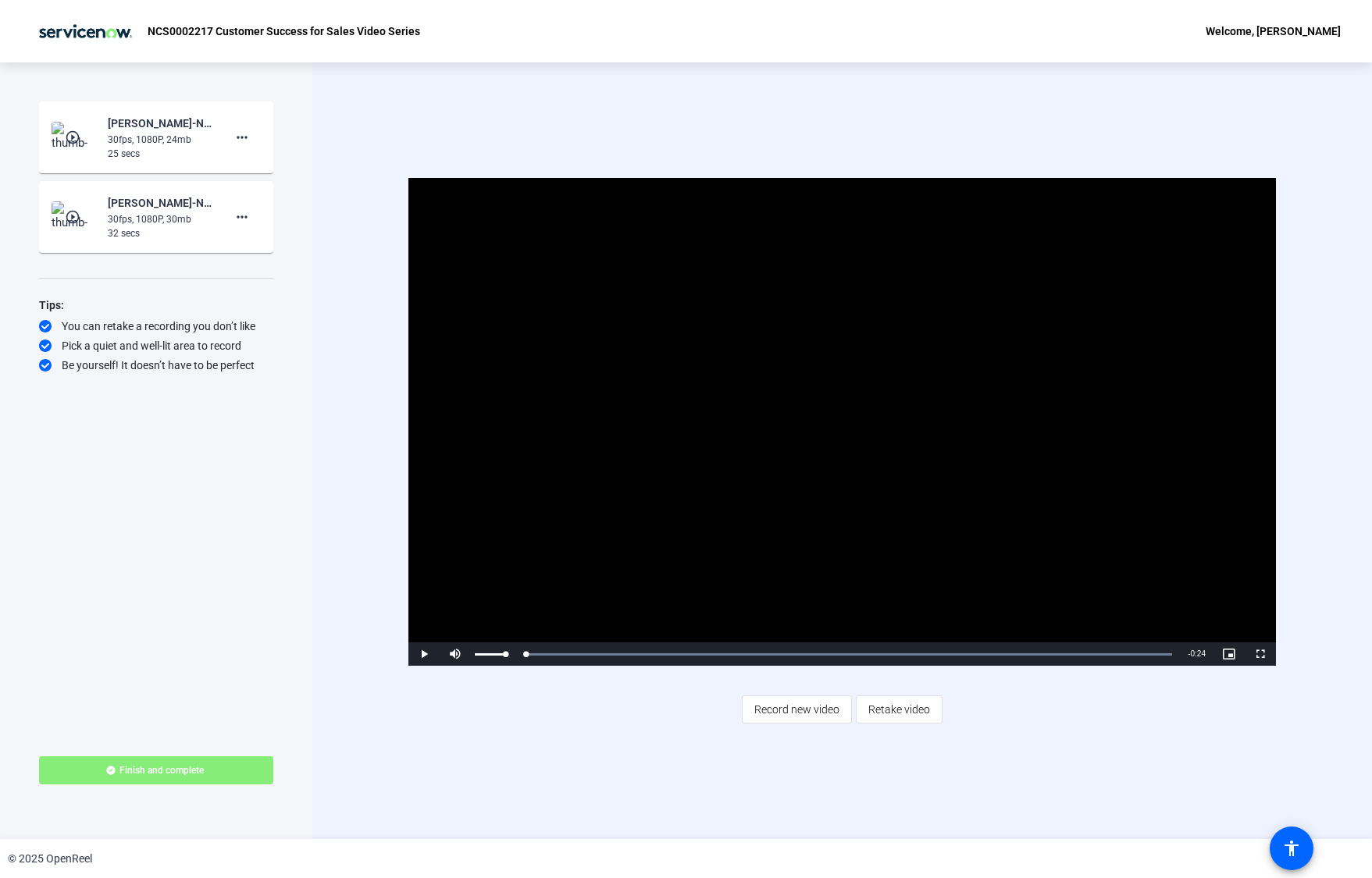
drag, startPoint x: 740, startPoint y: 656, endPoint x: 476, endPoint y: 656, distance: 264.0
click at [505, 657] on div "Play Mute Current Time 0:00 / Duration 0:24 Loaded : 100.00% 0:00 0:00 Stream T…" at bounding box center [842, 654] width 868 height 23
click at [421, 654] on span "Video Player" at bounding box center [424, 654] width 31 height 0
click at [241, 139] on mat-icon "more_horiz" at bounding box center [241, 137] width 19 height 19
click at [251, 163] on span "Delete clip" at bounding box center [267, 170] width 63 height 19
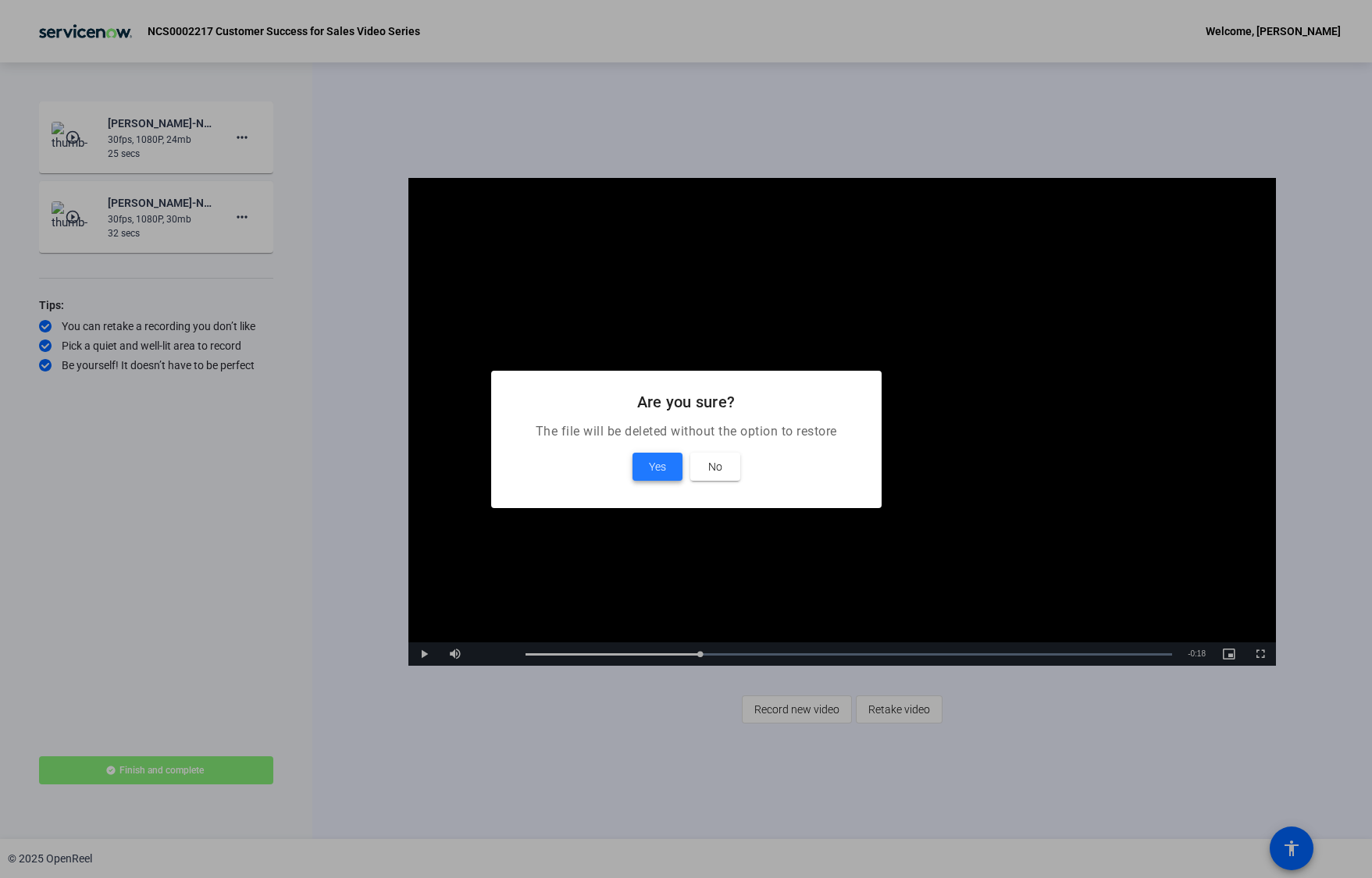
click at [662, 461] on span "Yes" at bounding box center [657, 467] width 18 height 19
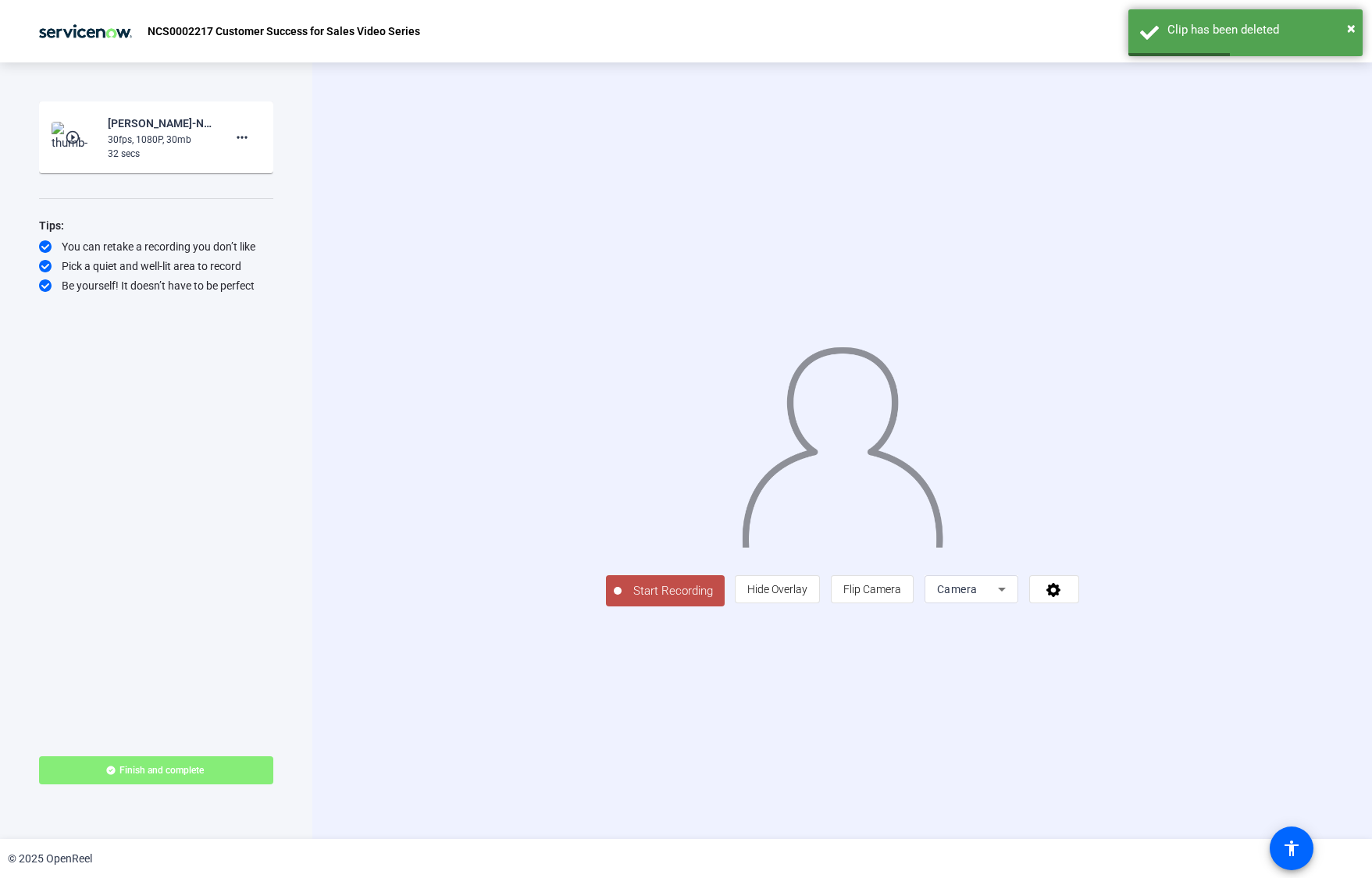
click at [606, 607] on button "Start Recording" at bounding box center [665, 591] width 118 height 31
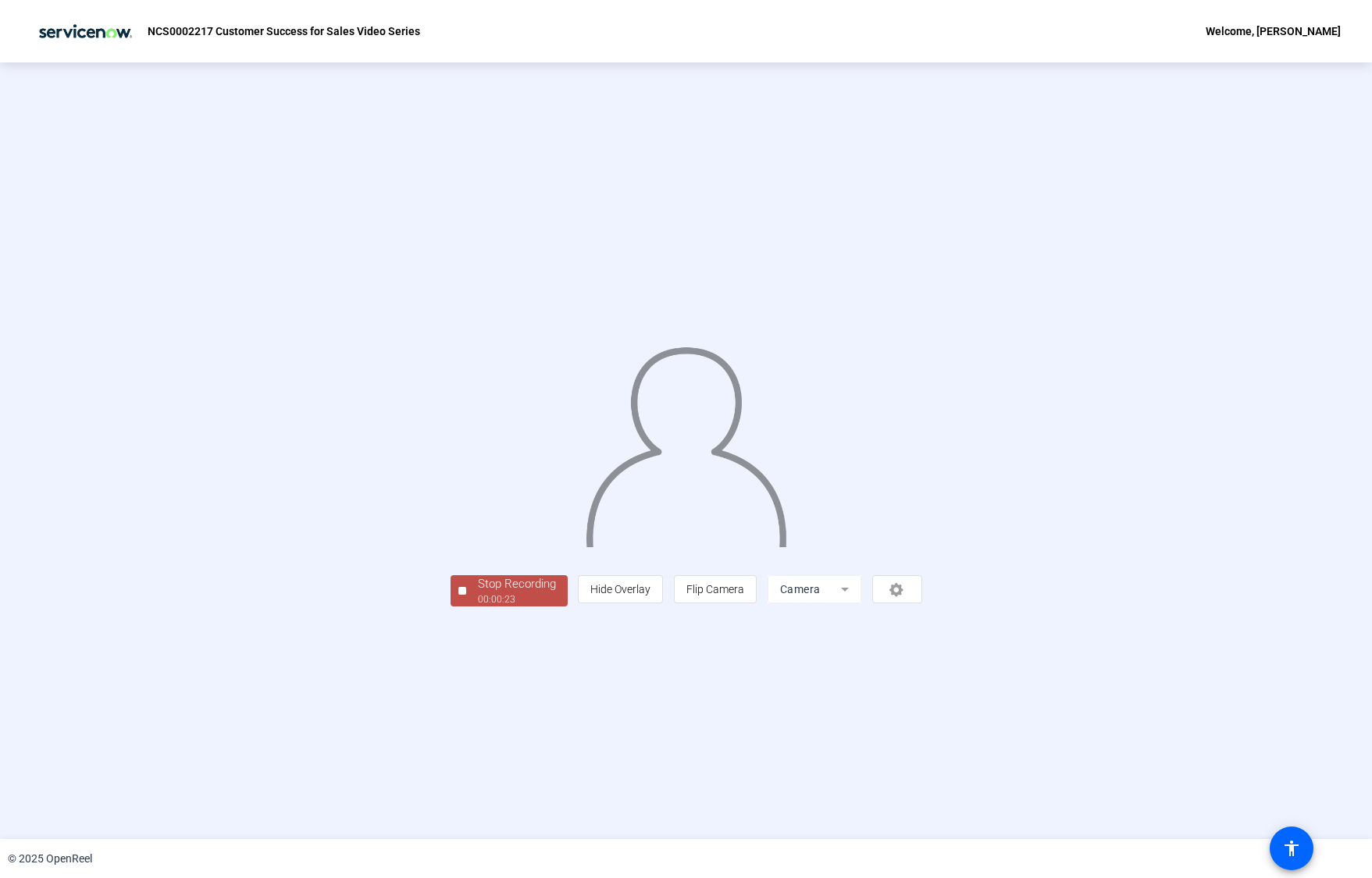
click at [477, 607] on div "00:00:23" at bounding box center [516, 600] width 78 height 14
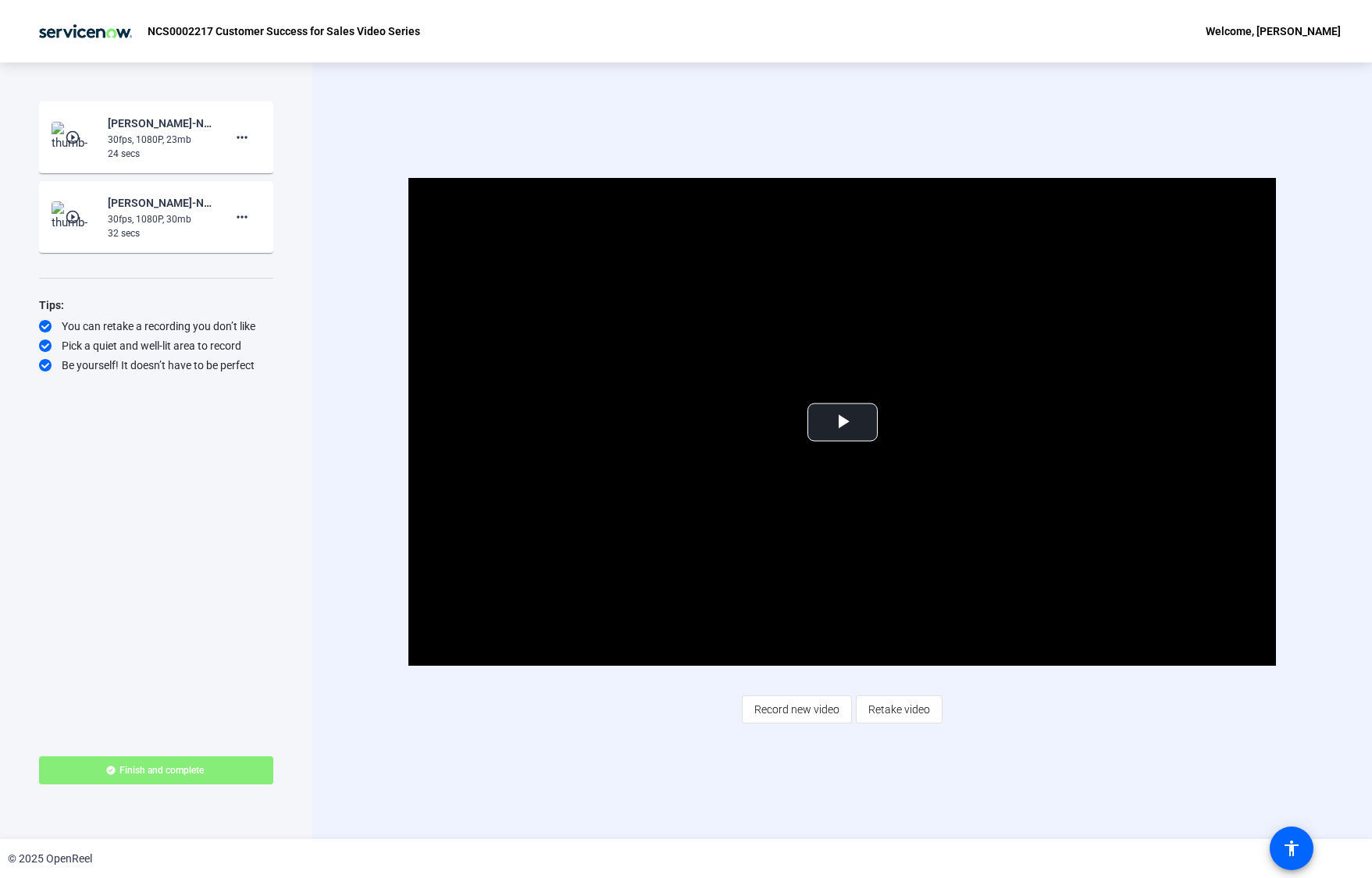
click at [163, 132] on div "30fps, 1080P, 23mb" at bounding box center [159, 139] width 105 height 14
click at [73, 135] on mat-icon "play_circle_outline" at bounding box center [74, 137] width 19 height 16
click at [843, 423] on span "Video Player" at bounding box center [843, 423] width 0 height 0
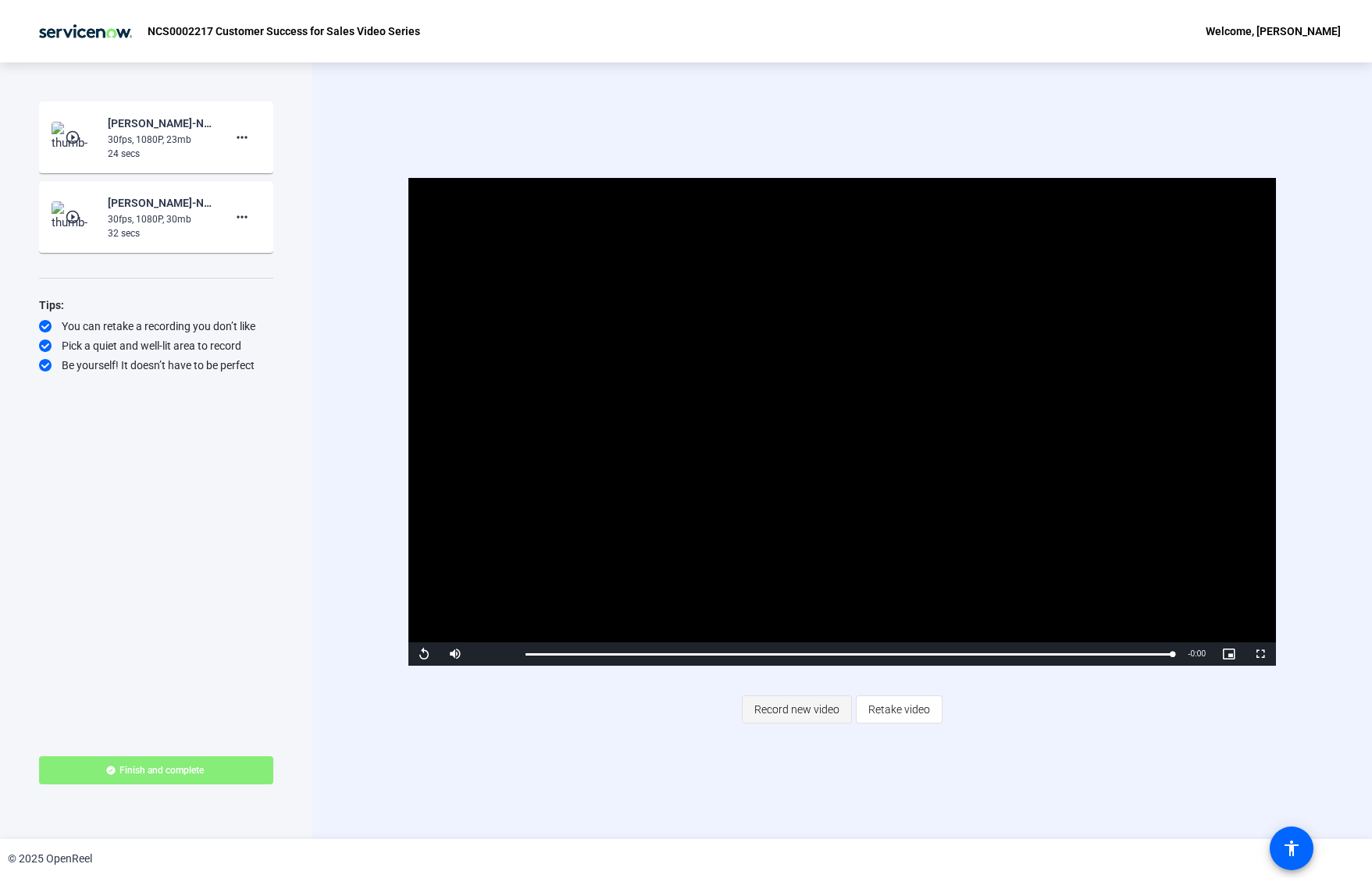
click at [813, 707] on span "Record new video" at bounding box center [797, 710] width 85 height 30
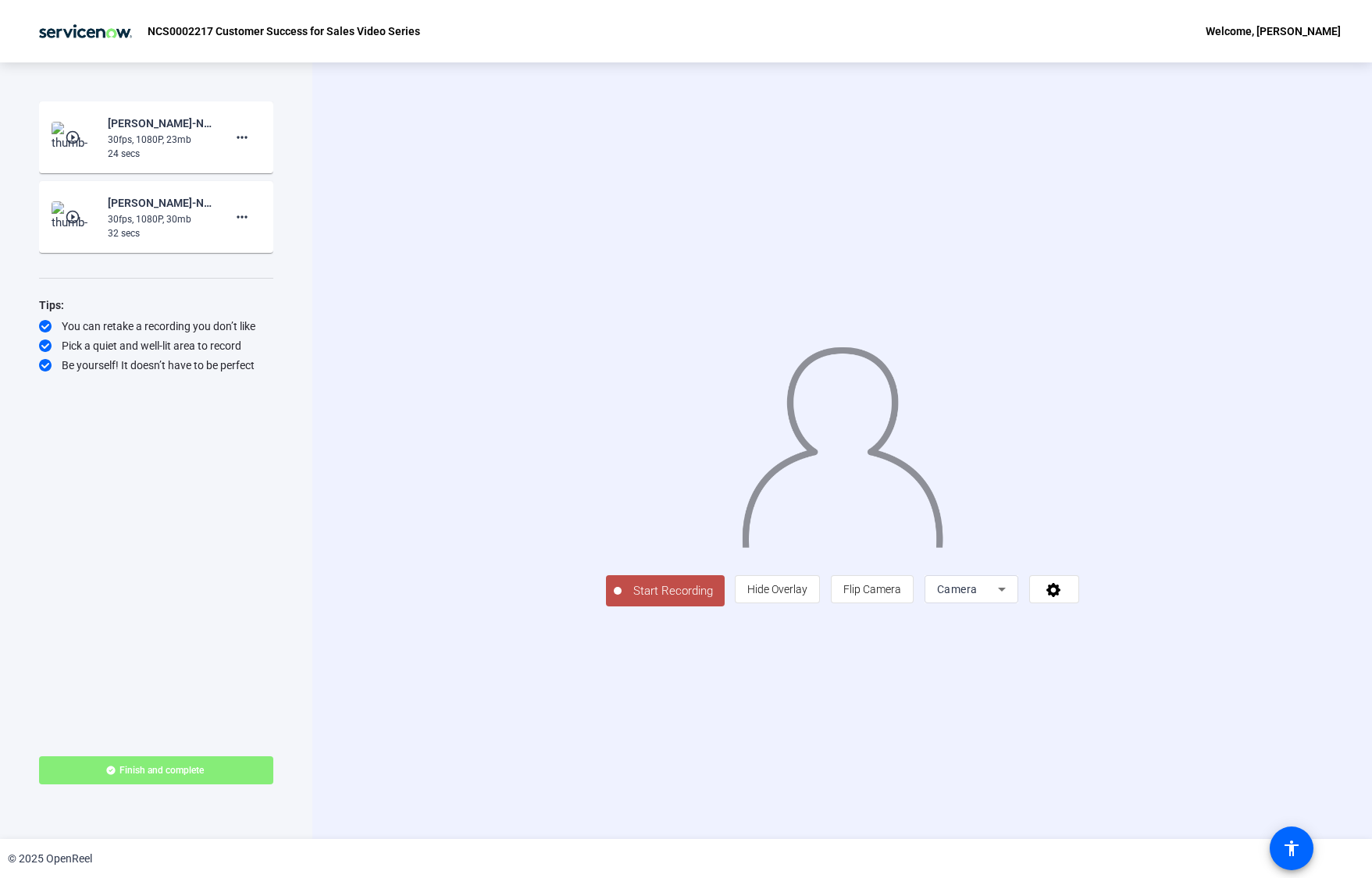
click at [622, 600] on span "Start Recording" at bounding box center [673, 591] width 103 height 18
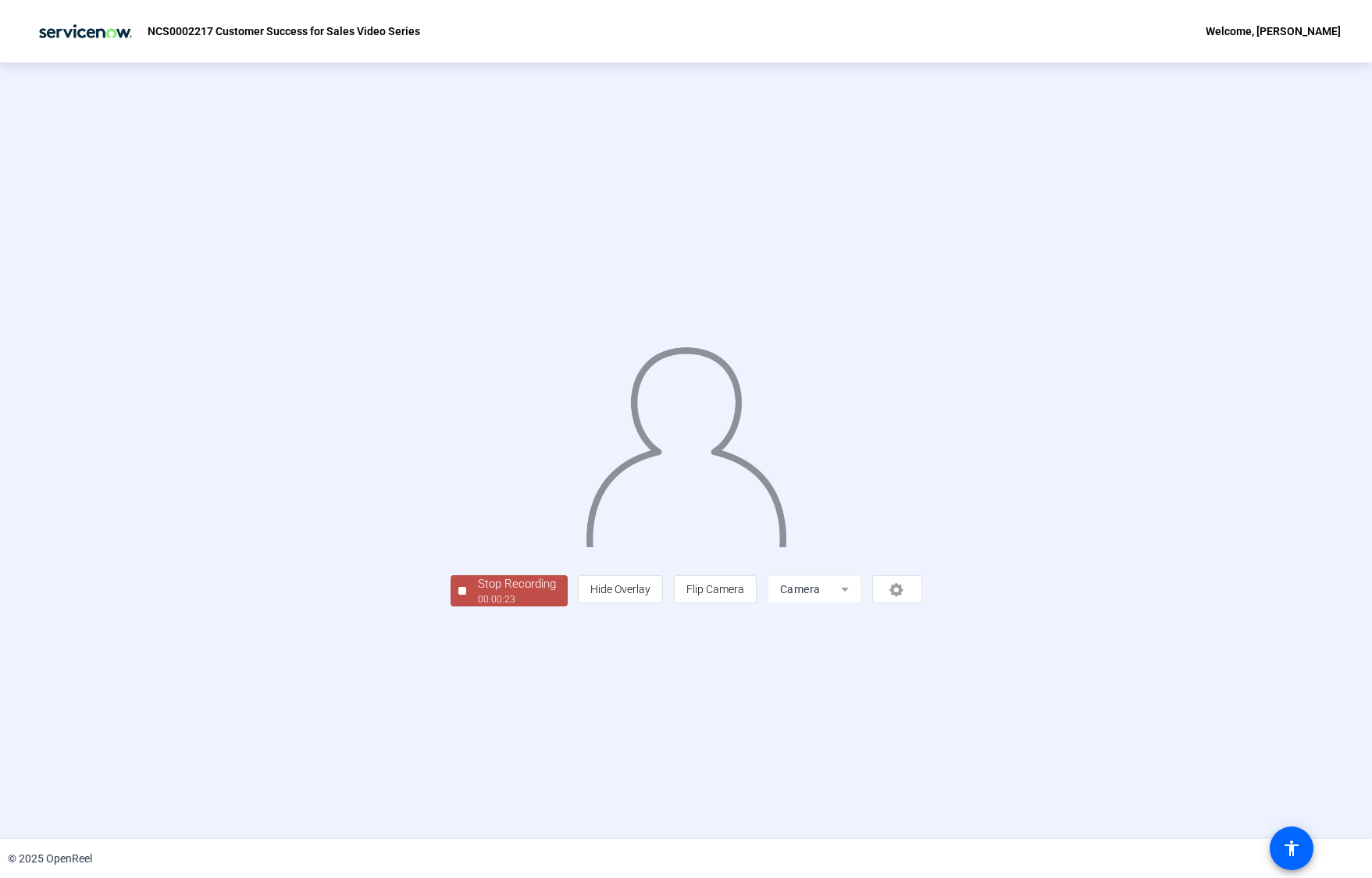
click at [477, 607] on div "00:00:23" at bounding box center [516, 600] width 78 height 14
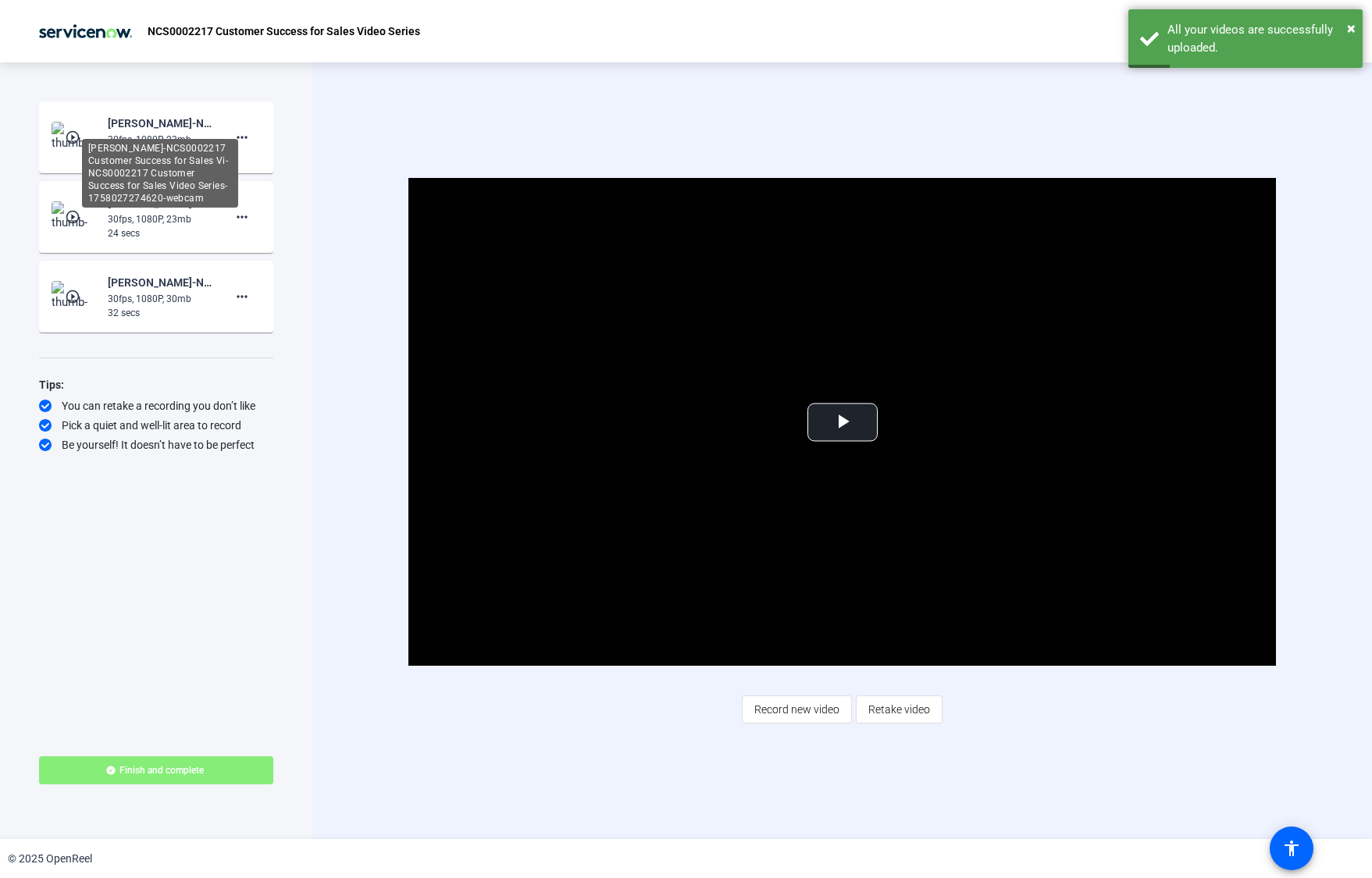
click at [166, 139] on div "Elina Pirjanti-NCS0002217 Customer Success for Sales Vi-NCS0002217 Customer Suc…" at bounding box center [160, 173] width 156 height 68
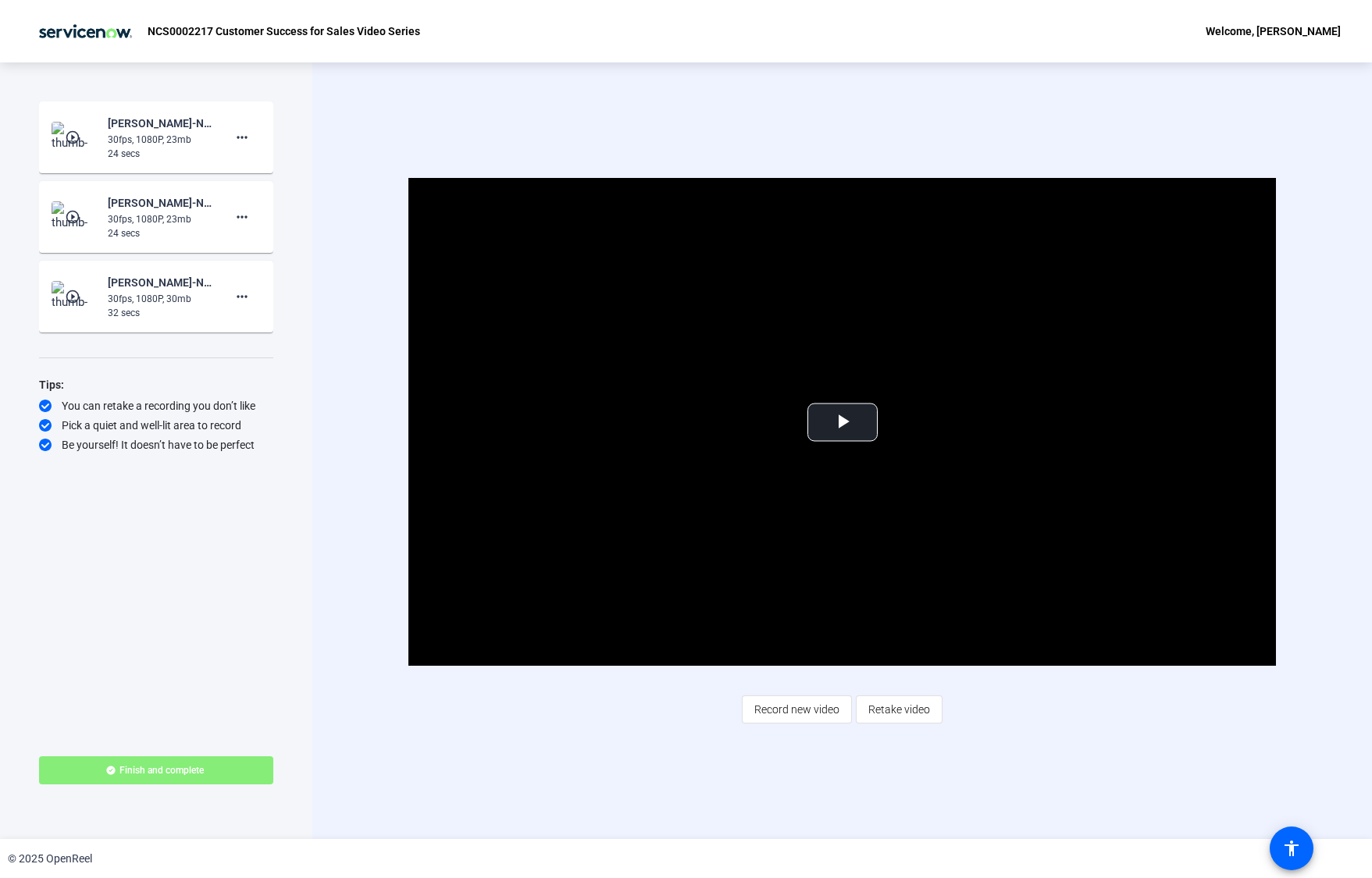
click at [75, 130] on mat-icon "play_circle_outline" at bounding box center [74, 137] width 19 height 16
click at [843, 423] on span "Video Player" at bounding box center [843, 423] width 0 height 0
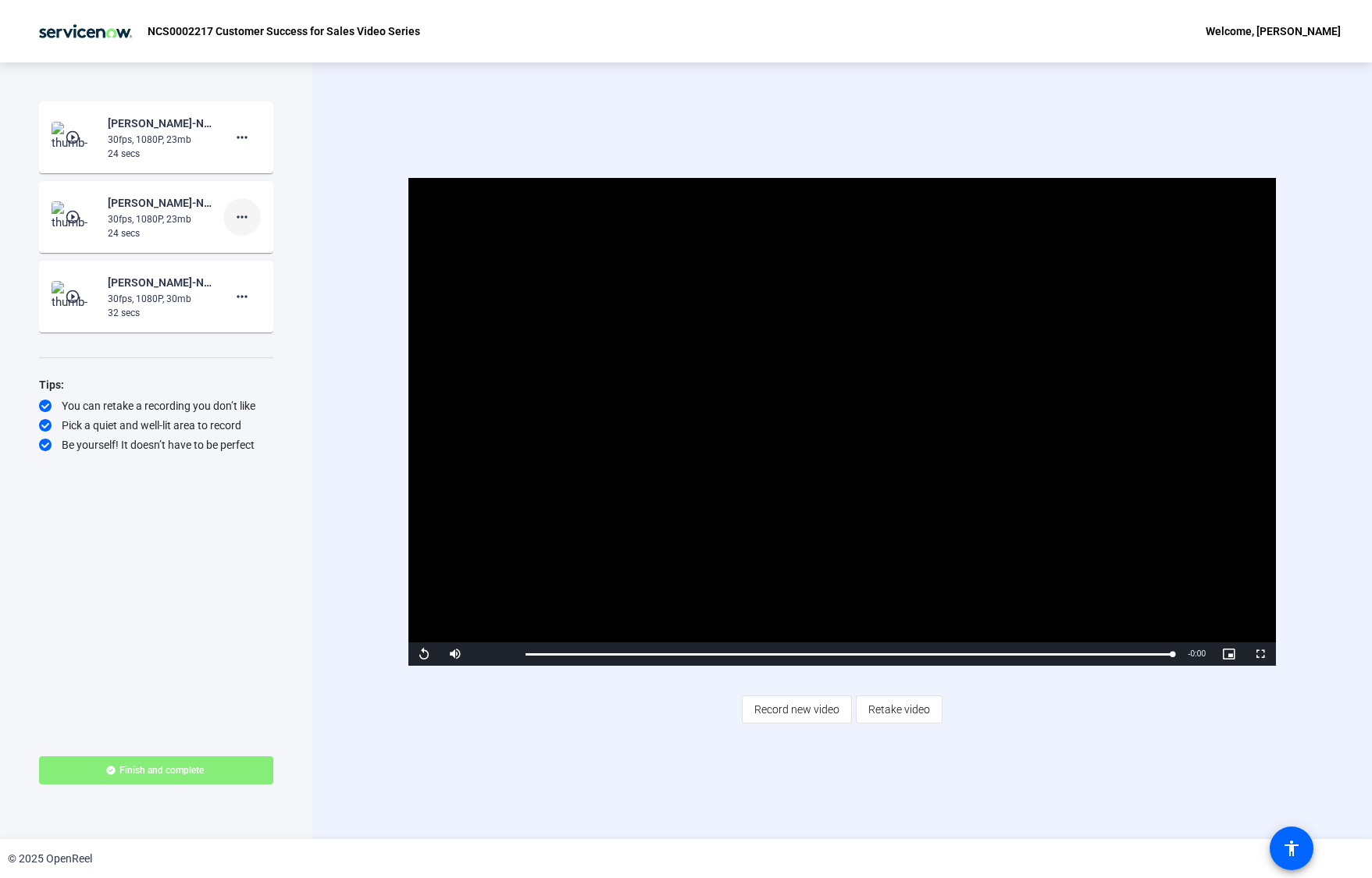
click at [252, 214] on span at bounding box center [241, 216] width 38 height 38
click at [261, 249] on span "Delete clip" at bounding box center [267, 250] width 63 height 19
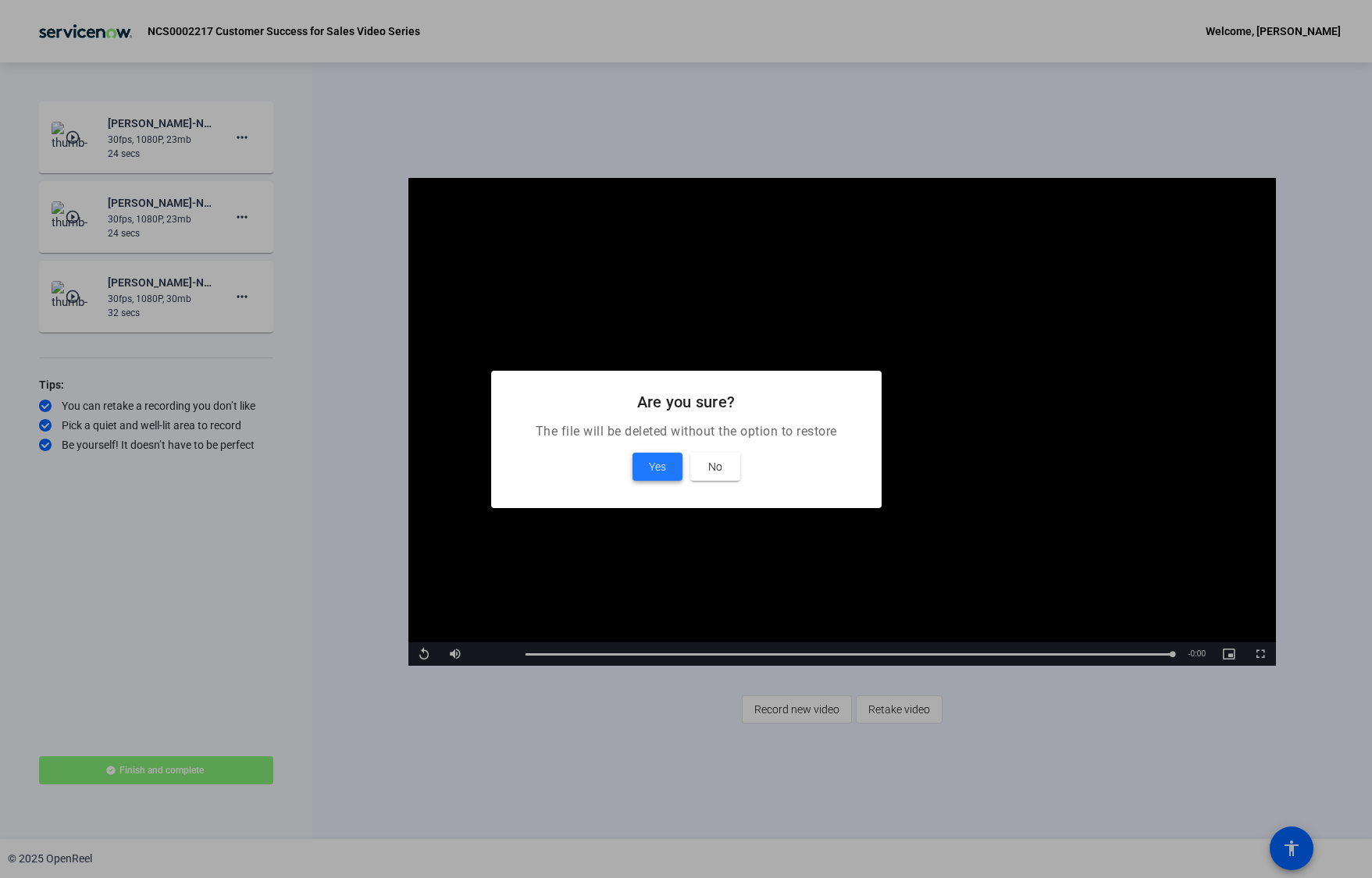
click at [649, 466] on span "Yes" at bounding box center [657, 467] width 18 height 19
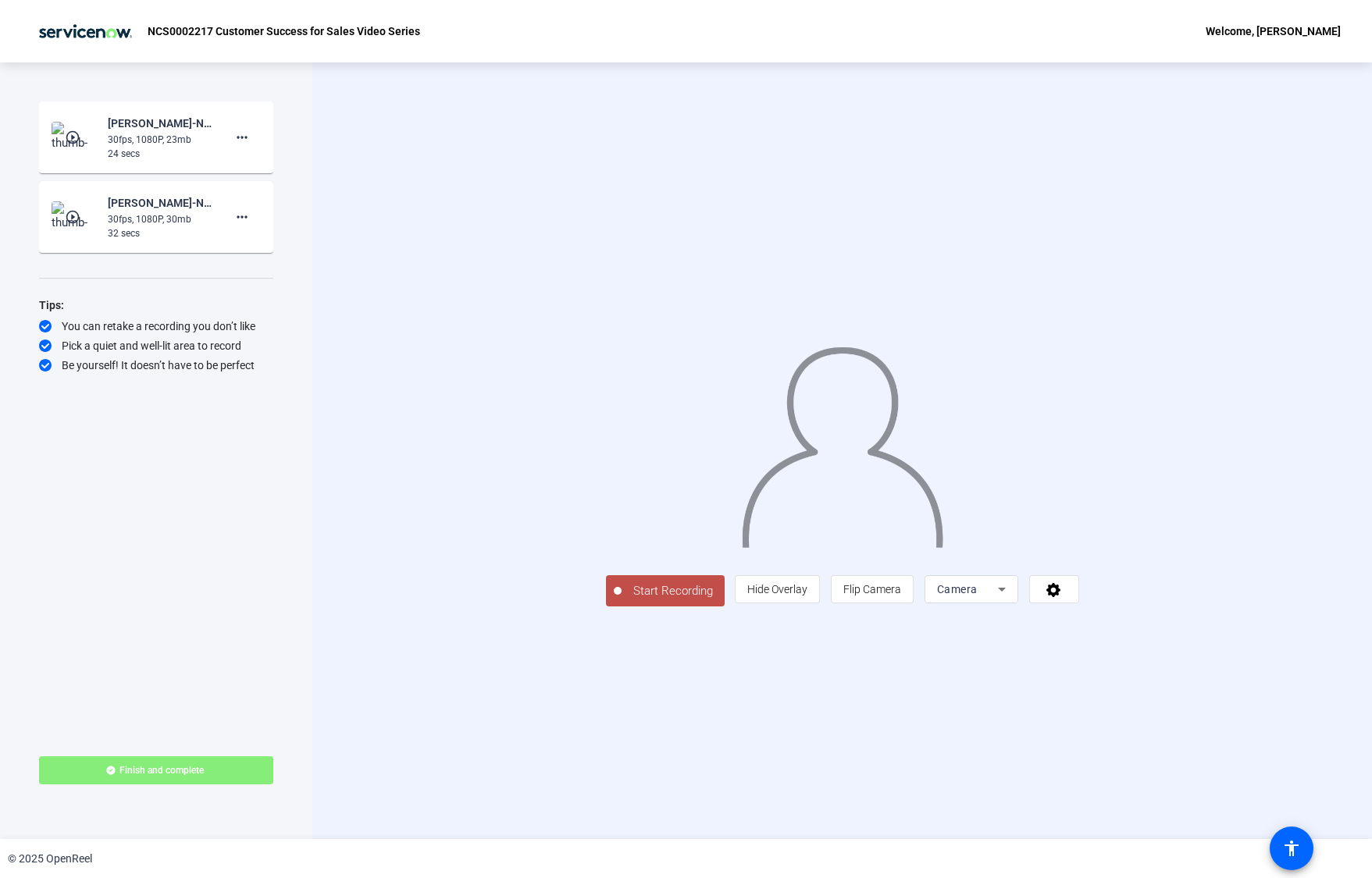
click at [622, 600] on span "Start Recording" at bounding box center [673, 591] width 103 height 18
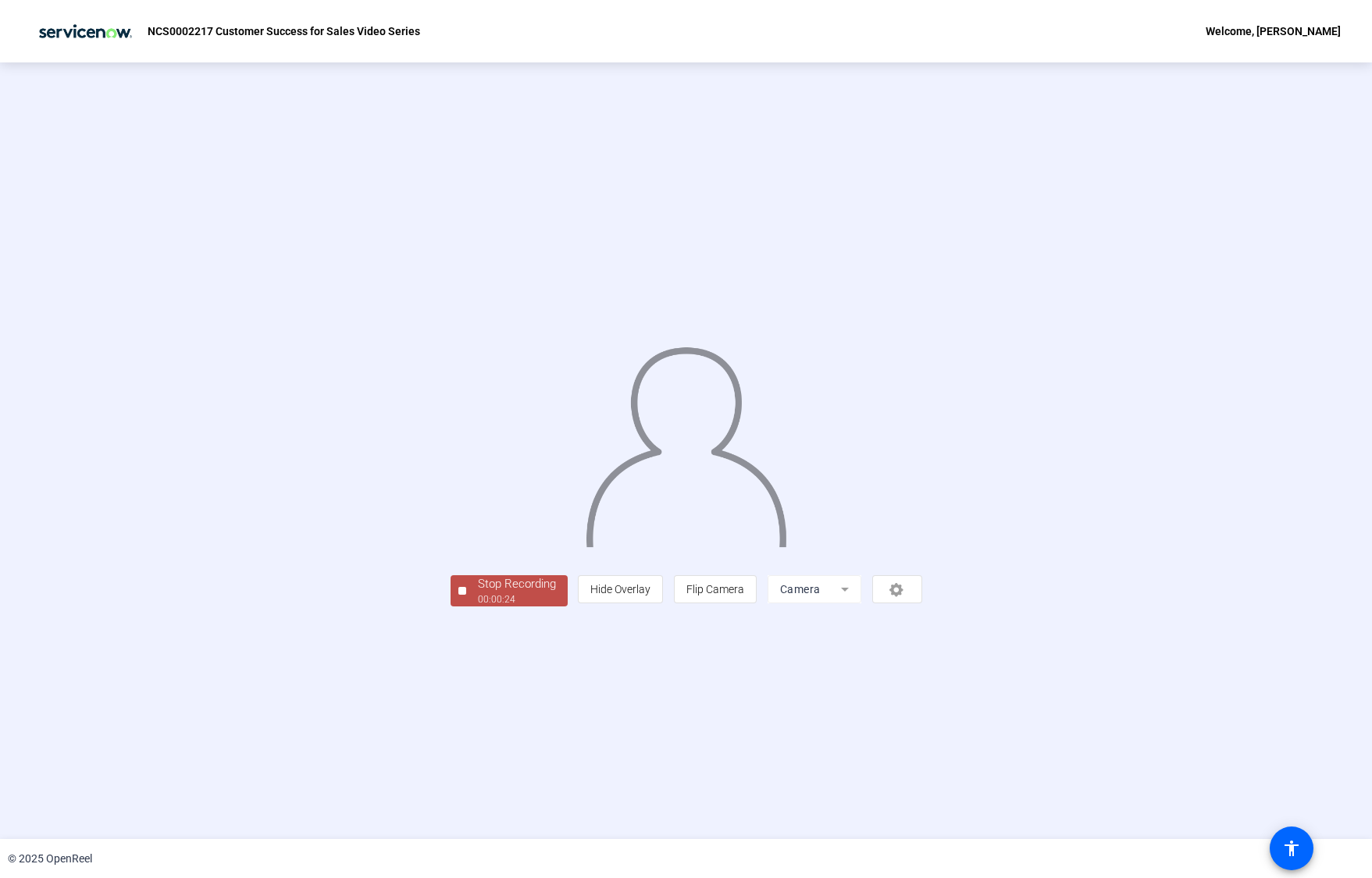
click at [477, 593] on div "Stop Recording" at bounding box center [516, 584] width 78 height 18
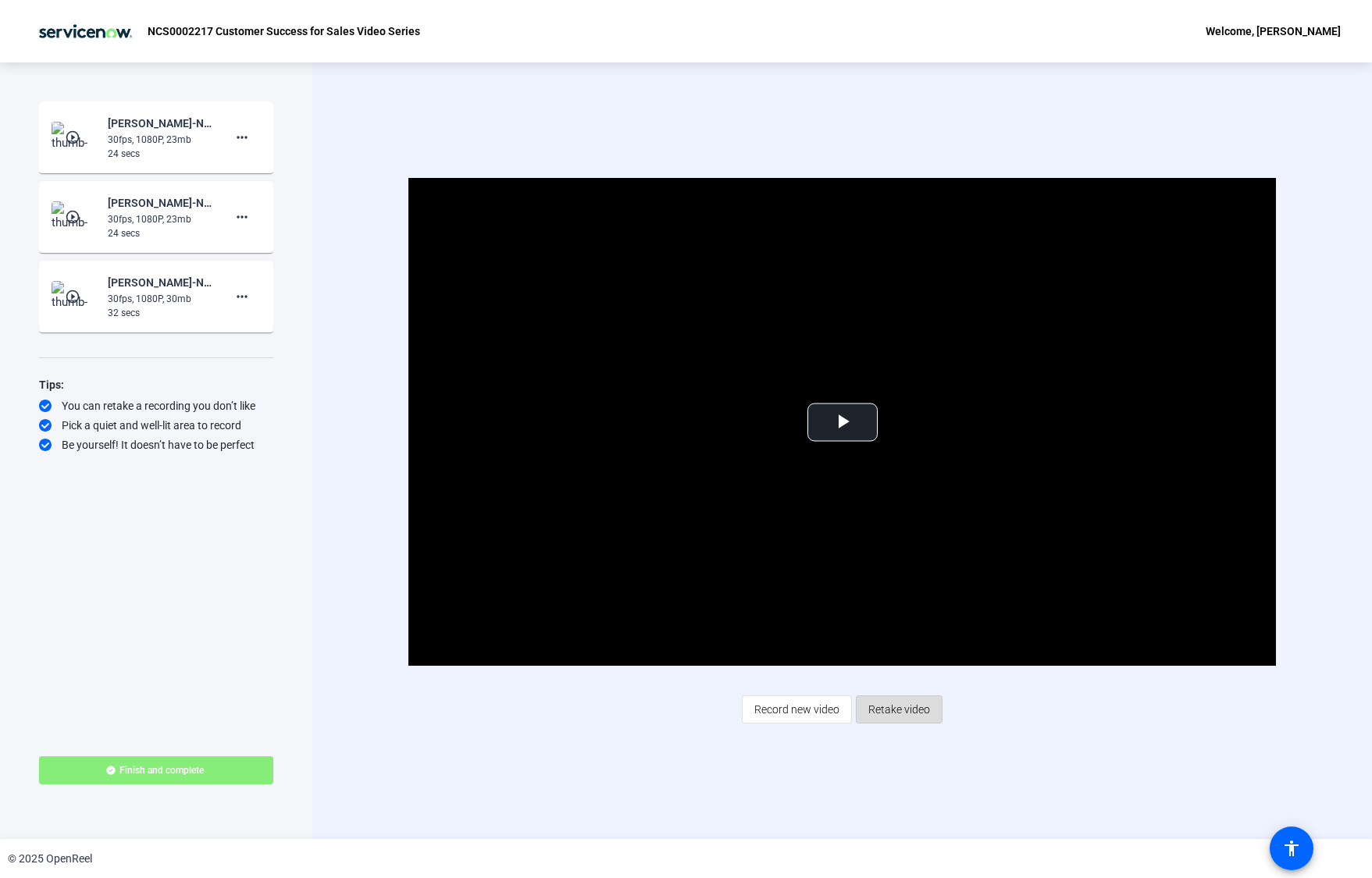
click at [892, 708] on span "Retake video" at bounding box center [898, 710] width 62 height 30
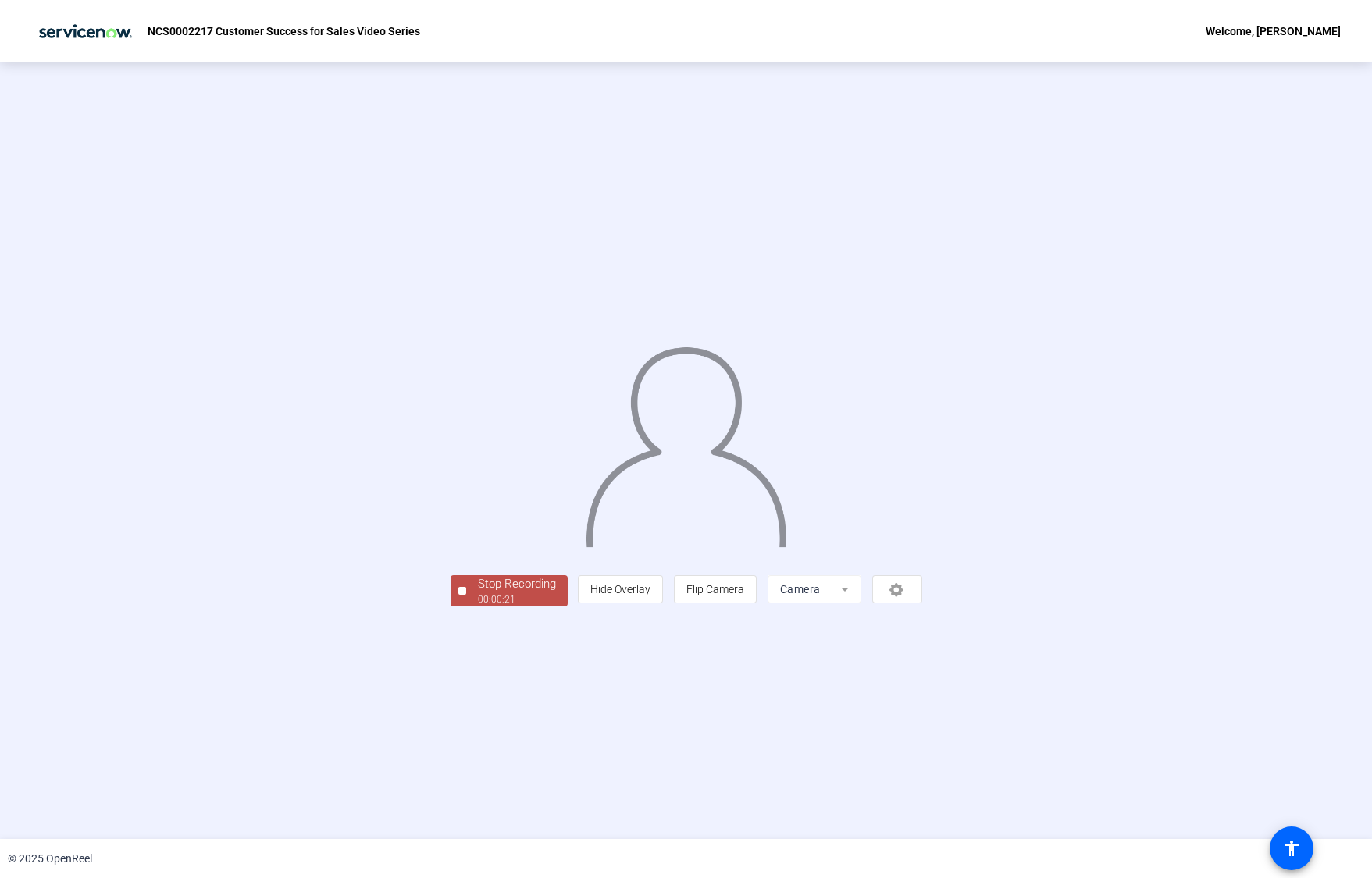
click at [477, 593] on div "Stop Recording" at bounding box center [516, 584] width 78 height 18
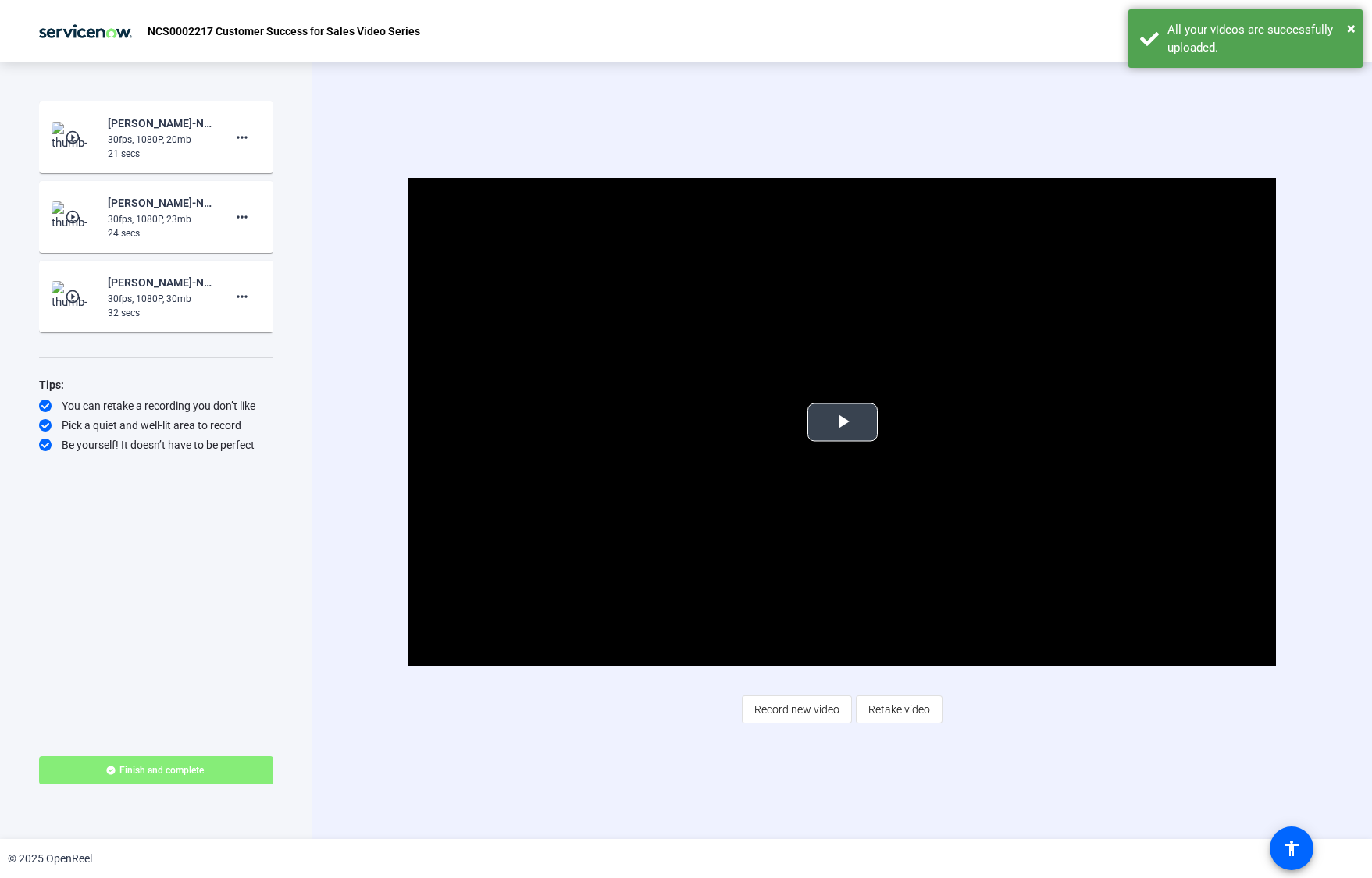
click at [843, 423] on span "Video Player" at bounding box center [843, 423] width 0 height 0
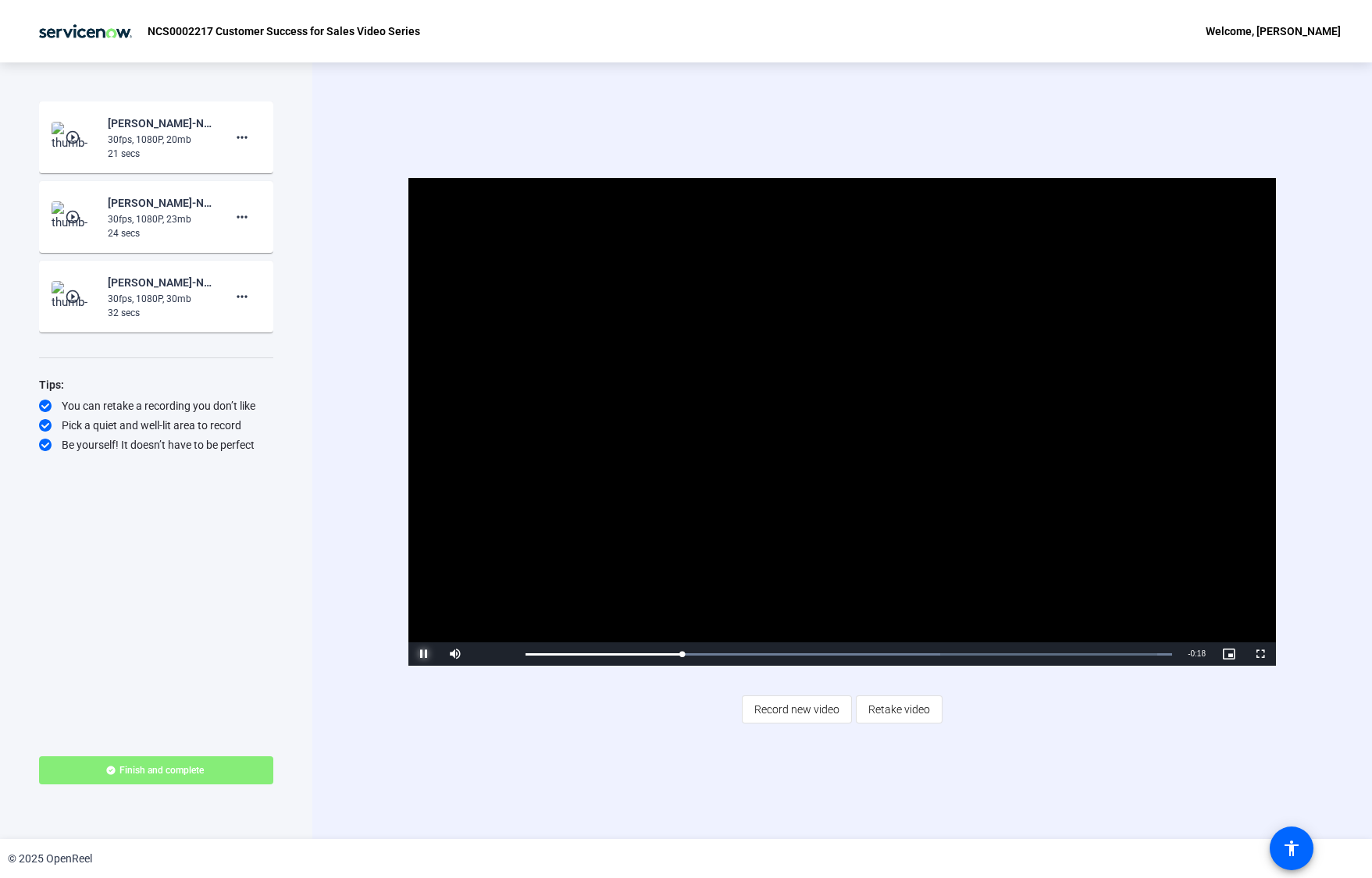
click at [427, 654] on span "Video Player" at bounding box center [424, 654] width 31 height 0
click at [158, 143] on div "30fps, 1080P, 20mb" at bounding box center [159, 139] width 105 height 14
click at [74, 130] on mat-icon "play_circle_outline" at bounding box center [74, 137] width 19 height 16
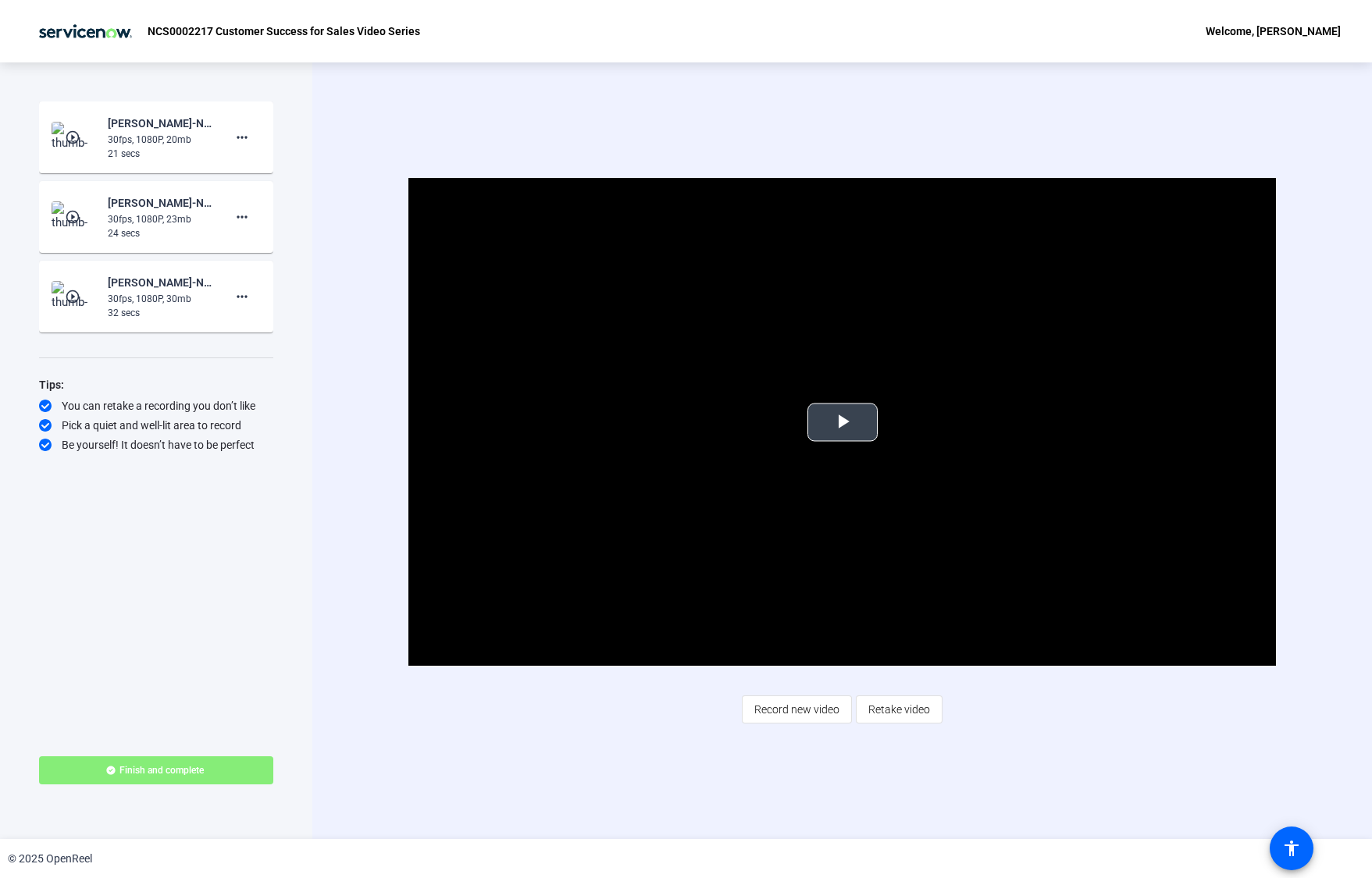
click at [843, 423] on span "Video Player" at bounding box center [843, 423] width 0 height 0
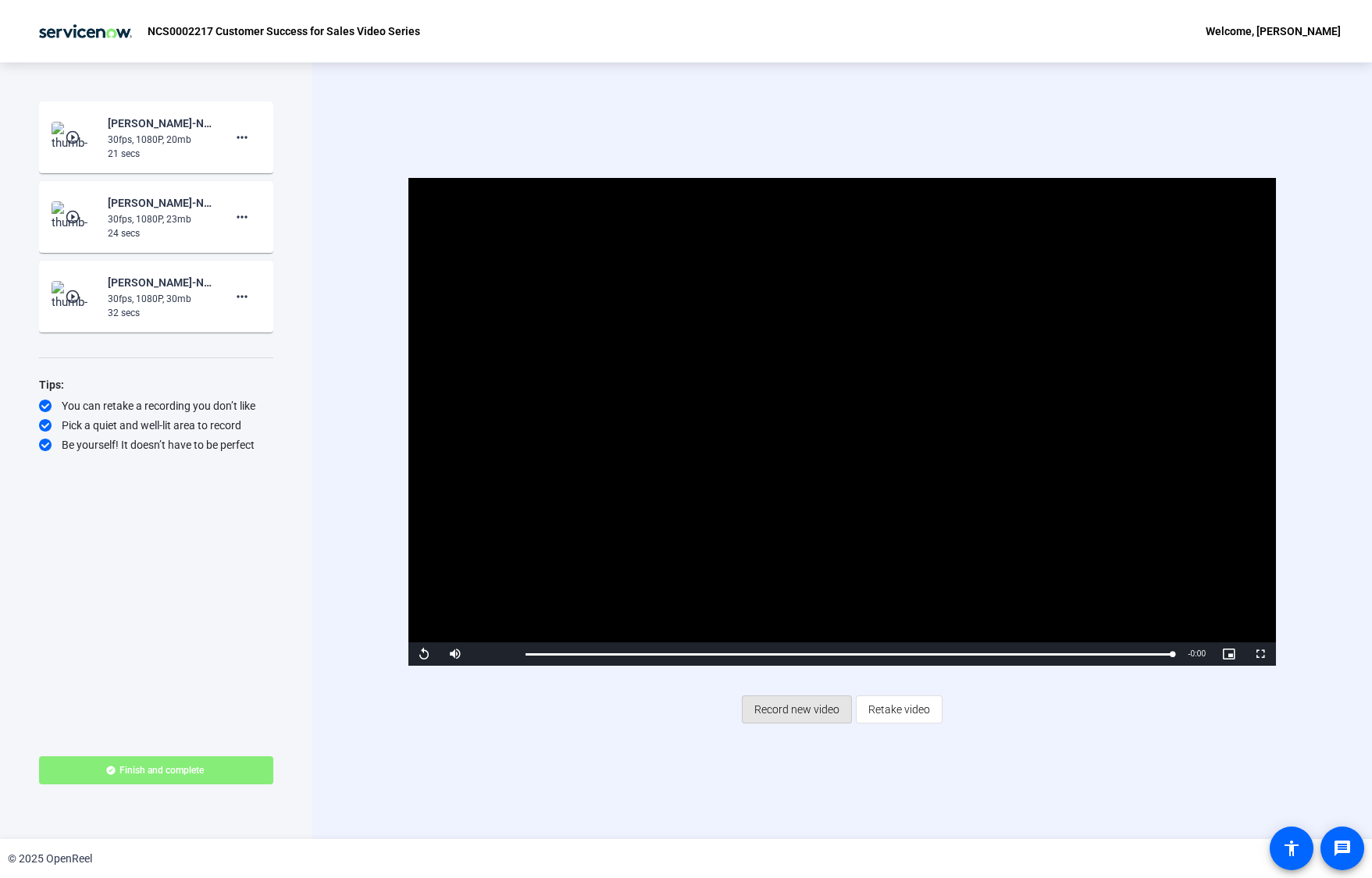
click at [817, 706] on span "Record new video" at bounding box center [797, 710] width 85 height 30
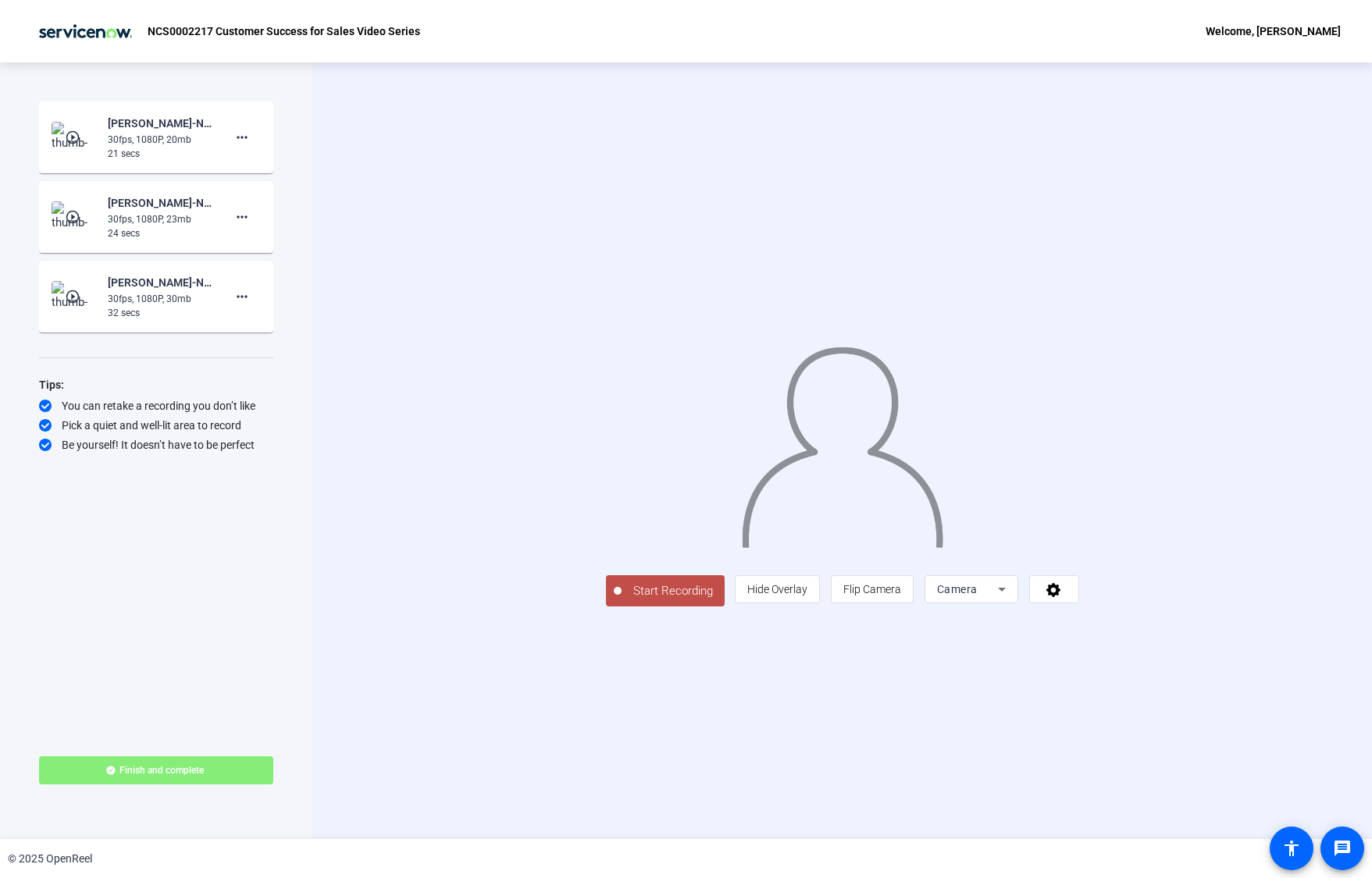
click at [622, 600] on span "Start Recording" at bounding box center [673, 591] width 103 height 18
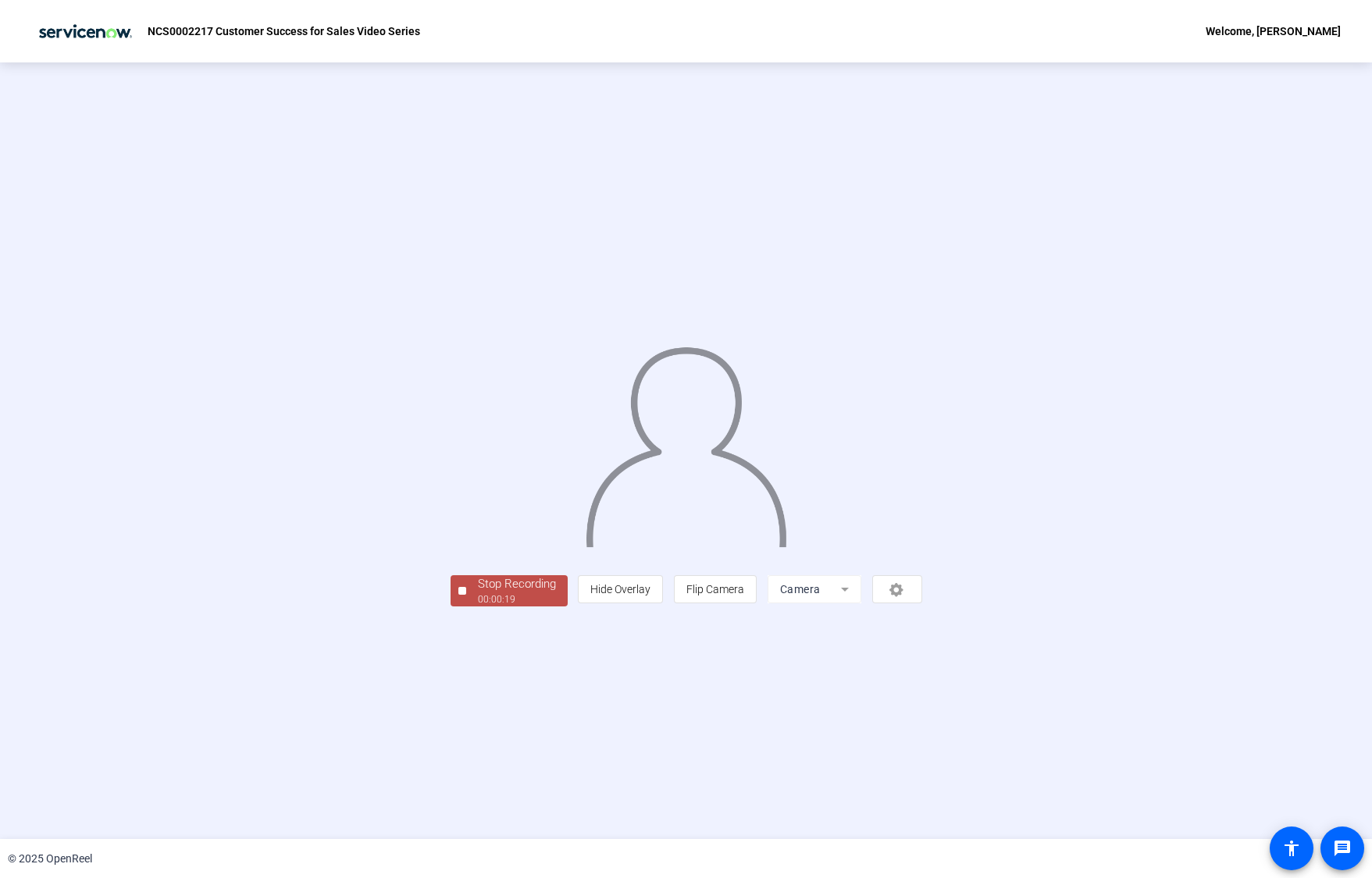
click at [477, 607] on div "00:00:19" at bounding box center [516, 600] width 78 height 14
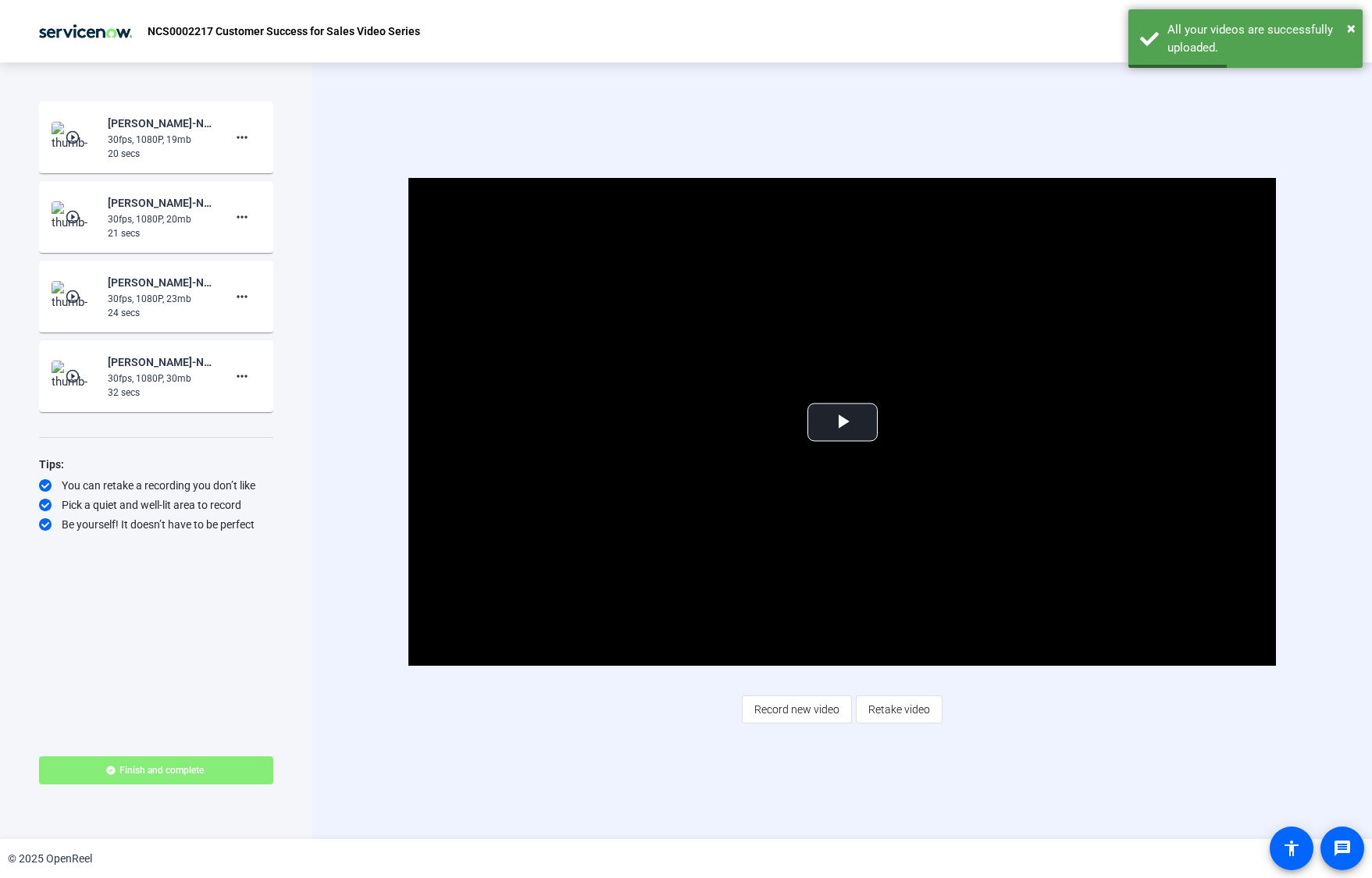
click at [913, 715] on span "Retake video" at bounding box center [898, 710] width 62 height 30
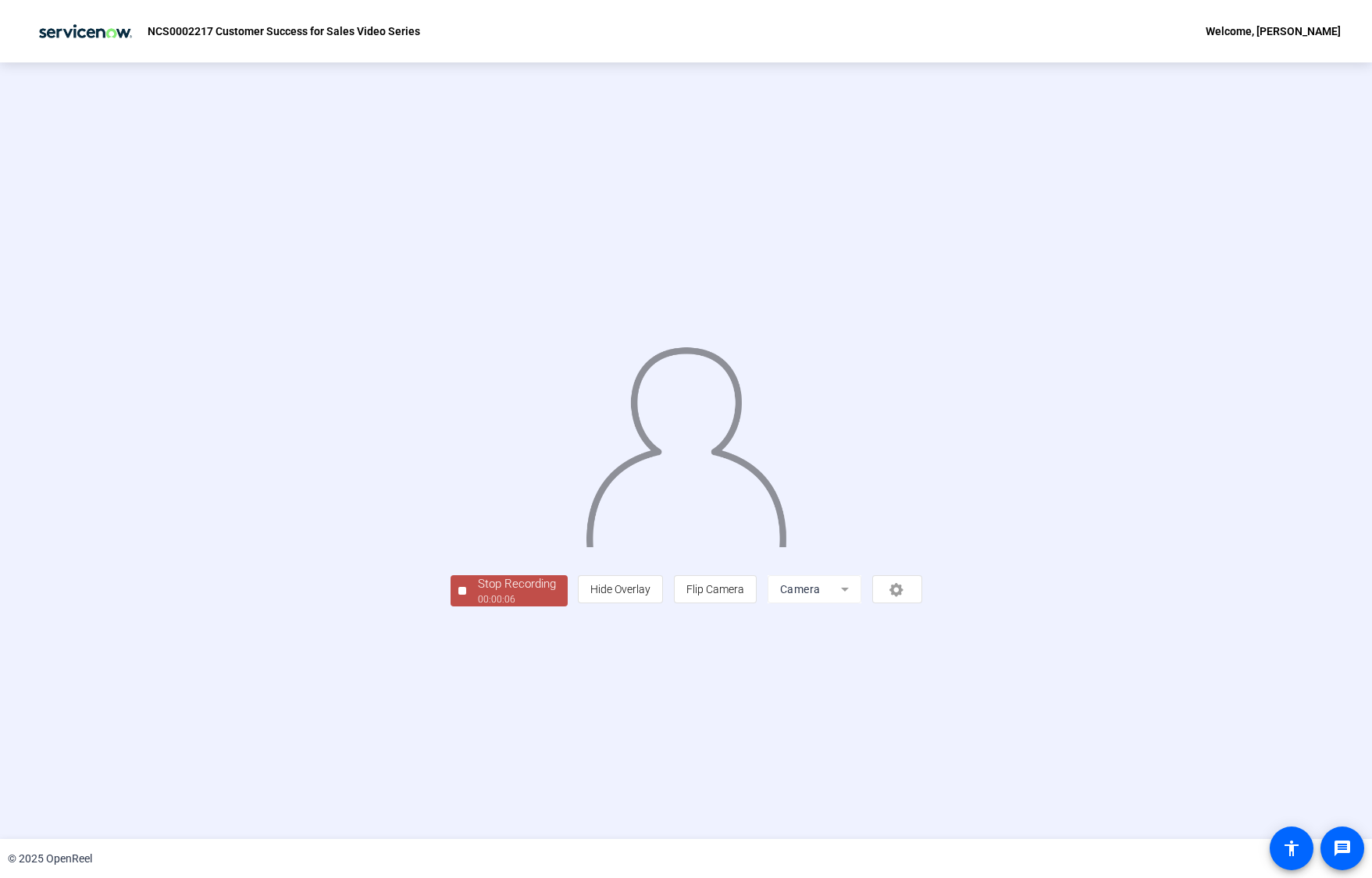
click at [477, 593] on div "Stop Recording" at bounding box center [516, 584] width 78 height 18
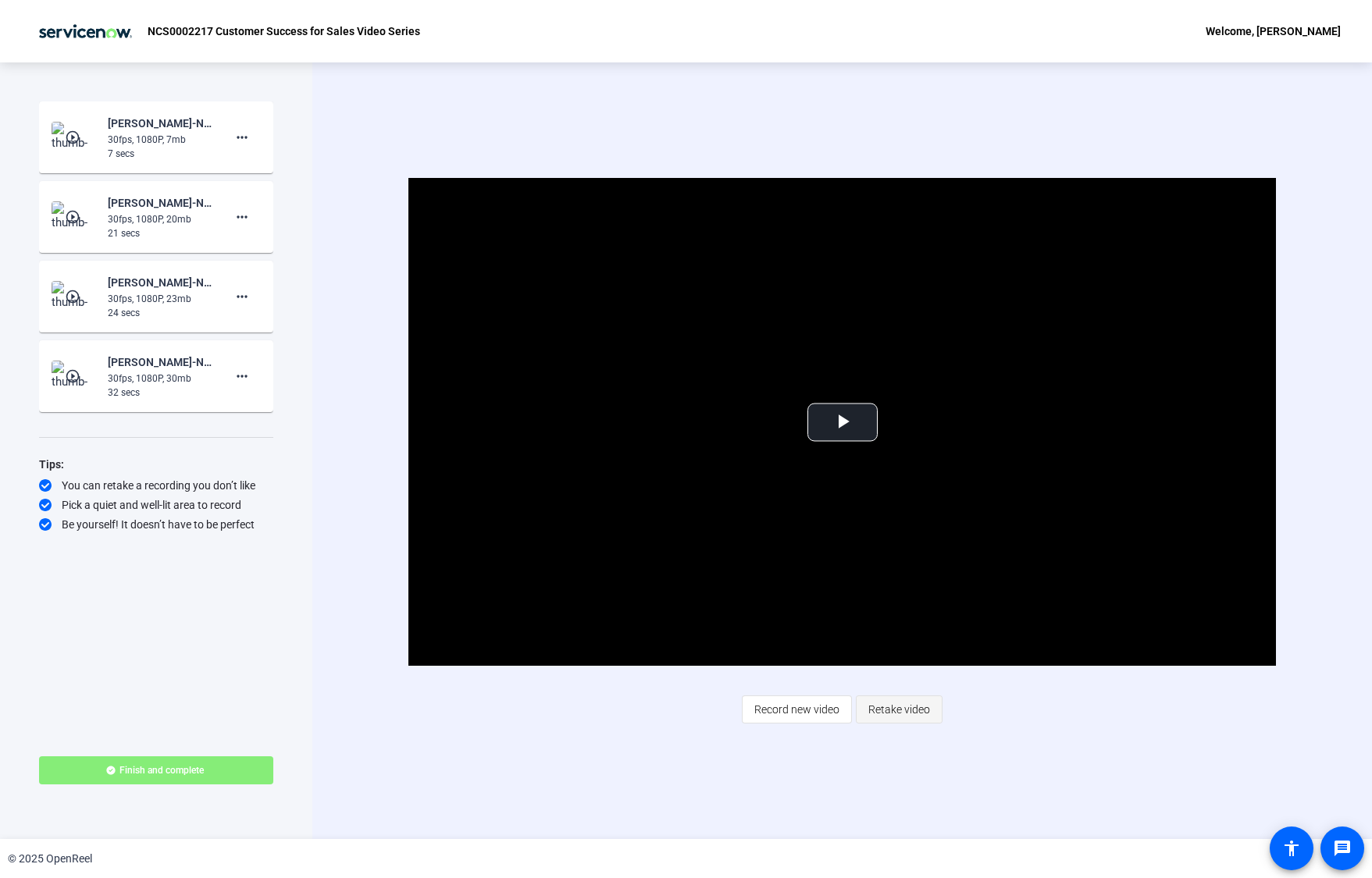
click at [903, 708] on span "Retake video" at bounding box center [898, 710] width 62 height 30
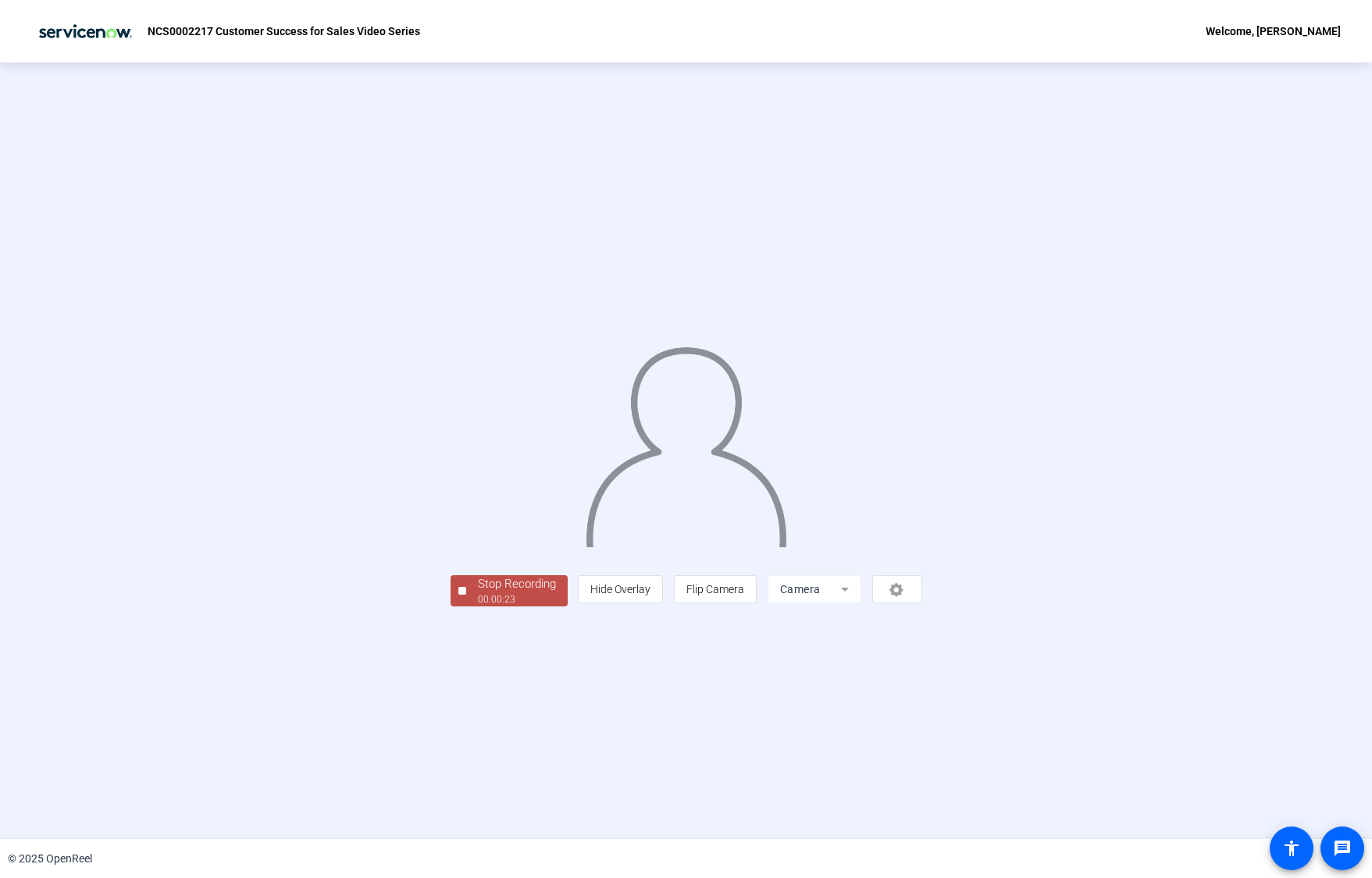
click at [477, 607] on div "00:00:23" at bounding box center [516, 600] width 78 height 14
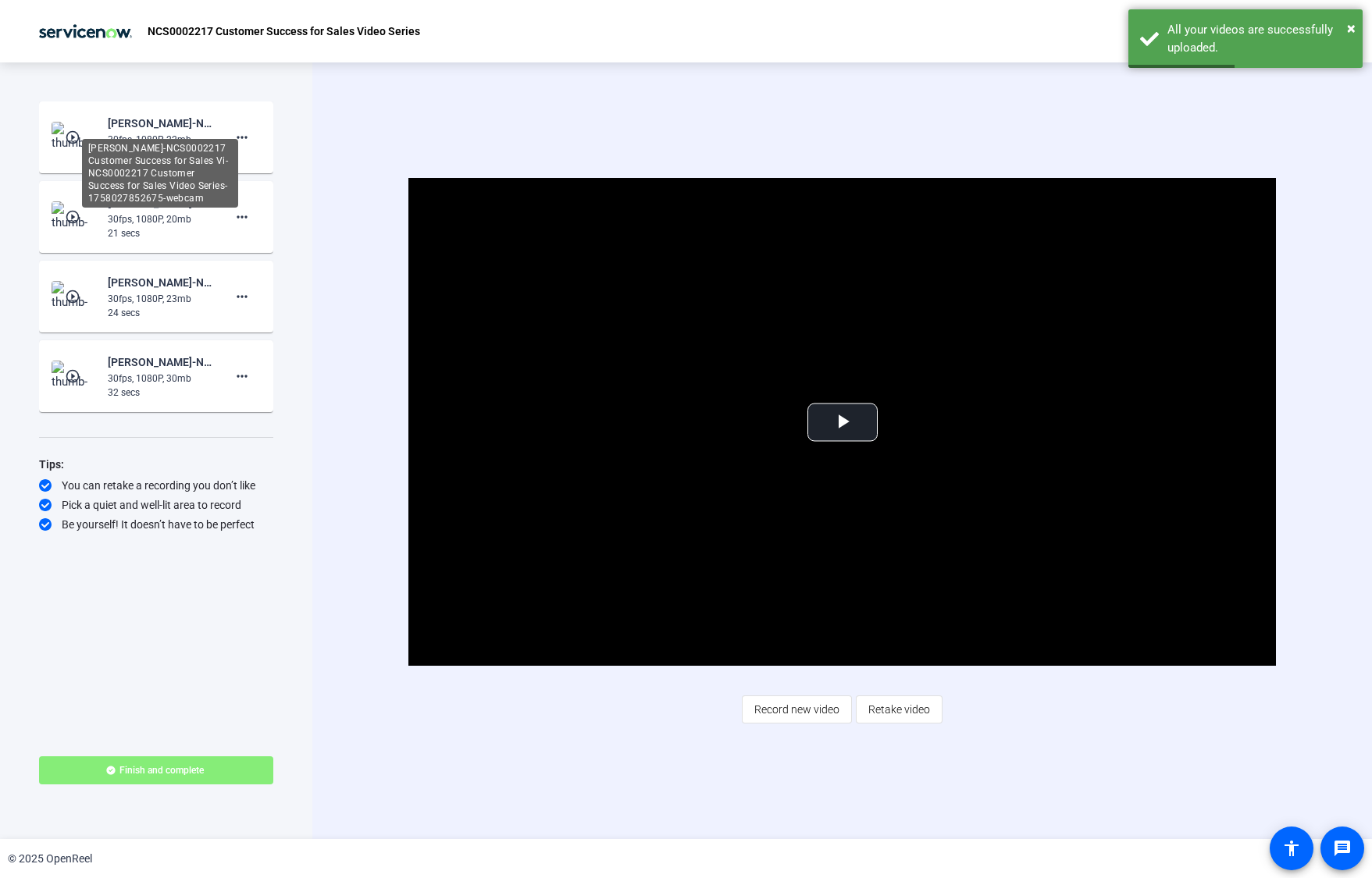
click at [179, 124] on div "Elina Pirjanti-NCS0002217 Customer Success for Sales Vi-NCS0002217 Customer Suc…" at bounding box center [159, 123] width 105 height 19
click at [82, 131] on mat-icon "play_circle_outline" at bounding box center [74, 137] width 19 height 16
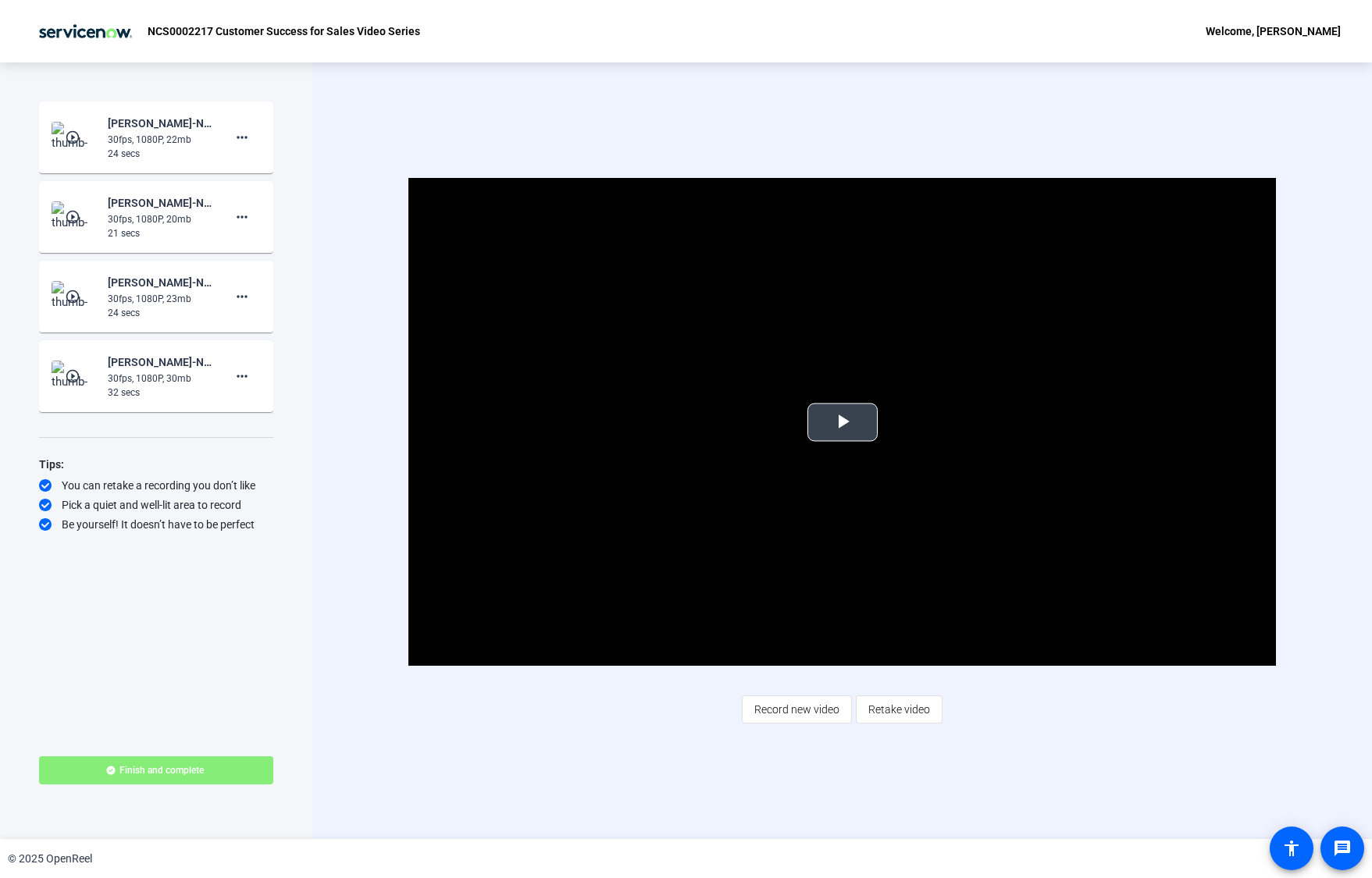
click at [843, 423] on span "Video Player" at bounding box center [843, 423] width 0 height 0
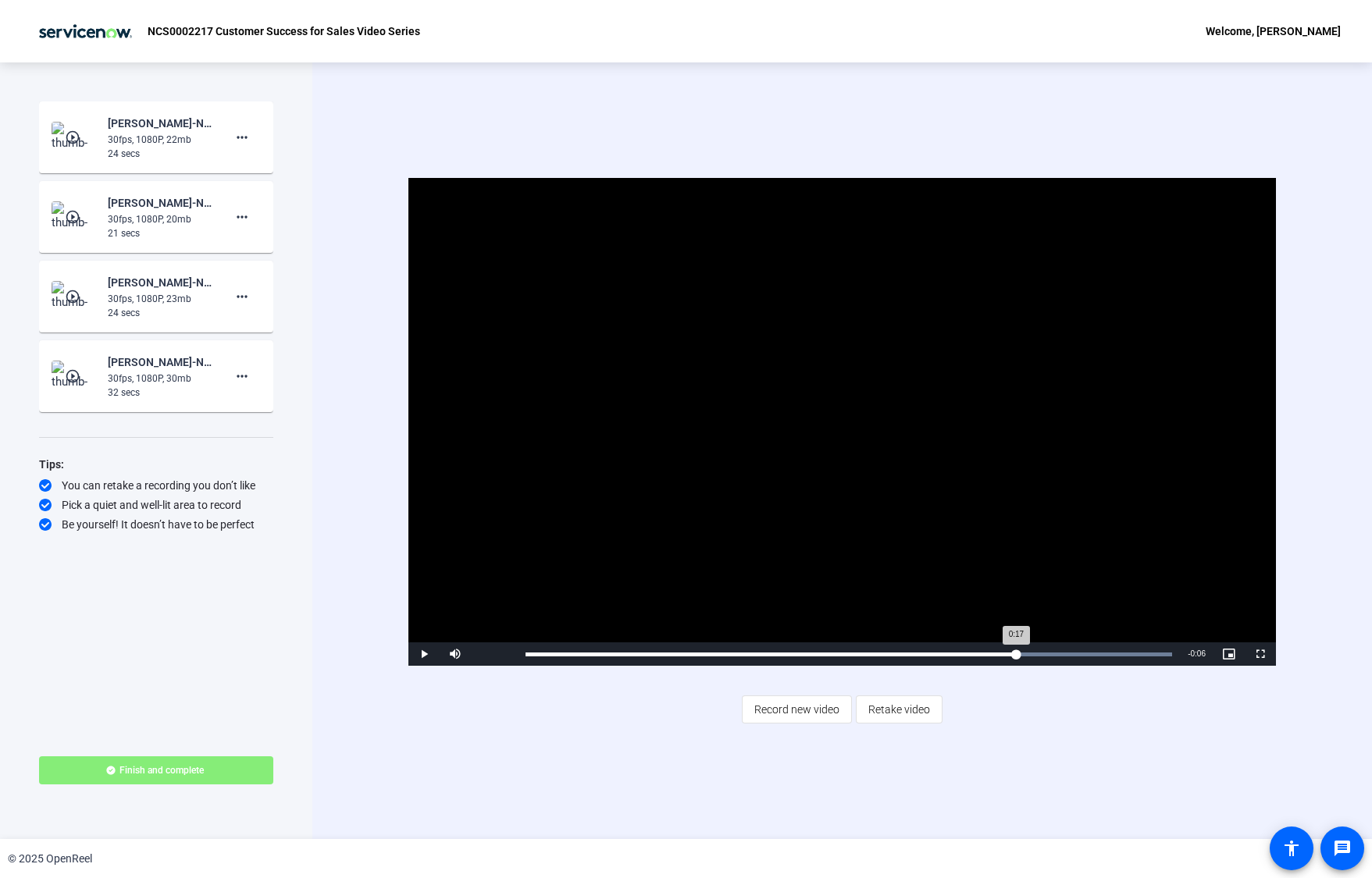
drag, startPoint x: 1134, startPoint y: 659, endPoint x: 1013, endPoint y: 649, distance: 121.4
click at [1014, 652] on div "0:17" at bounding box center [771, 654] width 490 height 4
drag, startPoint x: 1058, startPoint y: 652, endPoint x: 942, endPoint y: 643, distance: 116.3
click at [940, 643] on div "Loaded : 100.00% 0:15 0:16" at bounding box center [849, 654] width 662 height 23
click at [768, 712] on span "Record new video" at bounding box center [797, 710] width 85 height 30
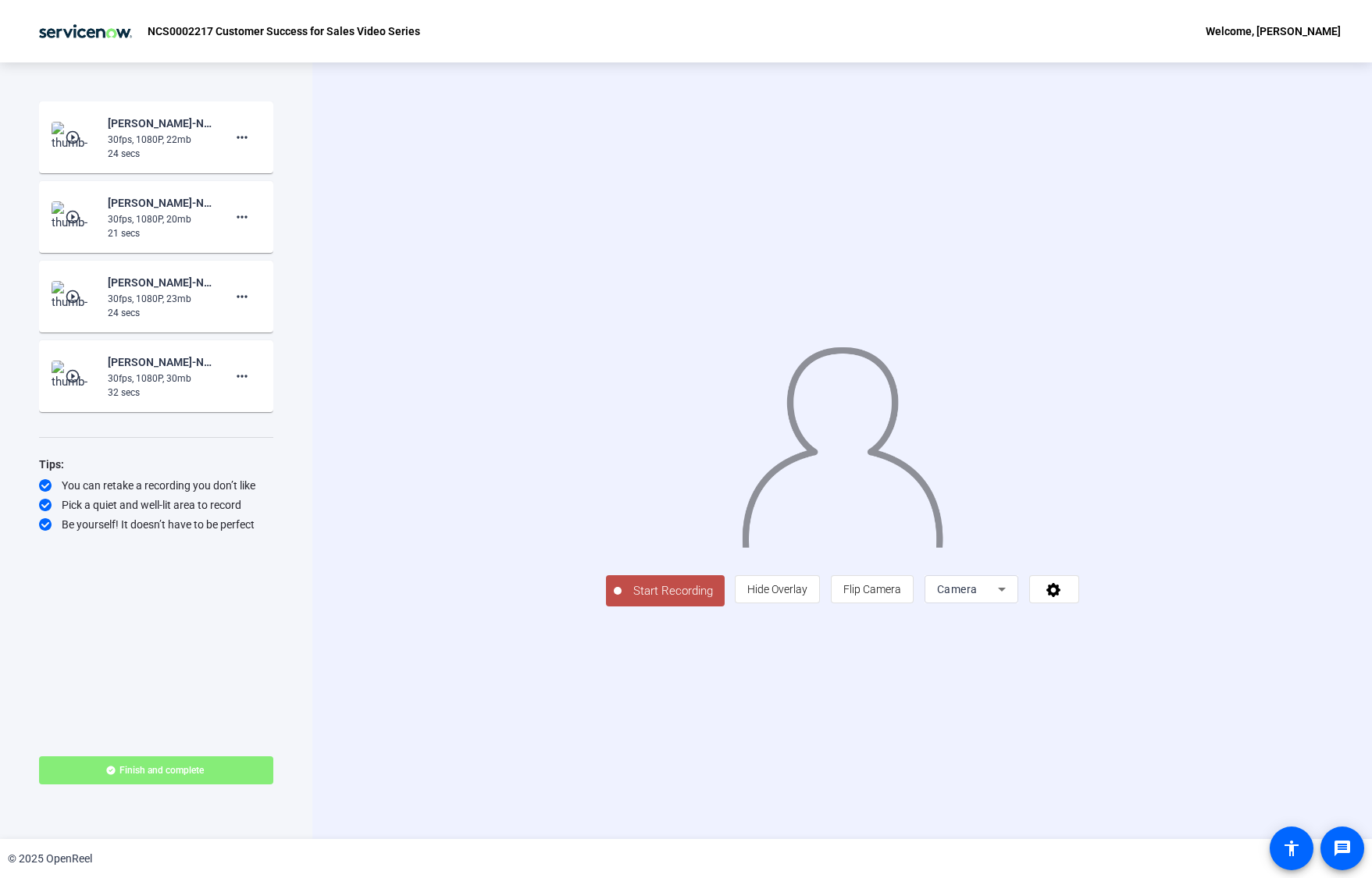
click at [622, 600] on span "Start Recording" at bounding box center [673, 591] width 103 height 18
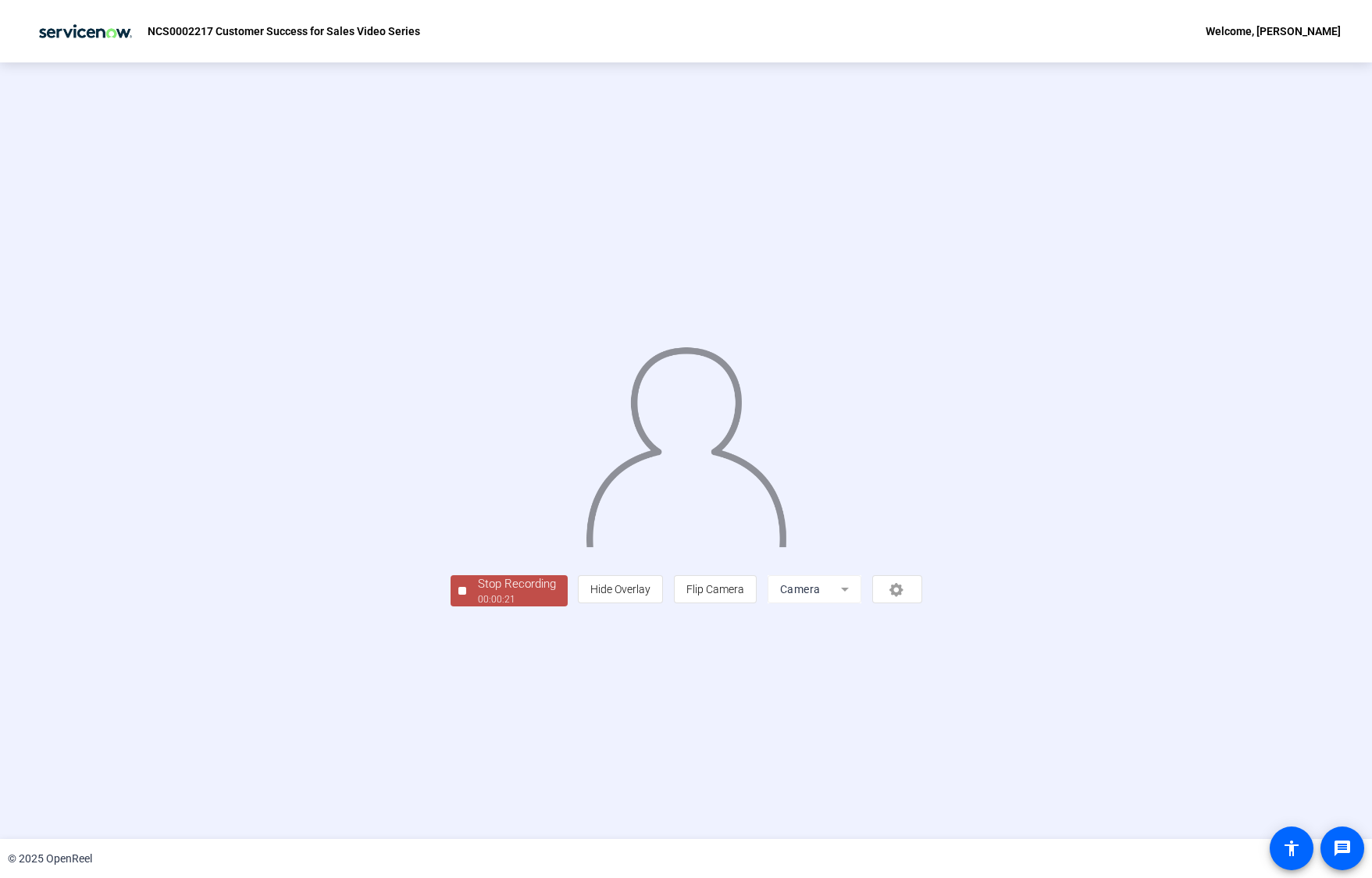
click at [477, 593] on div "Stop Recording" at bounding box center [516, 584] width 78 height 18
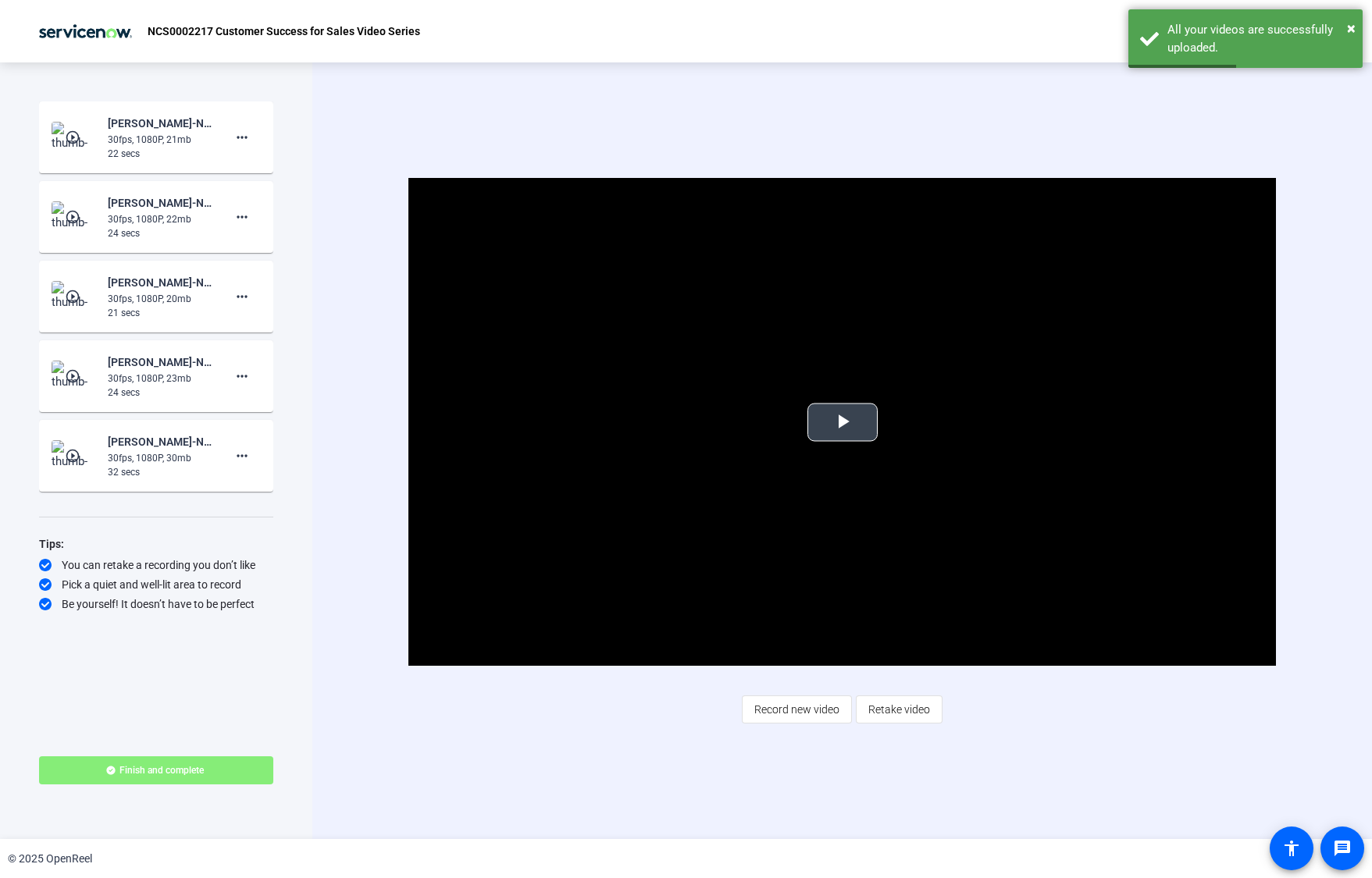
click at [843, 423] on span "Video Player" at bounding box center [843, 423] width 0 height 0
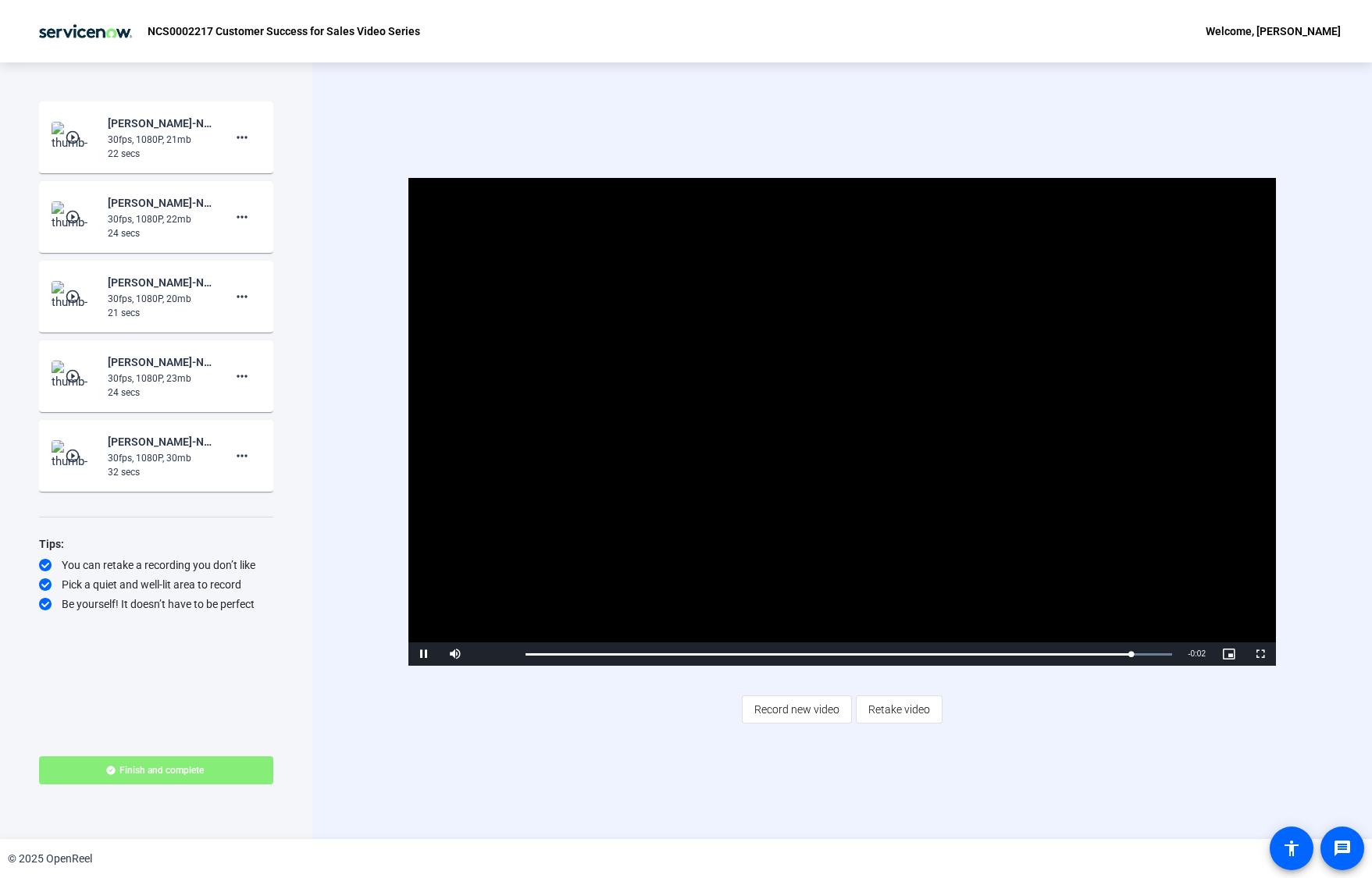
click at [72, 125] on img at bounding box center [75, 138] width 46 height 31
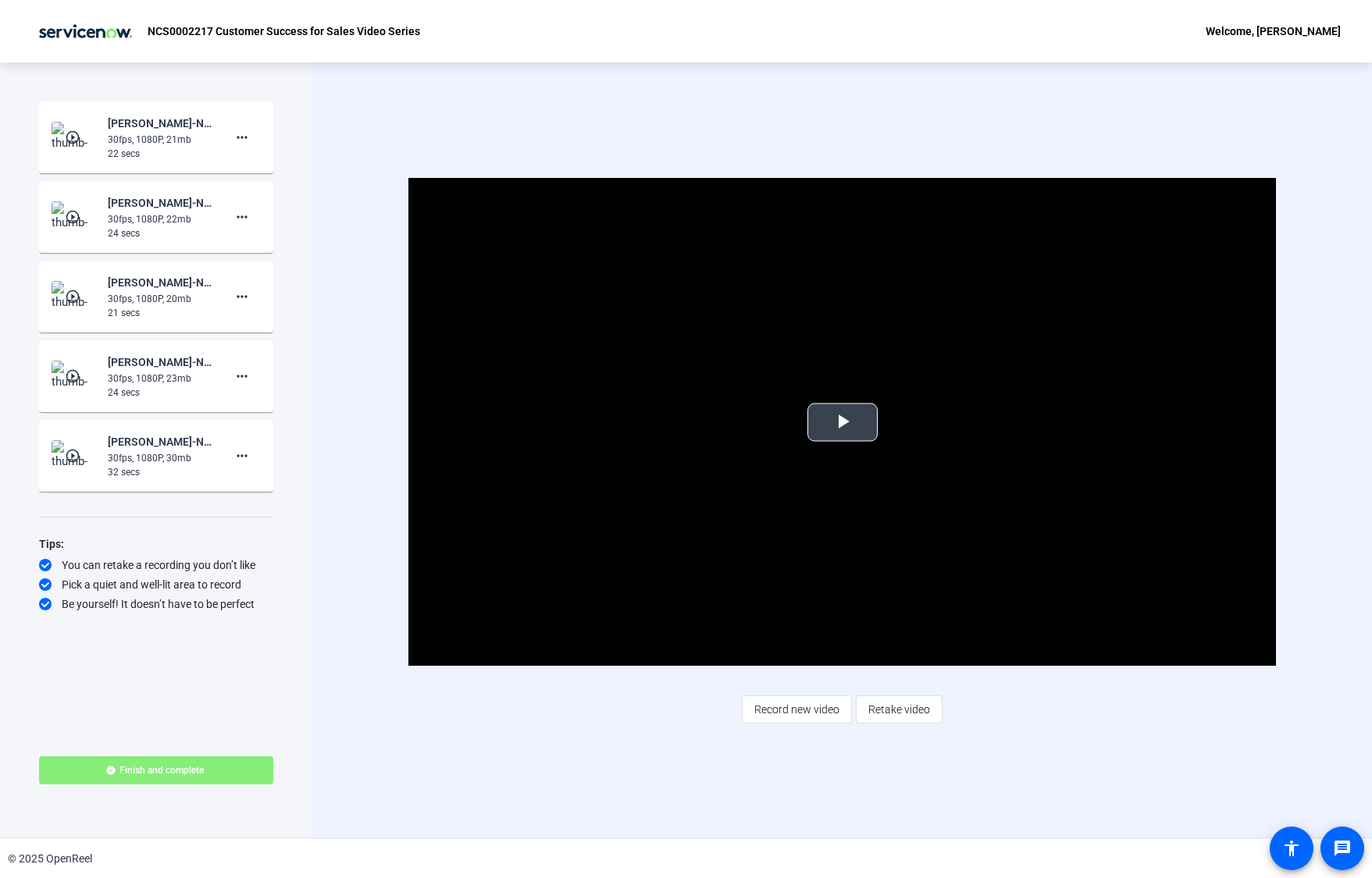
click at [843, 423] on span "Video Player" at bounding box center [843, 423] width 0 height 0
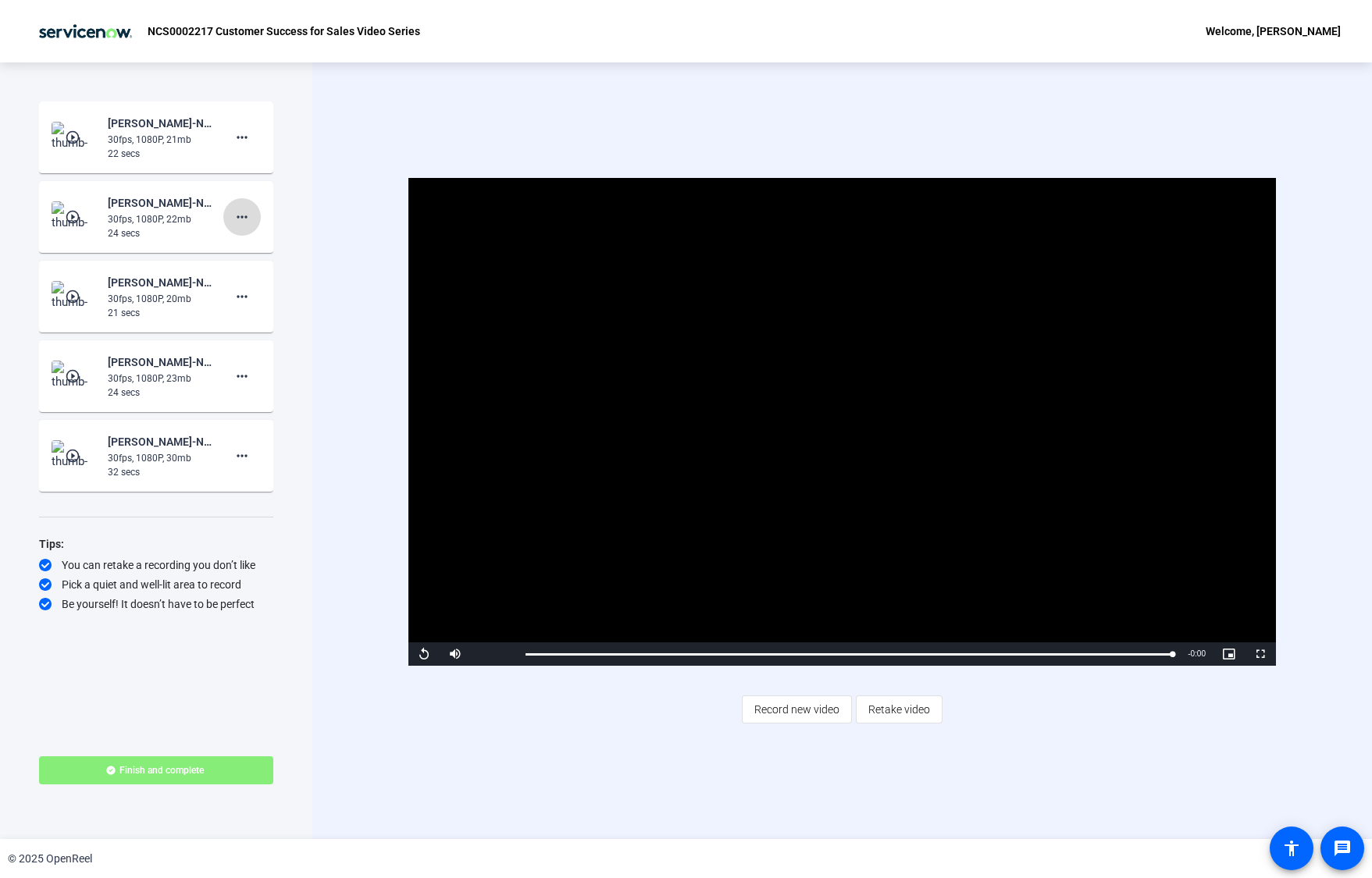
click at [240, 216] on mat-icon "more_horiz" at bounding box center [241, 216] width 19 height 19
click at [253, 242] on span "Delete clip" at bounding box center [267, 250] width 63 height 19
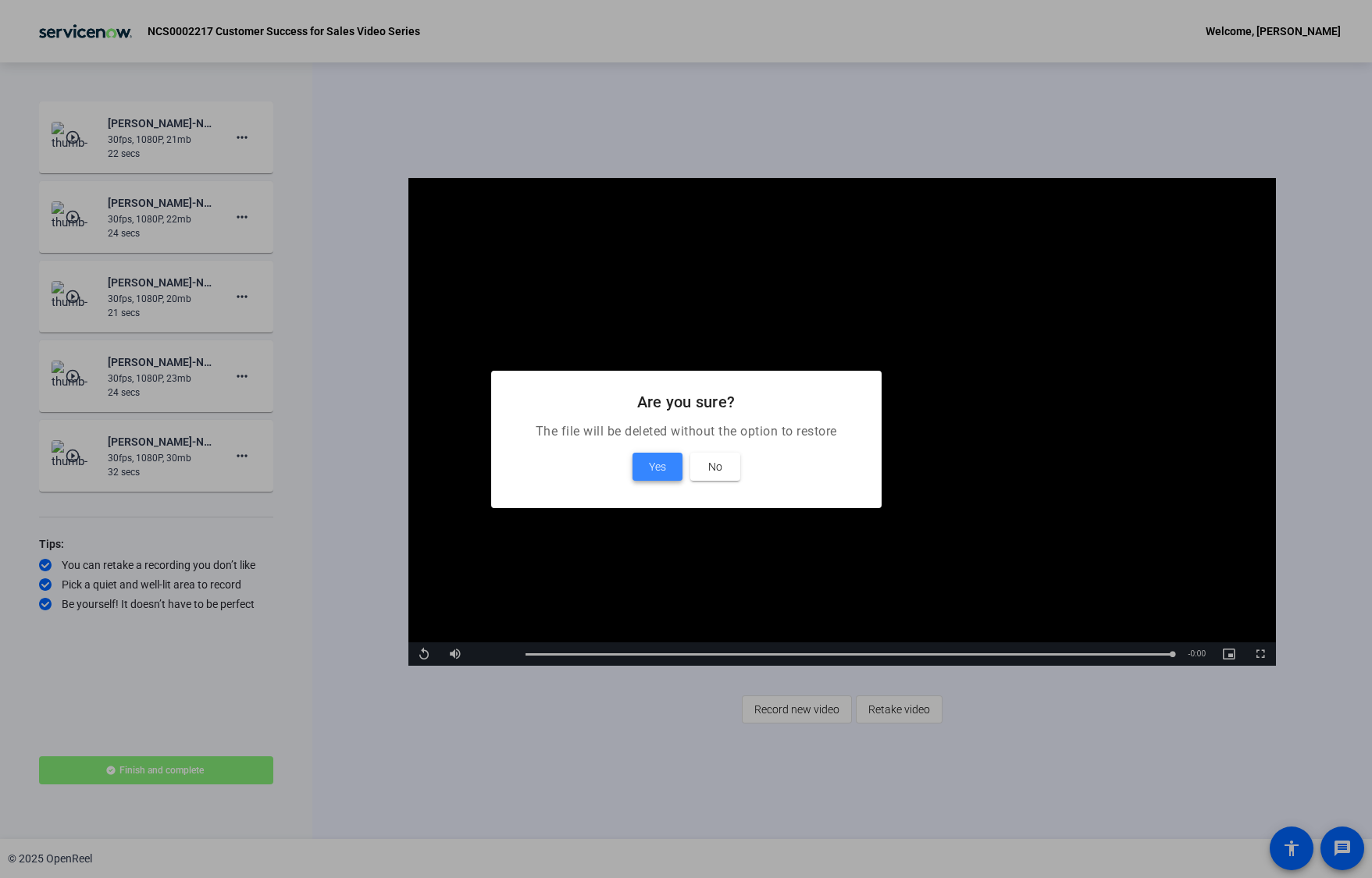
click at [662, 459] on span "Yes" at bounding box center [657, 467] width 18 height 19
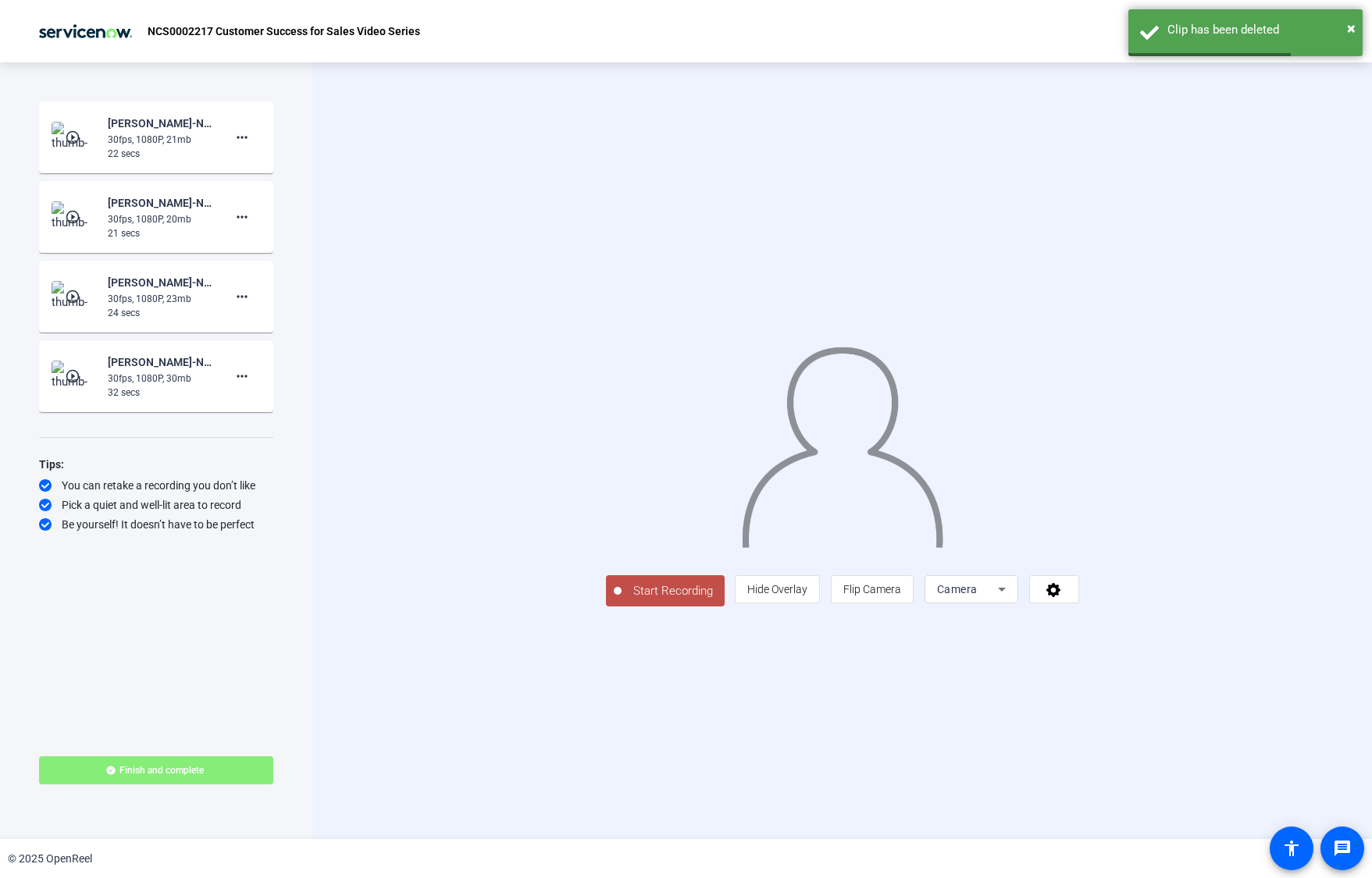
click at [80, 374] on mat-icon "play_circle_outline" at bounding box center [74, 376] width 19 height 16
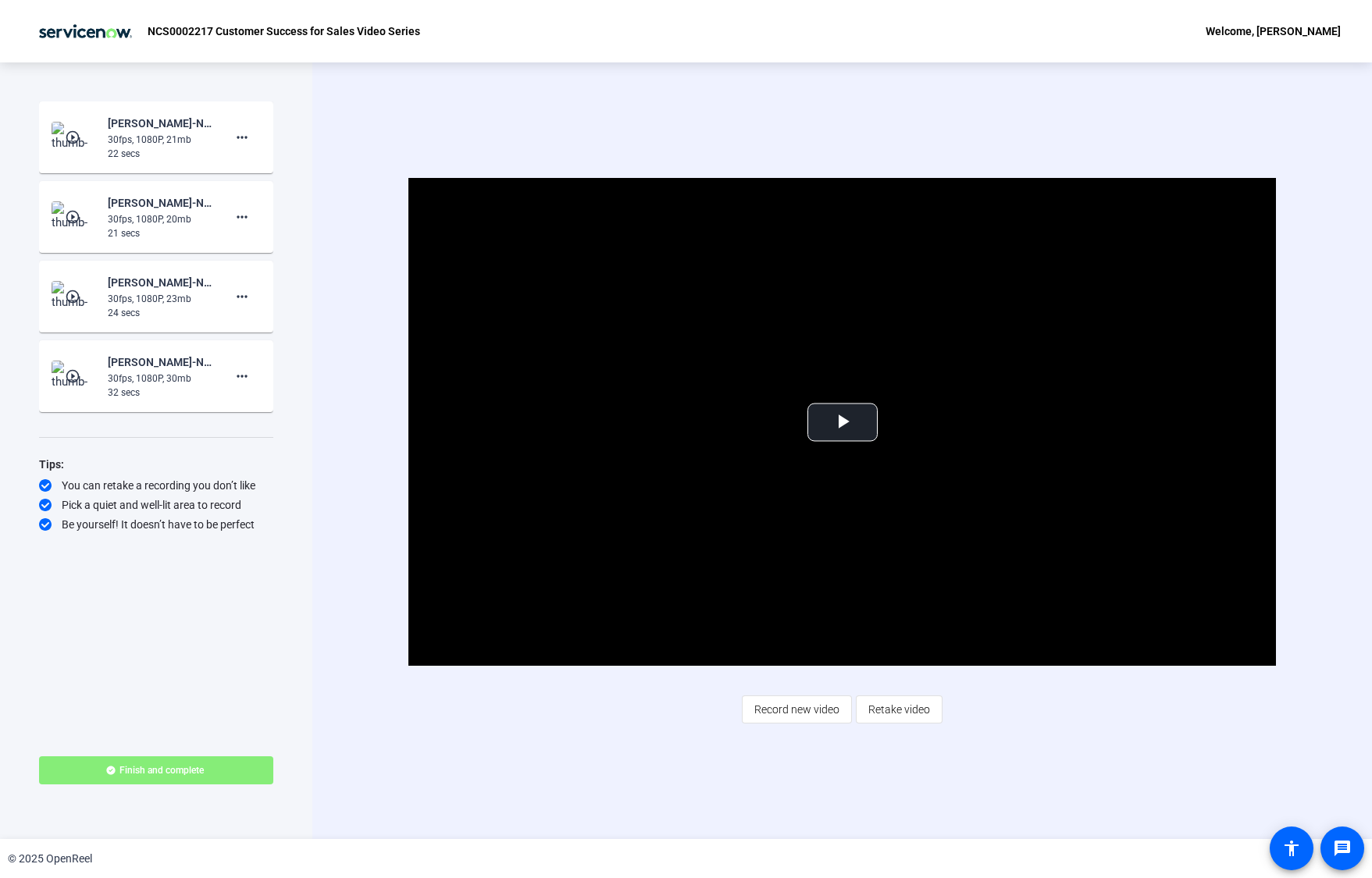
click at [82, 370] on mat-icon "play_circle_outline" at bounding box center [74, 376] width 19 height 16
click at [843, 423] on span "Video Player" at bounding box center [843, 423] width 0 height 0
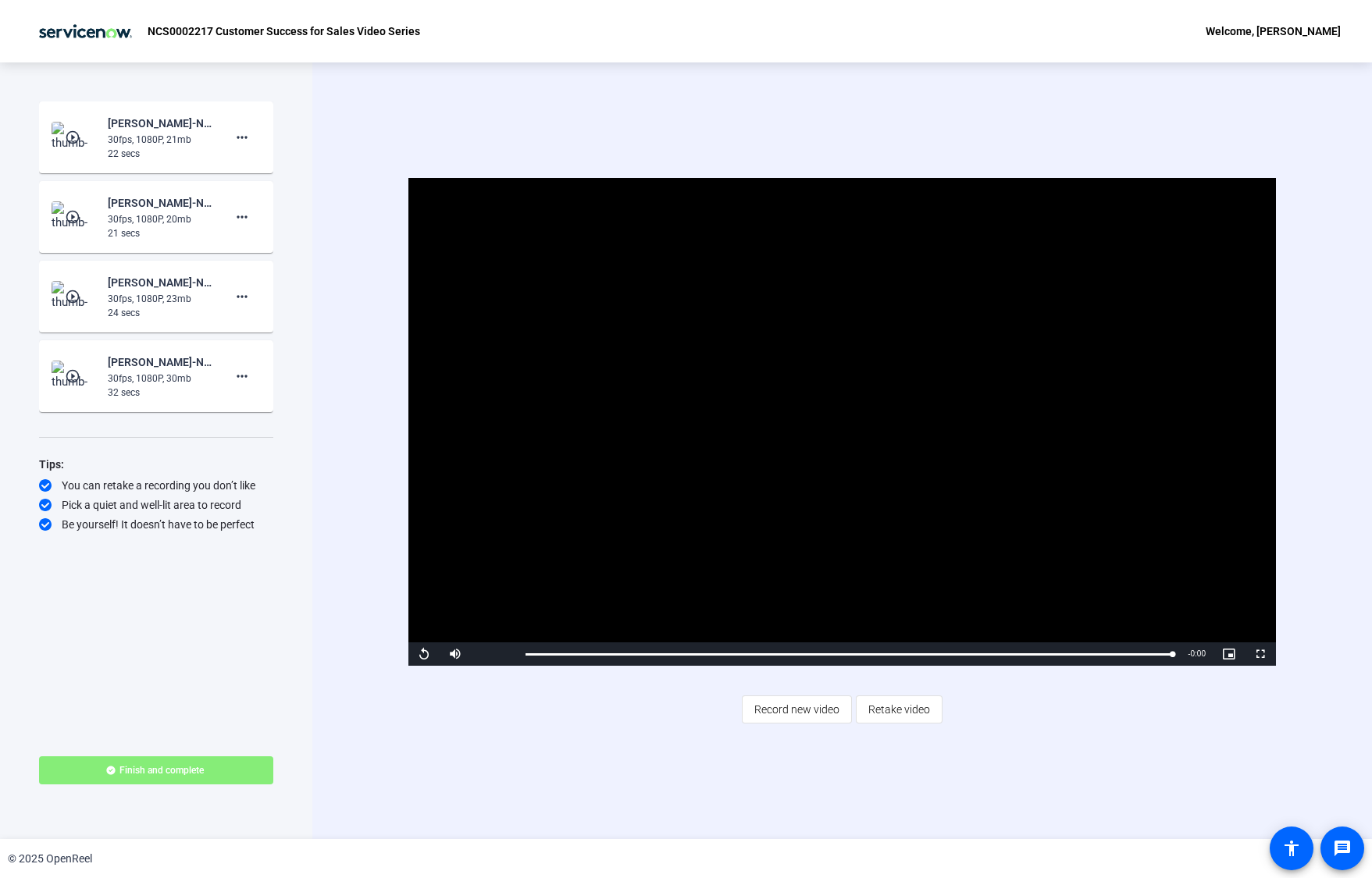
click at [78, 292] on mat-icon "play_circle_outline" at bounding box center [74, 296] width 19 height 16
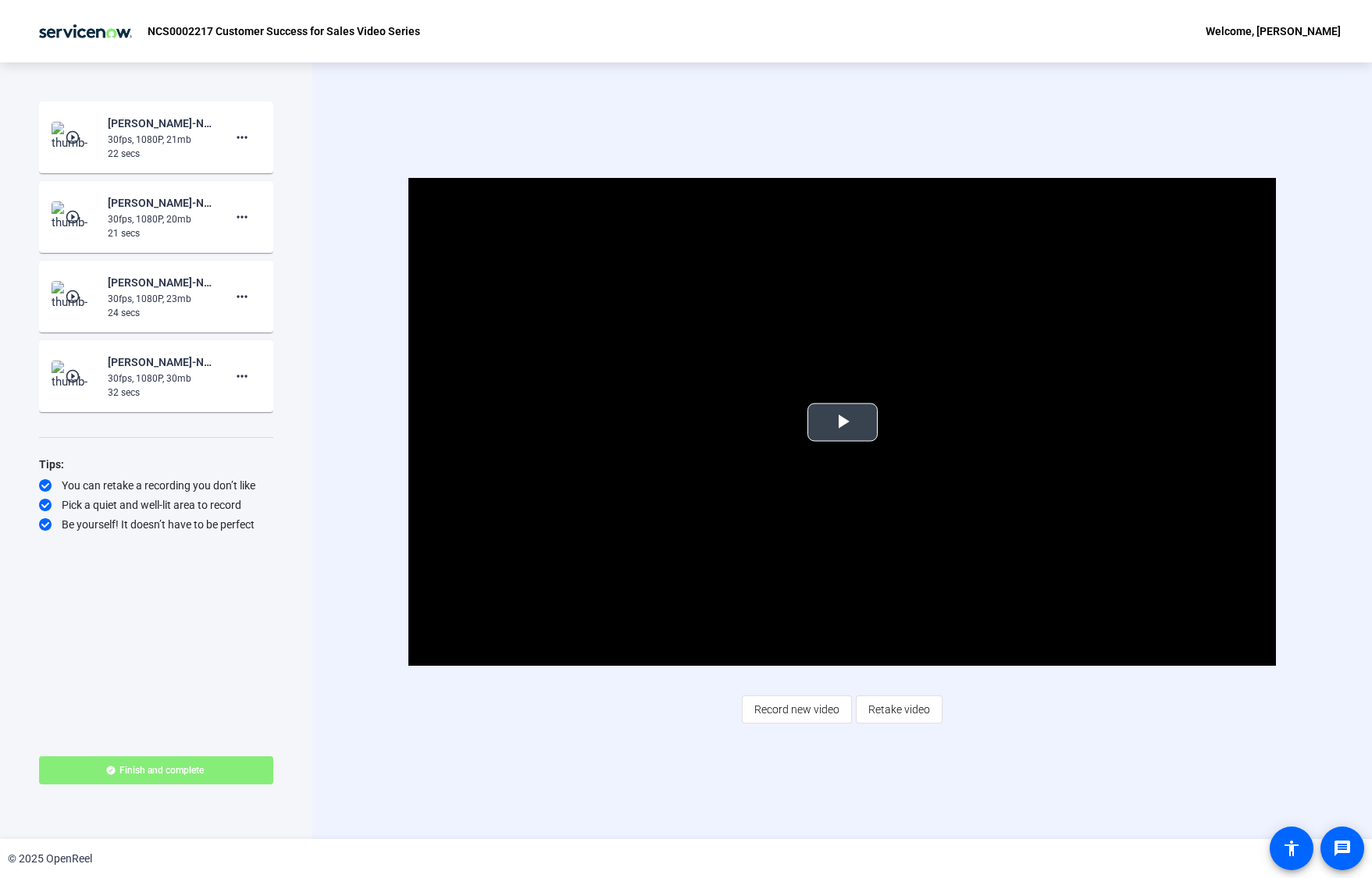
click at [843, 423] on span "Video Player" at bounding box center [843, 423] width 0 height 0
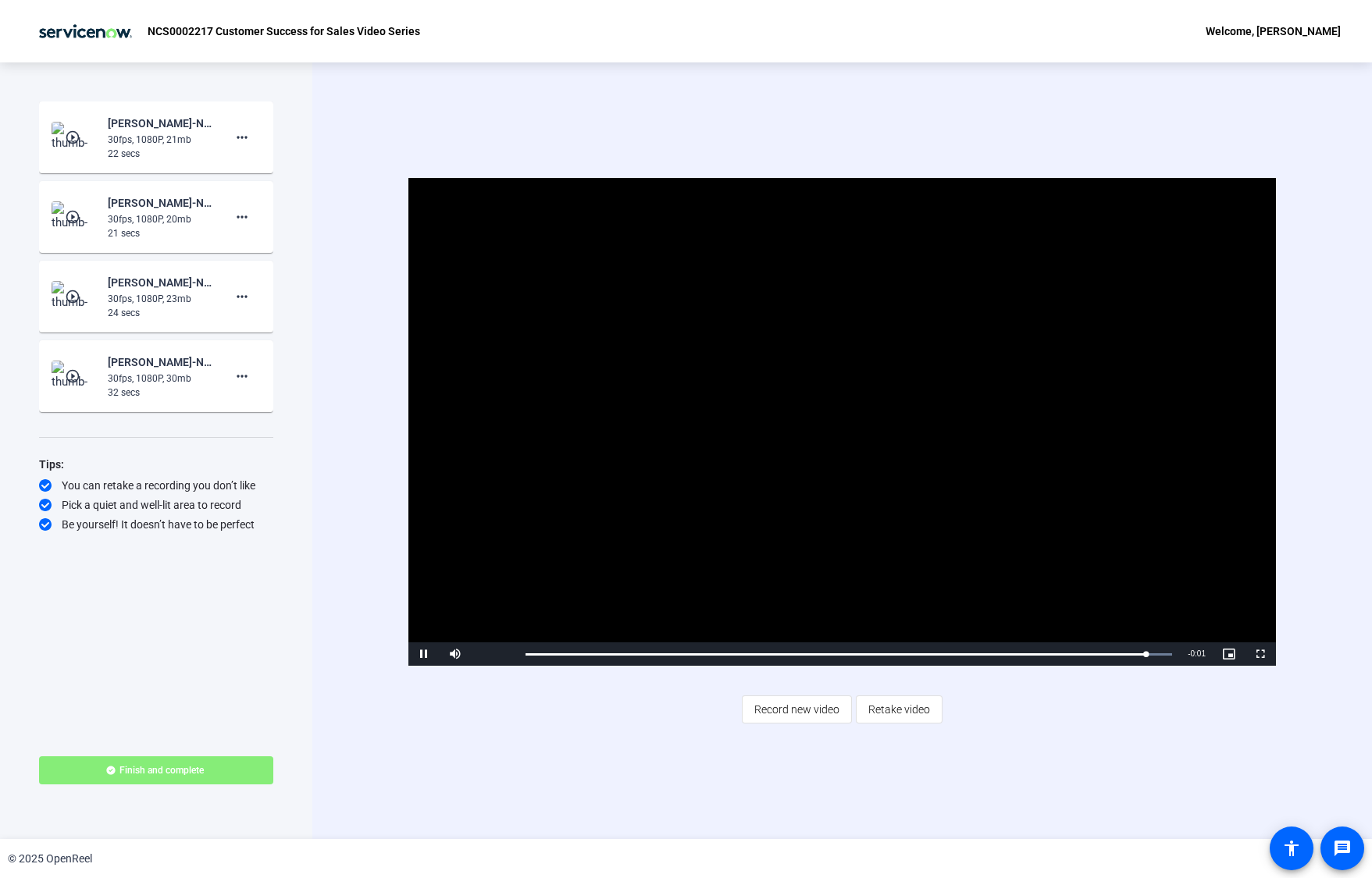
drag, startPoint x: 61, startPoint y: 208, endPoint x: 68, endPoint y: 209, distance: 7.1
click at [61, 208] on img at bounding box center [75, 217] width 46 height 31
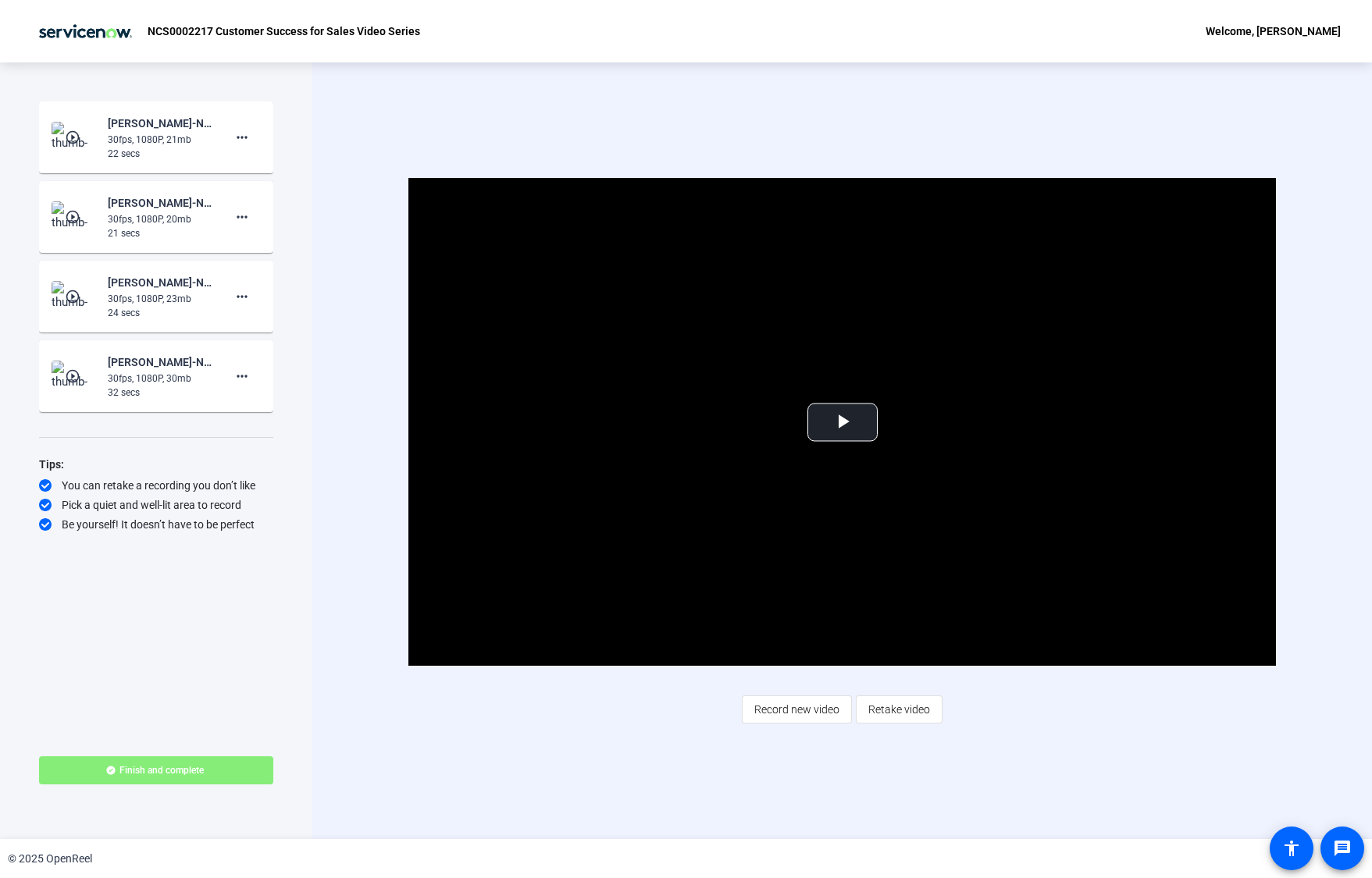
click at [68, 209] on mat-icon "play_circle_outline" at bounding box center [74, 216] width 19 height 16
click at [843, 423] on span "Video Player" at bounding box center [843, 423] width 0 height 0
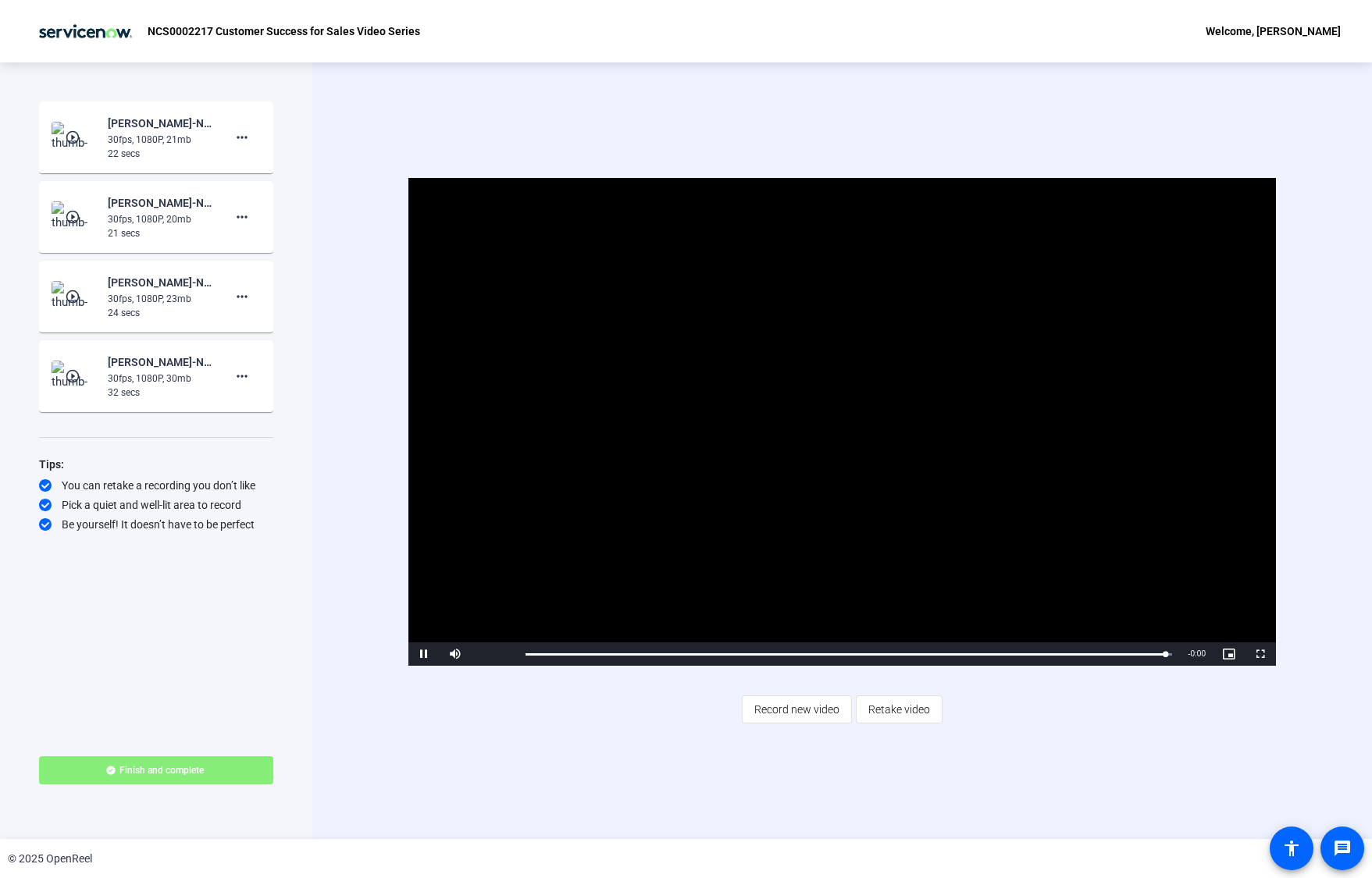
click at [75, 138] on mat-icon "play_circle_outline" at bounding box center [74, 137] width 19 height 16
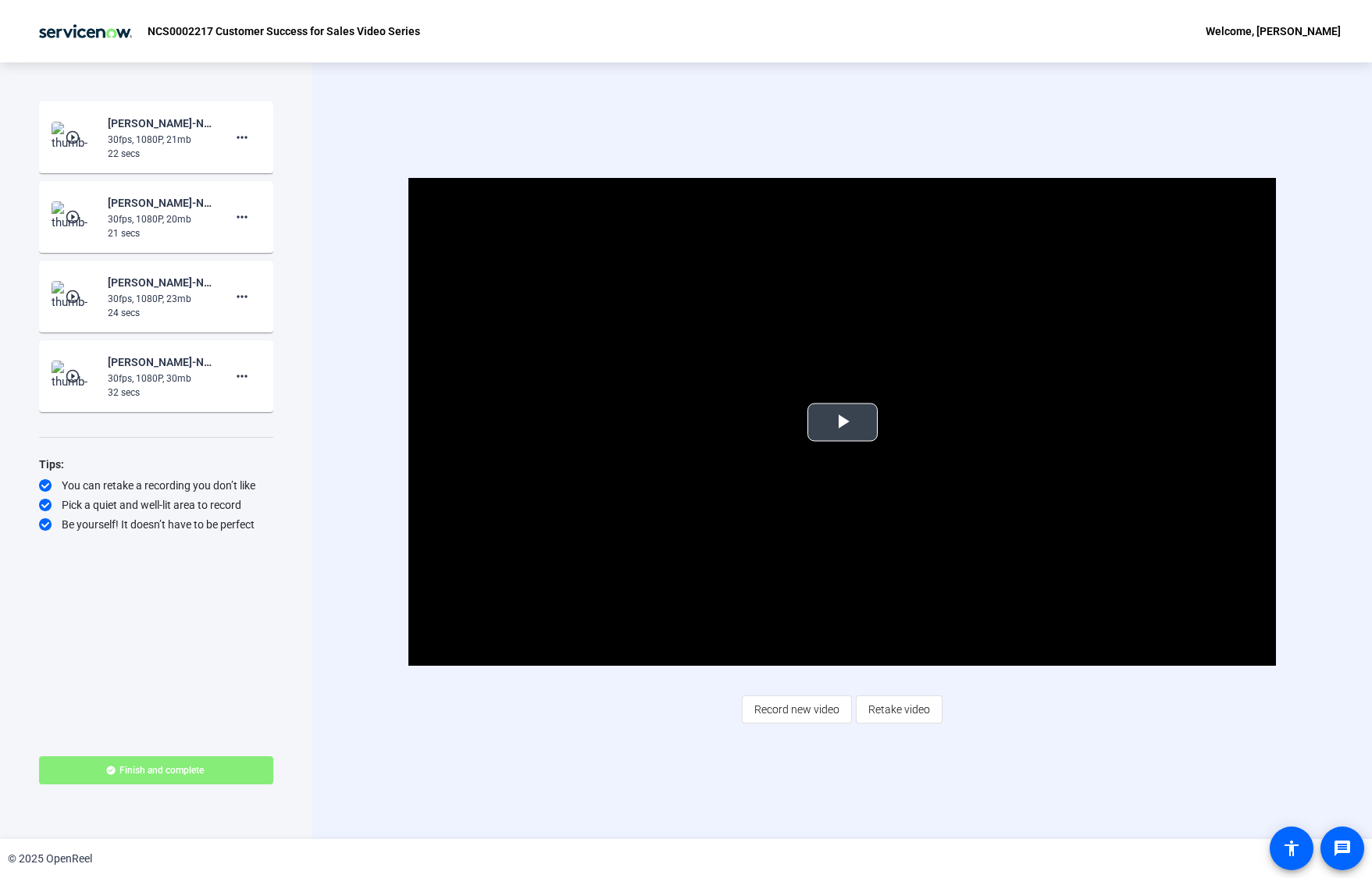
click at [878, 413] on video "Video Player" at bounding box center [842, 421] width 868 height 488
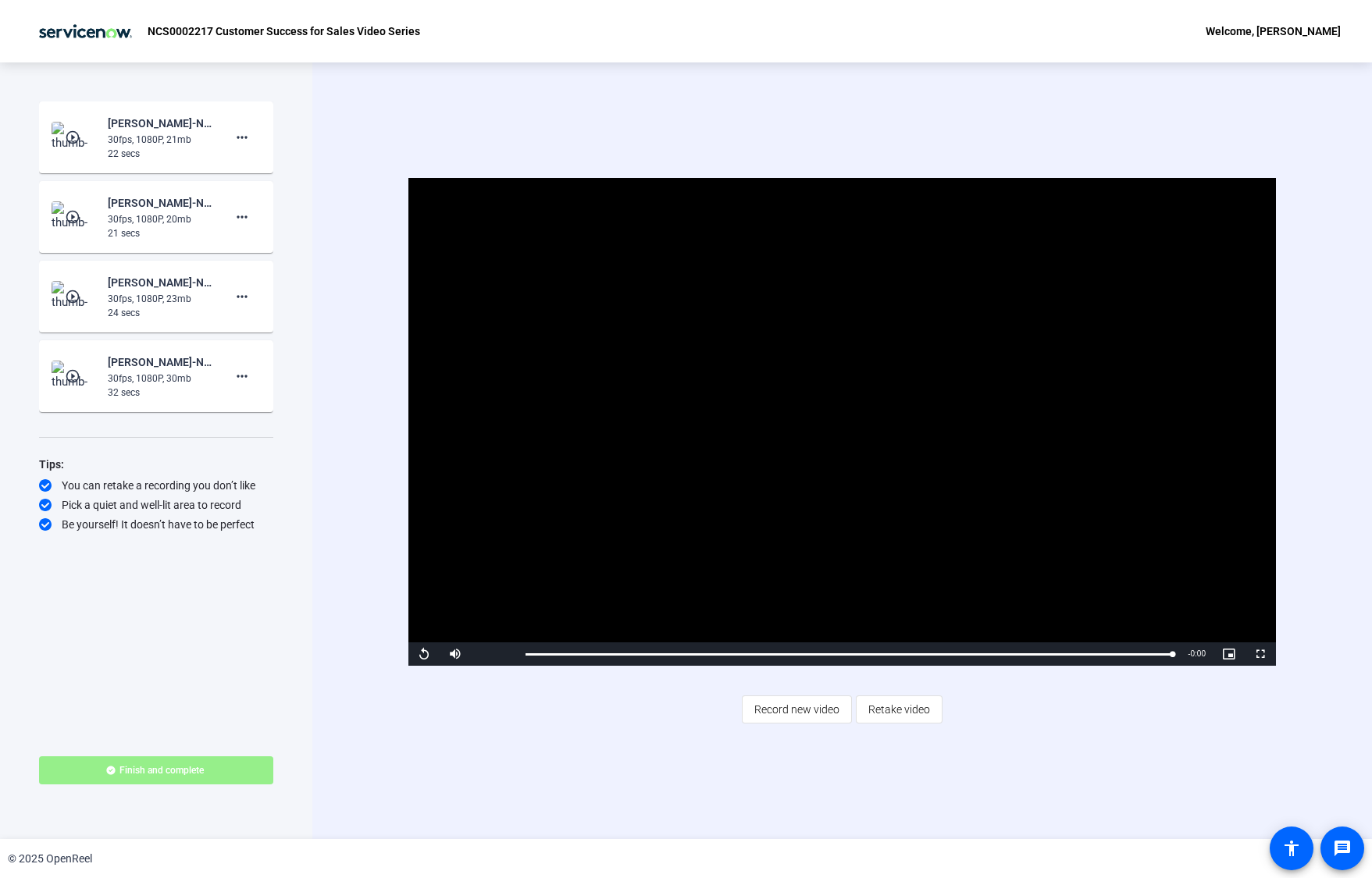
click at [202, 771] on span "Finish and complete" at bounding box center [161, 771] width 84 height 13
